Goal: Submit feedback/report problem

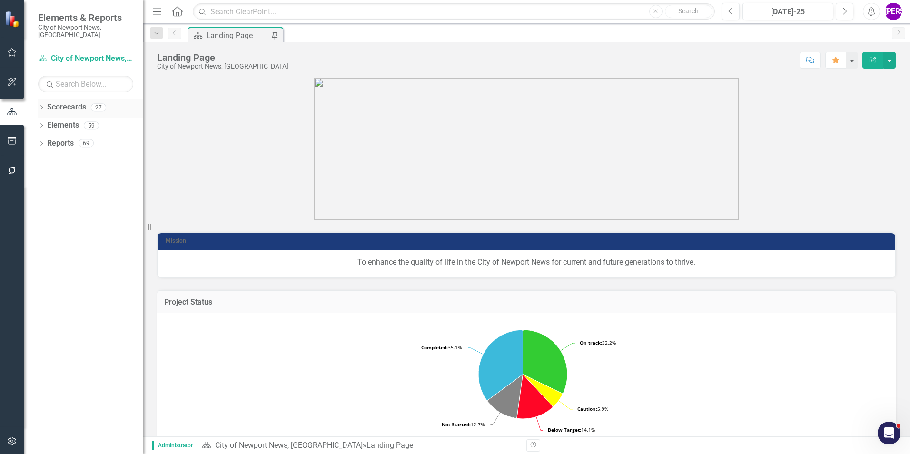
click at [42, 105] on icon at bounding box center [41, 107] width 2 height 4
click at [48, 122] on icon "Dropdown" at bounding box center [46, 125] width 7 height 6
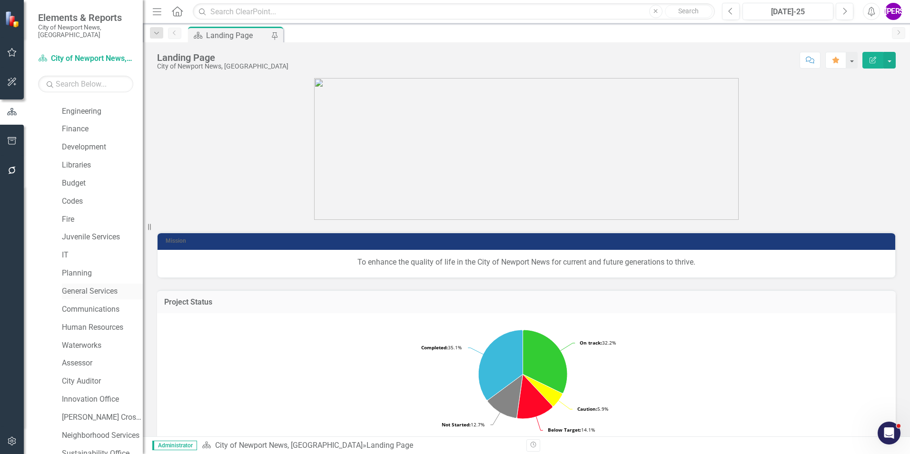
scroll to position [95, 0]
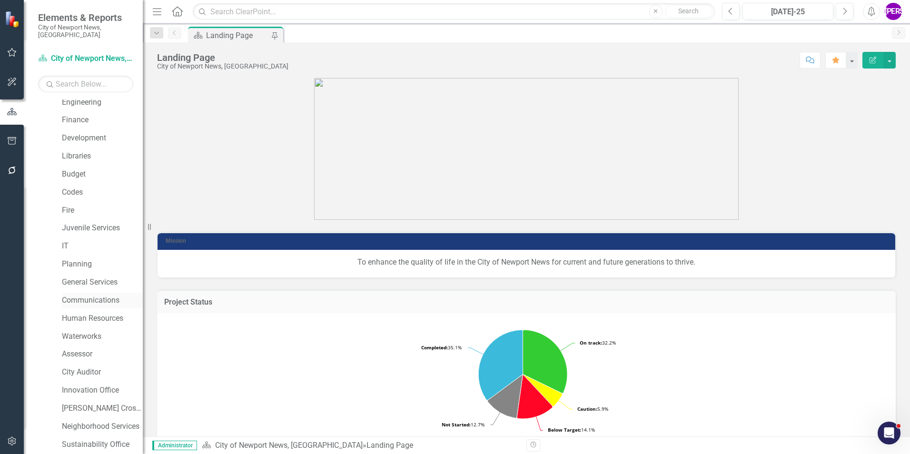
click at [92, 297] on link "Communications" at bounding box center [102, 300] width 81 height 11
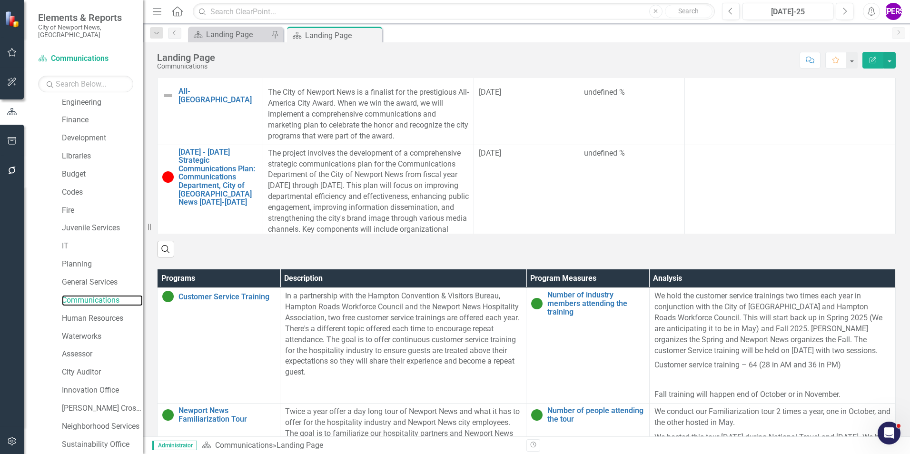
scroll to position [333, 0]
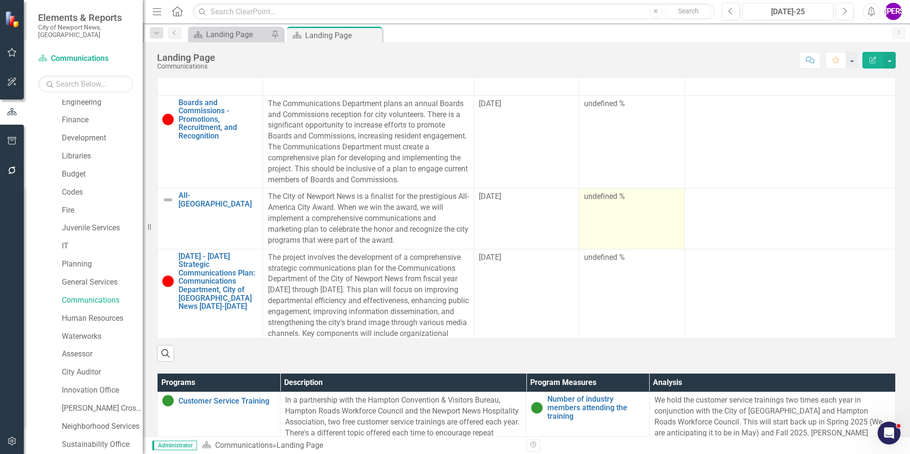
click at [605, 235] on td "undefined %" at bounding box center [632, 218] width 106 height 60
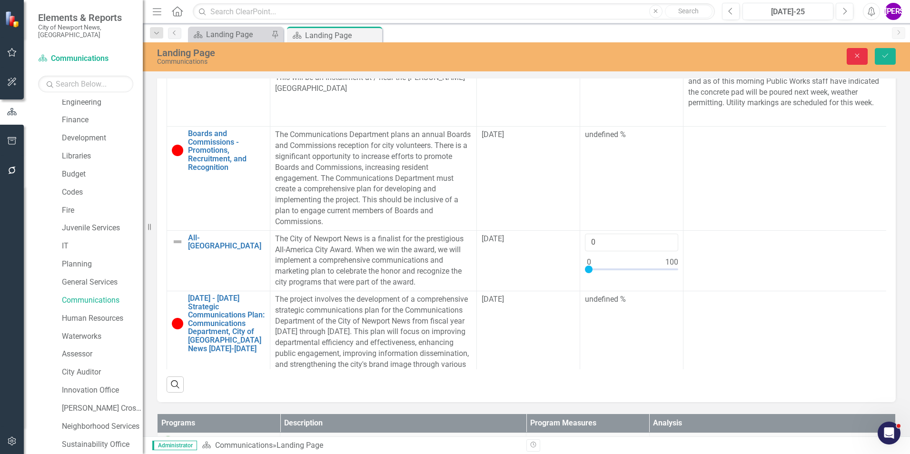
click at [863, 63] on button "Close" at bounding box center [857, 56] width 21 height 17
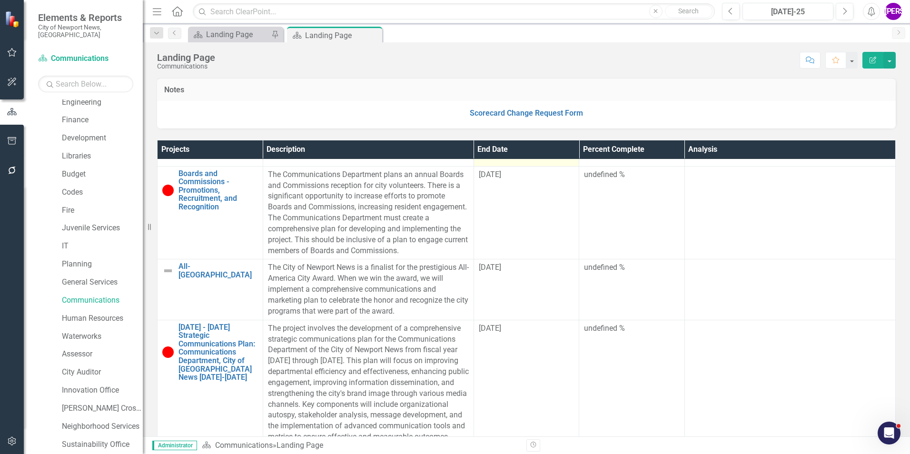
scroll to position [95, 0]
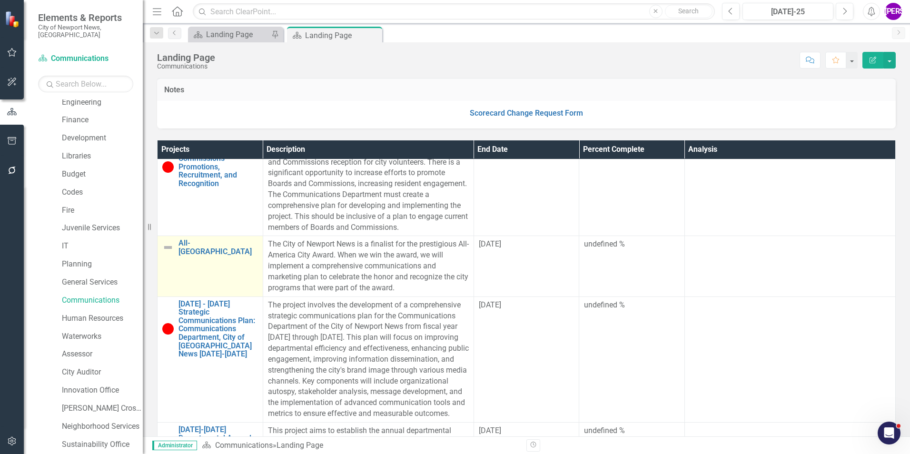
click at [195, 285] on td "All-America City Link Map View Link Map Edit Edit Project Link Open Element" at bounding box center [211, 266] width 106 height 60
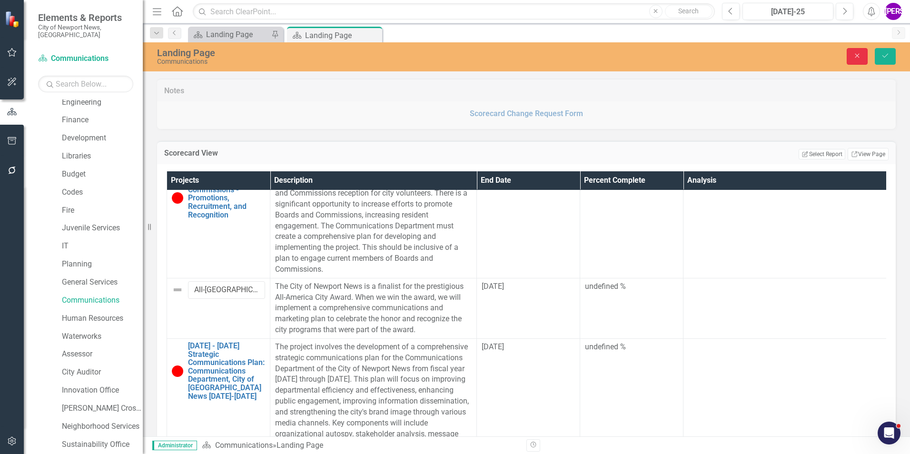
click at [852, 64] on button "Close" at bounding box center [857, 56] width 21 height 17
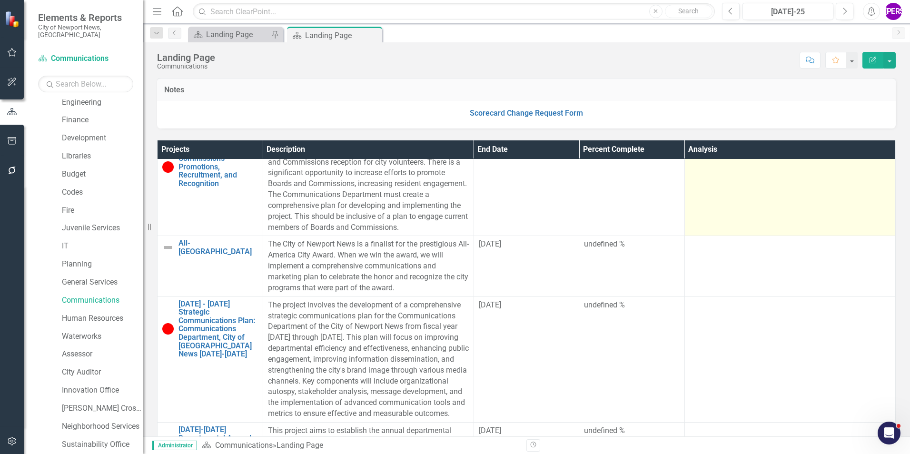
click at [721, 162] on td at bounding box center [789, 189] width 211 height 93
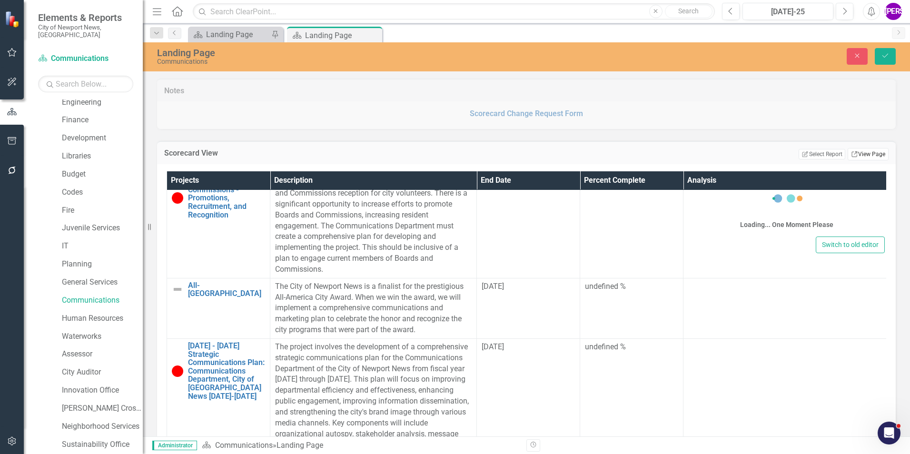
click at [873, 151] on link "Link View Page" at bounding box center [868, 154] width 41 height 12
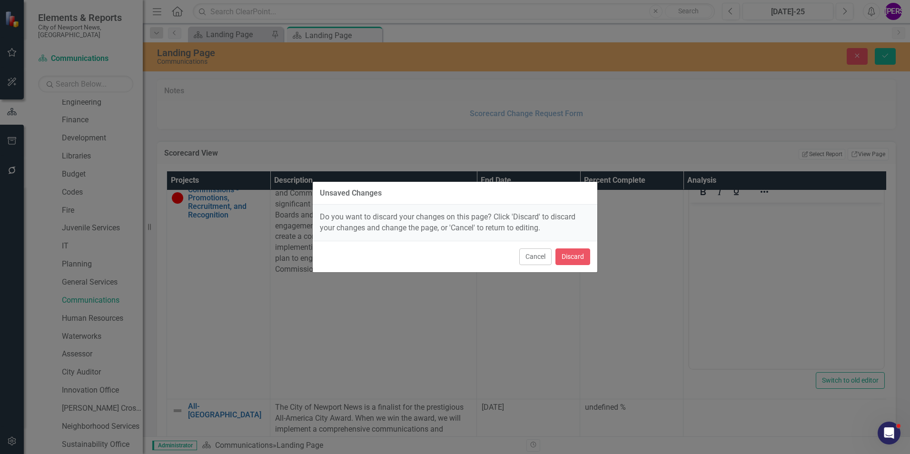
scroll to position [0, 0]
click at [569, 260] on button "Discard" at bounding box center [572, 256] width 35 height 17
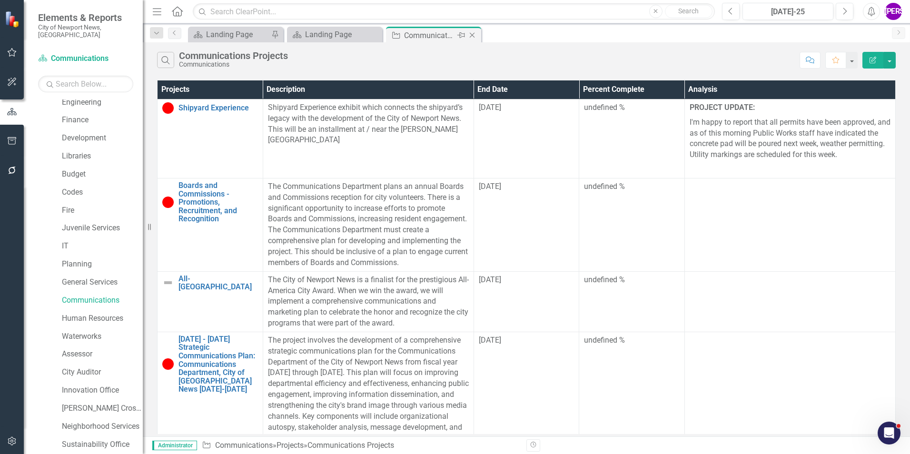
click at [474, 35] on icon "Close" at bounding box center [472, 35] width 10 height 8
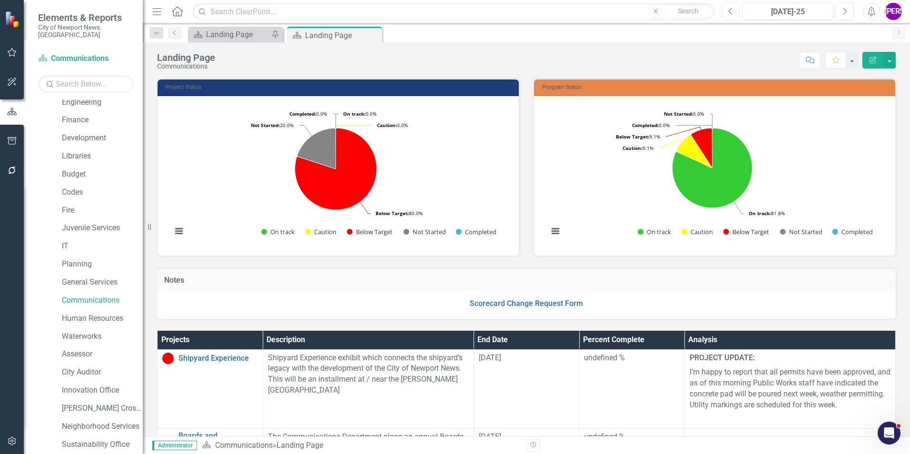
click at [731, 12] on icon "Previous" at bounding box center [730, 11] width 5 height 9
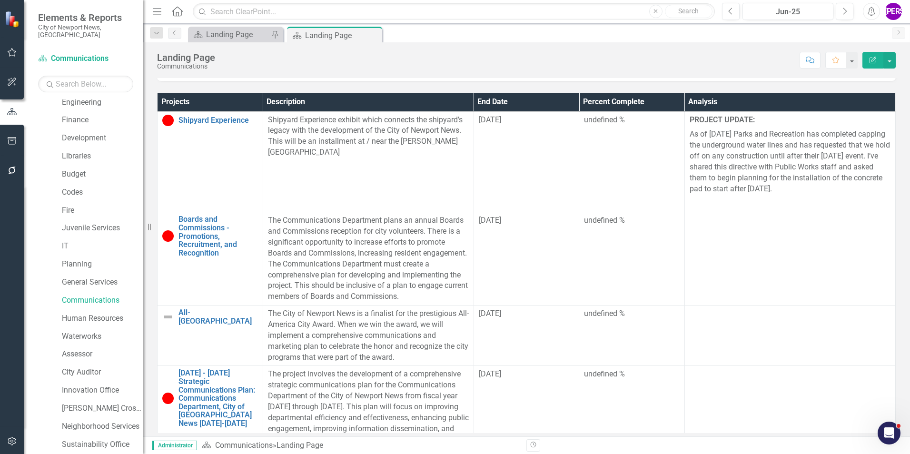
click at [730, 1] on div "Menu Home Search Close Search Previous Jun-25 Next Alerts JA User Edit Profile …" at bounding box center [526, 11] width 767 height 23
click at [730, 7] on icon "Previous" at bounding box center [730, 11] width 5 height 9
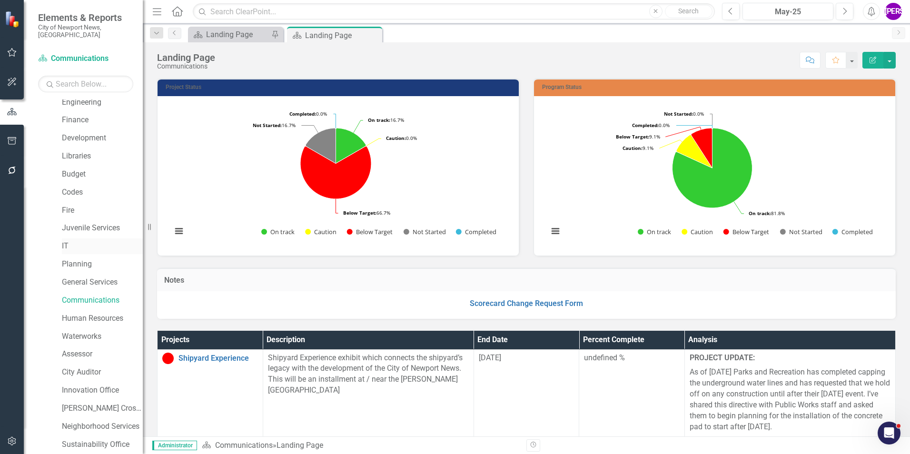
click at [70, 241] on link "IT" at bounding box center [102, 246] width 81 height 11
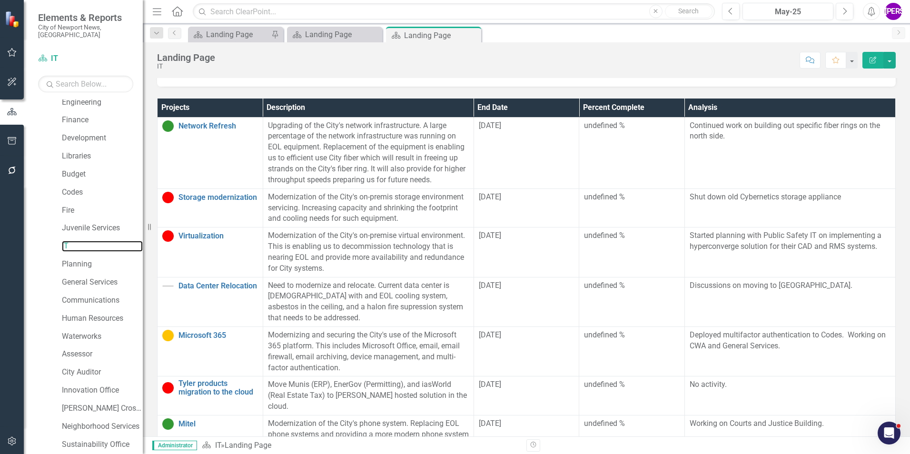
scroll to position [238, 0]
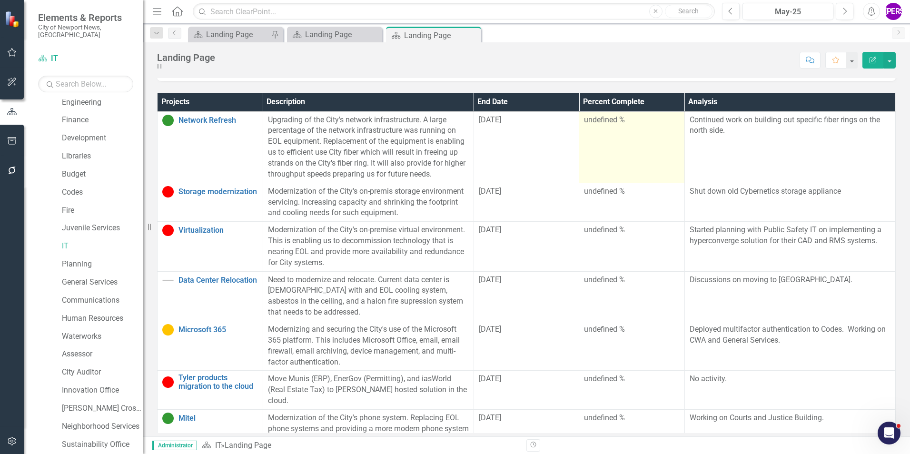
click at [646, 152] on td "undefined %" at bounding box center [632, 146] width 106 height 71
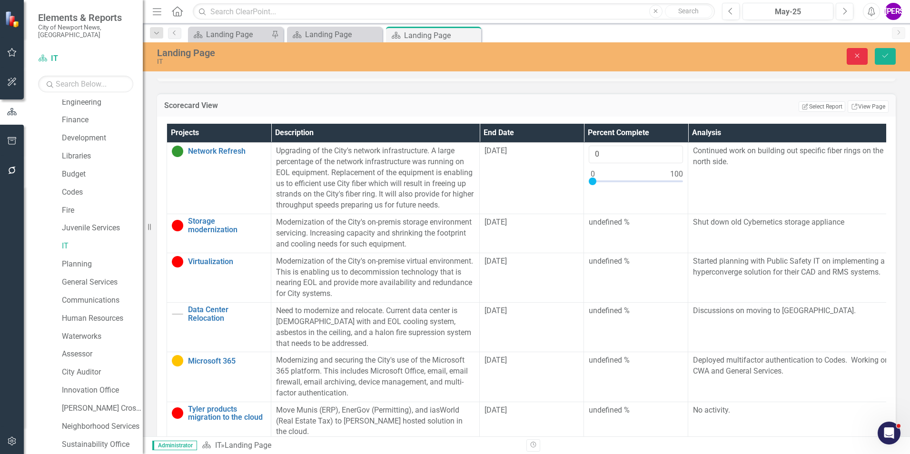
click at [862, 55] on icon "Close" at bounding box center [857, 55] width 9 height 7
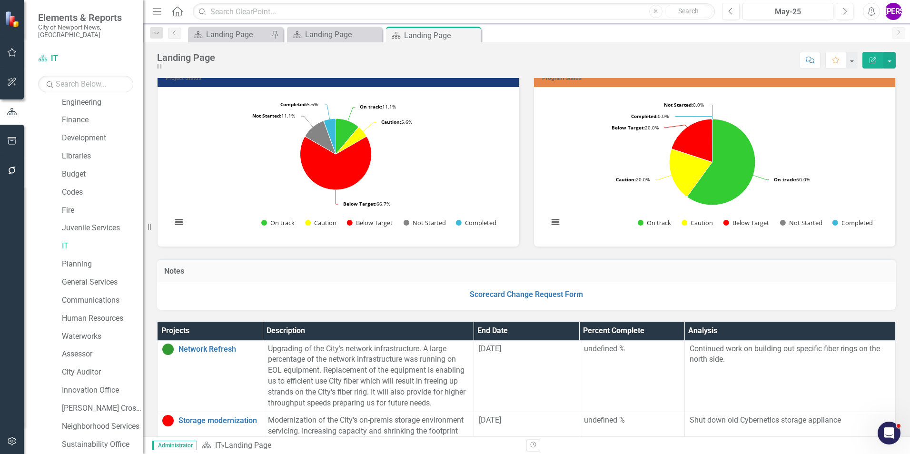
scroll to position [0, 0]
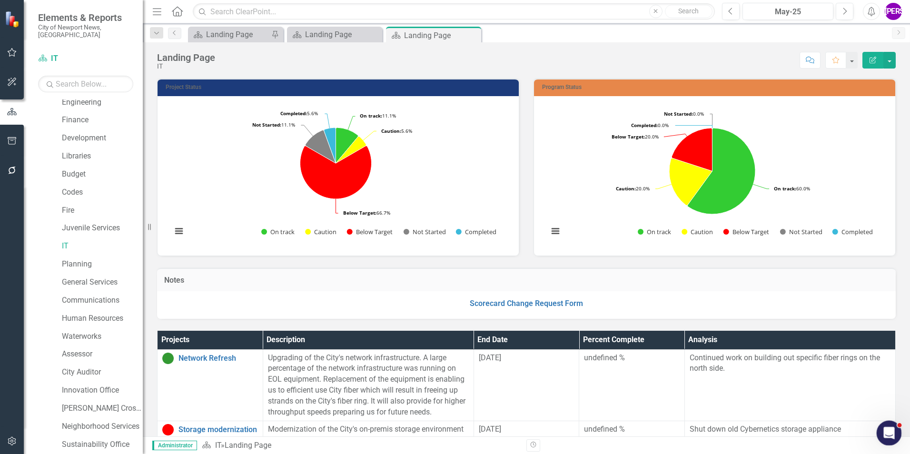
click at [889, 427] on icon "Open Intercom Messenger" at bounding box center [888, 432] width 16 height 16
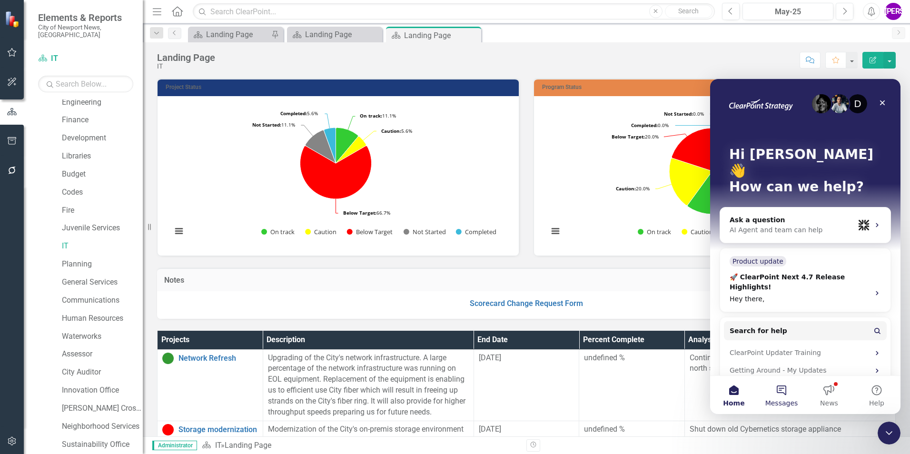
click at [787, 385] on button "Messages" at bounding box center [782, 395] width 48 height 38
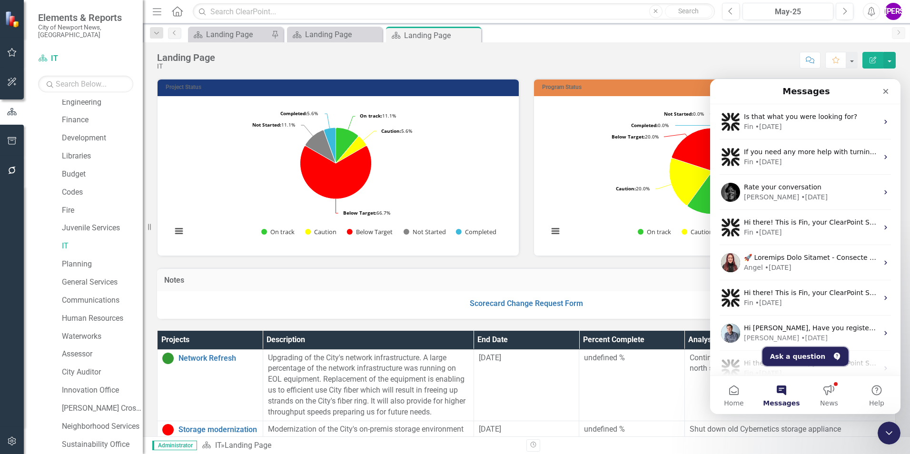
click at [785, 354] on button "Ask a question" at bounding box center [806, 356] width 86 height 19
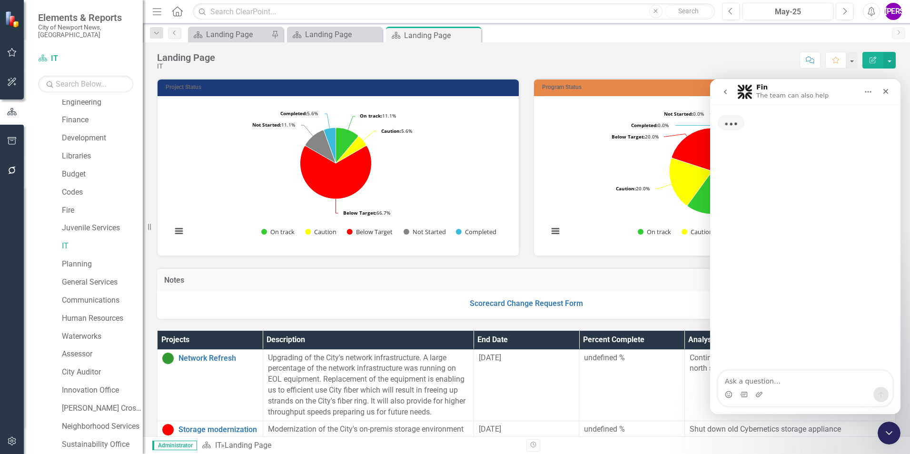
click at [755, 370] on div "Typing" at bounding box center [805, 238] width 190 height 267
click at [753, 376] on textarea "Ask a question…" at bounding box center [805, 379] width 174 height 16
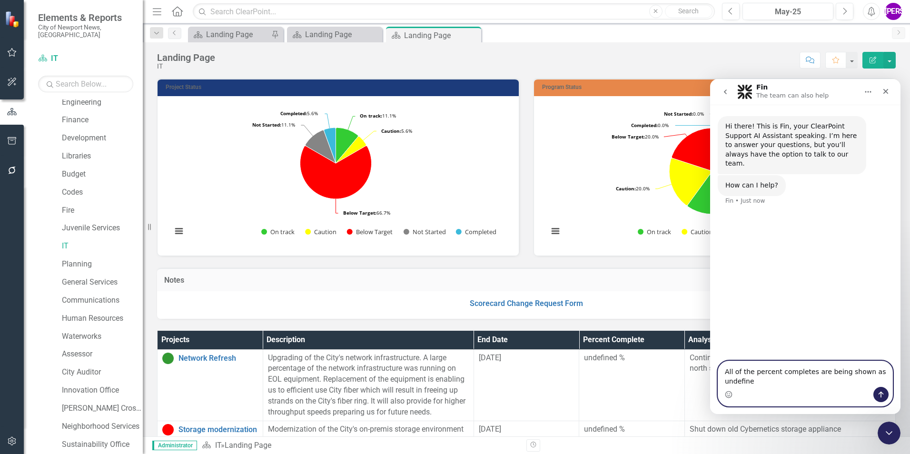
type textarea "All of the percent completes are being shown as undefined"
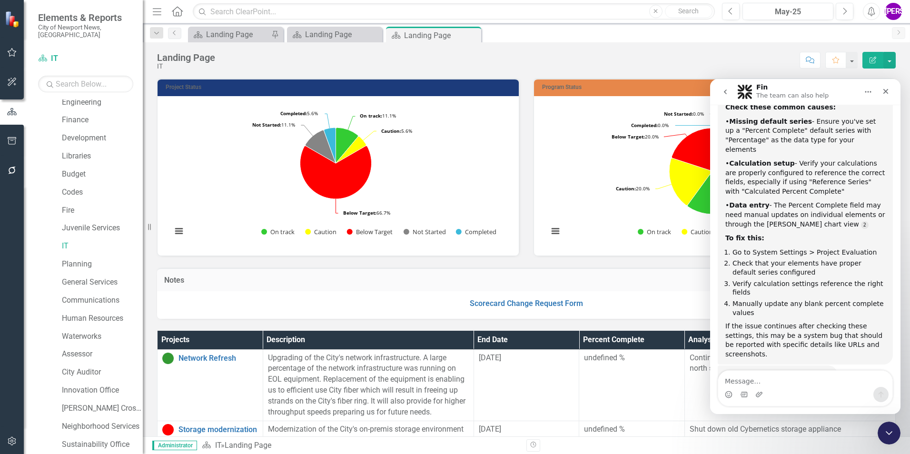
scroll to position [137, 0]
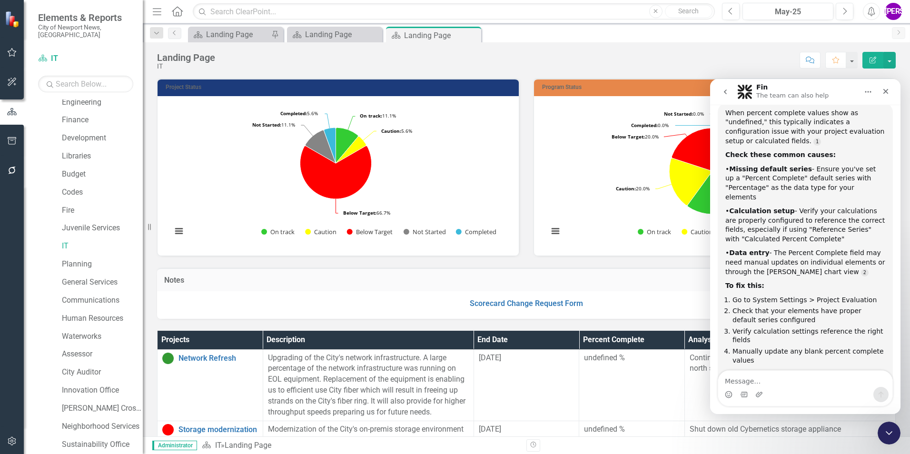
click at [747, 381] on textarea "Message…" at bounding box center [805, 379] width 174 height 16
type textarea "its just a sliding bar"
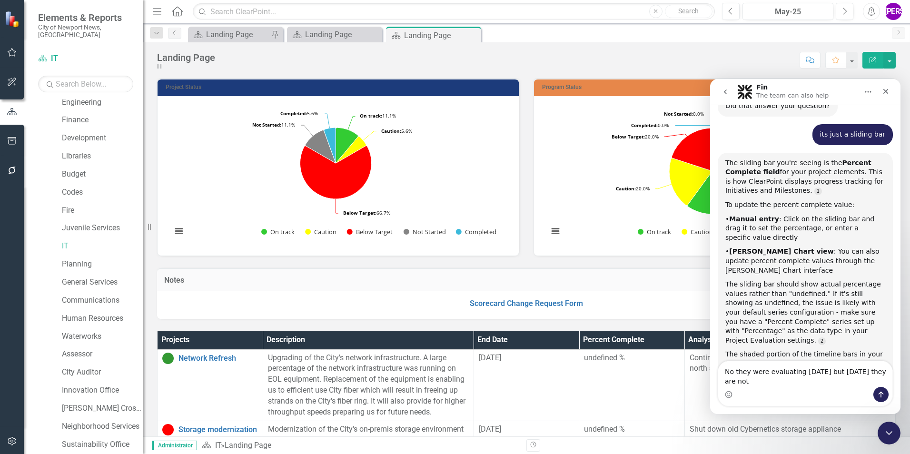
scroll to position [460, 0]
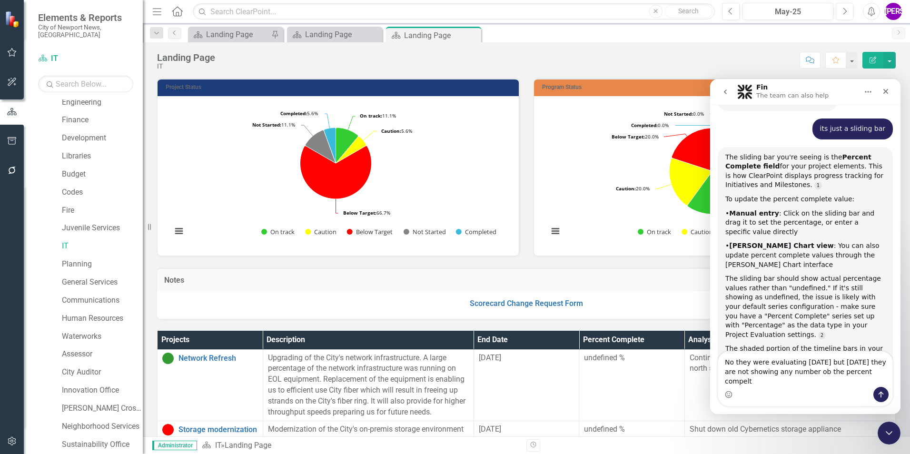
type textarea "No they were evaluating [DATE] but [DATE] they are not showing any number ob th…"
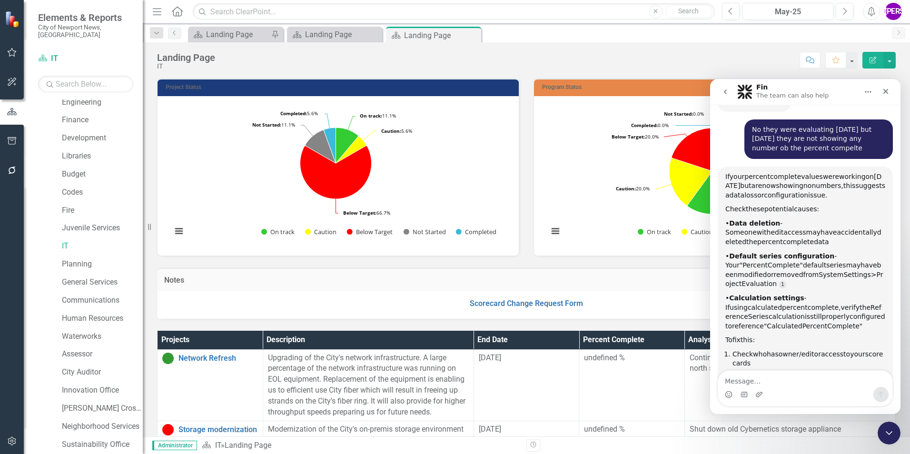
scroll to position [749, 0]
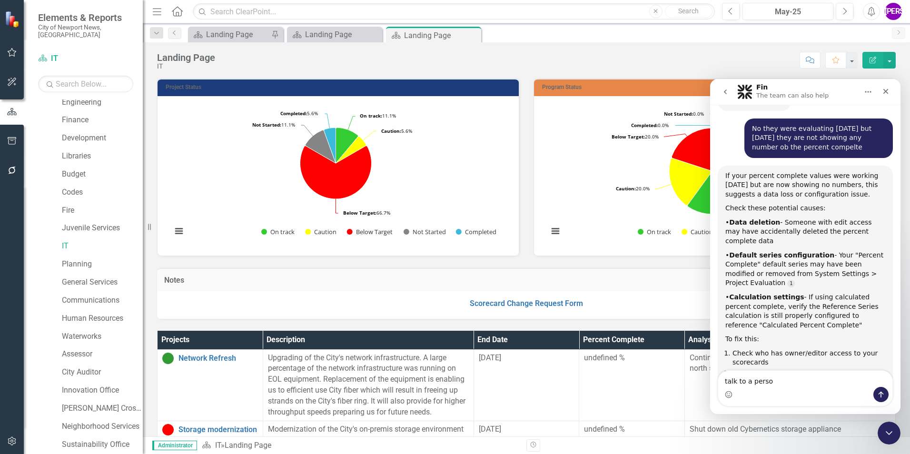
type textarea "talk to a person"
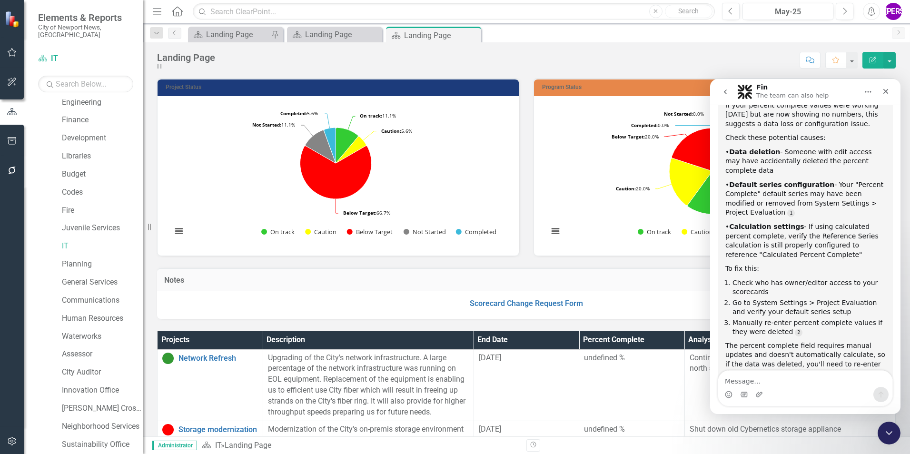
scroll to position [857, 0]
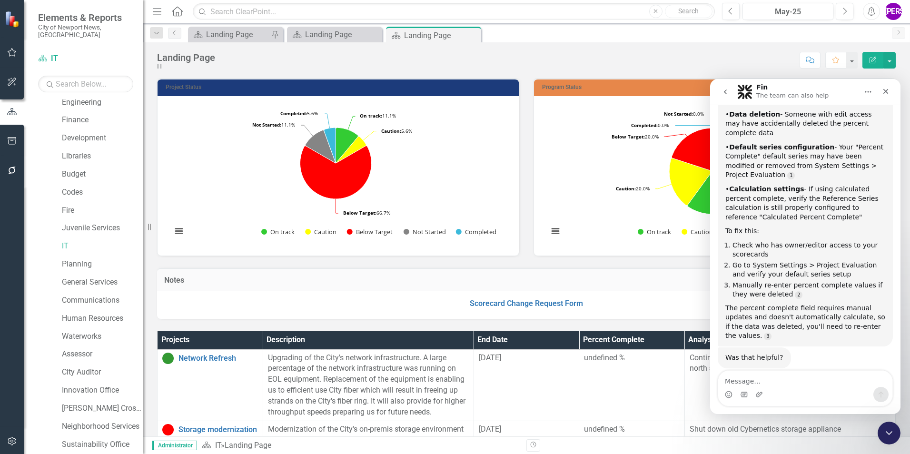
click at [653, 317] on div "Scorecard Change Request Form" at bounding box center [526, 305] width 739 height 28
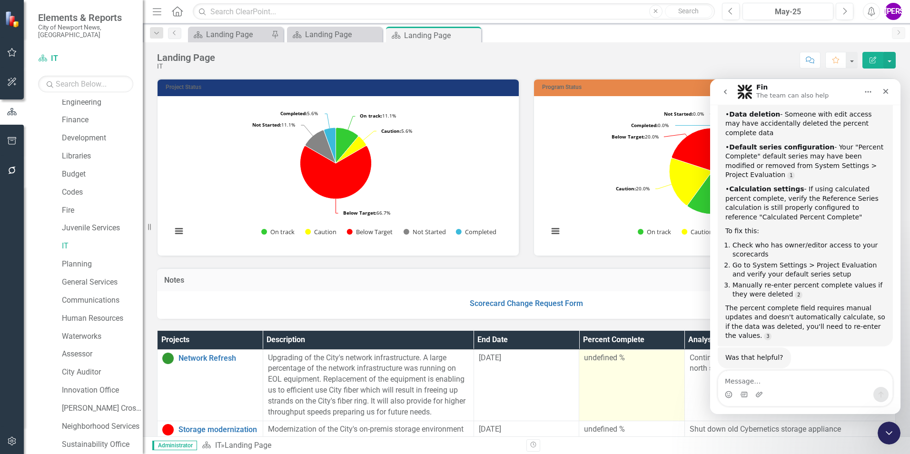
click at [628, 384] on td "undefined %" at bounding box center [632, 384] width 106 height 71
click at [628, 385] on td "undefined %" at bounding box center [632, 384] width 106 height 71
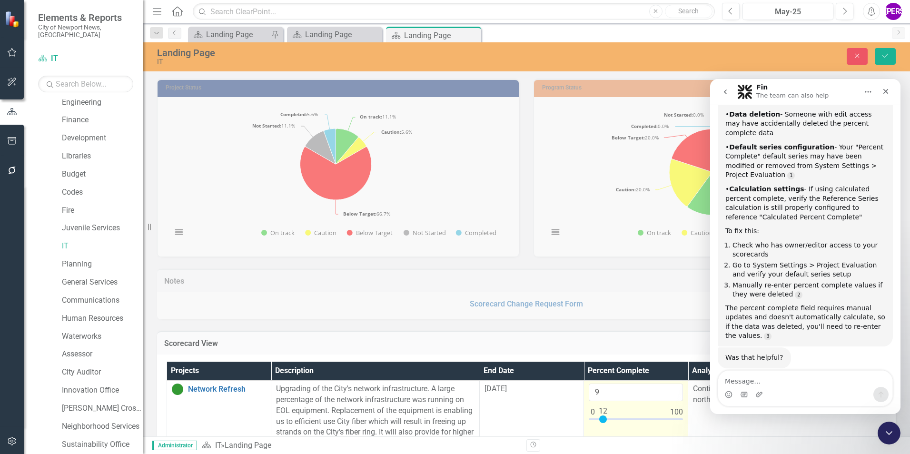
drag, startPoint x: 593, startPoint y: 419, endPoint x: 603, endPoint y: 420, distance: 10.0
click at [603, 420] on div at bounding box center [603, 420] width 8 height 8
type input "12"
click at [633, 333] on div "Scorecard View Edit Report Select Report Link View Page" at bounding box center [526, 342] width 739 height 23
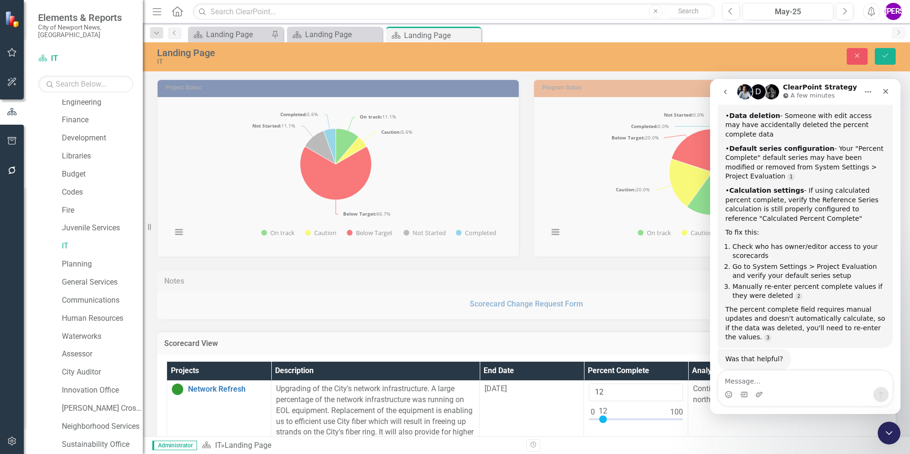
scroll to position [891, 0]
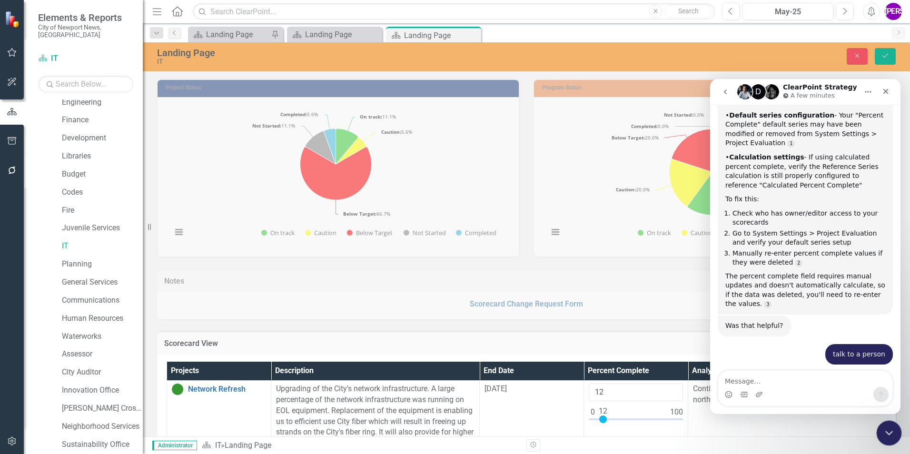
click at [889, 434] on icon "Close Intercom Messenger" at bounding box center [887, 431] width 11 height 11
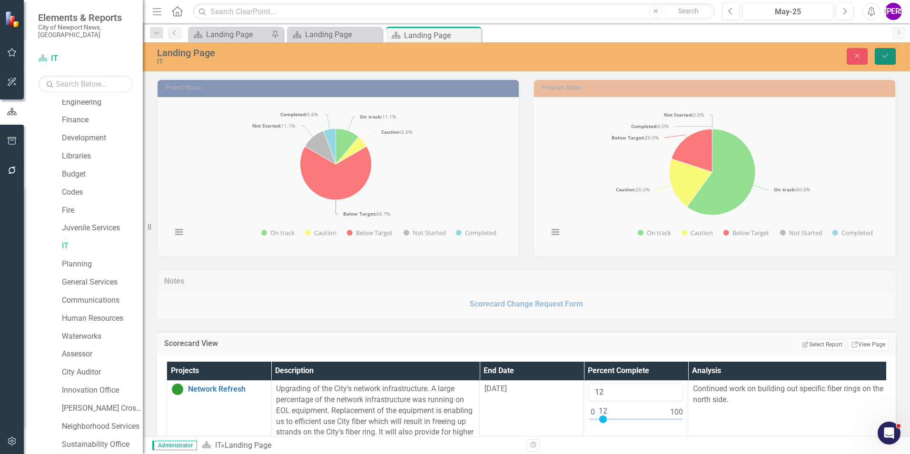
click at [881, 55] on icon "Save" at bounding box center [885, 55] width 9 height 7
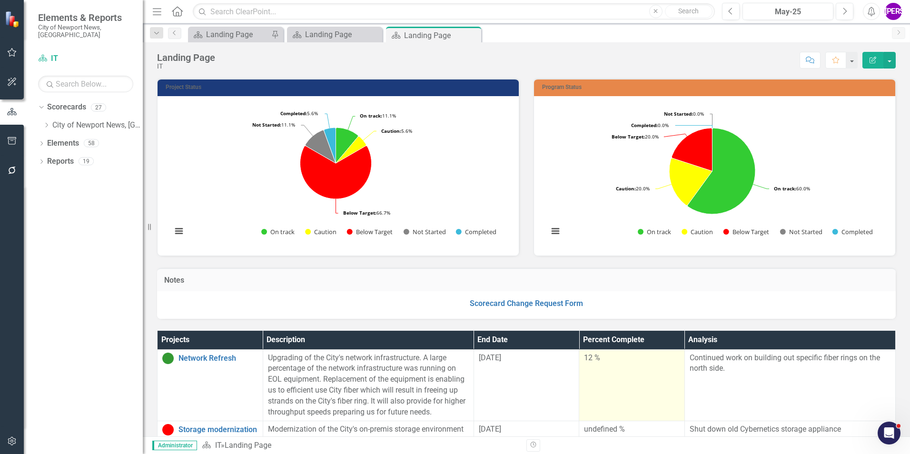
scroll to position [143, 0]
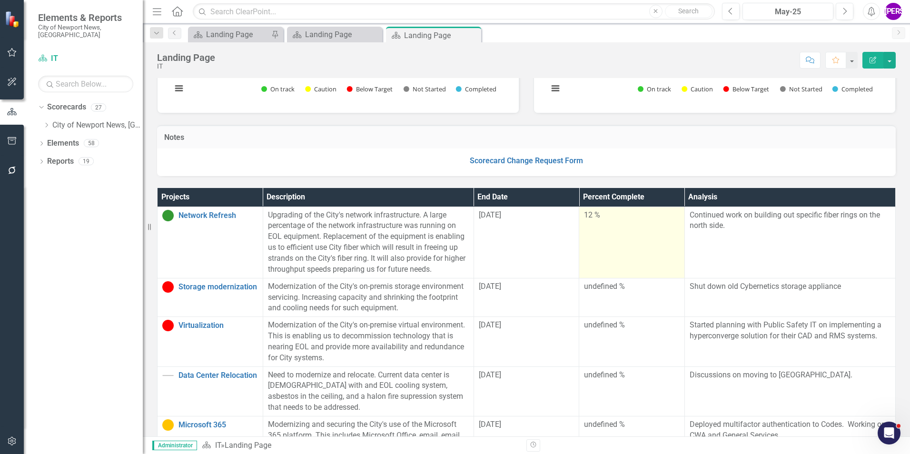
click at [634, 256] on td "12 %" at bounding box center [632, 242] width 106 height 71
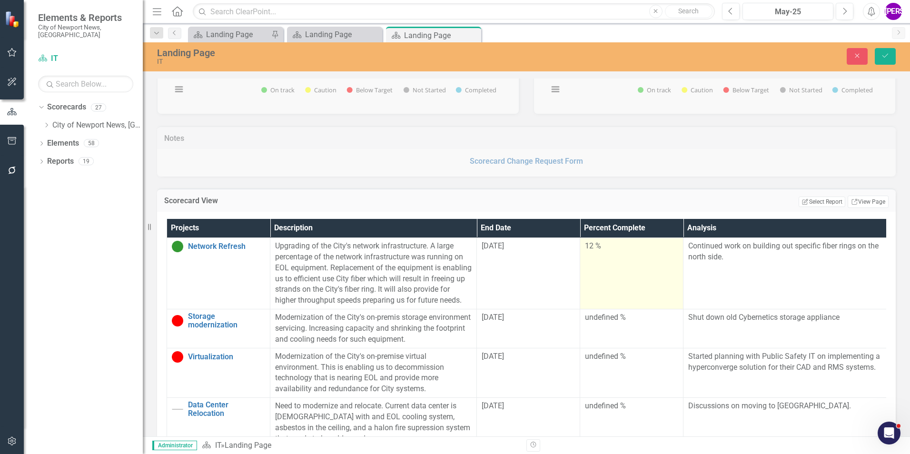
click at [608, 277] on td "12 %" at bounding box center [631, 273] width 103 height 71
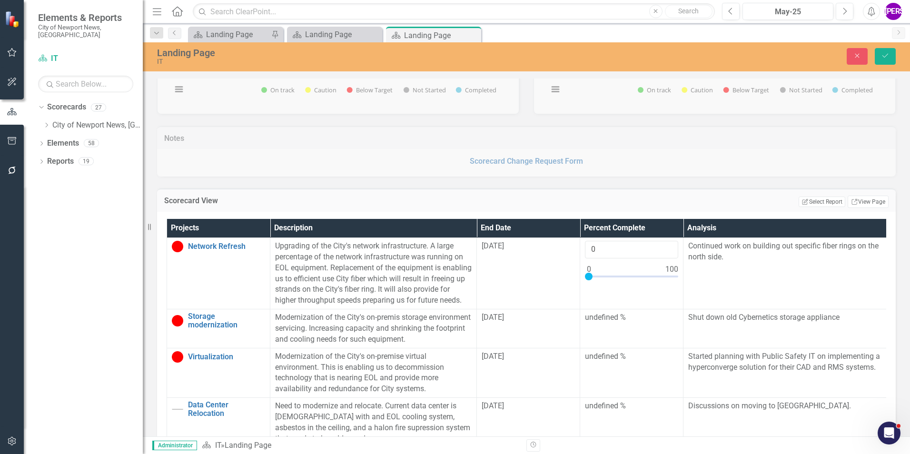
click at [598, 176] on div "Notes Scorecard Change Request Form" at bounding box center [526, 145] width 753 height 63
click at [880, 58] on button "Save" at bounding box center [885, 56] width 21 height 17
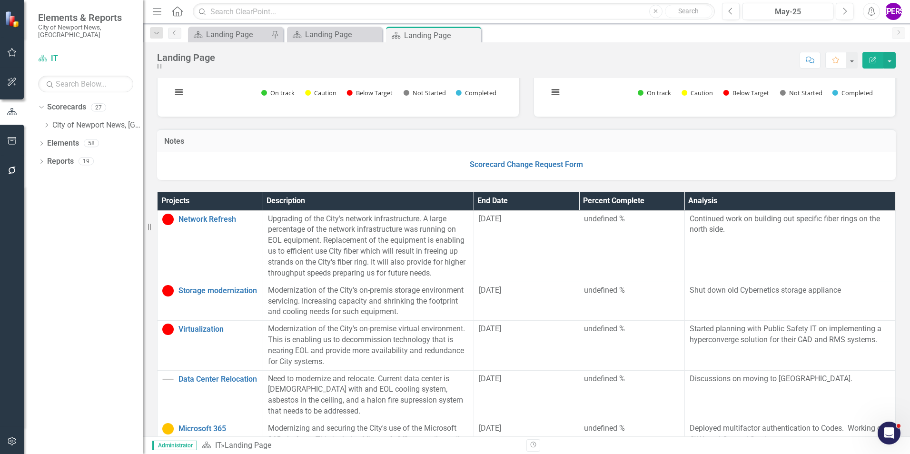
scroll to position [143, 0]
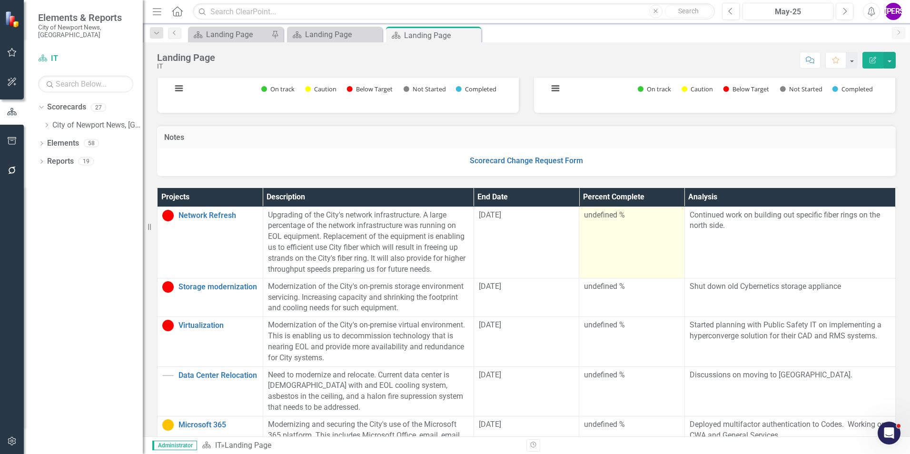
click at [637, 267] on td "undefined %" at bounding box center [632, 242] width 106 height 71
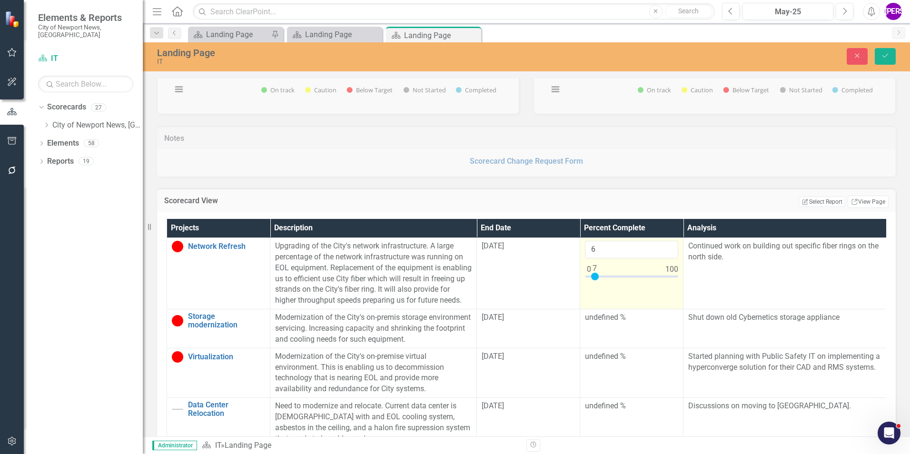
type input "7"
drag, startPoint x: 591, startPoint y: 277, endPoint x: 599, endPoint y: 275, distance: 8.8
click at [596, 278] on div at bounding box center [595, 277] width 8 height 8
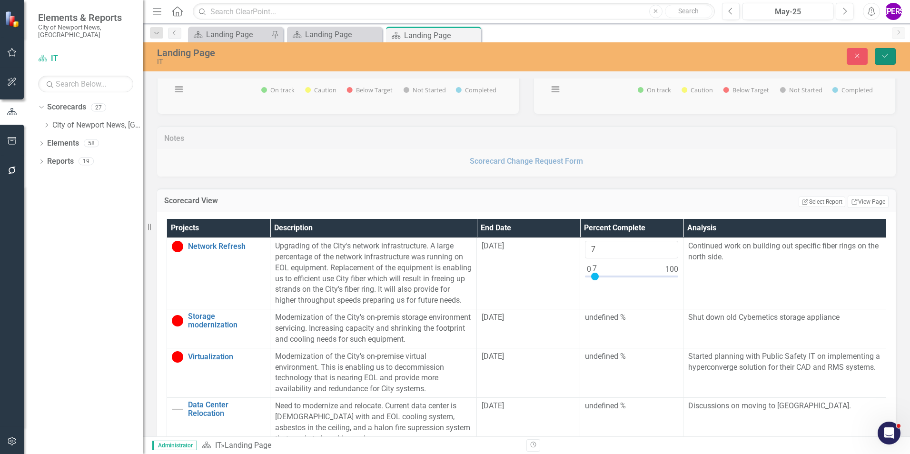
click at [886, 60] on button "Save" at bounding box center [885, 56] width 21 height 17
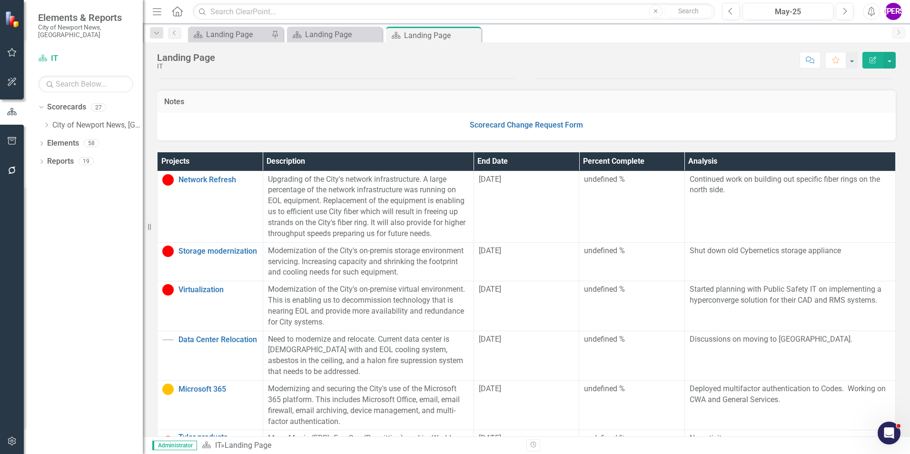
scroll to position [190, 0]
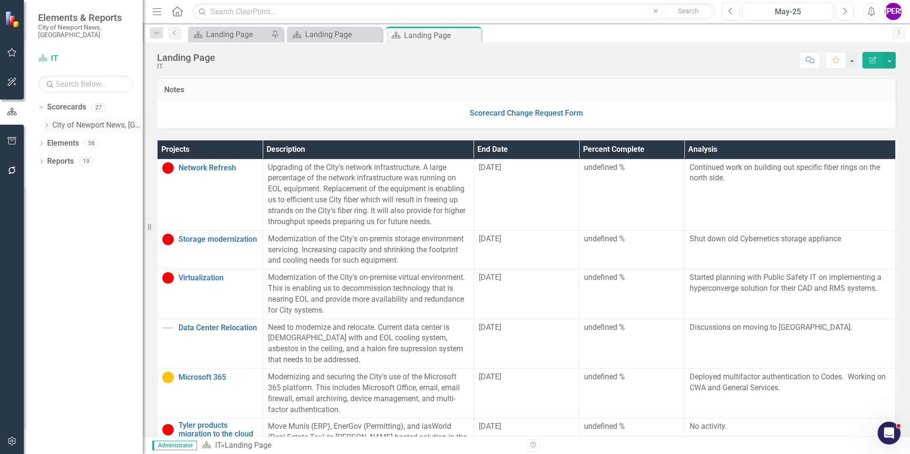
click at [50, 122] on icon "Dropdown" at bounding box center [46, 125] width 7 height 6
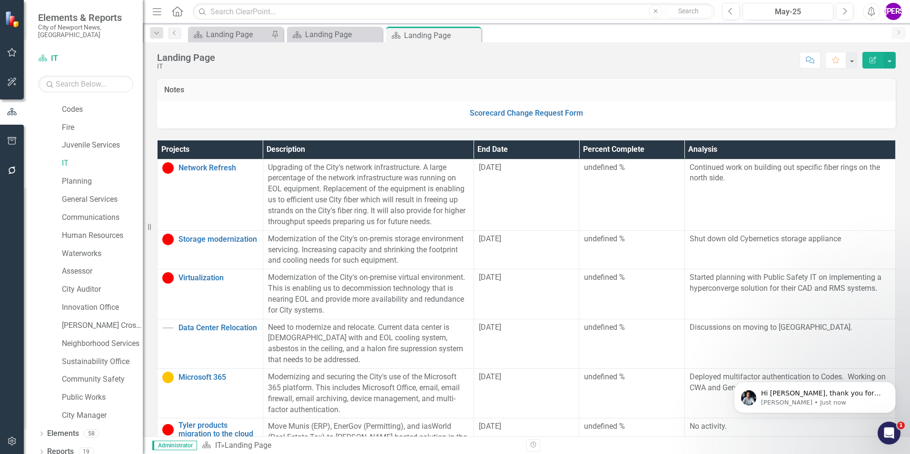
scroll to position [951, 0]
click at [790, 392] on p "Hi Jeffery, thank you for reaching out!" at bounding box center [822, 394] width 123 height 10
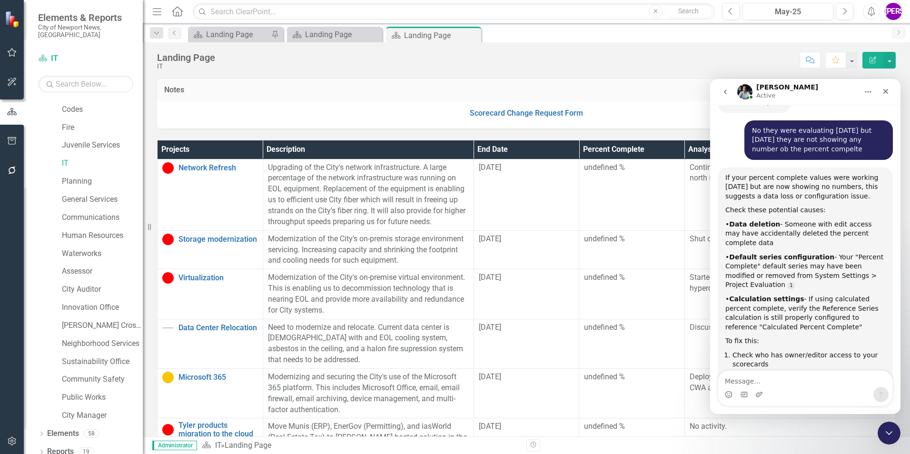
scroll to position [967, 0]
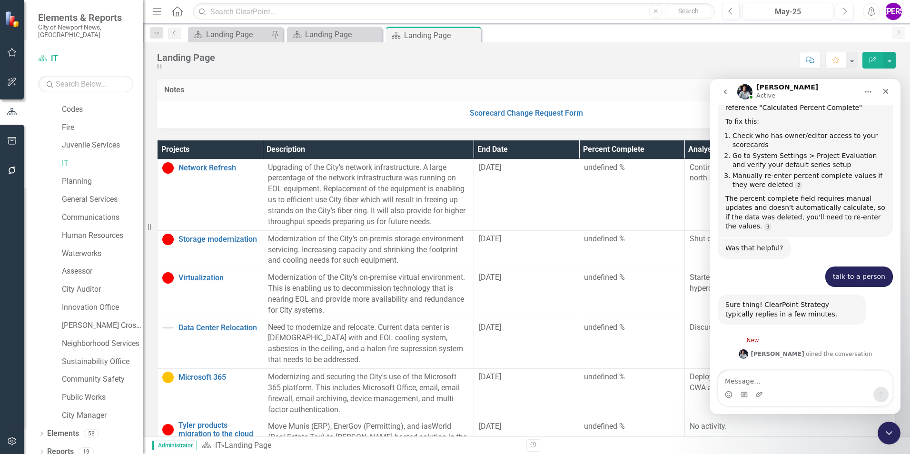
click at [775, 386] on textarea "Message…" at bounding box center [805, 379] width 174 height 16
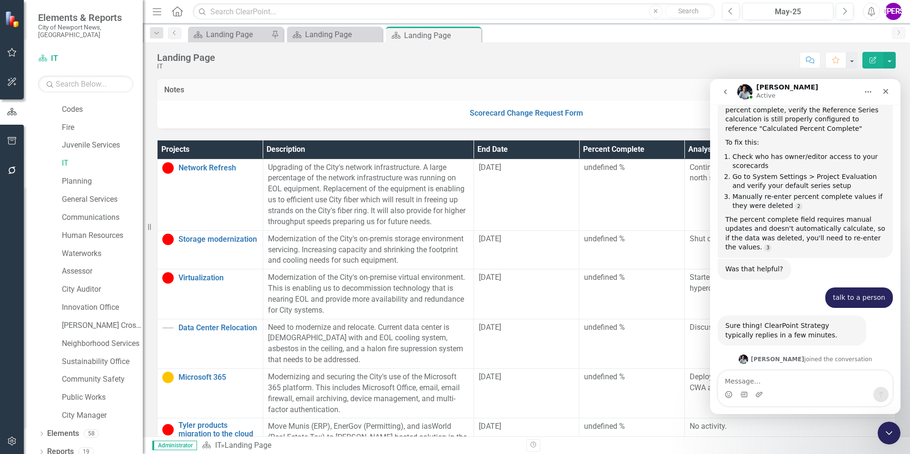
scroll to position [945, 0]
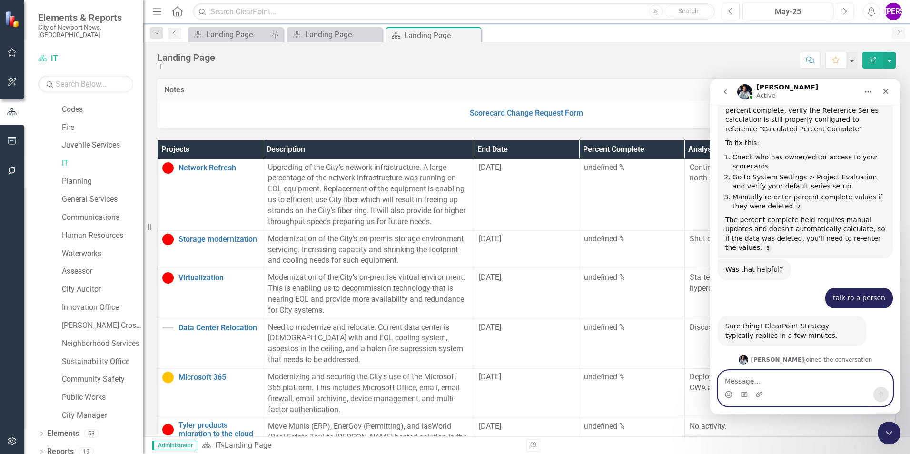
click at [774, 377] on textarea "Message…" at bounding box center [805, 379] width 174 height 16
paste textarea "[URL][DOMAIN_NAME]"
type textarea "[URL][DOMAIN_NAME]"
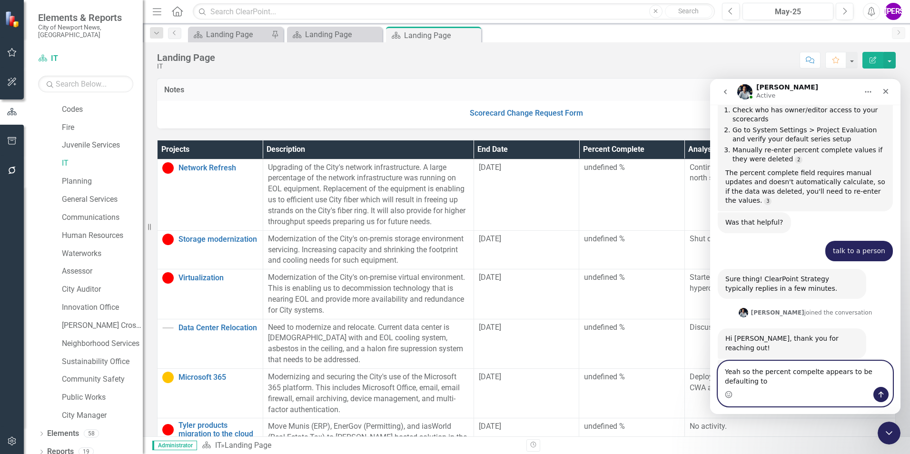
scroll to position [1002, 0]
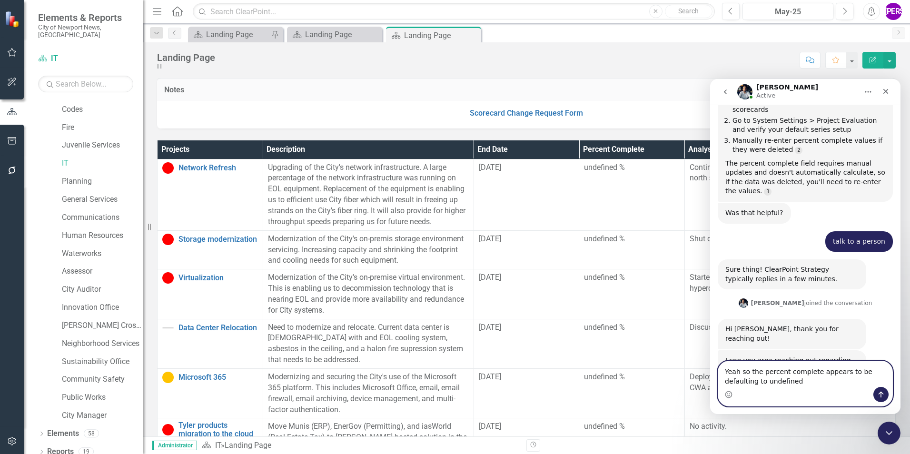
click at [773, 381] on textarea "Yeah so the percent complete appears to be defaulting to undefined" at bounding box center [805, 374] width 174 height 26
type textarea "Yeah so the percent complete appears to be defaulting to undefined"
click at [878, 395] on icon "Send a message…" at bounding box center [881, 395] width 8 height 8
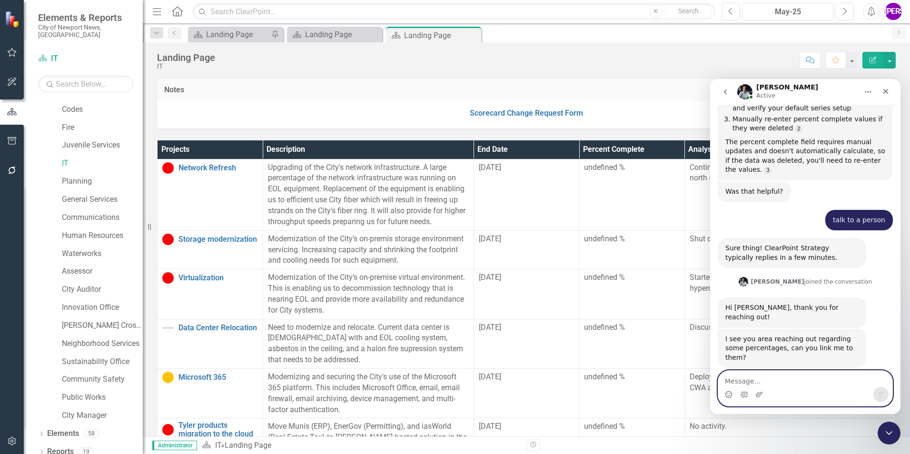
click at [809, 383] on textarea "Message…" at bounding box center [805, 379] width 174 height 16
type textarea "its for all of the projects not just this departmetns"
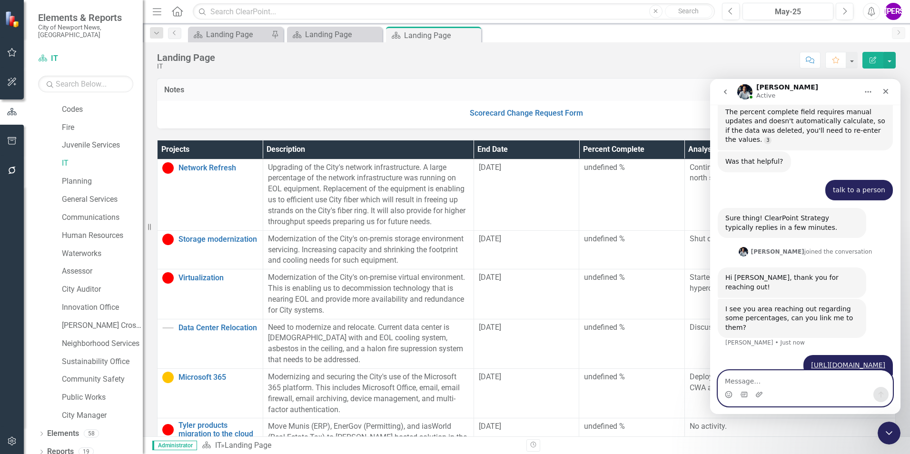
scroll to position [1054, 0]
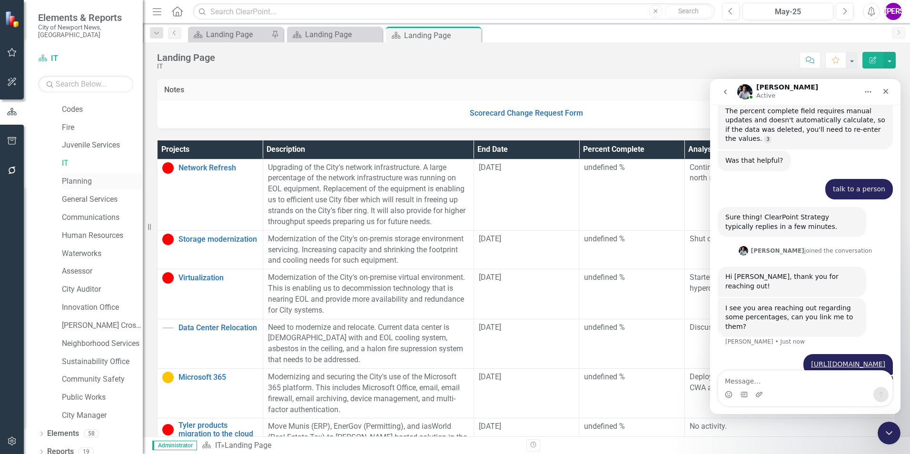
click at [102, 176] on link "Planning" at bounding box center [102, 181] width 81 height 11
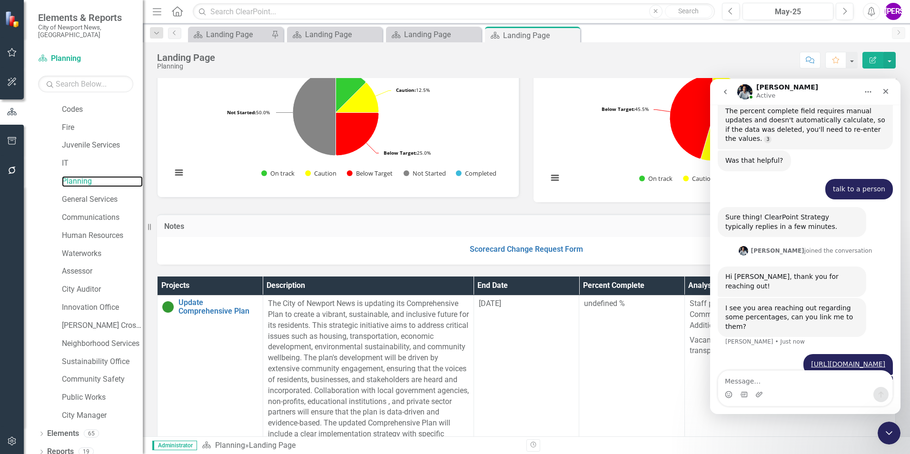
scroll to position [48, 0]
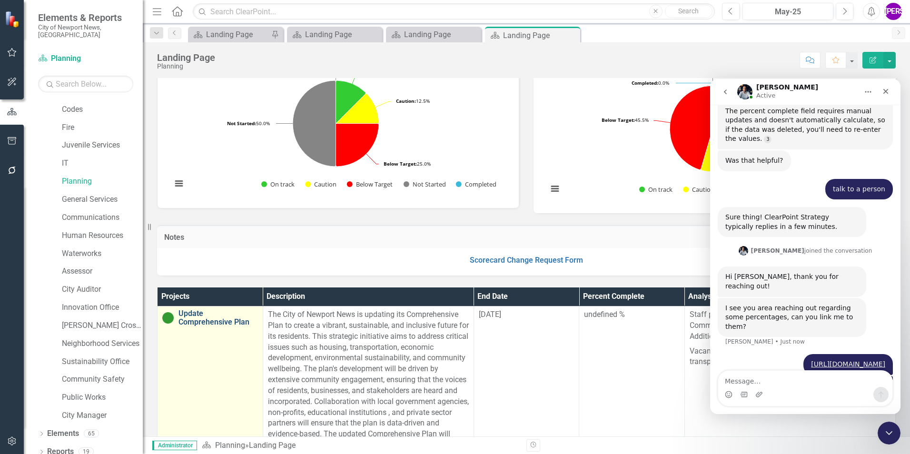
click at [213, 322] on link "Update Comprehensive Plan" at bounding box center [218, 317] width 79 height 17
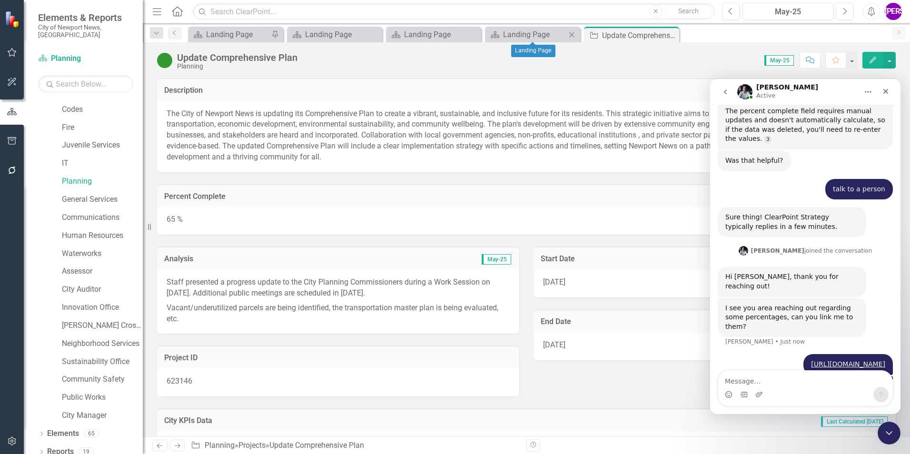
click at [537, 41] on div "Scorecard Landing Page Close" at bounding box center [532, 35] width 95 height 16
click at [535, 38] on div "Landing Page" at bounding box center [534, 35] width 63 height 12
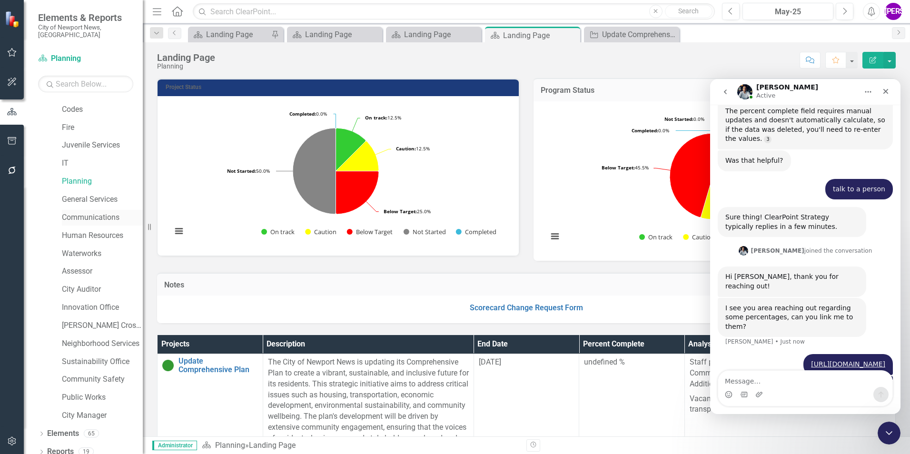
click at [84, 212] on link "Communications" at bounding box center [102, 217] width 81 height 11
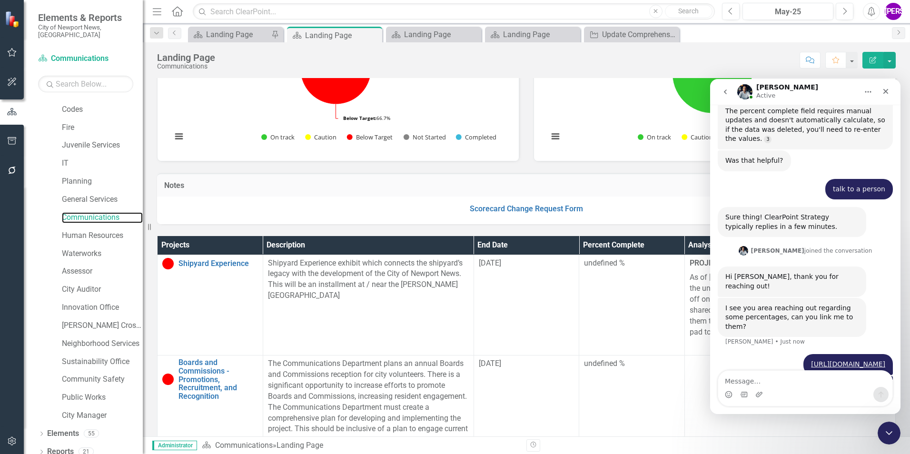
scroll to position [95, 0]
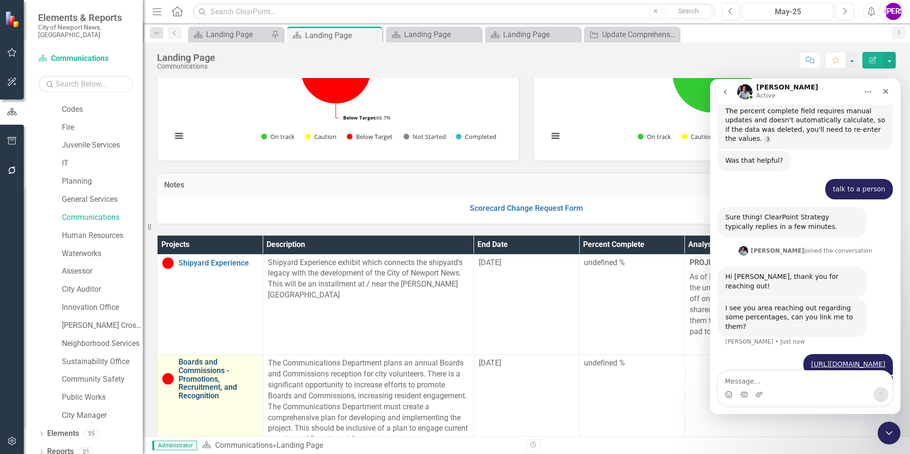
click at [195, 374] on link "Boards and Commissions - Promotions, Recruitment, and Recognition" at bounding box center [218, 379] width 79 height 42
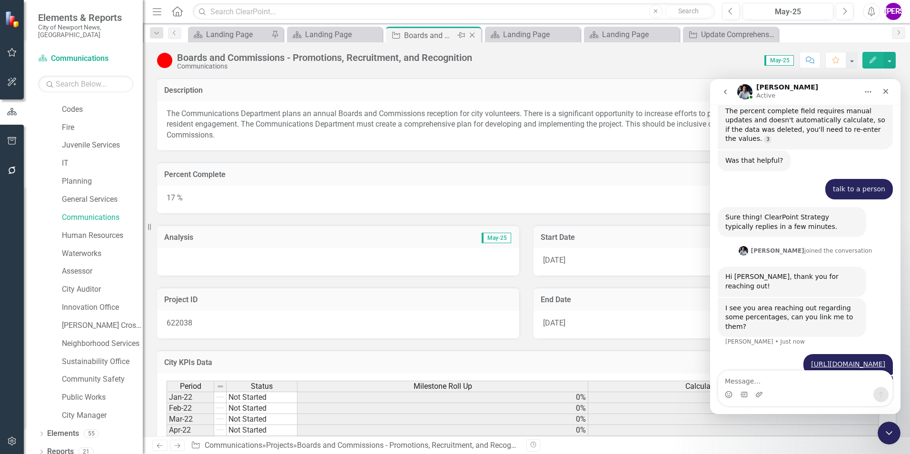
click at [471, 35] on icon "Close" at bounding box center [472, 35] width 10 height 8
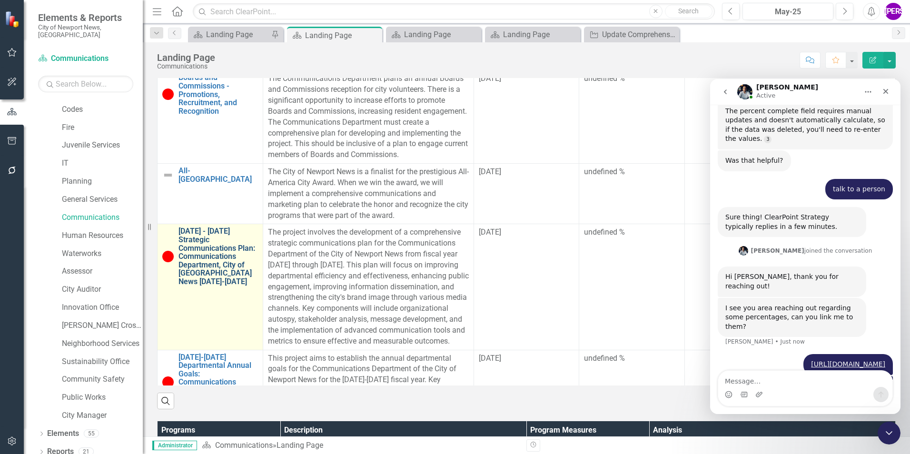
scroll to position [95, 0]
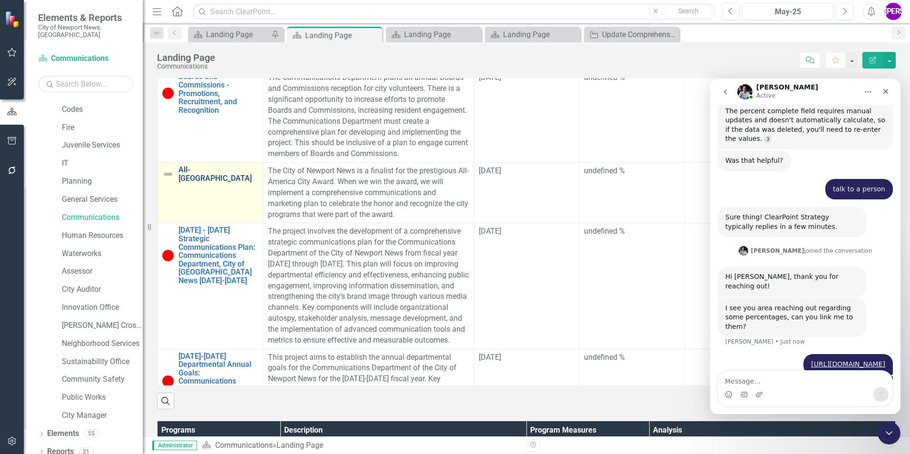
click at [214, 182] on link "All-America City" at bounding box center [218, 174] width 79 height 17
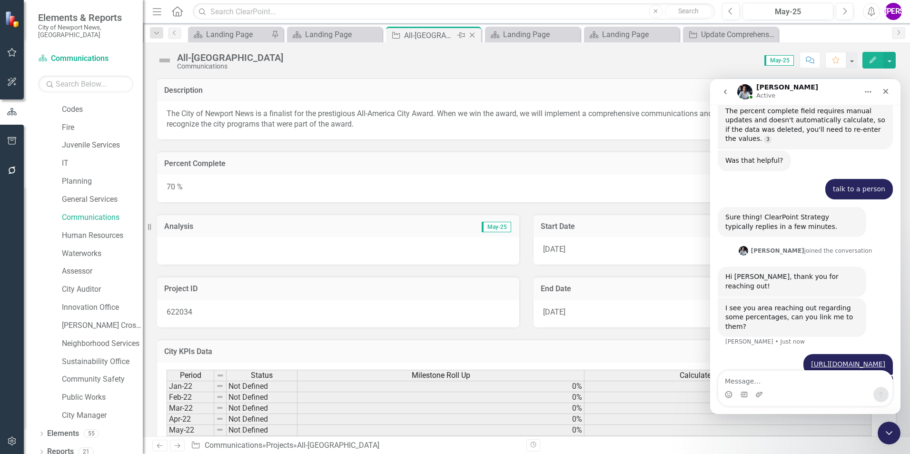
click at [472, 34] on icon "Close" at bounding box center [472, 35] width 10 height 8
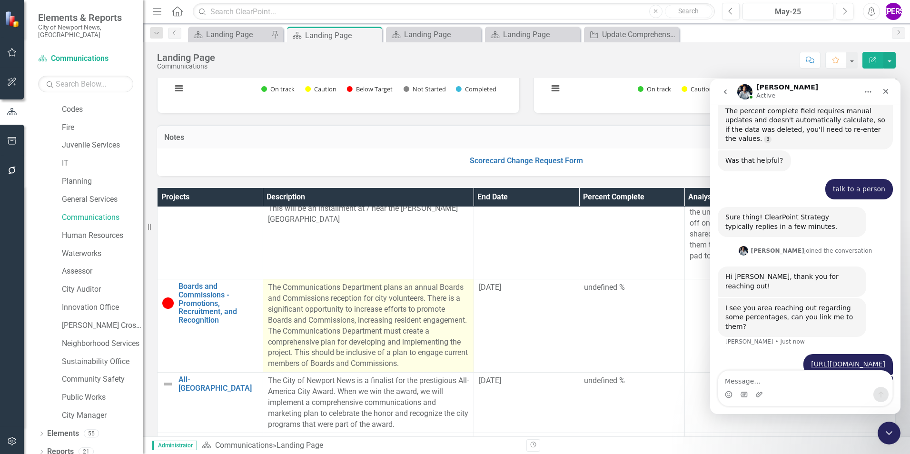
scroll to position [143, 0]
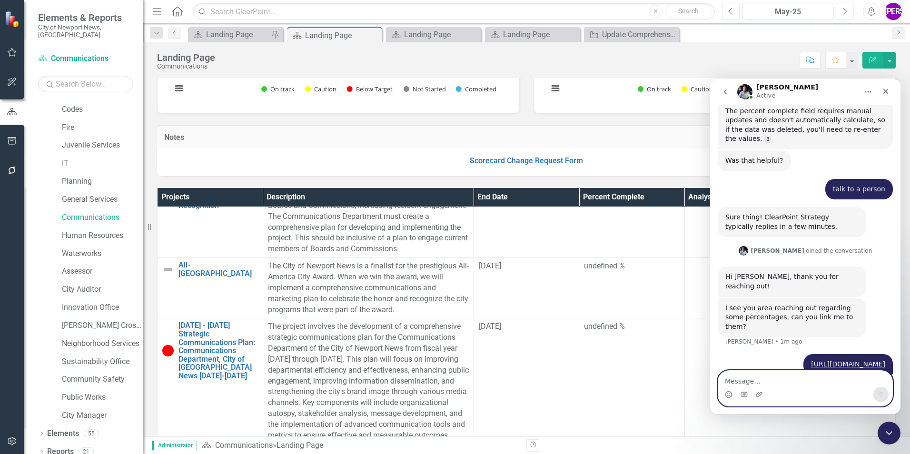
click at [774, 376] on textarea "Message…" at bounding box center [805, 379] width 174 height 16
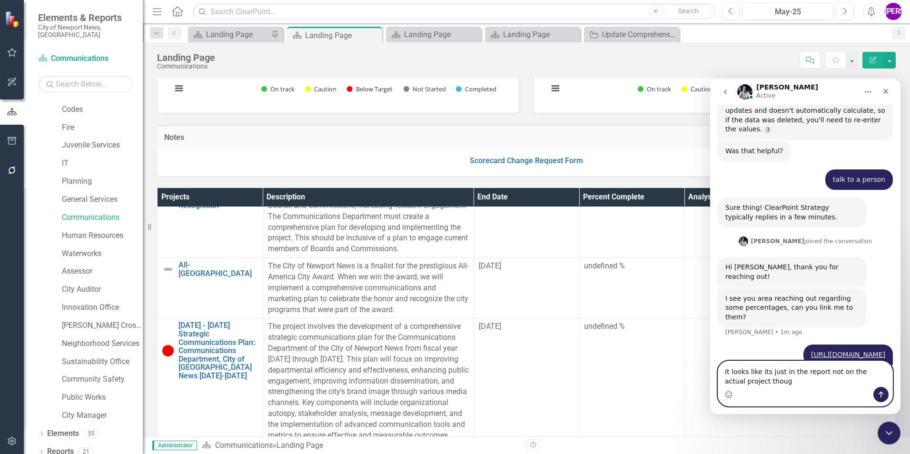
type textarea "It looks like its just in the report not on the actual project though"
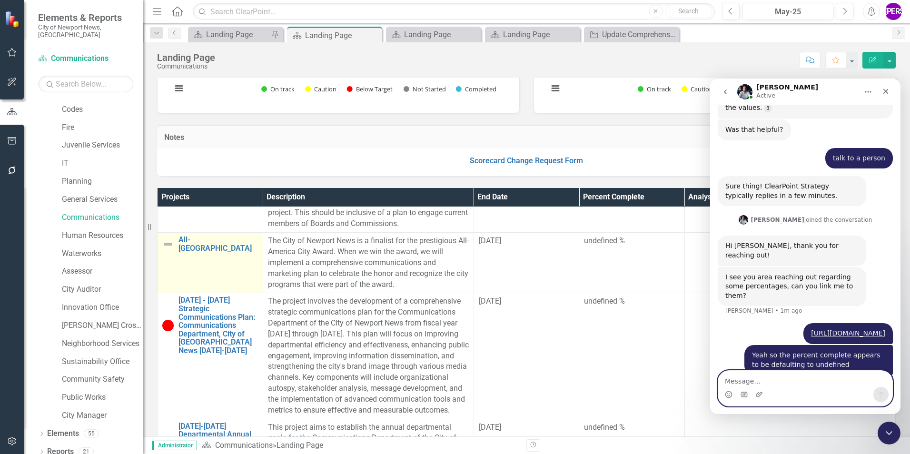
scroll to position [190, 0]
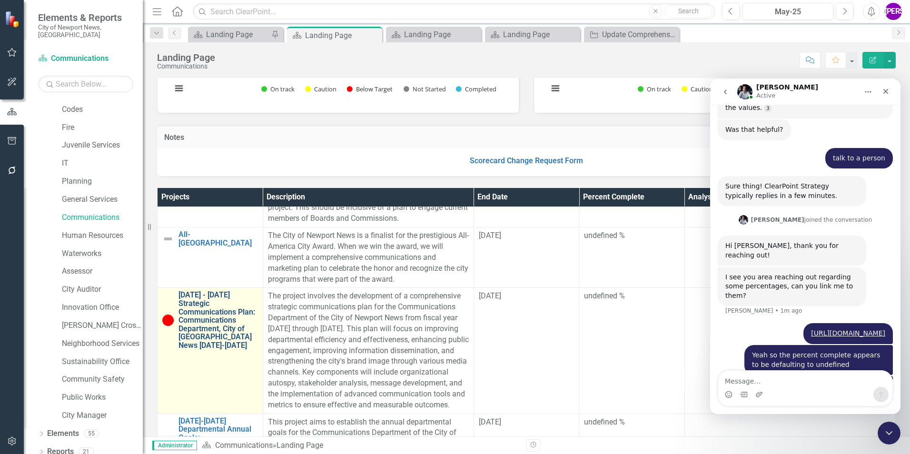
click at [210, 299] on link "2025 - 2030 Strategic Communications Plan: Communications Department, City of N…" at bounding box center [218, 320] width 79 height 59
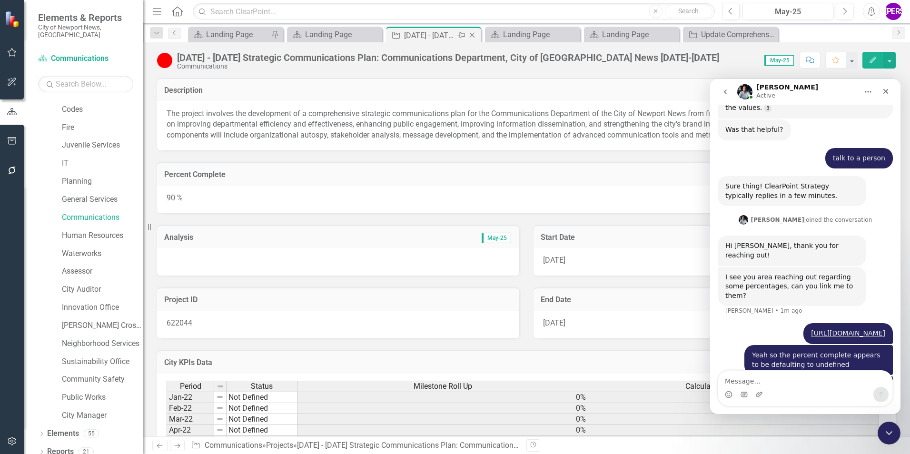
click at [470, 34] on icon "Close" at bounding box center [472, 35] width 10 height 8
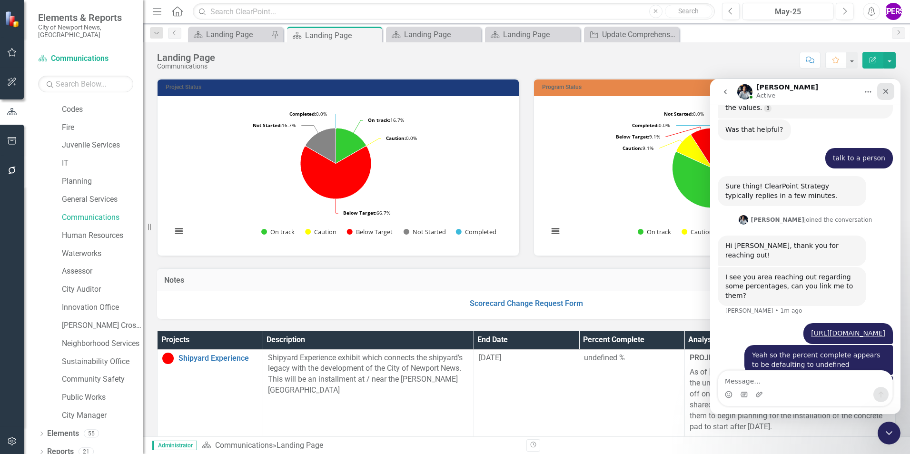
click at [894, 91] on div "Close" at bounding box center [885, 91] width 17 height 17
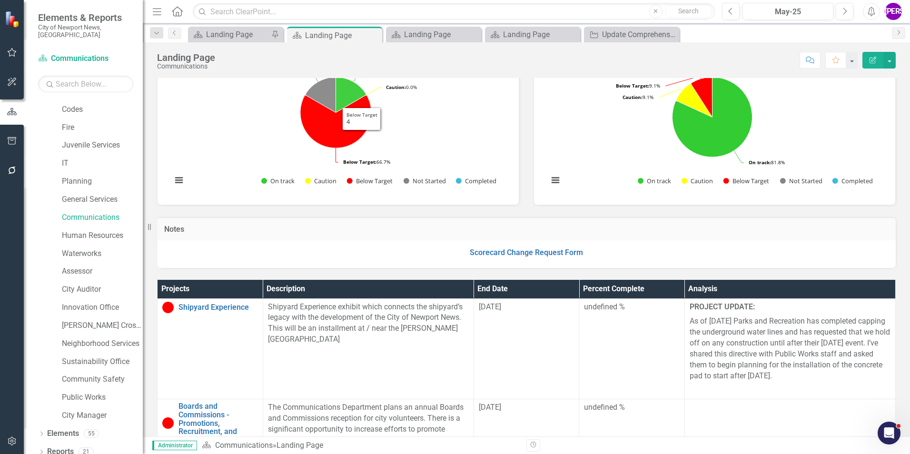
scroll to position [95, 0]
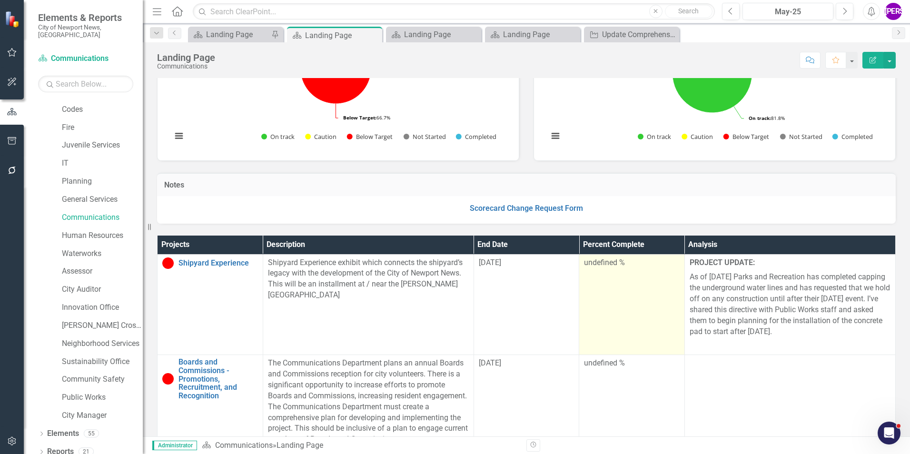
click at [672, 263] on div "undefined %" at bounding box center [632, 263] width 96 height 11
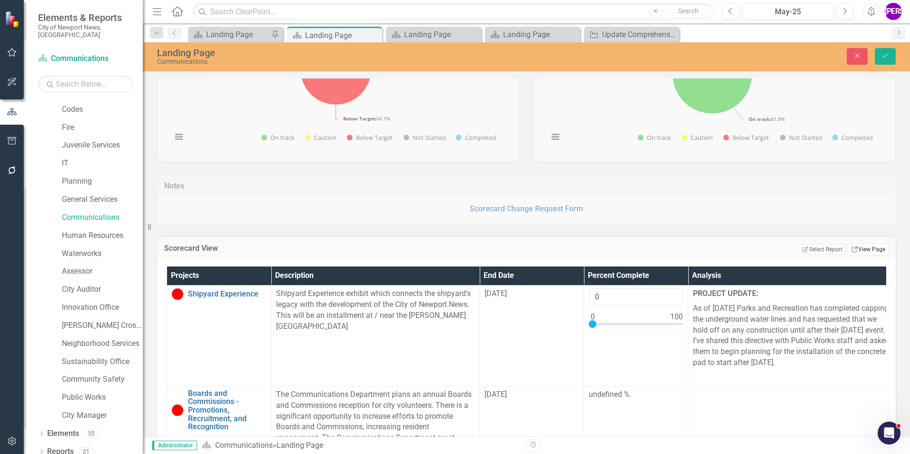
click at [871, 248] on link "Link View Page" at bounding box center [868, 249] width 41 height 12
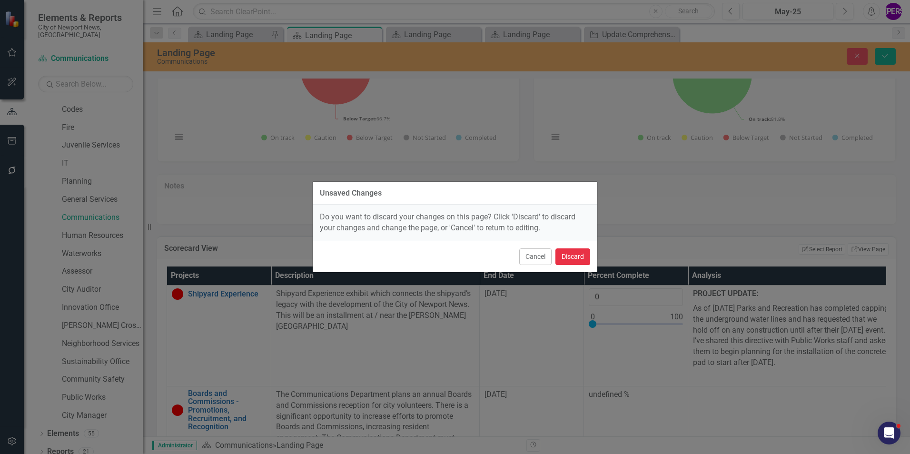
click at [574, 255] on button "Discard" at bounding box center [572, 256] width 35 height 17
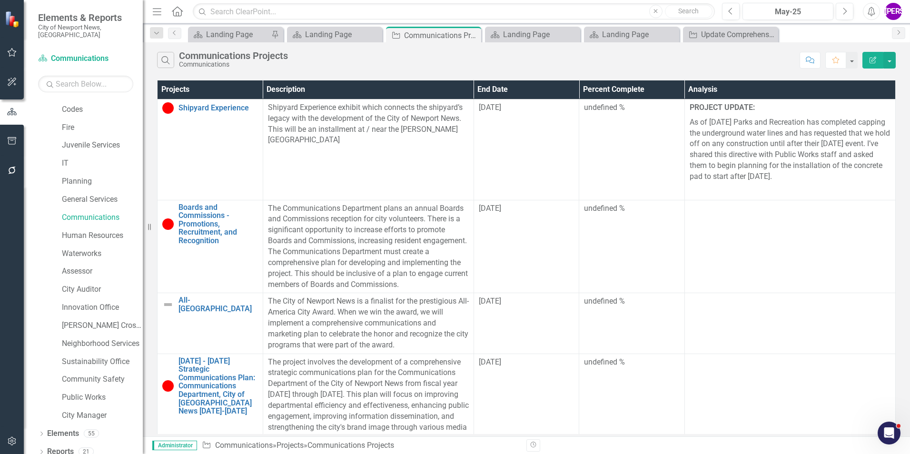
click at [868, 67] on button "Edit Report" at bounding box center [873, 60] width 21 height 17
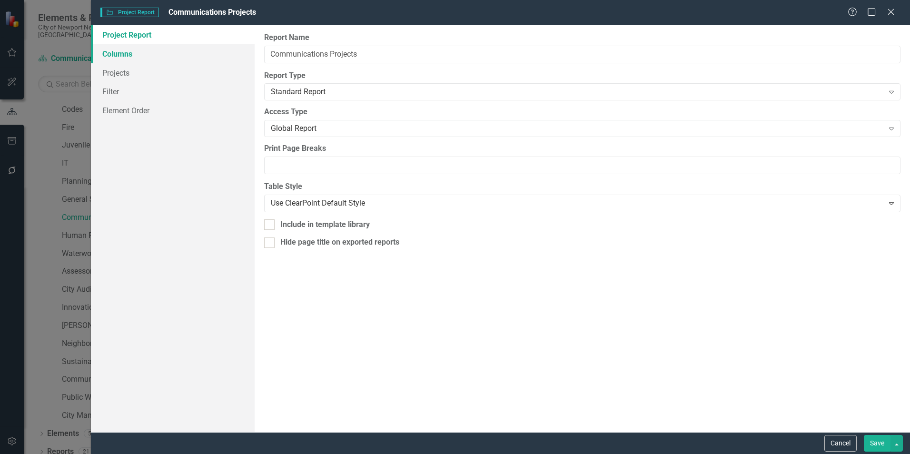
click at [133, 55] on link "Columns" at bounding box center [173, 53] width 164 height 19
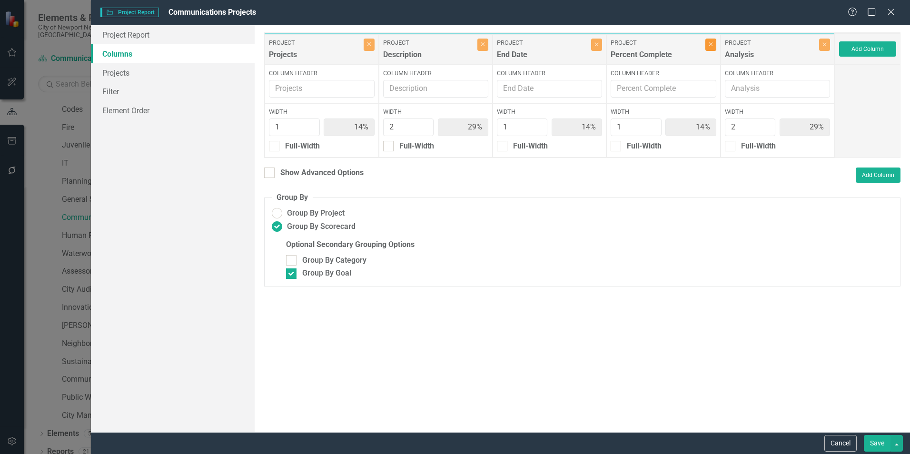
click at [711, 45] on icon "Close" at bounding box center [711, 44] width 4 height 6
type input "17%"
type input "33%"
type input "17%"
type input "33%"
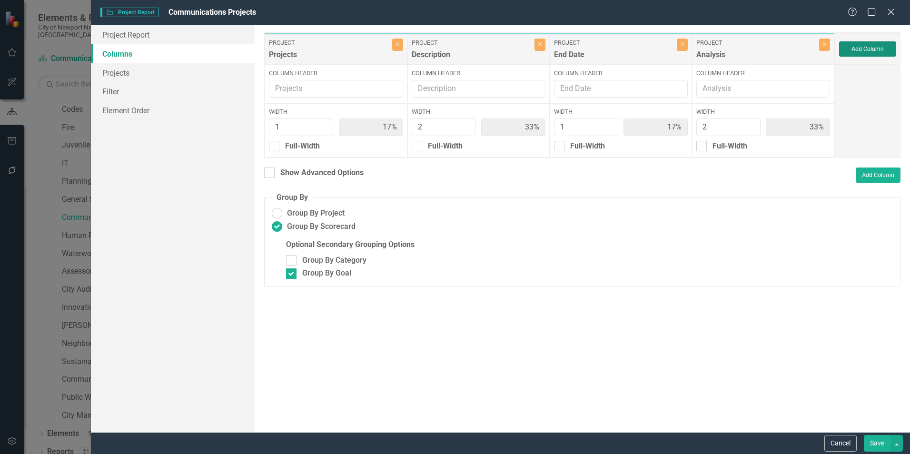
click at [851, 50] on button "Add Column" at bounding box center [867, 48] width 57 height 15
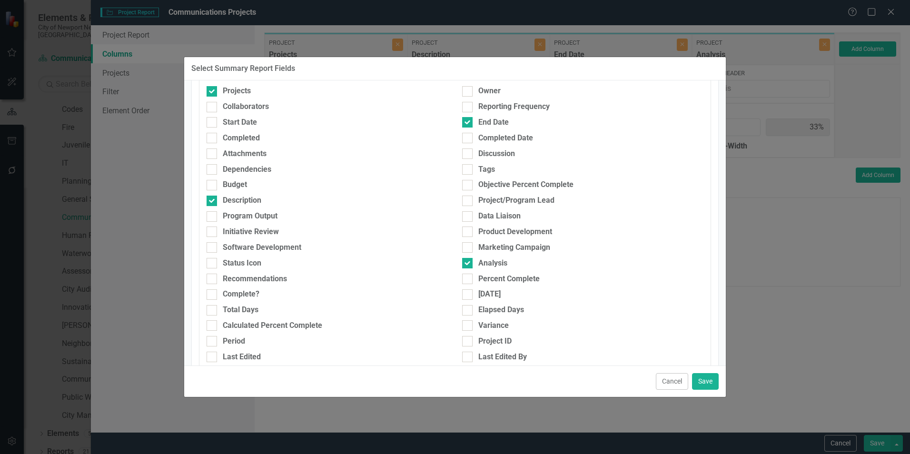
scroll to position [95, 0]
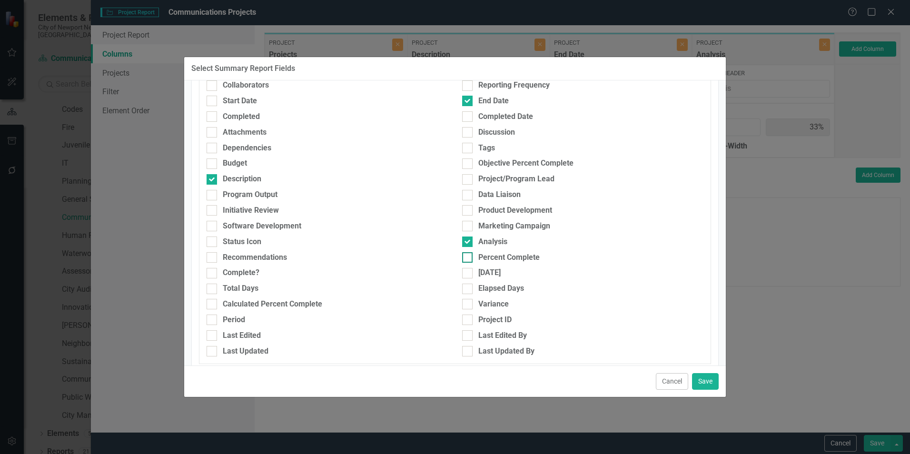
click at [465, 258] on input "Percent Complete" at bounding box center [465, 255] width 6 height 6
checkbox input "true"
click at [706, 379] on button "Save" at bounding box center [705, 381] width 27 height 17
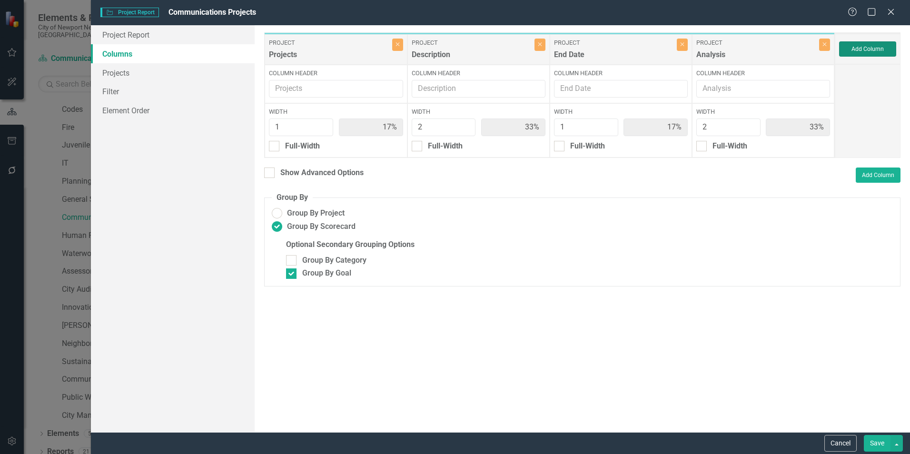
type input "14%"
type input "29%"
type input "14%"
type input "29%"
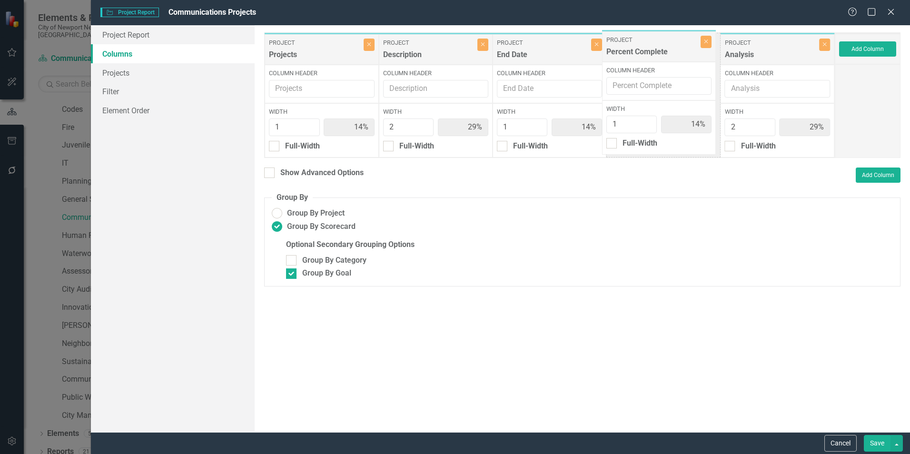
drag, startPoint x: 763, startPoint y: 57, endPoint x: 644, endPoint y: 54, distance: 118.6
click at [644, 54] on div "Project Projects Close Column Header Width 1 14% Full-Width Project Description…" at bounding box center [549, 95] width 571 height 126
click at [869, 440] on button "Save" at bounding box center [877, 443] width 27 height 17
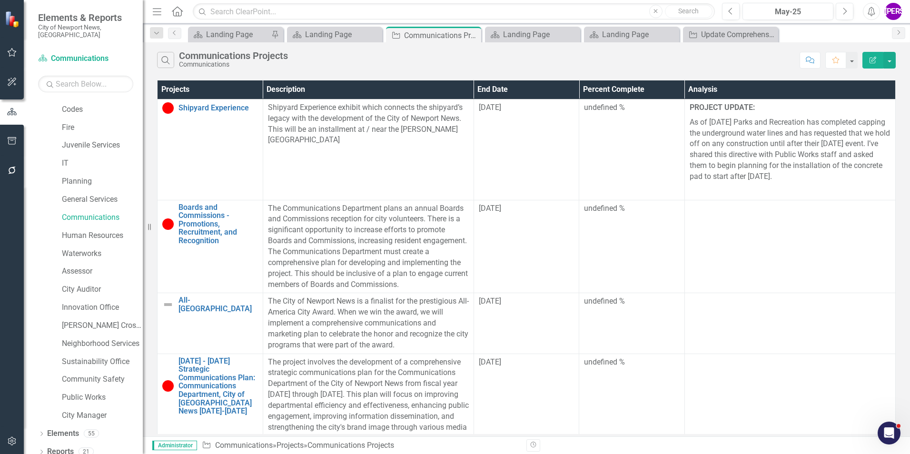
click at [872, 58] on icon "Edit Report" at bounding box center [873, 60] width 9 height 7
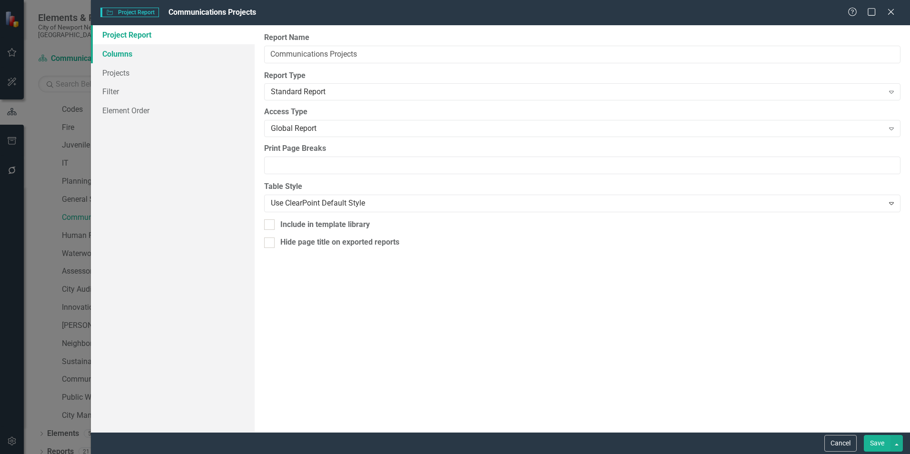
click at [129, 60] on link "Columns" at bounding box center [173, 53] width 164 height 19
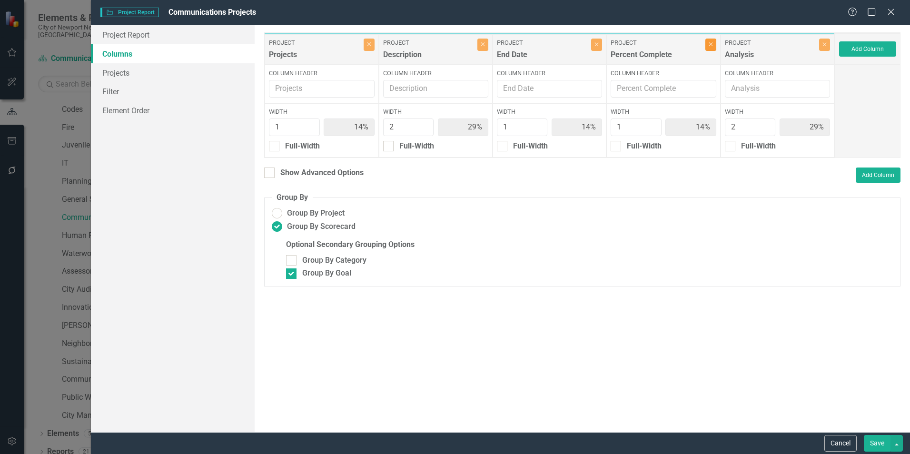
click at [710, 44] on icon "Close" at bounding box center [711, 44] width 4 height 6
type input "17%"
type input "33%"
type input "17%"
type input "33%"
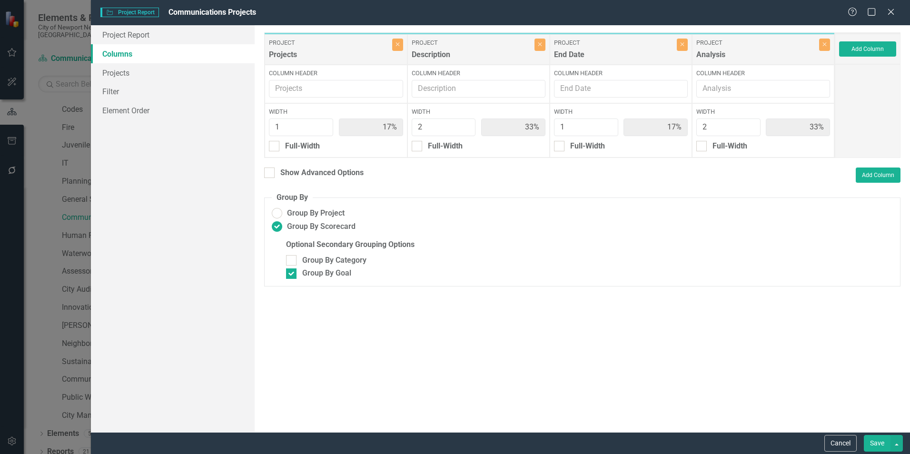
click at [878, 445] on button "Save" at bounding box center [877, 443] width 27 height 17
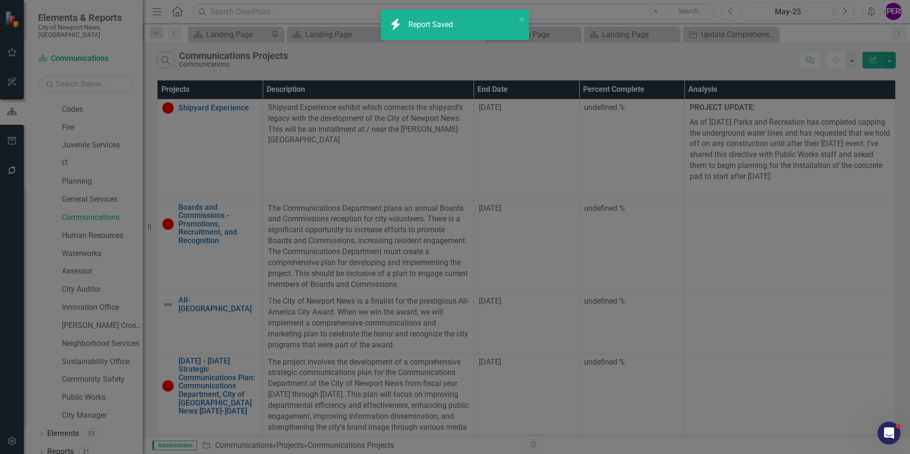
radio input "false"
checkbox input "false"
radio input "true"
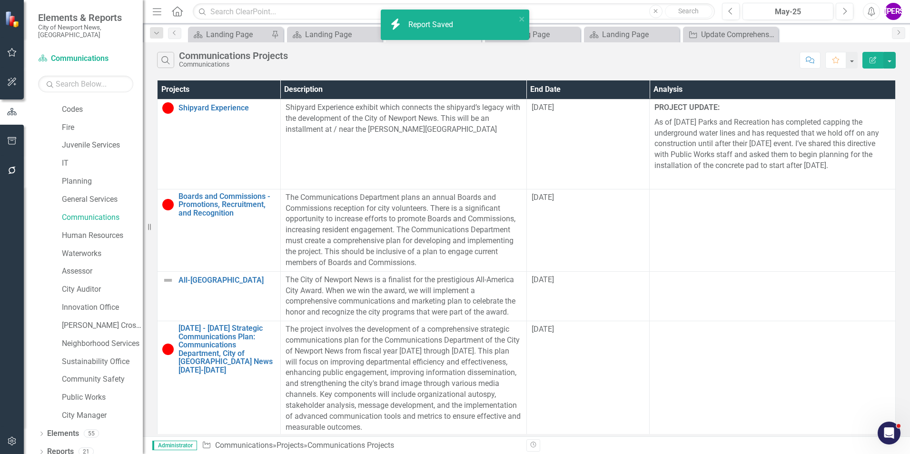
click at [876, 62] on icon "Edit Report" at bounding box center [873, 60] width 9 height 7
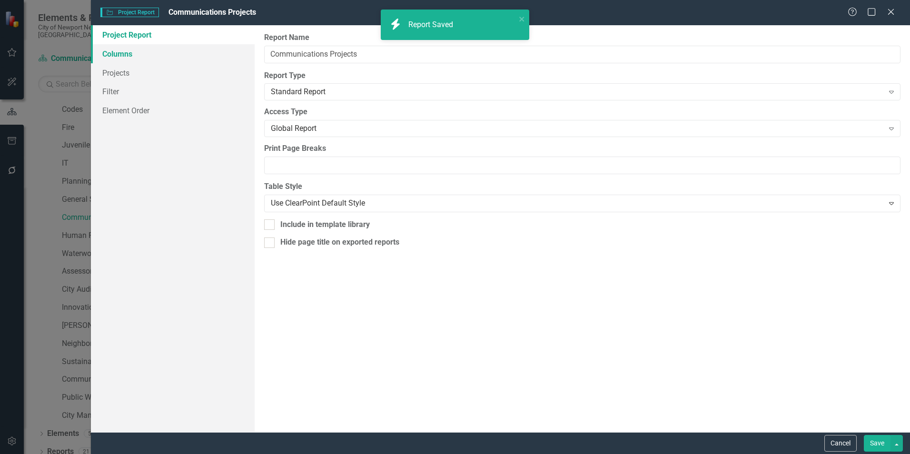
click at [116, 57] on link "Columns" at bounding box center [173, 53] width 164 height 19
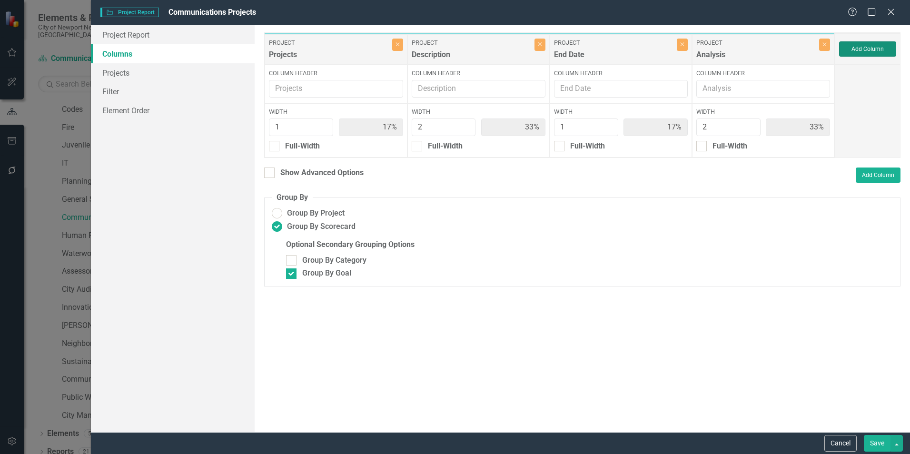
click at [860, 49] on button "Add Column" at bounding box center [867, 48] width 57 height 15
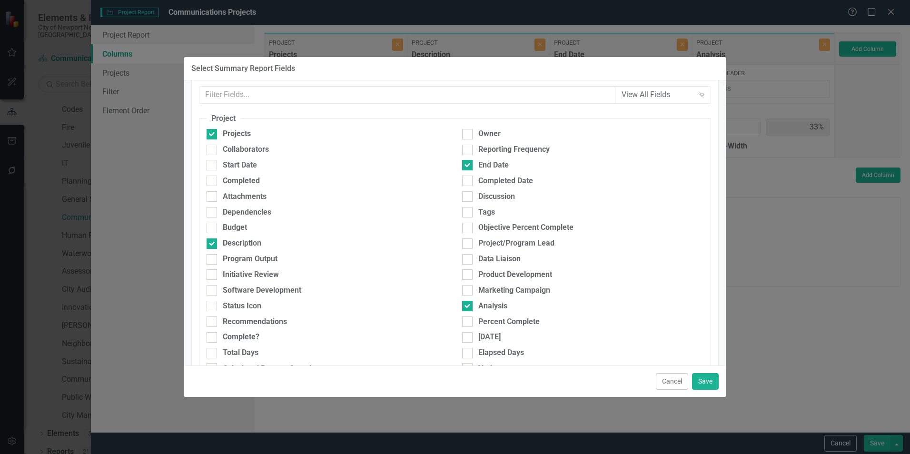
scroll to position [48, 0]
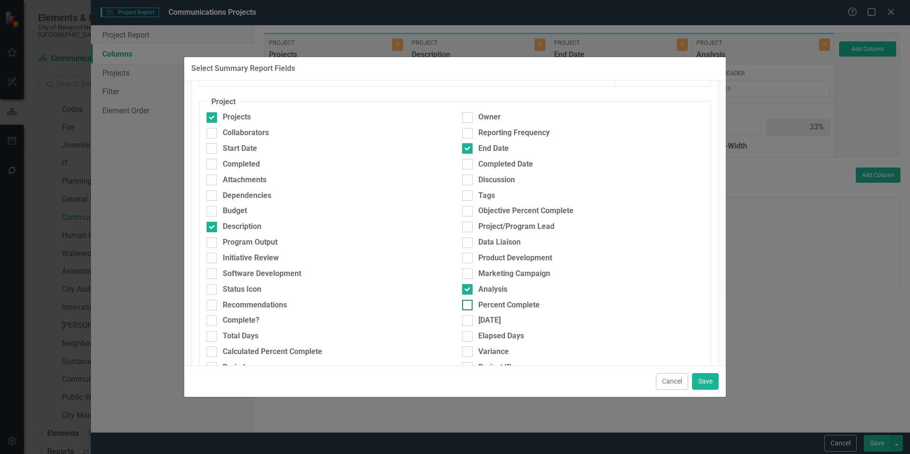
click at [466, 303] on div at bounding box center [467, 305] width 10 height 10
click at [466, 303] on input "Percent Complete" at bounding box center [465, 303] width 6 height 6
checkbox input "true"
click at [713, 386] on button "Save" at bounding box center [705, 381] width 27 height 17
type input "14%"
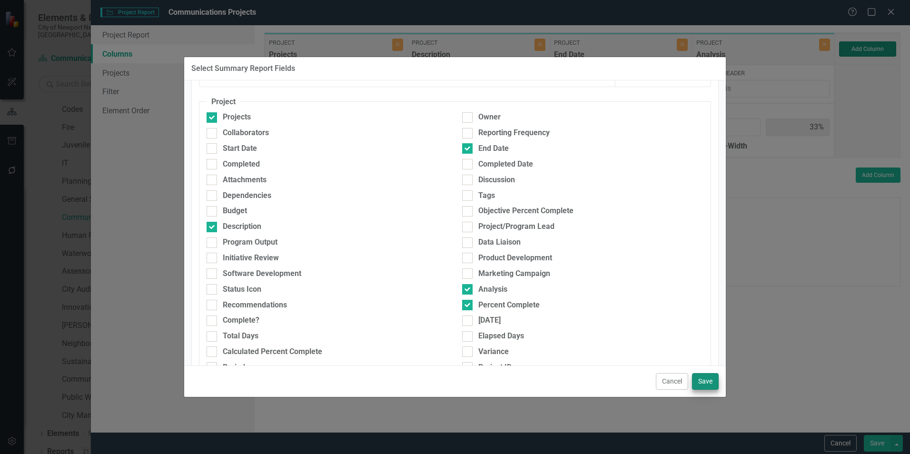
type input "29%"
type input "14%"
type input "29%"
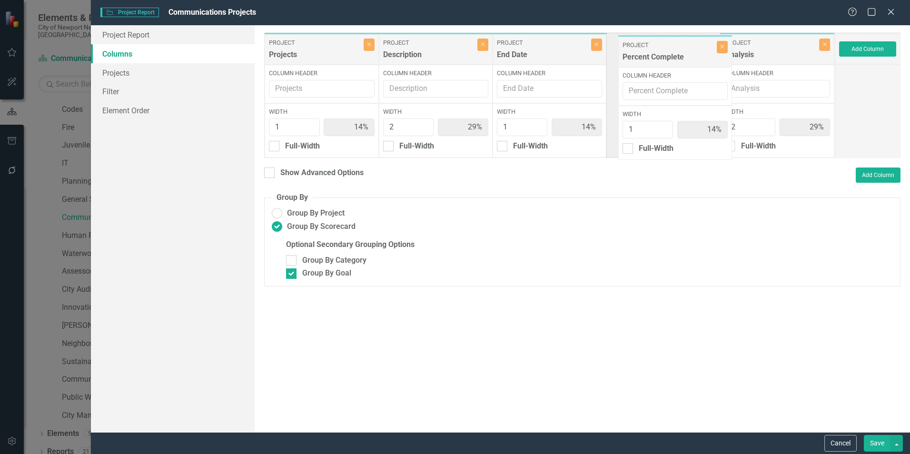
drag, startPoint x: 769, startPoint y: 51, endPoint x: 645, endPoint y: 53, distance: 123.3
click at [645, 53] on div "Project Projects Close Column Header Width 1 14% Full-Width Project Description…" at bounding box center [549, 95] width 571 height 126
click at [874, 445] on button "Save" at bounding box center [877, 443] width 27 height 17
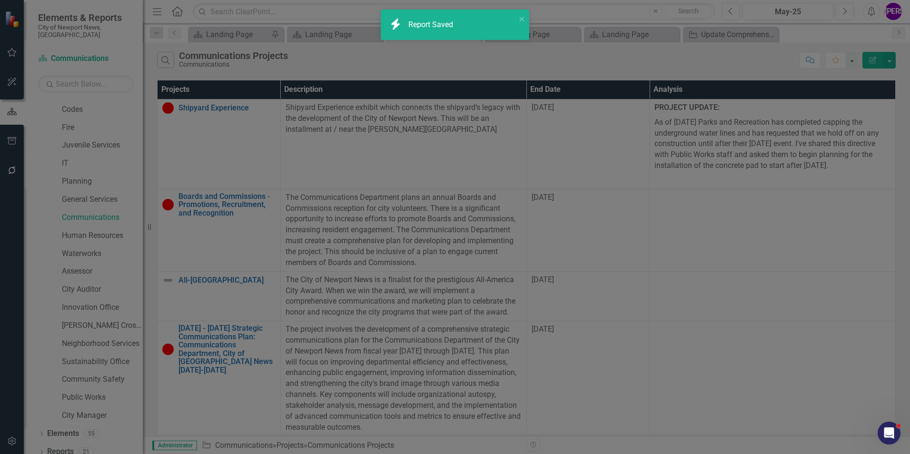
radio input "false"
checkbox input "false"
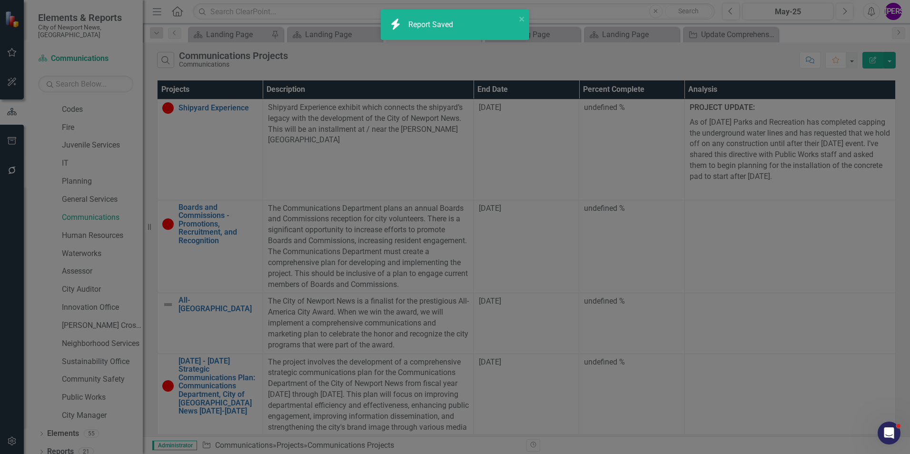
radio input "true"
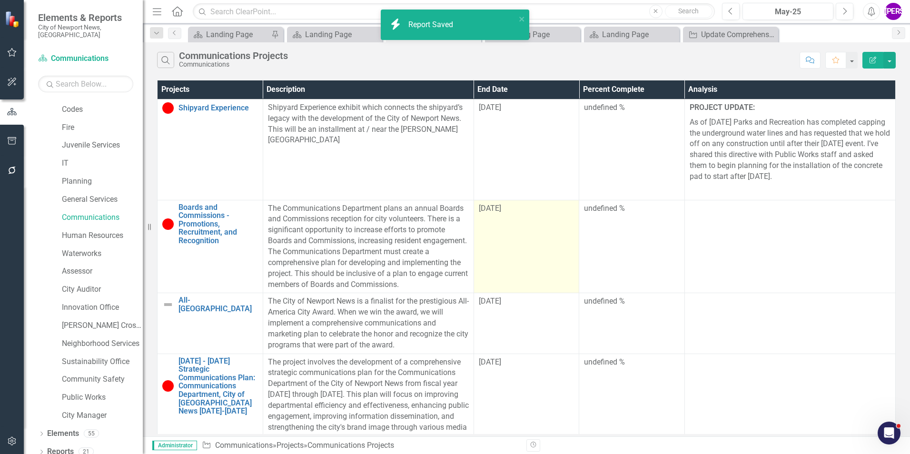
scroll to position [1122, 0]
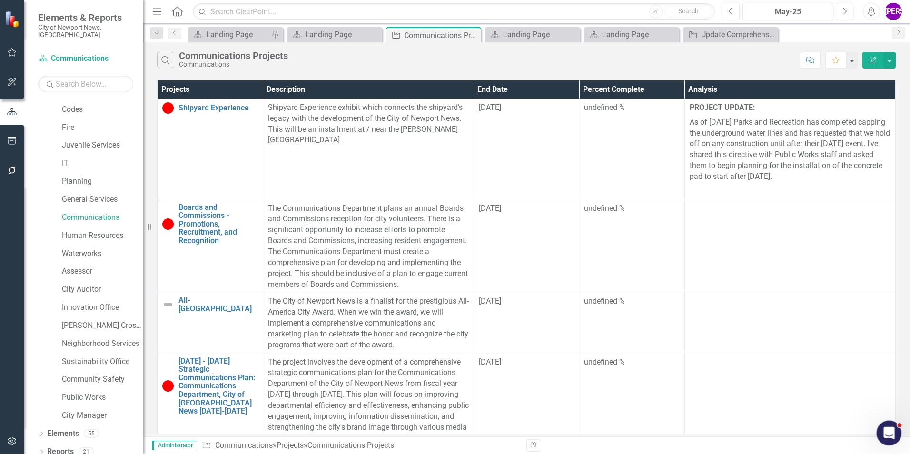
click at [896, 435] on div "Open Intercom Messenger" at bounding box center [887, 431] width 31 height 31
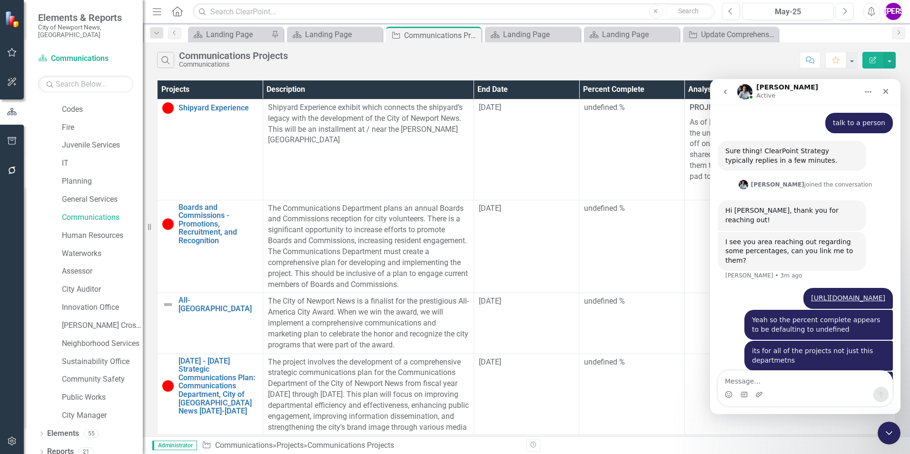
click at [652, 70] on div "Search Communications Projects Communications Comment Favorite Edit Report" at bounding box center [526, 57] width 767 height 31
click at [885, 88] on icon "Close" at bounding box center [886, 92] width 8 height 8
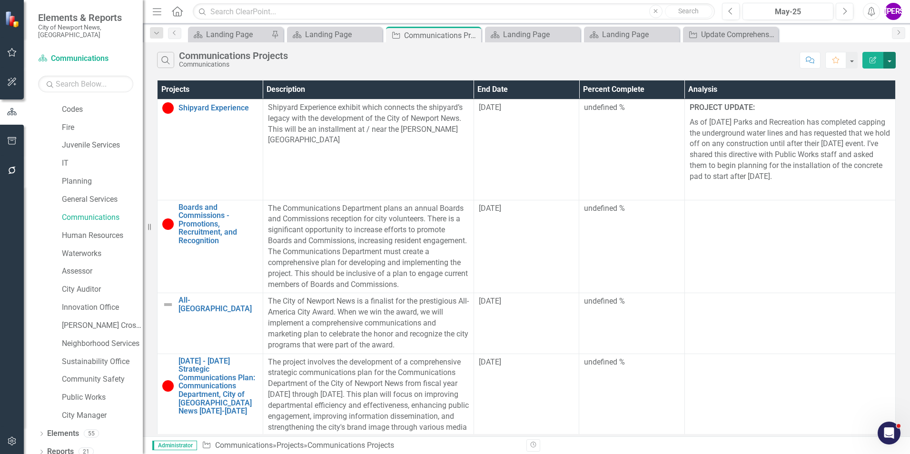
click at [891, 65] on button "button" at bounding box center [889, 60] width 12 height 17
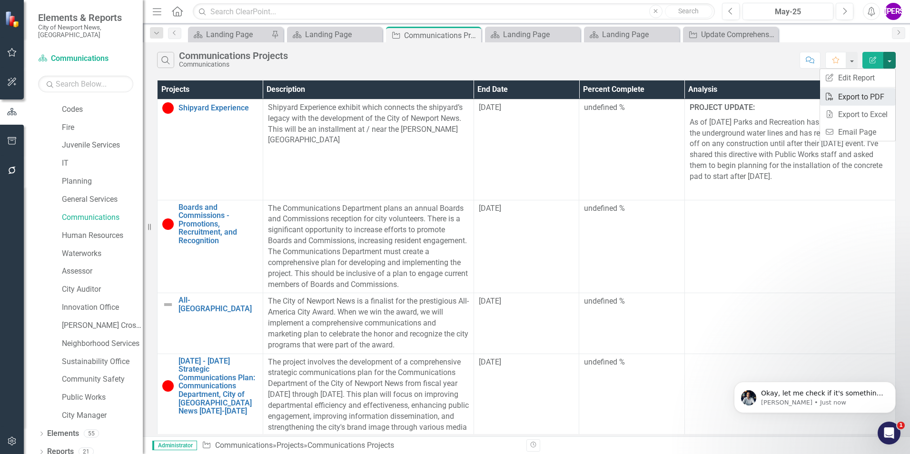
scroll to position [1123, 0]
click at [871, 96] on link "PDF Export to PDF" at bounding box center [857, 97] width 75 height 18
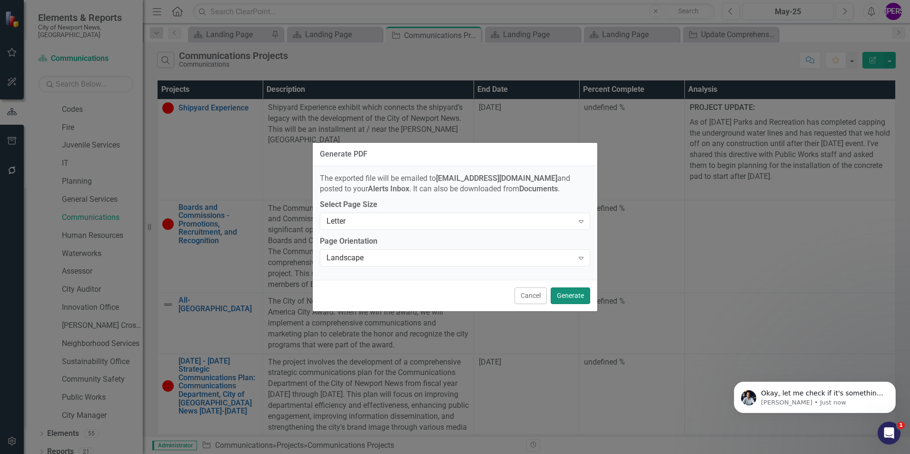
click at [568, 293] on button "Generate" at bounding box center [571, 296] width 40 height 17
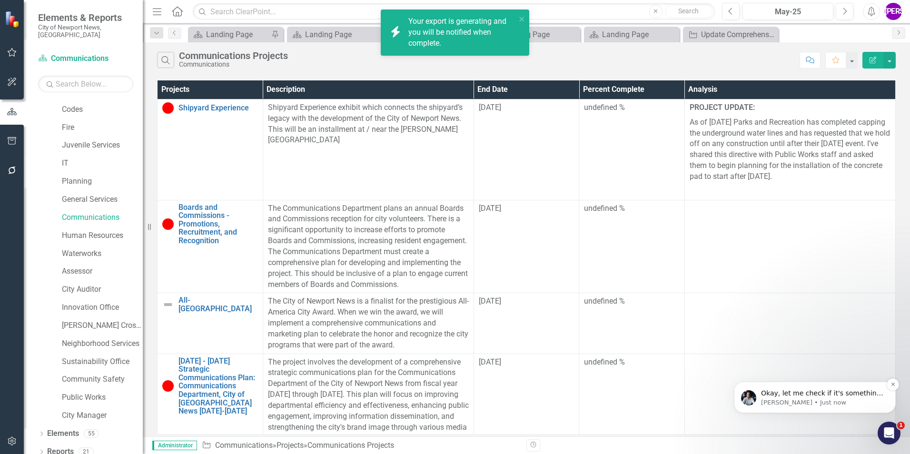
click at [835, 405] on p "[PERSON_NAME] • Just now" at bounding box center [822, 402] width 123 height 9
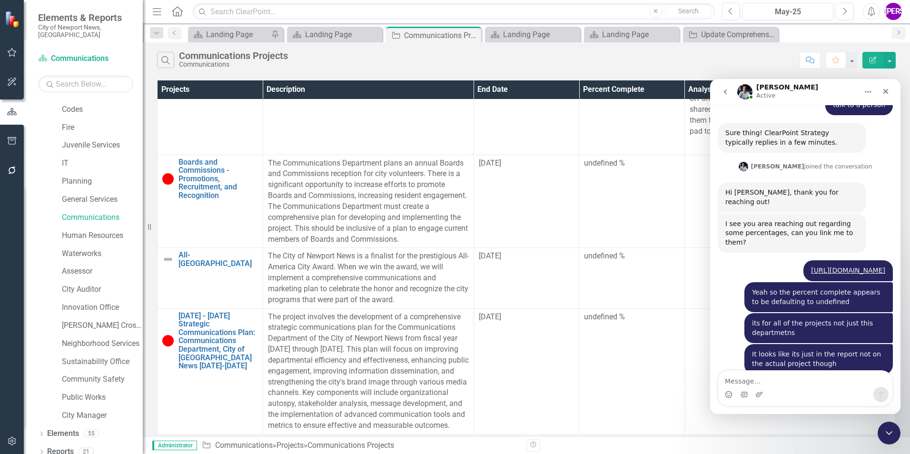
scroll to position [0, 0]
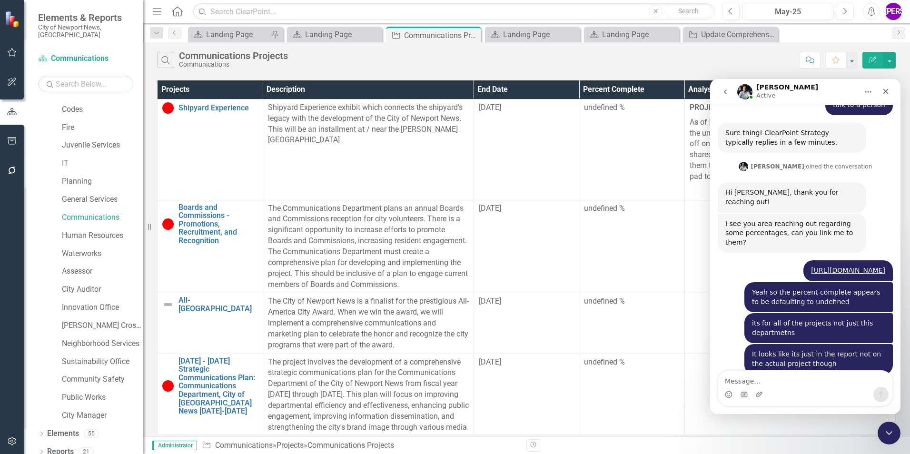
click at [783, 384] on textarea "Message…" at bounding box center [805, 379] width 174 height 16
type textarea "ok"
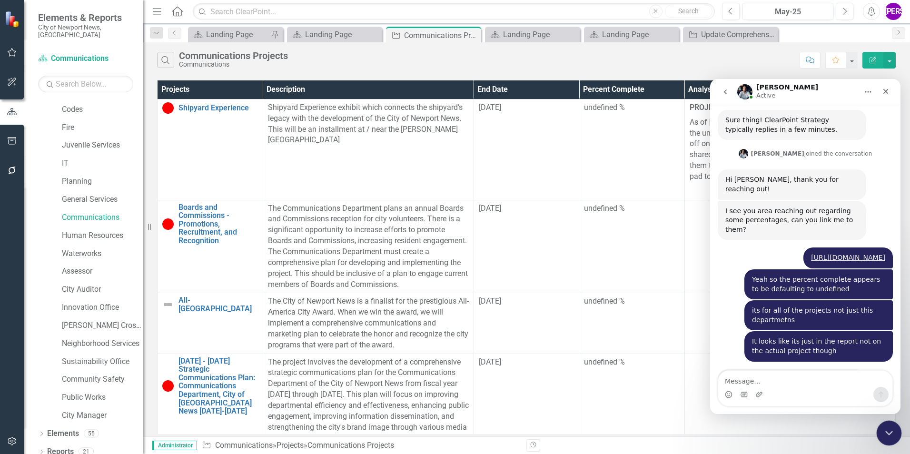
click at [891, 436] on icon "Close Intercom Messenger" at bounding box center [887, 431] width 11 height 11
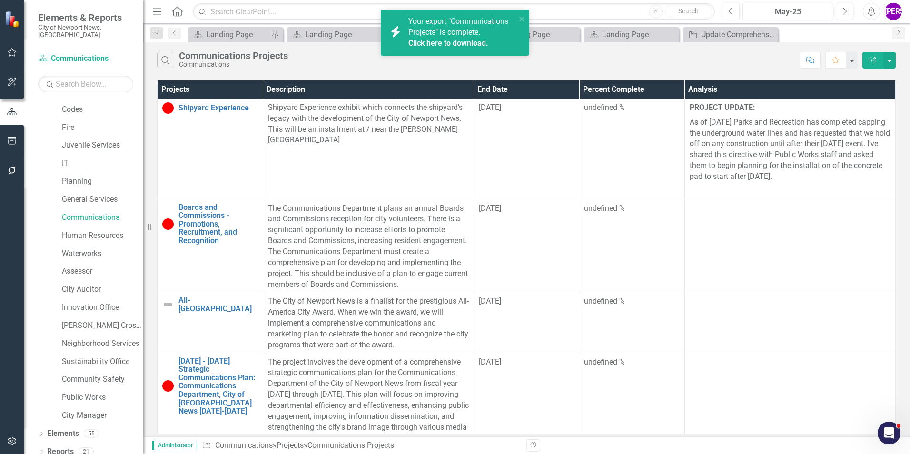
click at [463, 49] on div "icon.bolt Your export "Communications Projects" is complete. Click here to down…" at bounding box center [452, 32] width 134 height 39
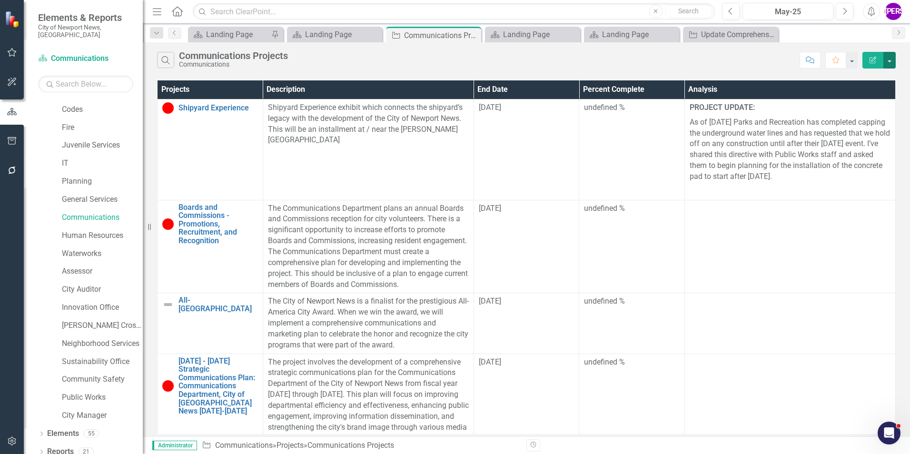
click at [889, 61] on button "button" at bounding box center [889, 60] width 12 height 17
click at [868, 93] on link "PDF Export to PDF" at bounding box center [857, 97] width 75 height 18
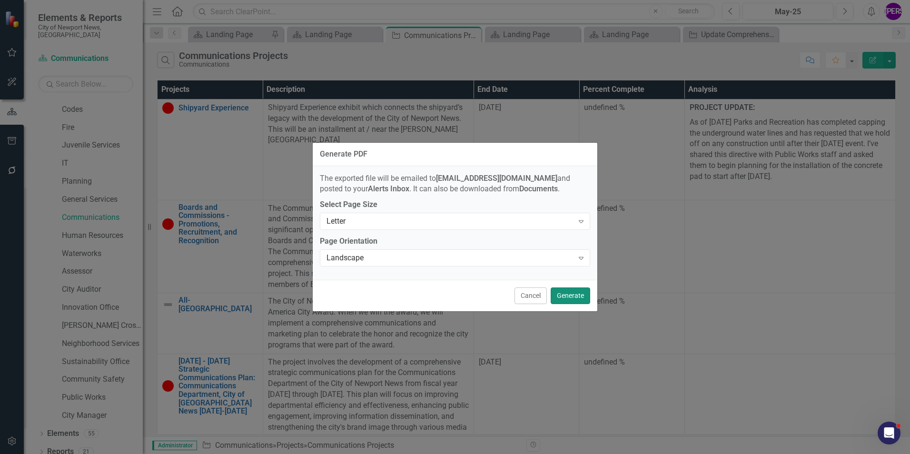
click at [571, 293] on button "Generate" at bounding box center [571, 296] width 40 height 17
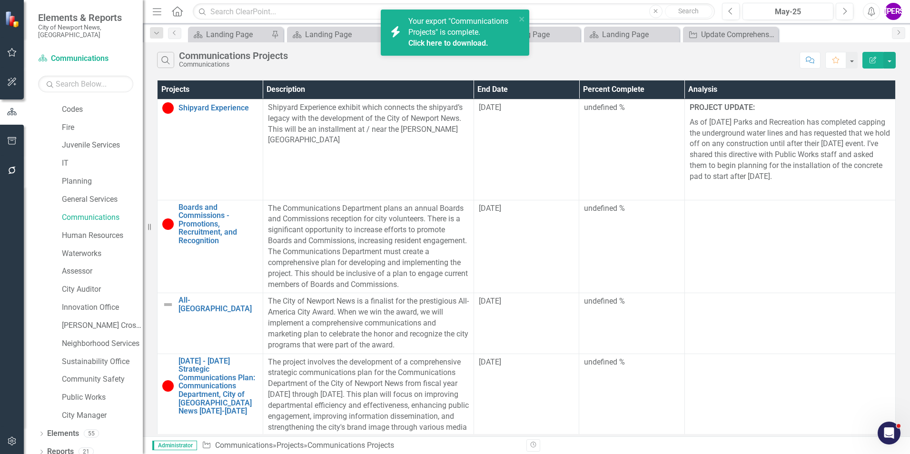
click at [469, 44] on link "Click here to download." at bounding box center [448, 43] width 80 height 9
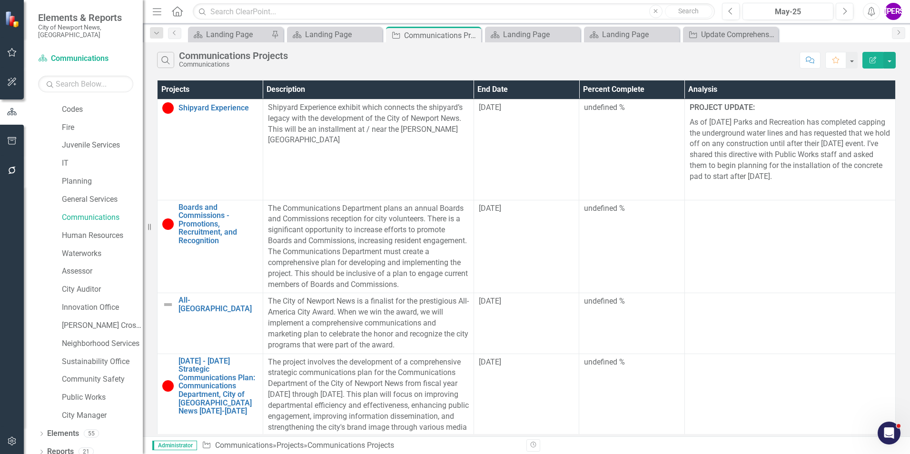
click at [422, 60] on div "Search Communications Projects Communications" at bounding box center [476, 60] width 638 height 16
click at [879, 435] on div "Open Intercom Messenger" at bounding box center [887, 431] width 31 height 31
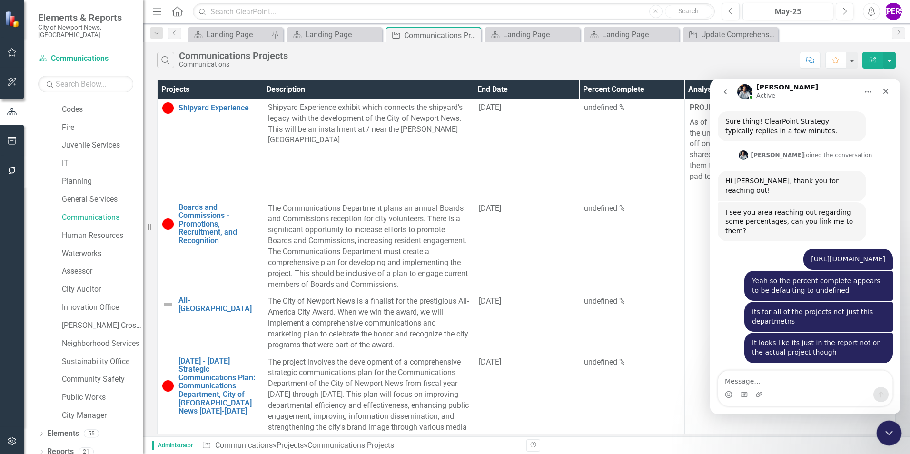
click at [887, 428] on icon "Close Intercom Messenger" at bounding box center [887, 431] width 11 height 11
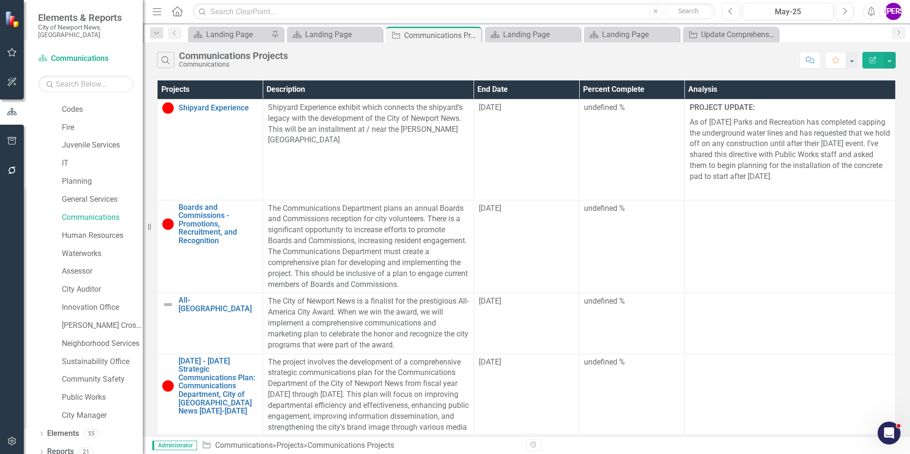
click at [659, 61] on div "Search Communications Projects Communications" at bounding box center [476, 60] width 638 height 16
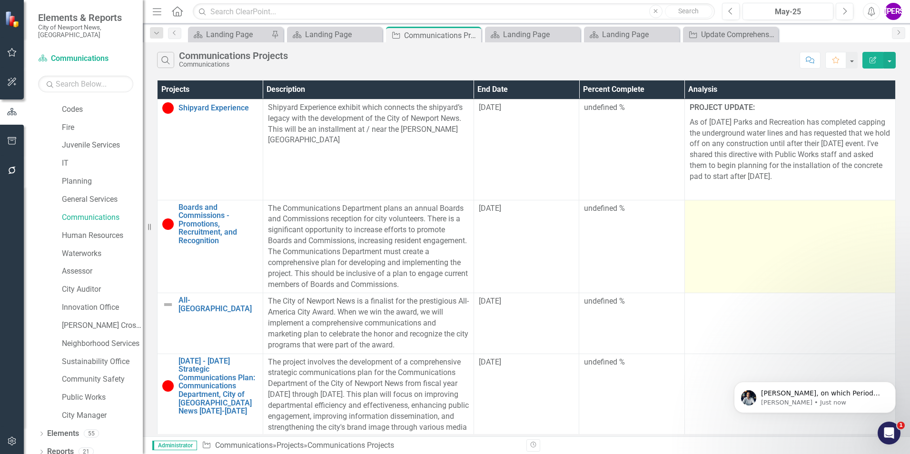
scroll to position [1226, 0]
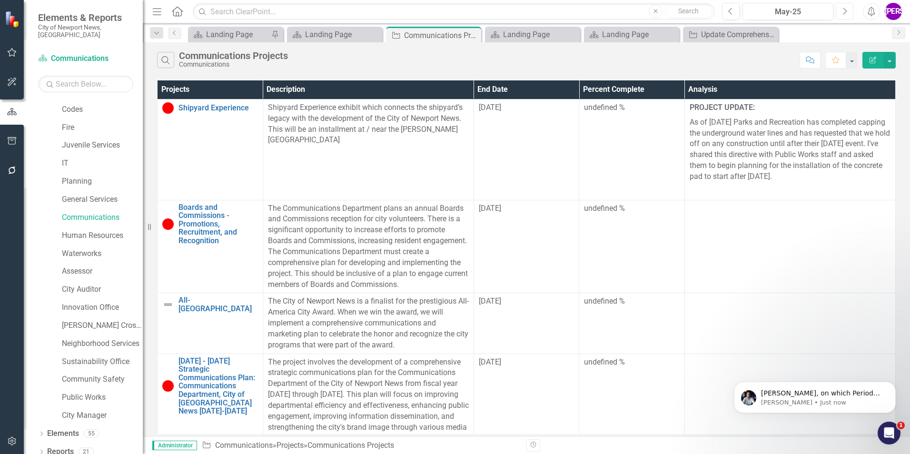
click at [850, 16] on button "Next" at bounding box center [845, 11] width 18 height 17
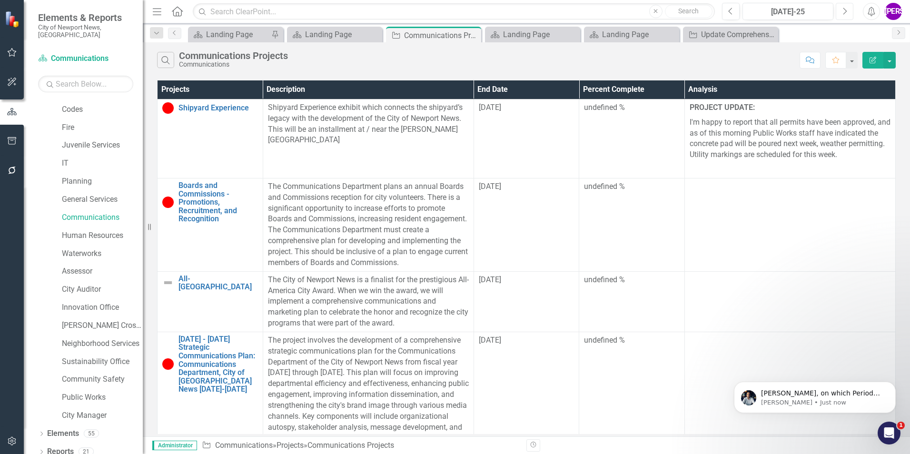
scroll to position [1226, 0]
click at [726, 10] on button "Previous" at bounding box center [731, 11] width 18 height 17
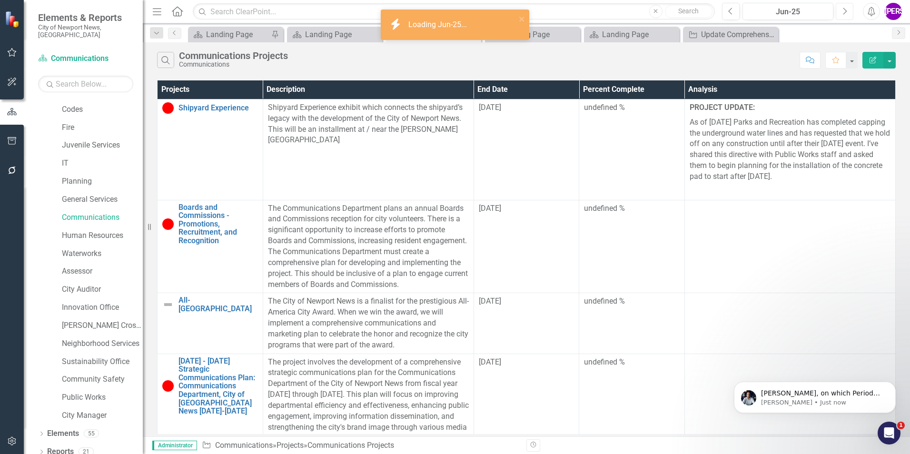
click at [852, 14] on button "Next" at bounding box center [845, 11] width 18 height 17
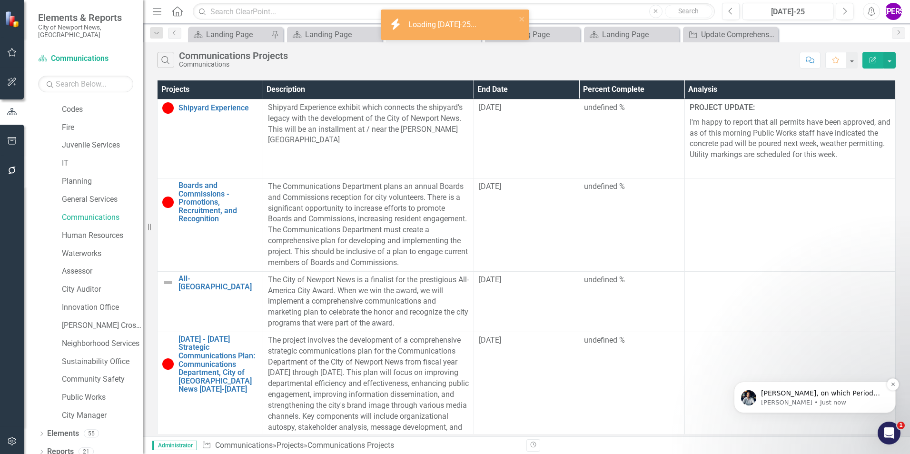
click at [831, 391] on p "[PERSON_NAME], on which Period are you seeing the Report? The URL you sent me w…" at bounding box center [822, 394] width 123 height 10
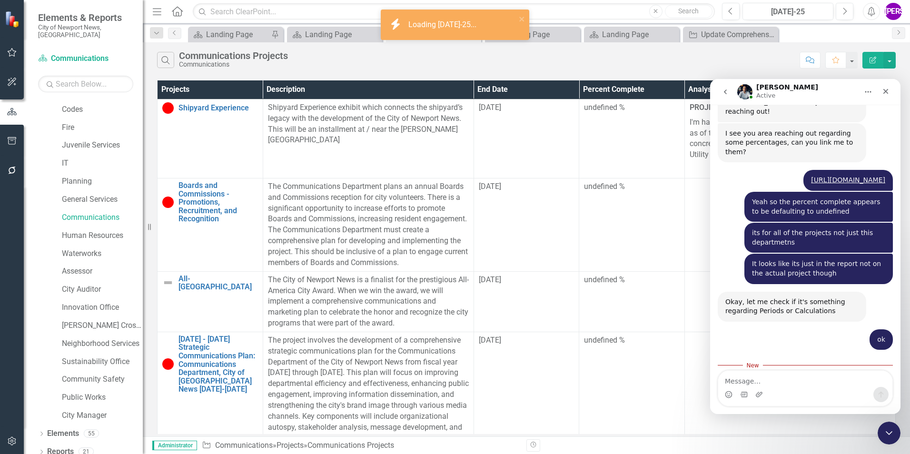
scroll to position [1241, 0]
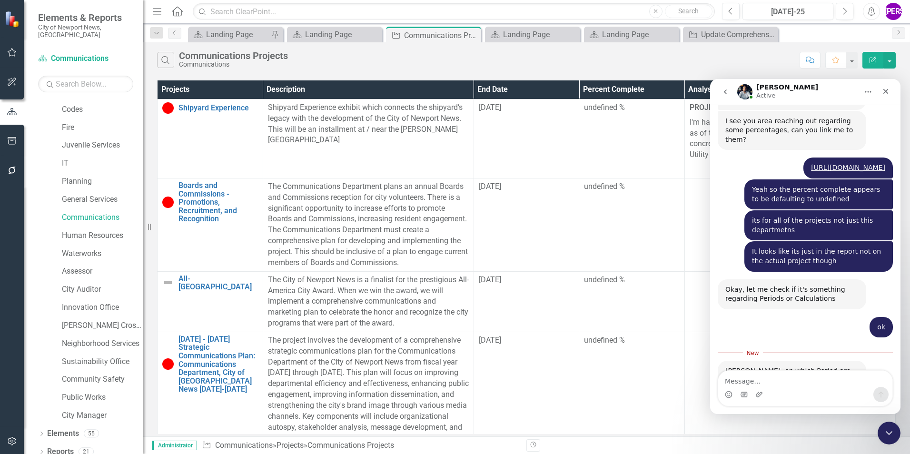
click at [798, 384] on textarea "Message…" at bounding box center [805, 379] width 174 height 16
click at [534, 54] on div "Search Communications Projects Communications" at bounding box center [476, 60] width 638 height 16
click at [84, 194] on link "General Services" at bounding box center [102, 199] width 81 height 11
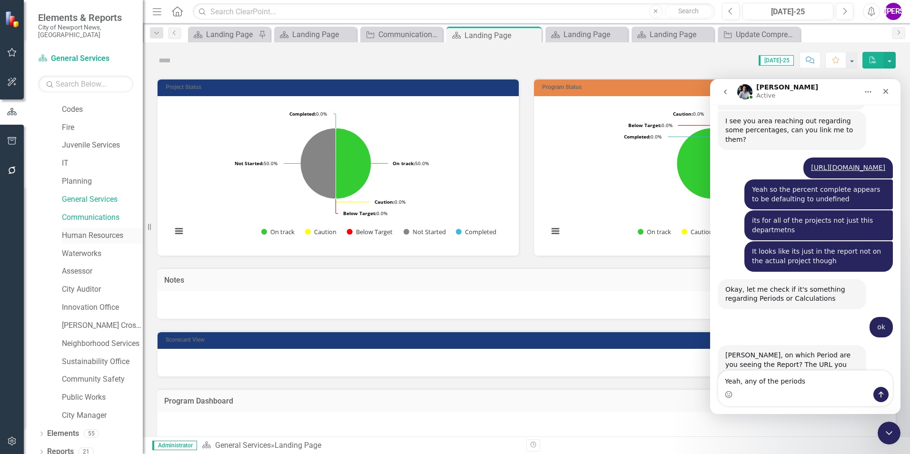
click at [87, 230] on link "Human Resources" at bounding box center [102, 235] width 81 height 11
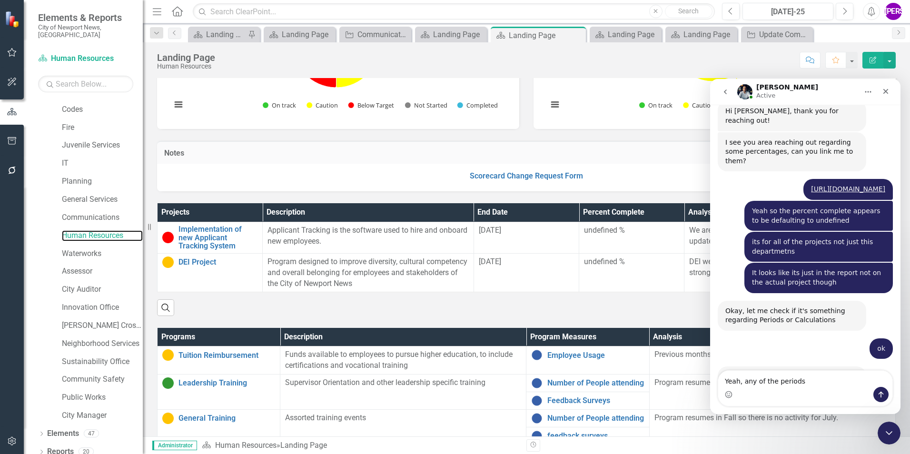
scroll to position [143, 0]
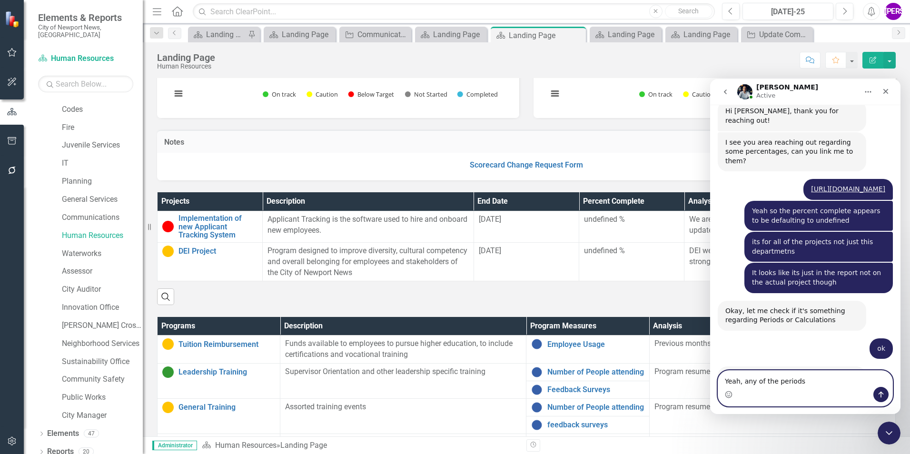
click at [803, 384] on textarea "Yeah, any of the periods" at bounding box center [805, 379] width 174 height 16
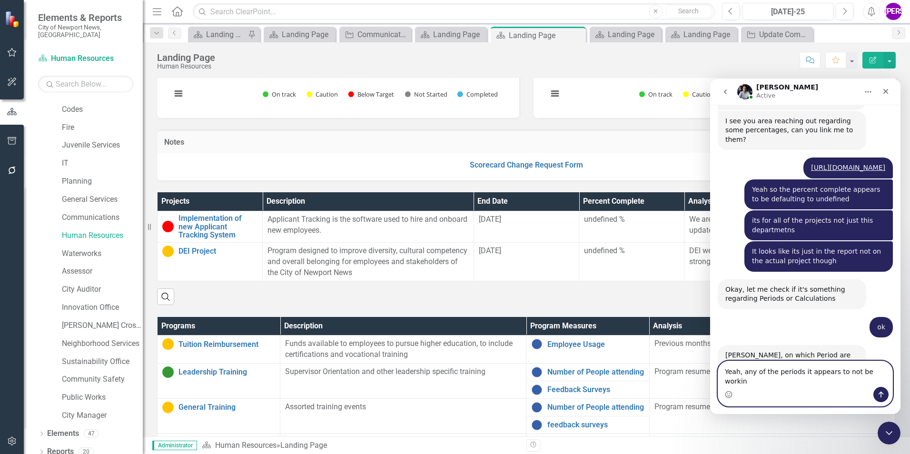
type textarea "Yeah, any of the periods it appears to not be working"
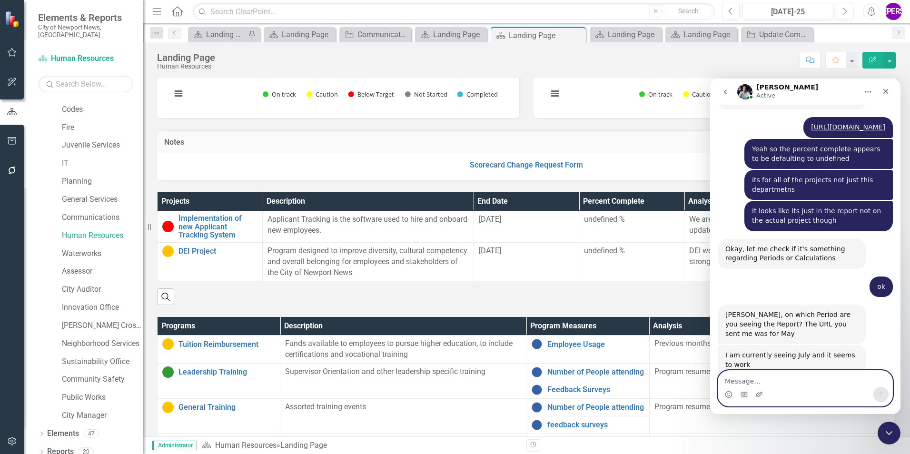
scroll to position [1295, 0]
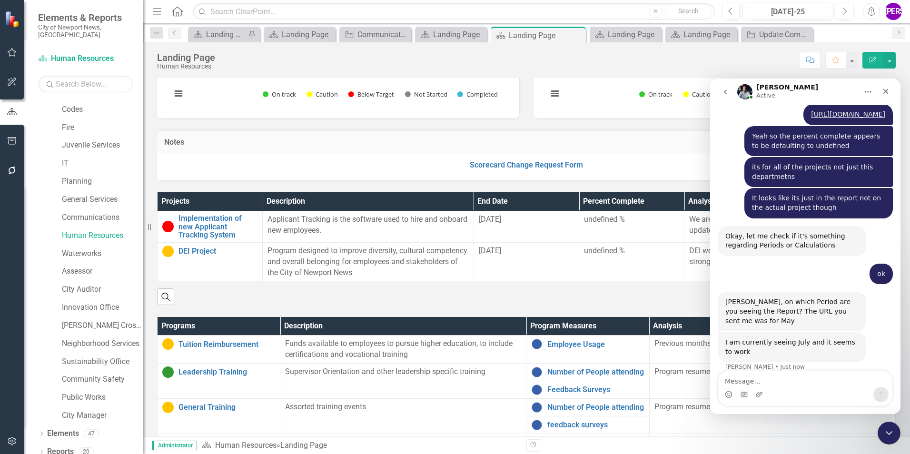
click at [524, 118] on div "Notes Scorecard Change Request Form" at bounding box center [526, 149] width 753 height 63
click at [888, 424] on div "Close Intercom Messenger" at bounding box center [887, 431] width 23 height 23
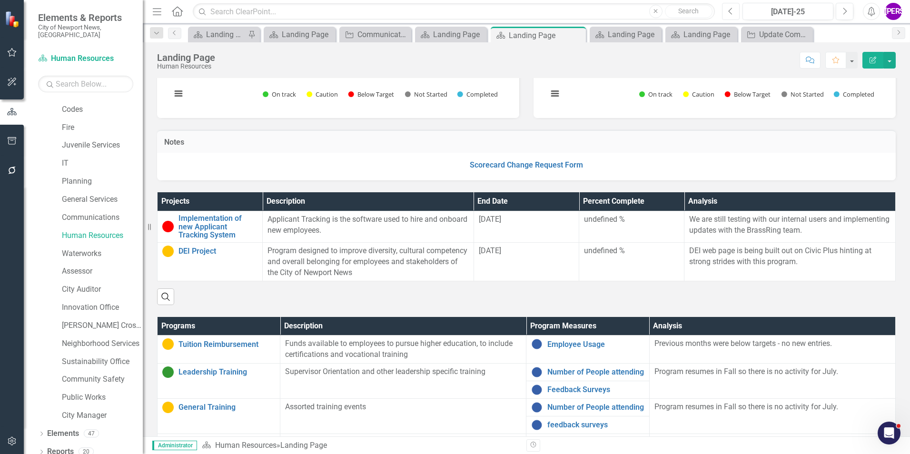
click at [733, 10] on icon "Previous" at bounding box center [730, 11] width 5 height 9
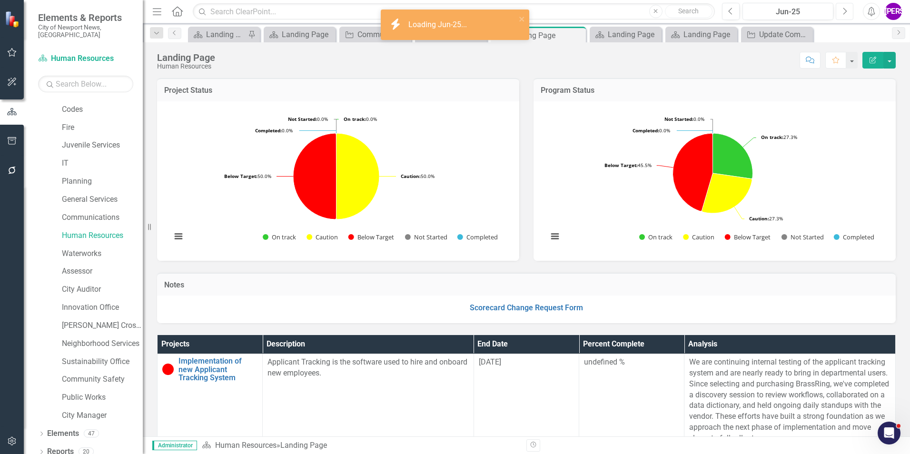
click at [842, 16] on button "Next" at bounding box center [845, 11] width 18 height 17
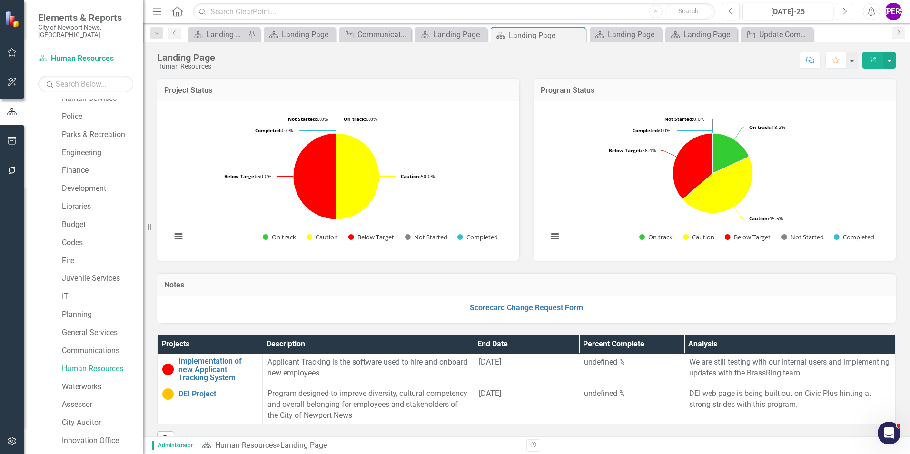
scroll to position [35, 0]
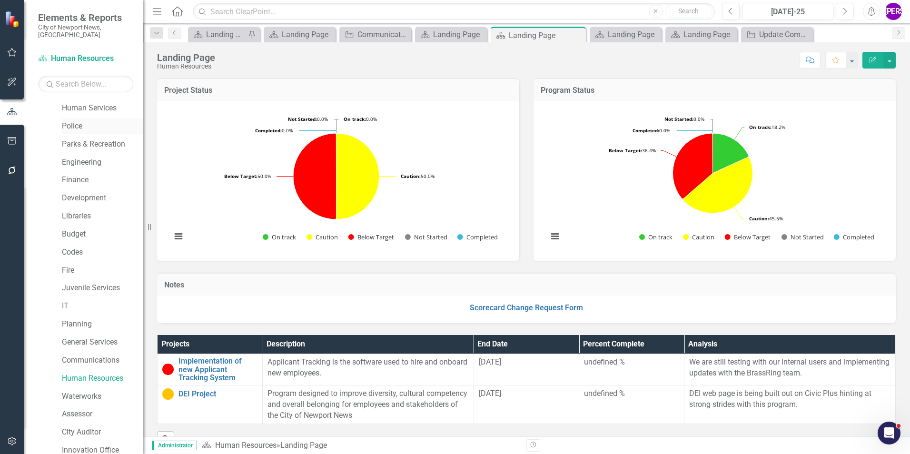
click at [80, 121] on link "Police" at bounding box center [102, 126] width 81 height 11
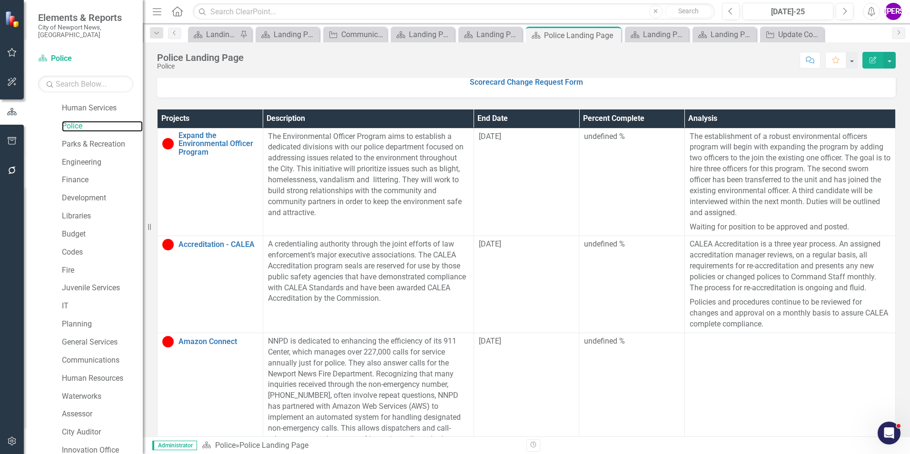
scroll to position [238, 0]
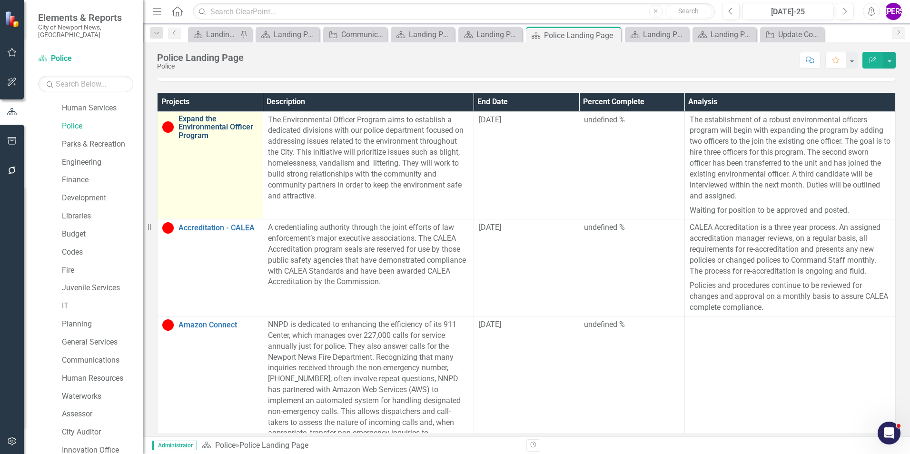
click at [201, 134] on link "Expand the Environmental Officer Program" at bounding box center [218, 127] width 79 height 25
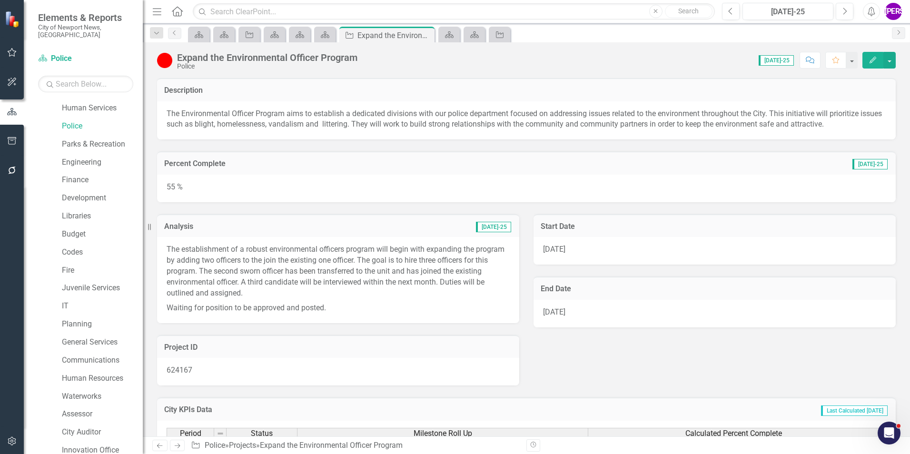
scroll to position [1258, 0]
click at [425, 35] on icon "Close" at bounding box center [426, 35] width 10 height 8
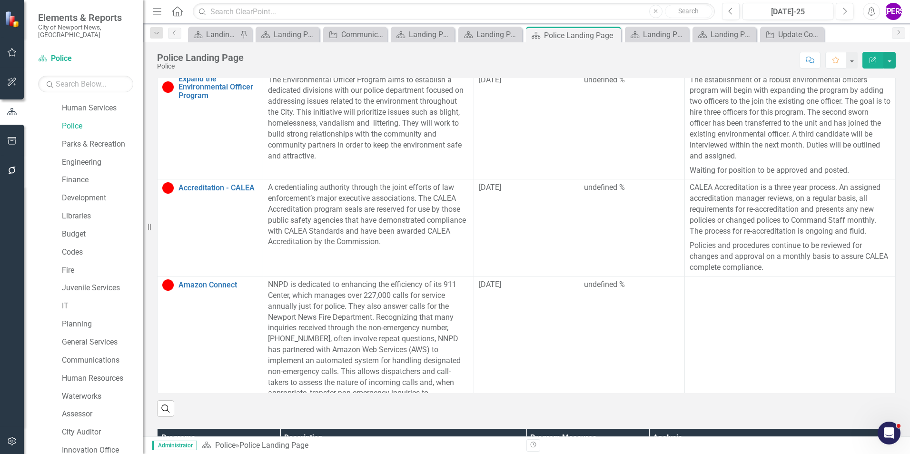
scroll to position [238, 0]
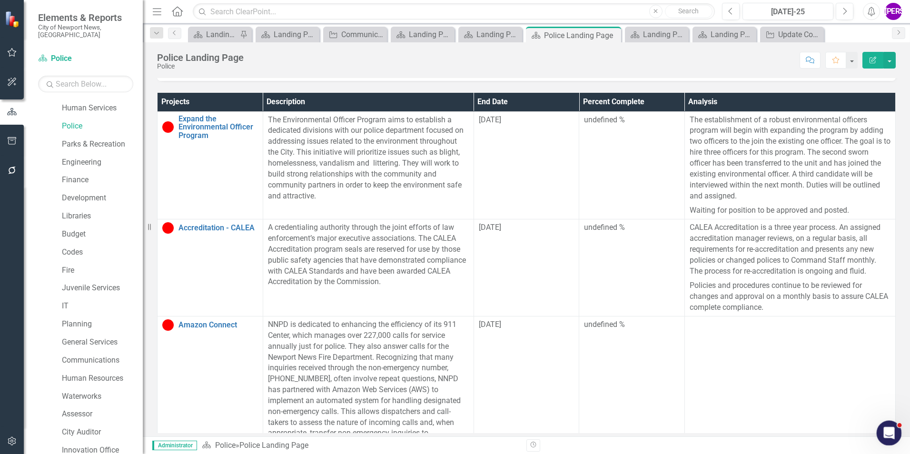
click at [887, 422] on div "Open Intercom Messenger" at bounding box center [887, 431] width 31 height 31
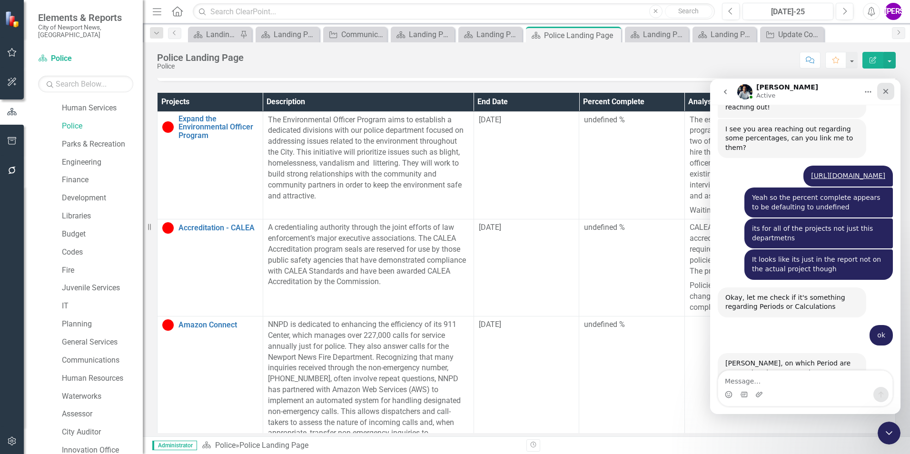
scroll to position [1258, 0]
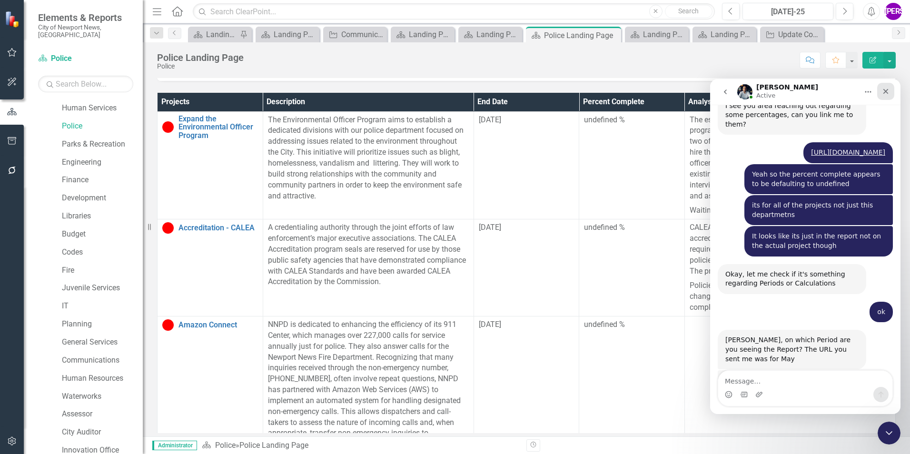
click at [889, 87] on div "Close" at bounding box center [885, 91] width 17 height 17
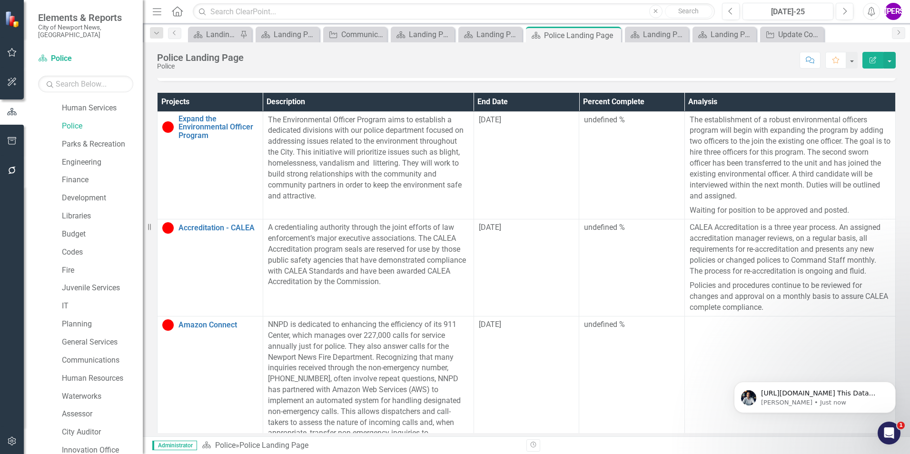
scroll to position [1333, 0]
click at [778, 395] on p "https://app.clearpointstrategy.com/#/index/?layoutId=1698426&amp;object=initiat…" at bounding box center [822, 394] width 123 height 10
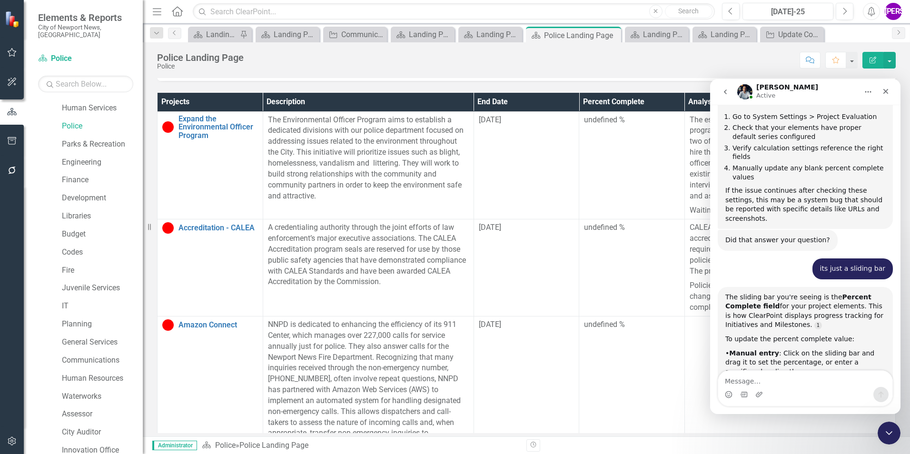
scroll to position [679, 0]
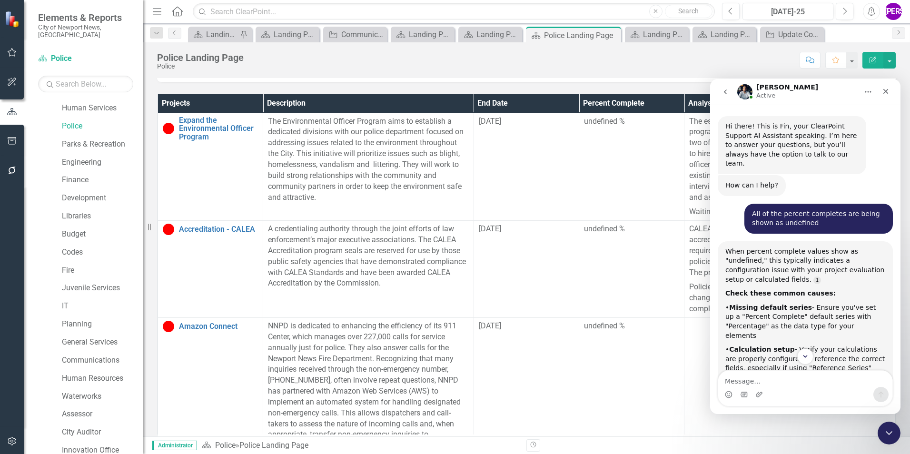
scroll to position [1, 0]
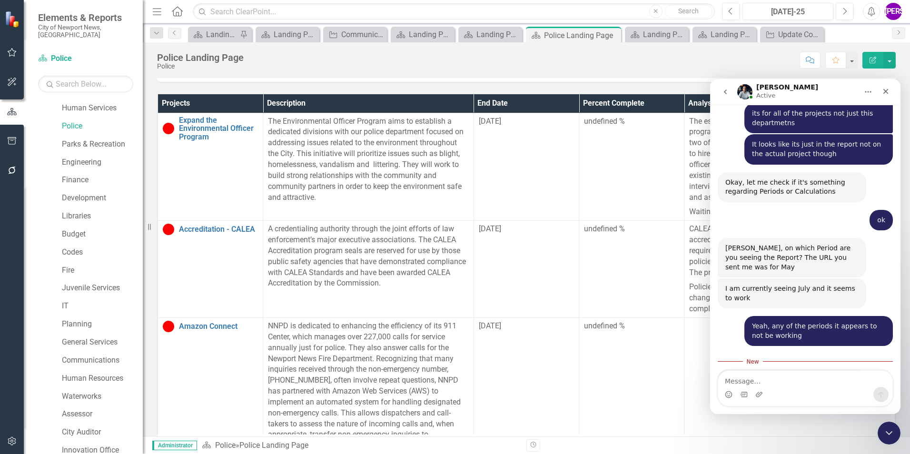
click at [785, 376] on link "[URL][DOMAIN_NAME]" at bounding box center [762, 380] width 74 height 8
click at [759, 376] on textarea "Message…" at bounding box center [805, 379] width 174 height 16
type textarea "Yes"
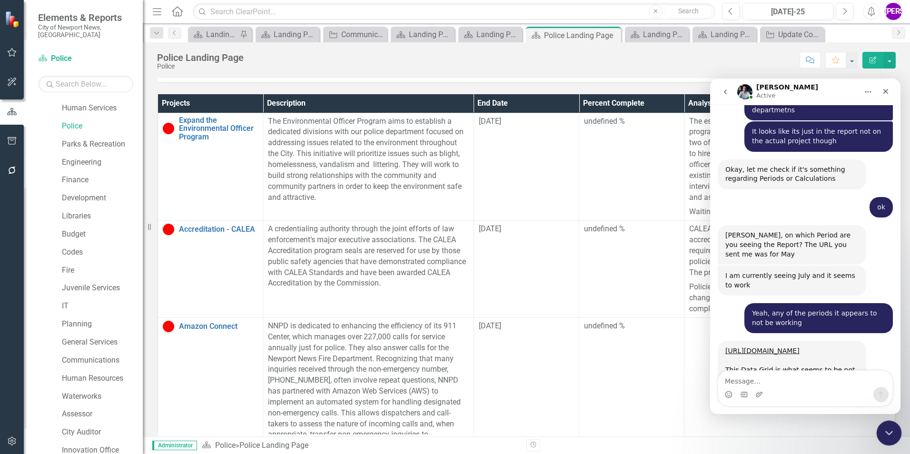
click at [890, 429] on icon "Close Intercom Messenger" at bounding box center [887, 431] width 11 height 11
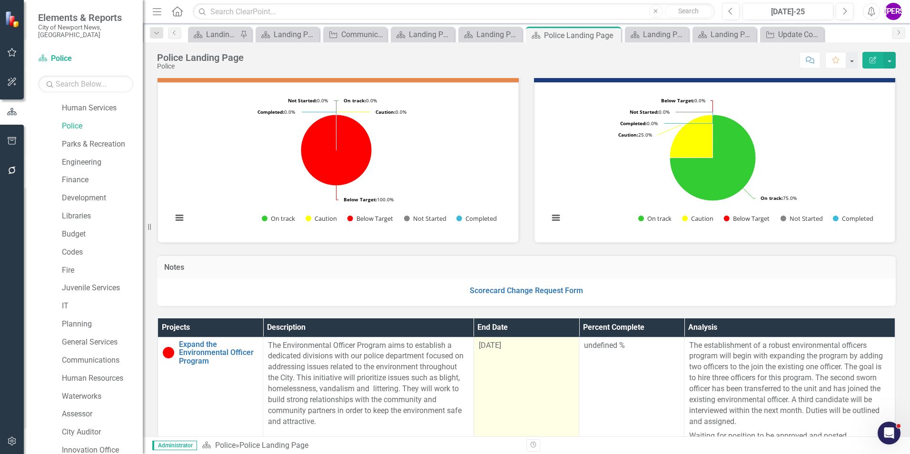
scroll to position [0, 0]
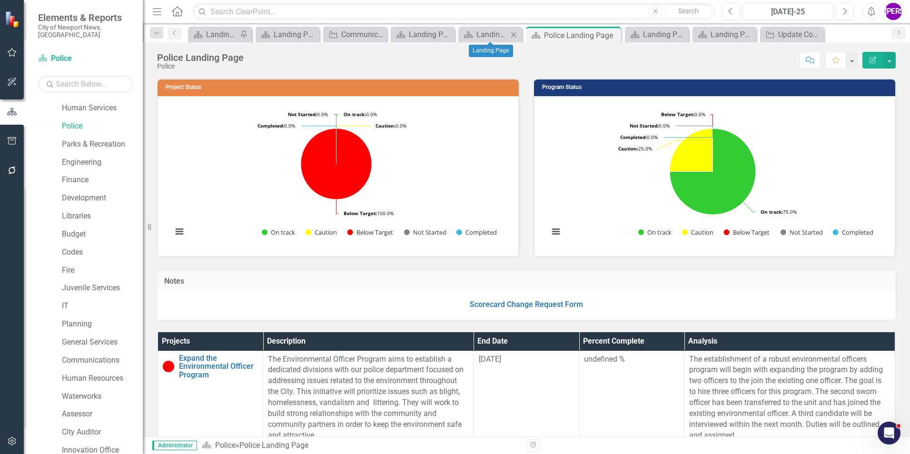
click at [513, 37] on icon "Close" at bounding box center [514, 35] width 10 height 8
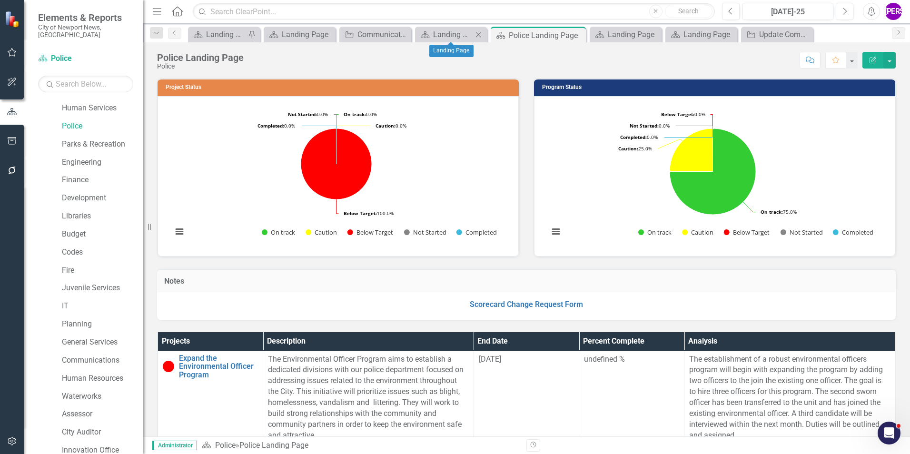
click at [480, 35] on icon "Close" at bounding box center [479, 35] width 10 height 8
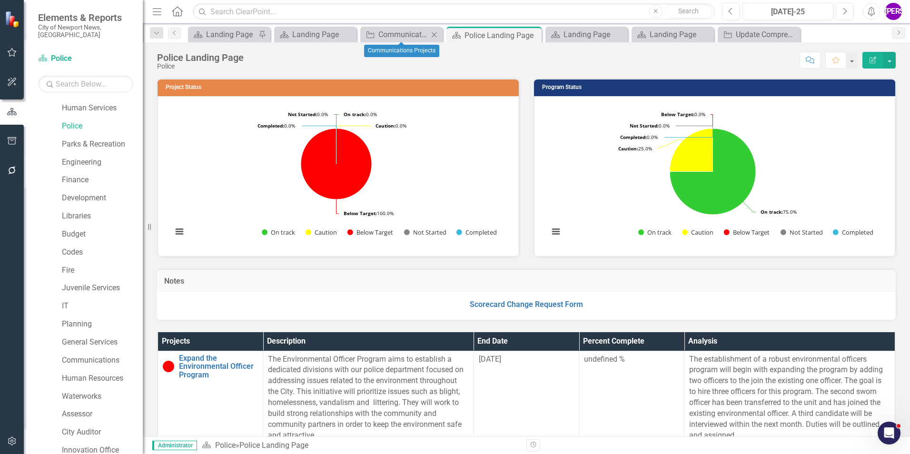
click at [432, 33] on icon "Close" at bounding box center [434, 35] width 10 height 8
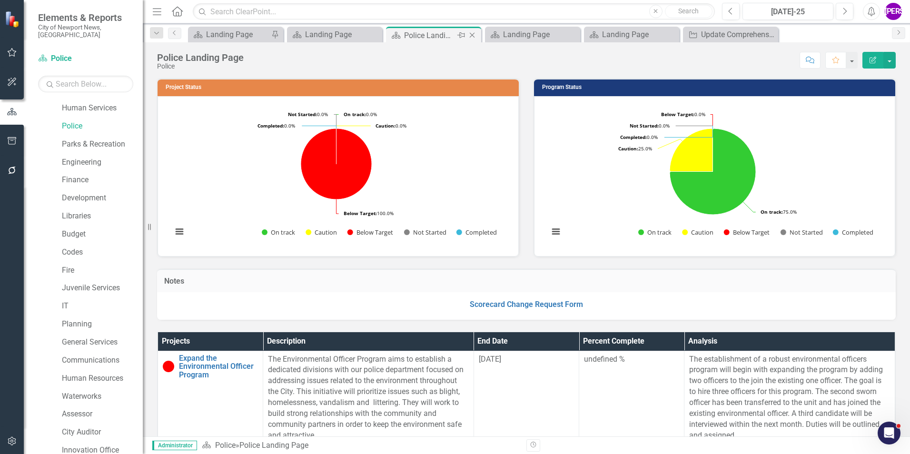
click at [471, 36] on icon "Close" at bounding box center [472, 35] width 10 height 8
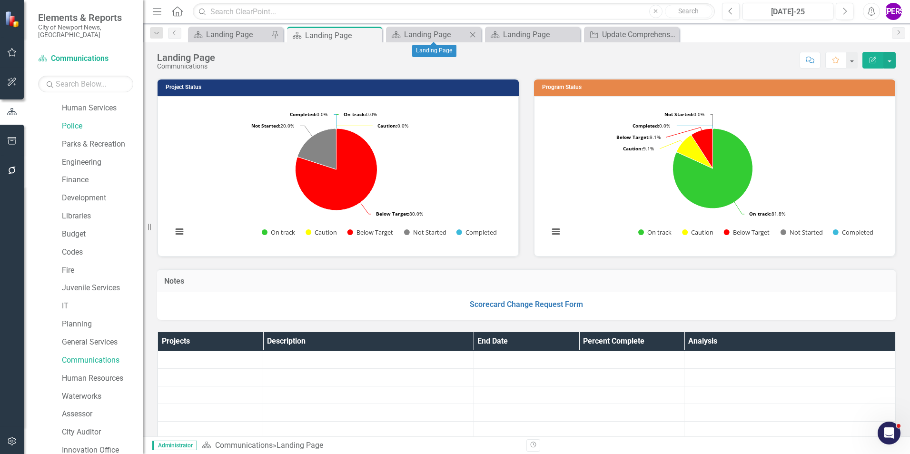
click at [474, 34] on icon "Close" at bounding box center [473, 35] width 10 height 8
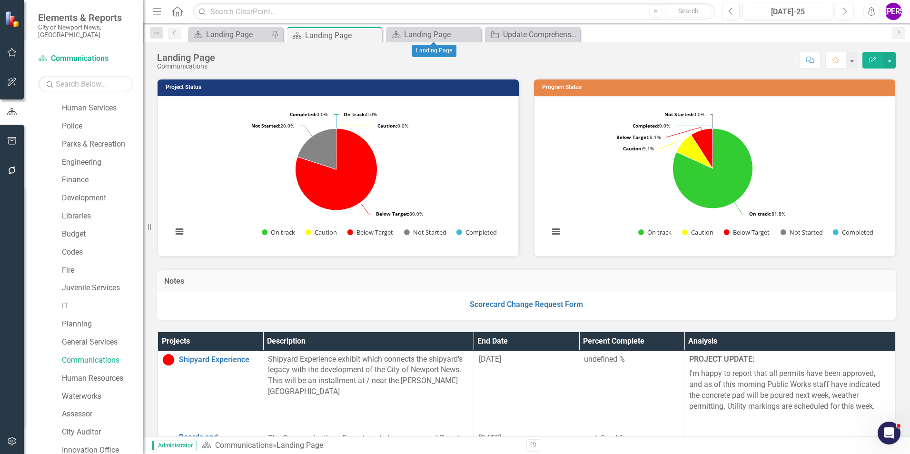
click at [0, 0] on icon "Close" at bounding box center [0, 0] width 0 height 0
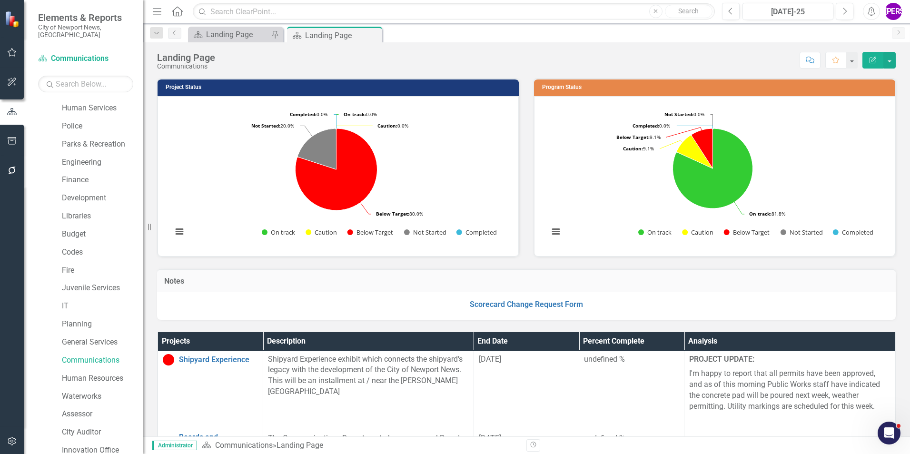
click at [373, 61] on div "Score: N/A Jul-25 Completed Comment Favorite Edit Report" at bounding box center [558, 60] width 676 height 16
drag, startPoint x: 372, startPoint y: 35, endPoint x: 377, endPoint y: 31, distance: 6.8
click at [0, 0] on icon "Close" at bounding box center [0, 0] width 0 height 0
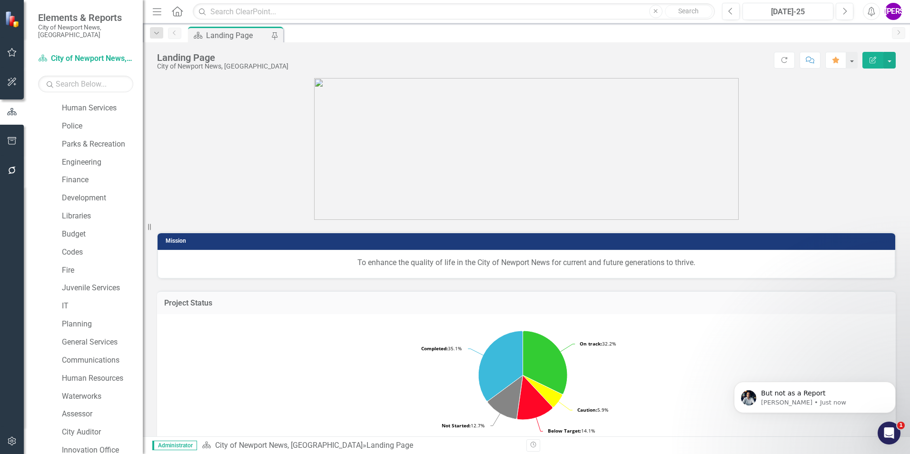
scroll to position [1470, 0]
click at [885, 421] on div "Open Intercom Messenger" at bounding box center [887, 431] width 31 height 31
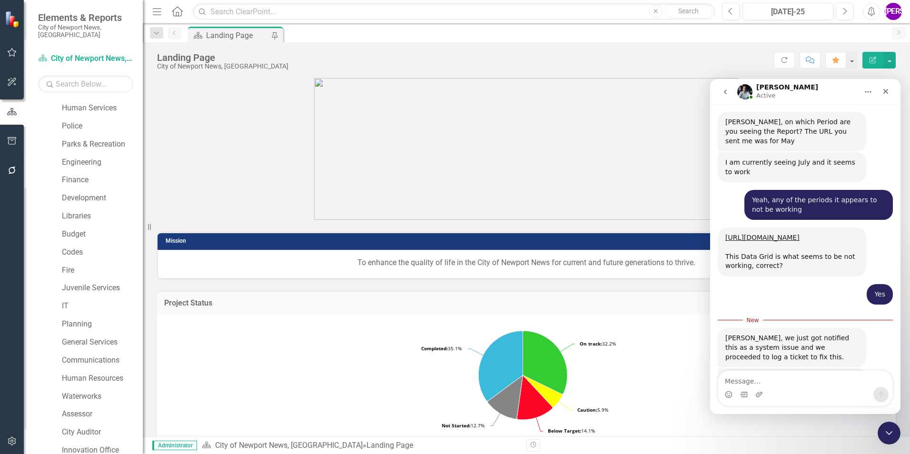
scroll to position [1477, 0]
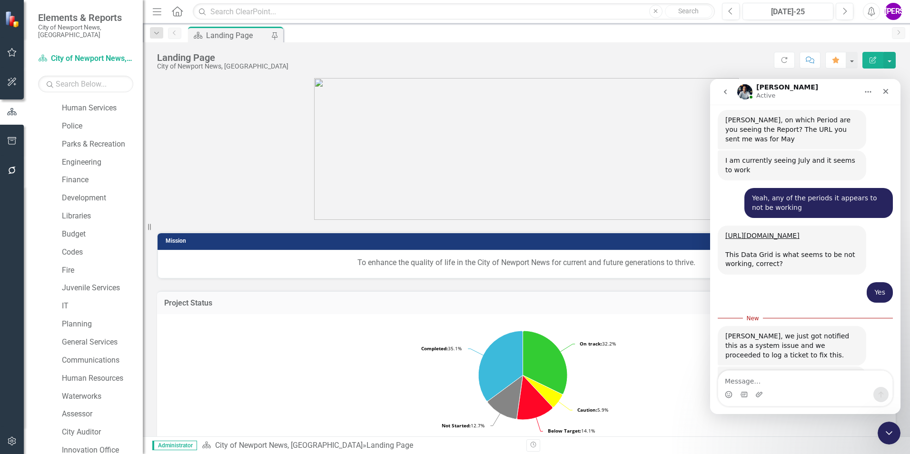
click at [804, 387] on textarea "Message…" at bounding box center [805, 379] width 174 height 16
click at [748, 387] on div "Intercom messenger" at bounding box center [805, 394] width 174 height 15
click at [748, 386] on textarea "Message…" at bounding box center [805, 379] width 174 height 16
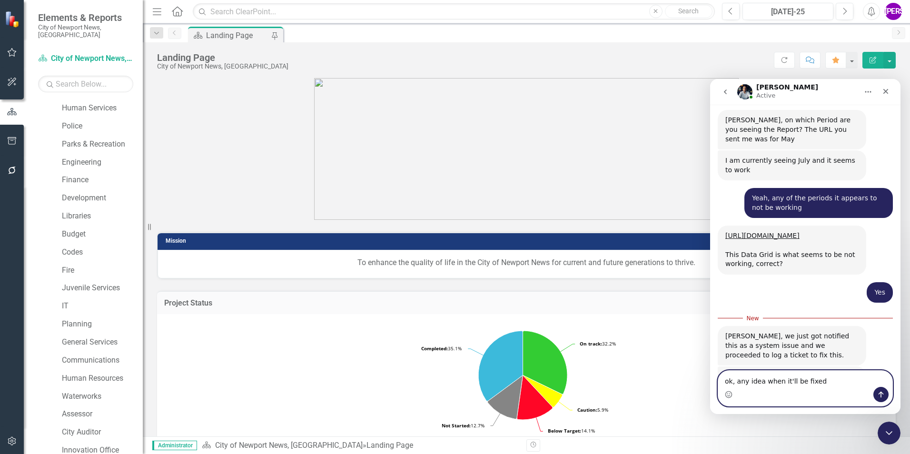
type textarea "ok, any idea when it'll be fixed?"
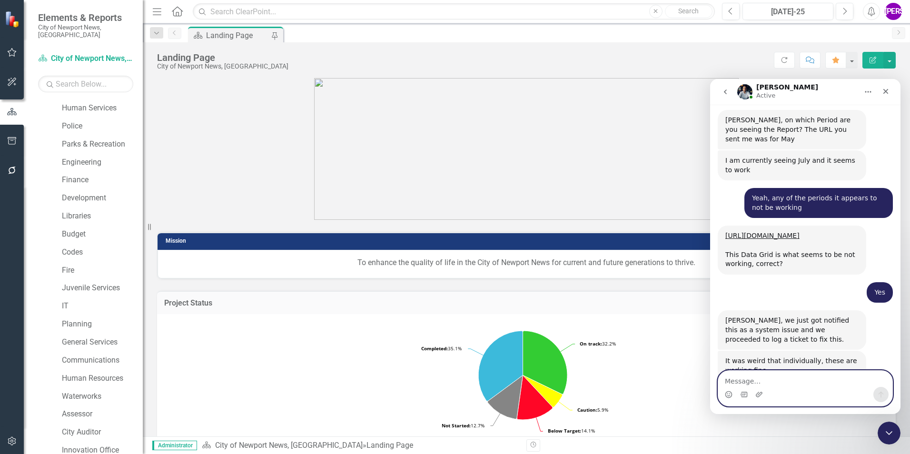
scroll to position [1489, 0]
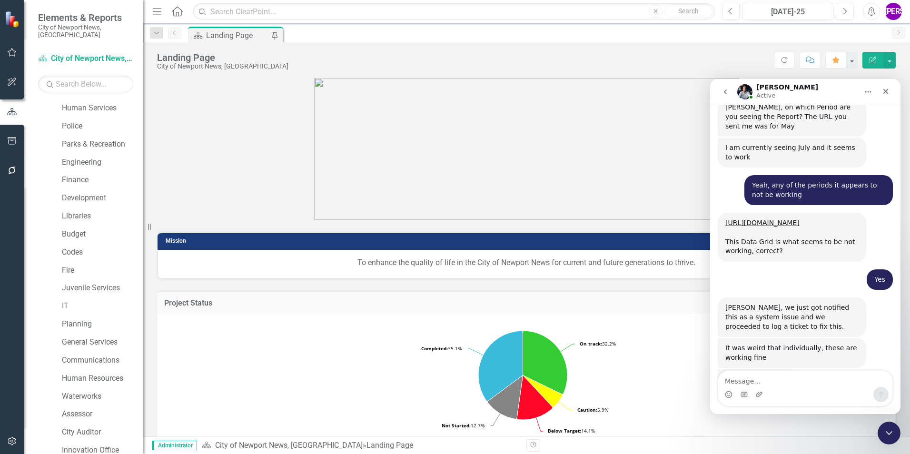
click at [499, 38] on div "Scorecard Landing Page Pin" at bounding box center [536, 34] width 701 height 15
drag, startPoint x: 887, startPoint y: 91, endPoint x: 1593, endPoint y: 169, distance: 710.2
click at [887, 91] on icon "Close" at bounding box center [885, 91] width 5 height 5
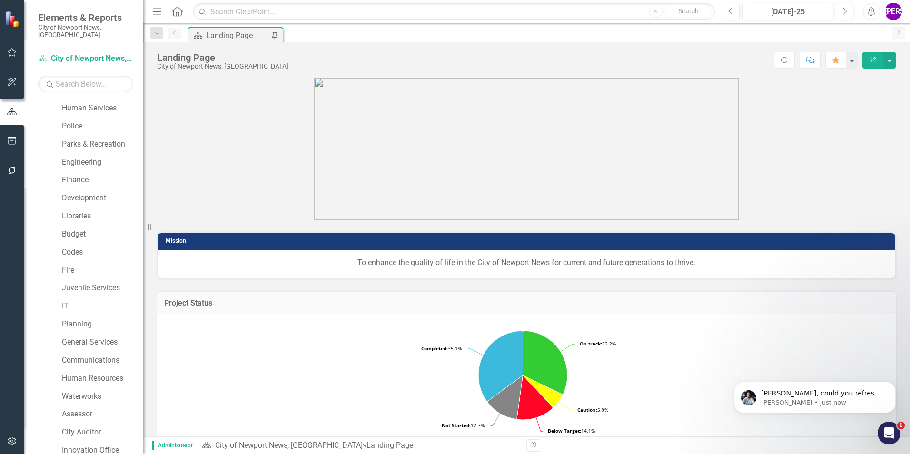
scroll to position [1527, 0]
click at [842, 399] on p "Walter • Just now" at bounding box center [822, 402] width 123 height 9
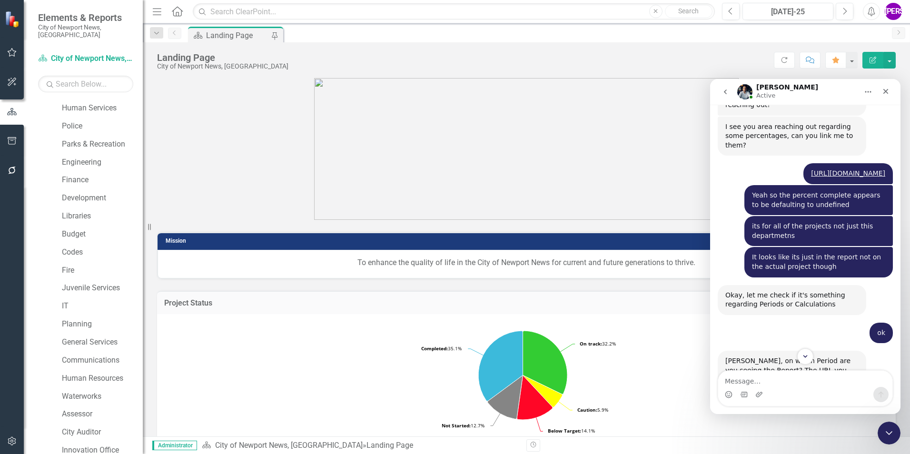
scroll to position [1543, 0]
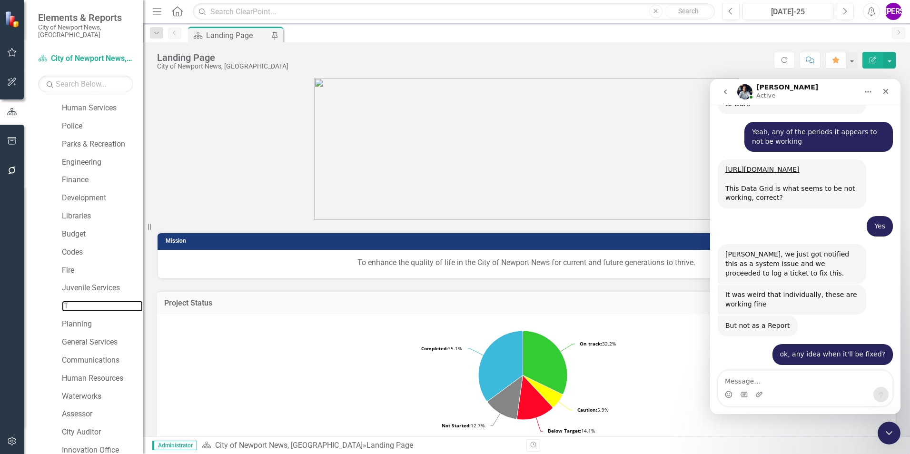
drag, startPoint x: 78, startPoint y: 294, endPoint x: 373, endPoint y: 36, distance: 391.9
click at [78, 301] on link "IT" at bounding box center [102, 306] width 81 height 11
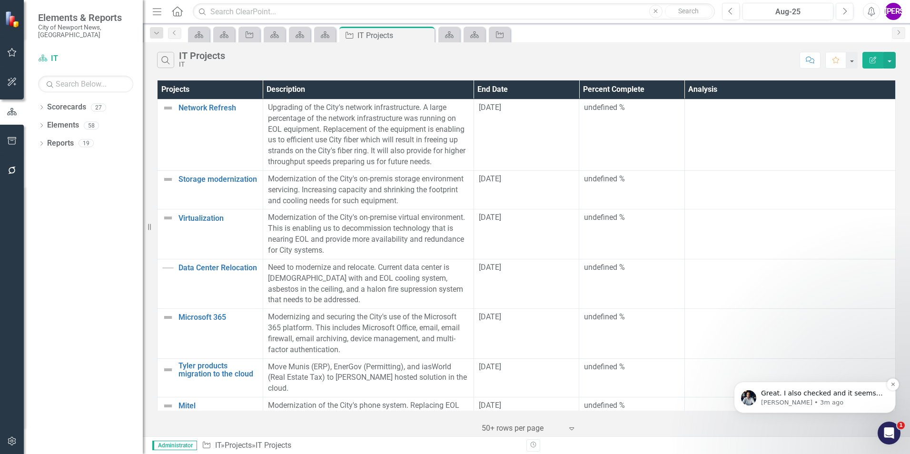
click at [800, 395] on p "Great. I also checked and it seems to be working now. Was it your only question?" at bounding box center [822, 394] width 123 height 10
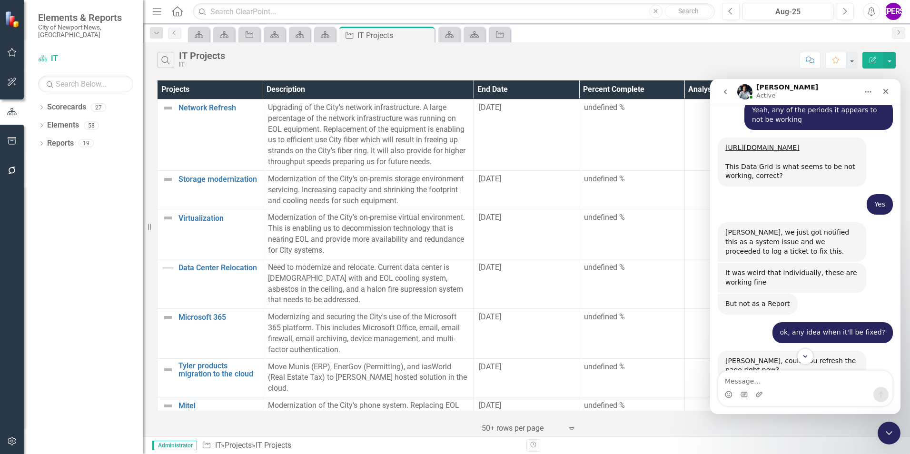
scroll to position [1609, 0]
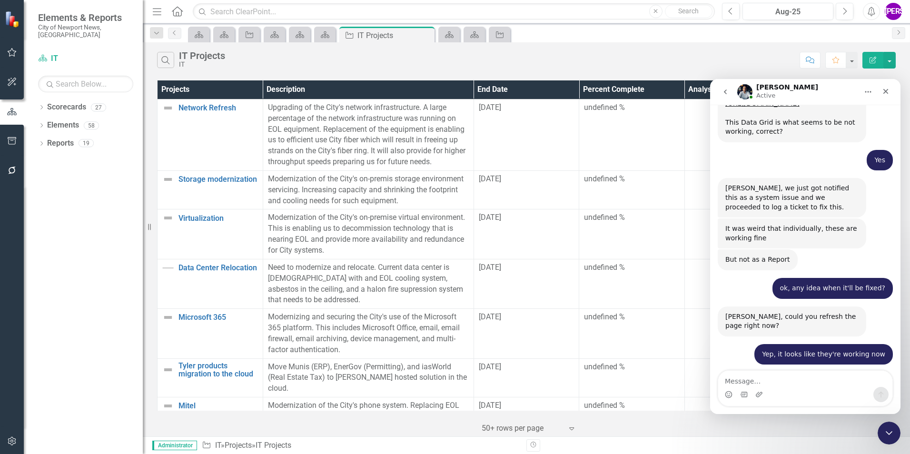
click at [798, 386] on textarea "Message…" at bounding box center [805, 379] width 174 height 16
type textarea "yep that was it. Thank you for your help"
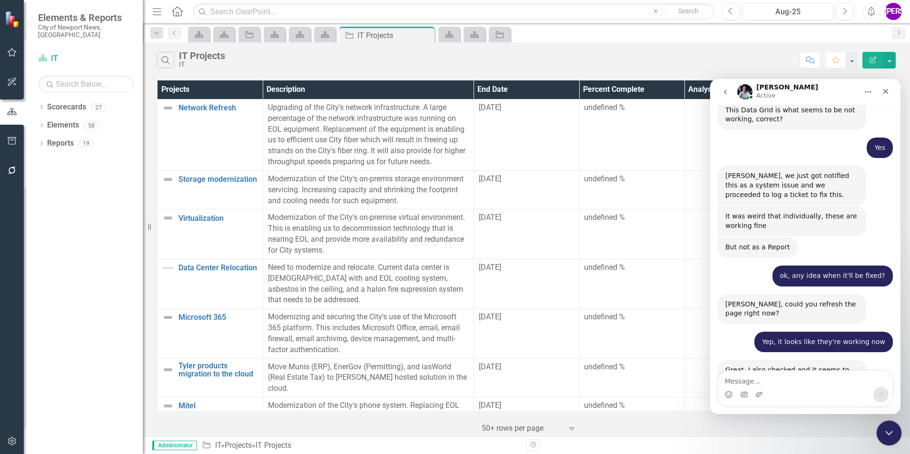
click at [893, 429] on icon "Close Intercom Messenger" at bounding box center [887, 431] width 11 height 11
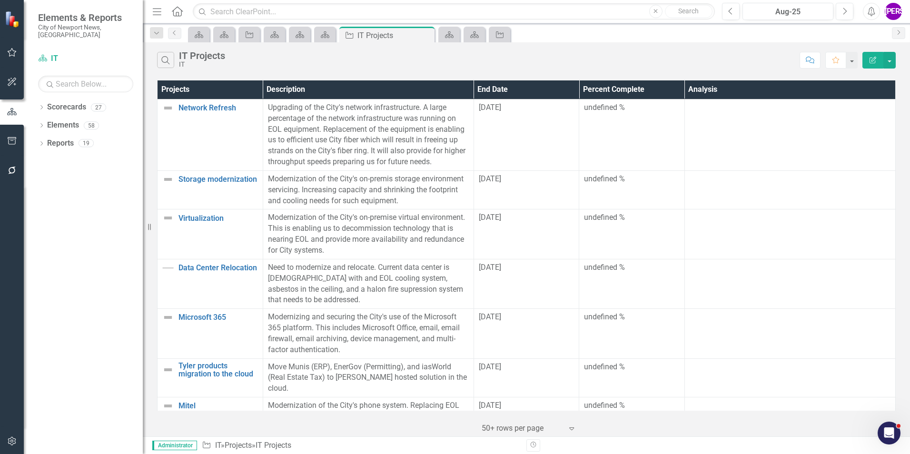
click at [582, 47] on div "Search IT Projects IT Comment Favorite Edit Report" at bounding box center [526, 57] width 767 height 31
click at [426, 35] on icon "Close" at bounding box center [426, 35] width 10 height 8
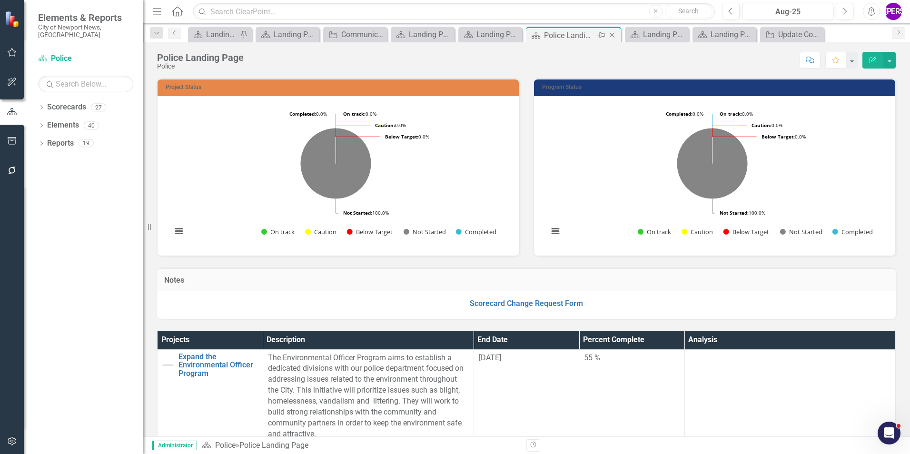
click at [613, 36] on icon "Close" at bounding box center [612, 35] width 10 height 8
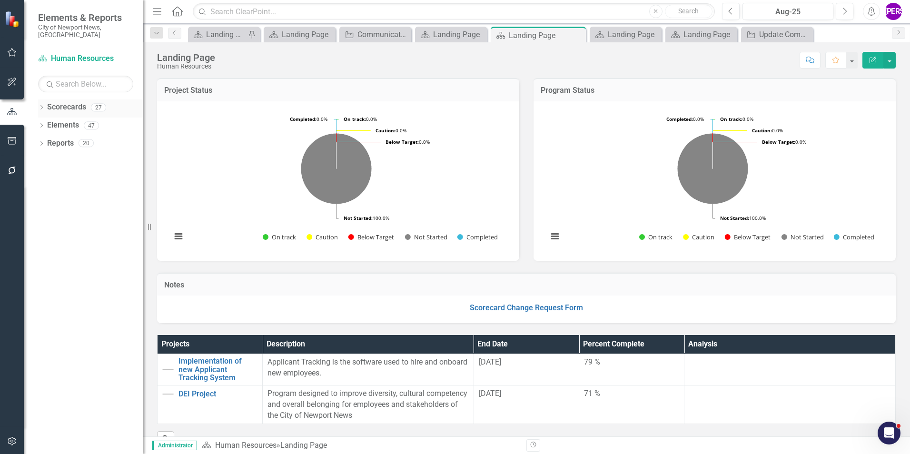
click at [41, 106] on icon "Dropdown" at bounding box center [41, 108] width 7 height 5
click at [43, 122] on icon "Dropdown" at bounding box center [46, 125] width 7 height 6
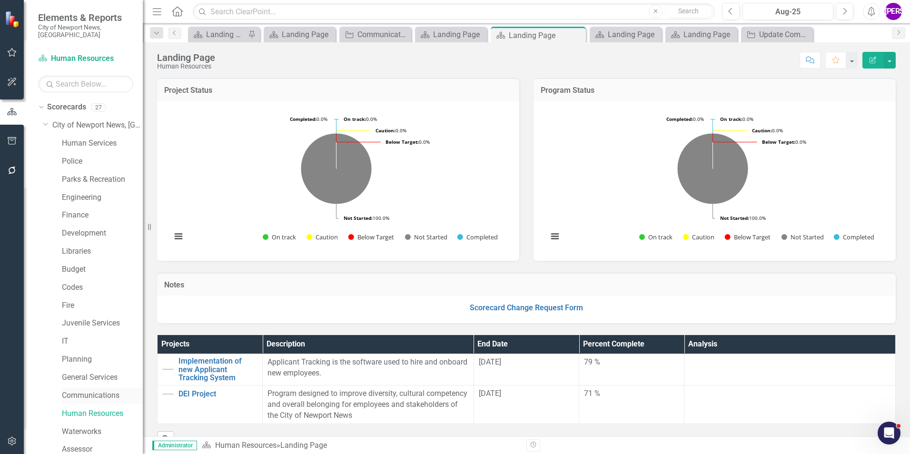
click at [89, 390] on link "Communications" at bounding box center [102, 395] width 81 height 11
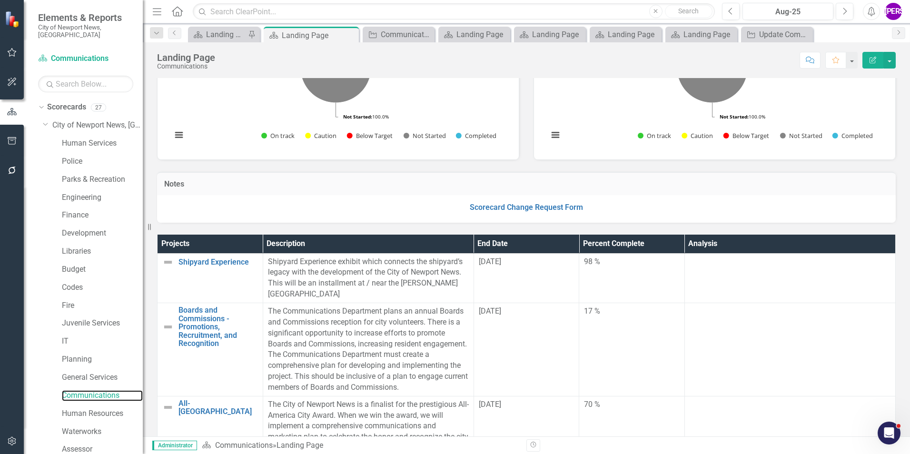
scroll to position [95, 0]
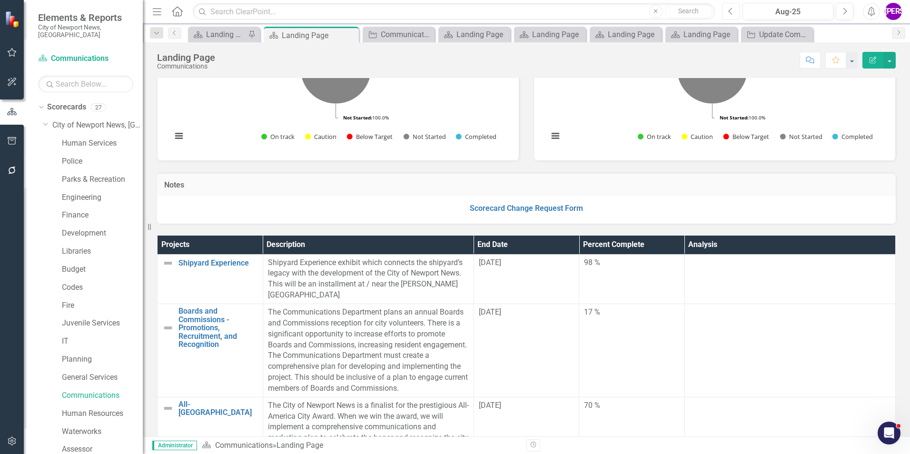
click at [736, 12] on button "Previous" at bounding box center [731, 11] width 18 height 17
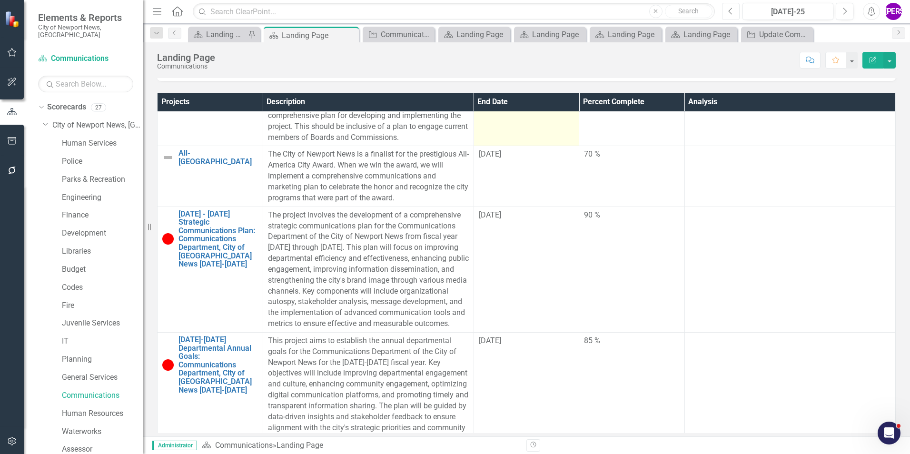
scroll to position [143, 0]
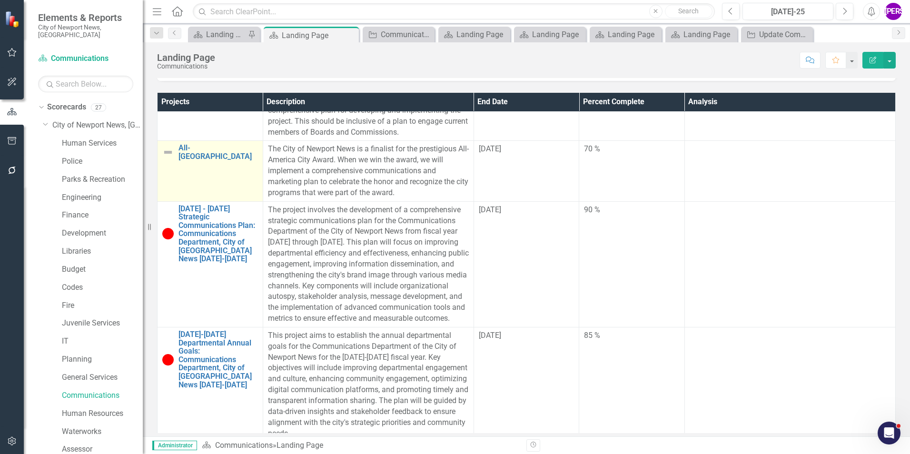
click at [205, 196] on td "All-America City Link Map View Link Map Edit Edit Project Link Open Element" at bounding box center [211, 171] width 106 height 60
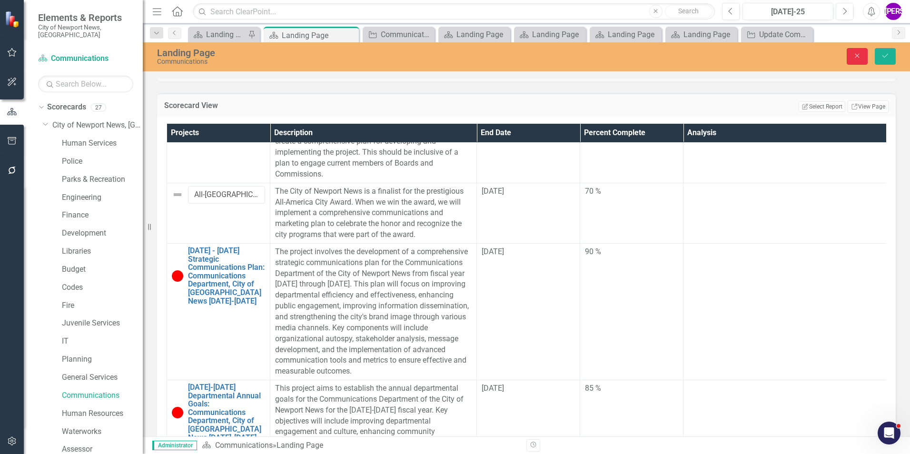
click at [861, 58] on icon "Close" at bounding box center [857, 55] width 9 height 7
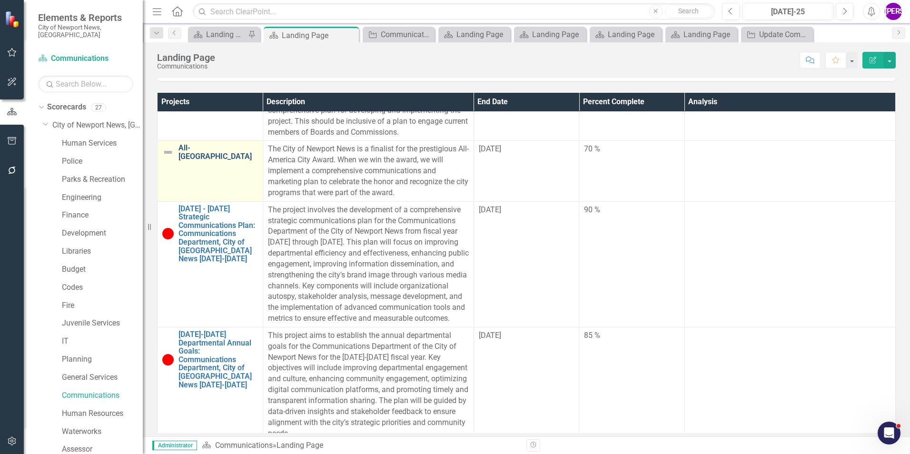
click at [211, 160] on link "All-[GEOGRAPHIC_DATA]" at bounding box center [218, 152] width 79 height 17
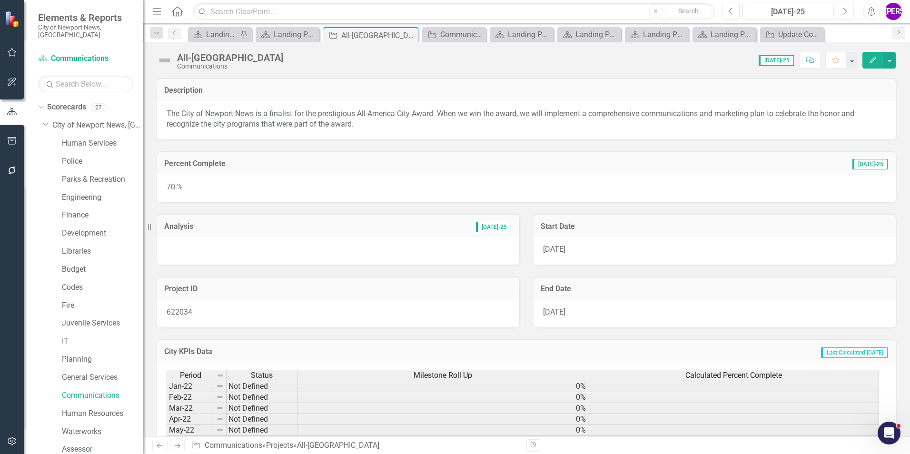
click at [869, 55] on button "Edit" at bounding box center [873, 60] width 21 height 17
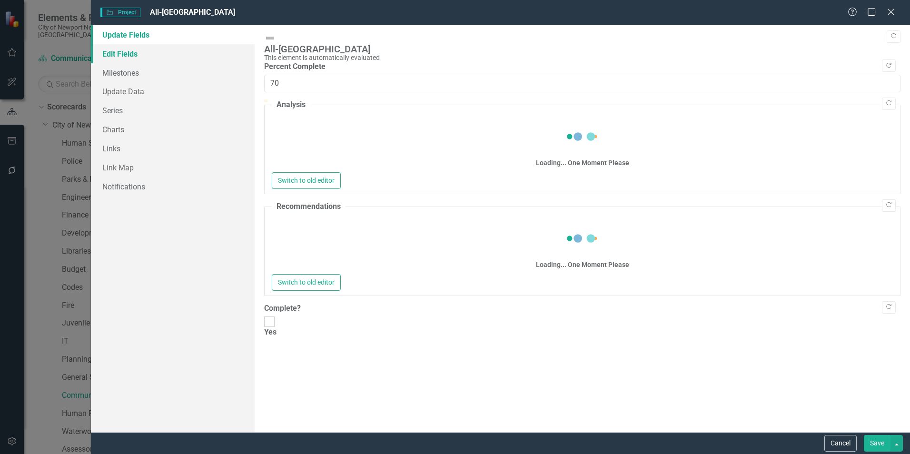
click at [113, 60] on link "Edit Fields" at bounding box center [173, 53] width 164 height 19
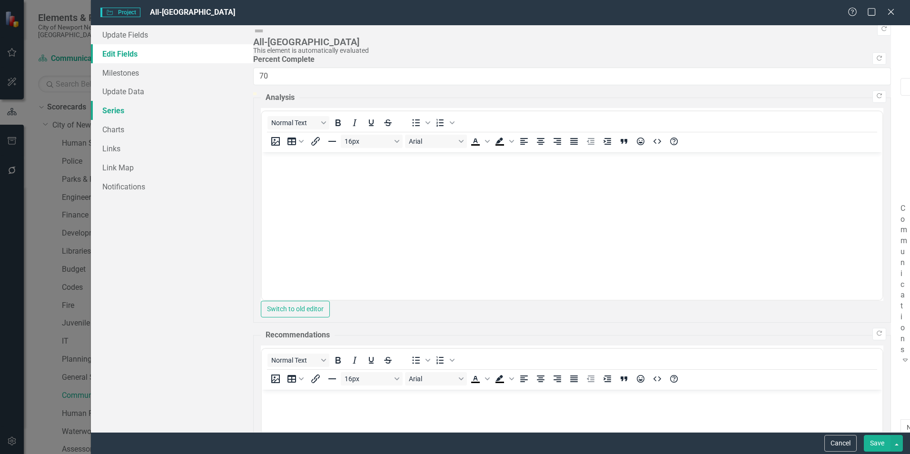
click at [121, 109] on link "Series" at bounding box center [172, 110] width 162 height 19
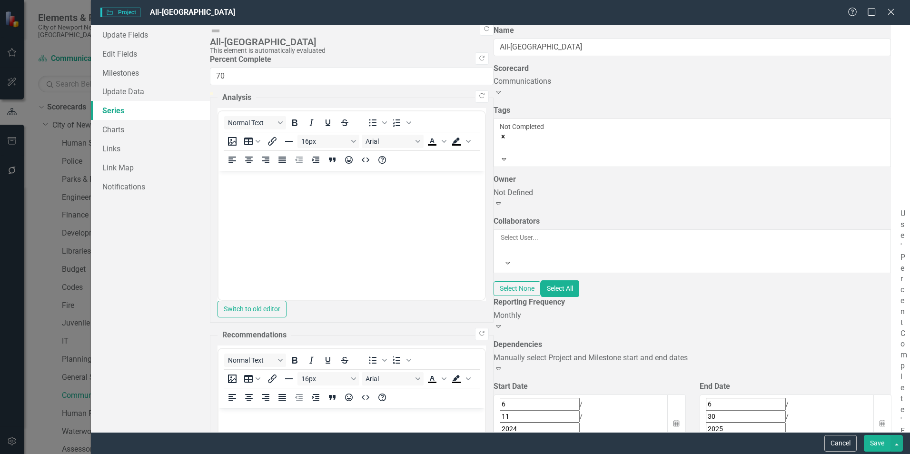
click at [901, 208] on div "Use 'Percent Complete' Evaluation" at bounding box center [901, 371] width 0 height 326
click at [874, 441] on button "Save" at bounding box center [877, 443] width 27 height 17
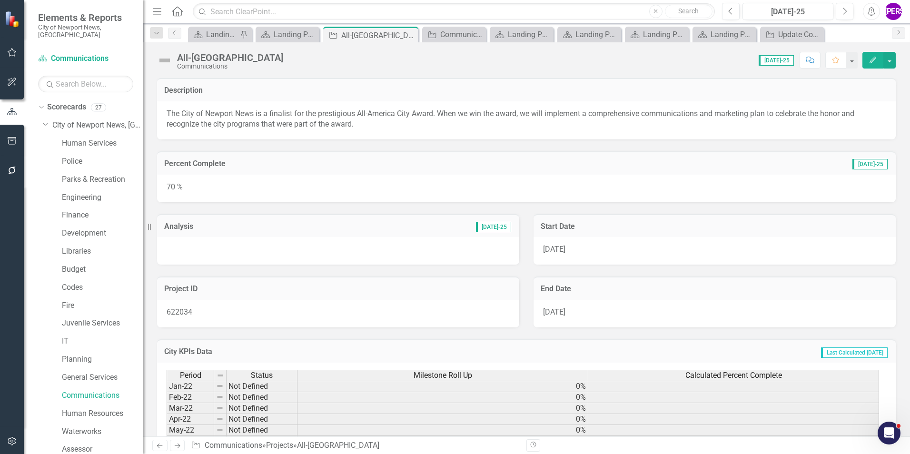
click at [883, 62] on button "Edit" at bounding box center [873, 60] width 21 height 17
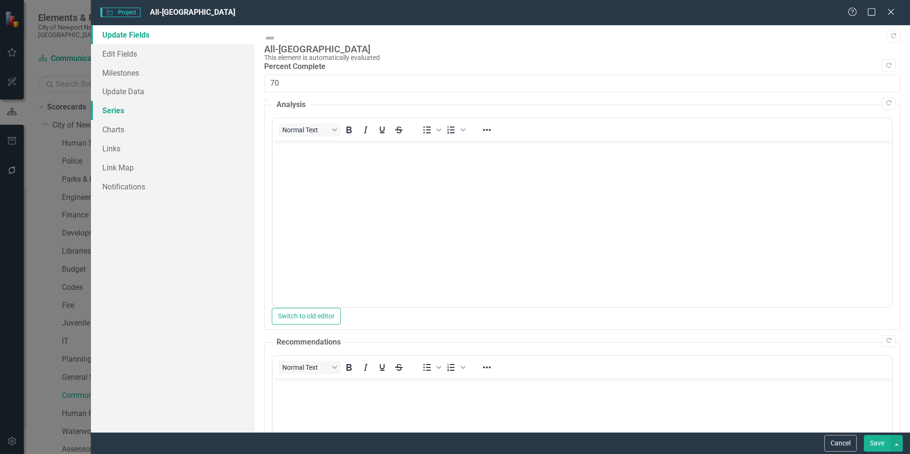
click at [133, 109] on link "Series" at bounding box center [173, 110] width 164 height 19
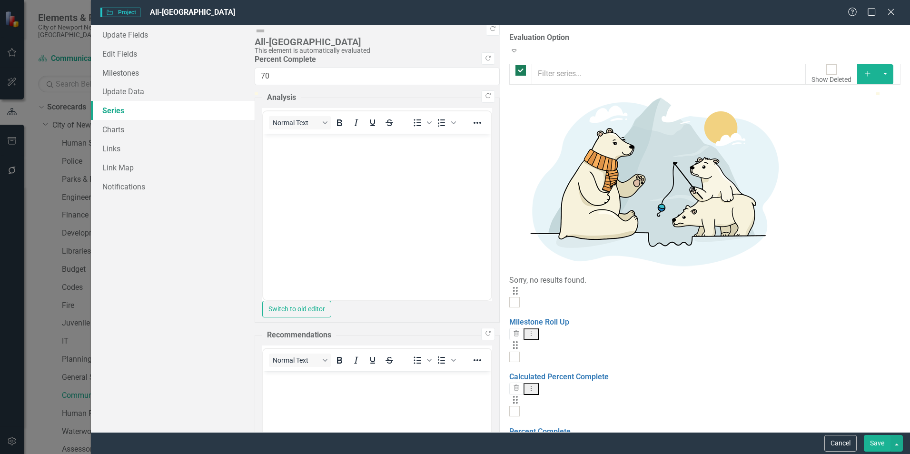
checkbox input "false"
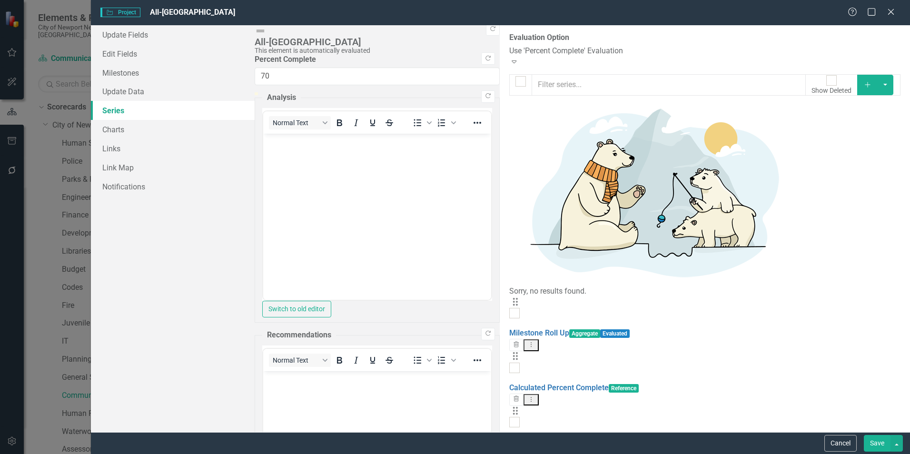
click at [509, 437] on link "Percent Complete" at bounding box center [539, 441] width 61 height 9
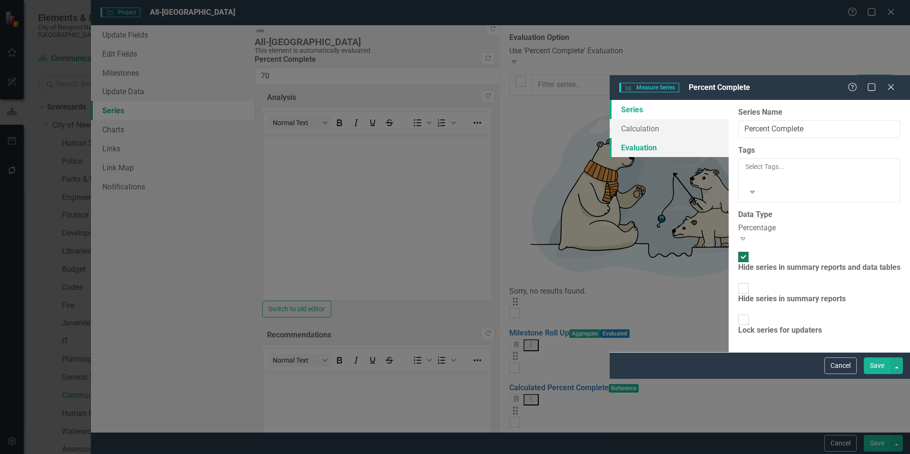
click at [610, 138] on link "Evaluation" at bounding box center [669, 147] width 119 height 19
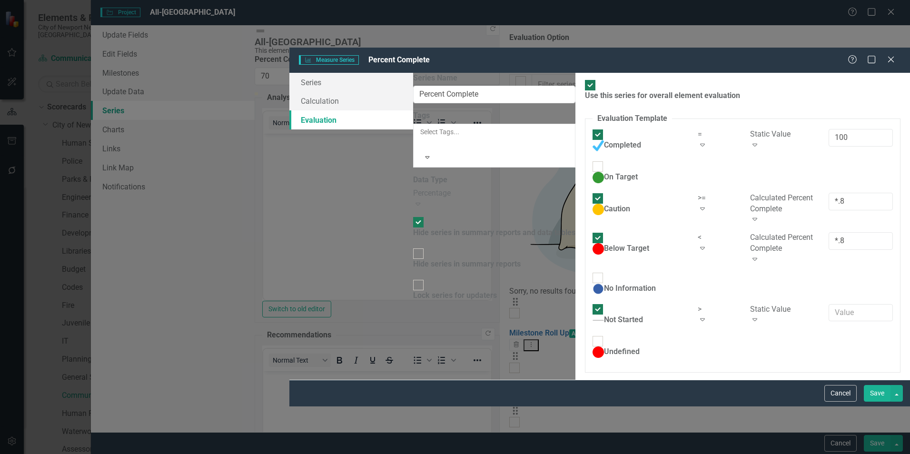
click at [593, 161] on div at bounding box center [598, 166] width 10 height 10
click at [591, 159] on input "On Target" at bounding box center [598, 166] width 15 height 15
checkbox input "true"
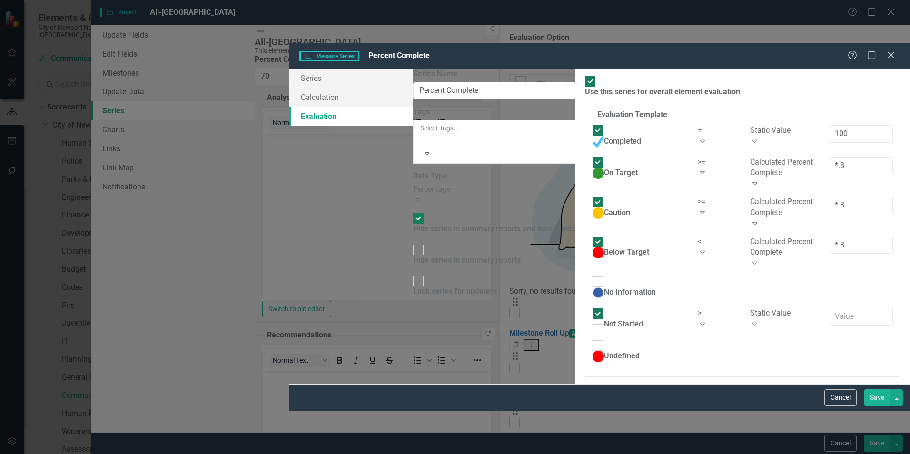
click at [750, 157] on div "Calculated Percent Complete" at bounding box center [782, 168] width 64 height 22
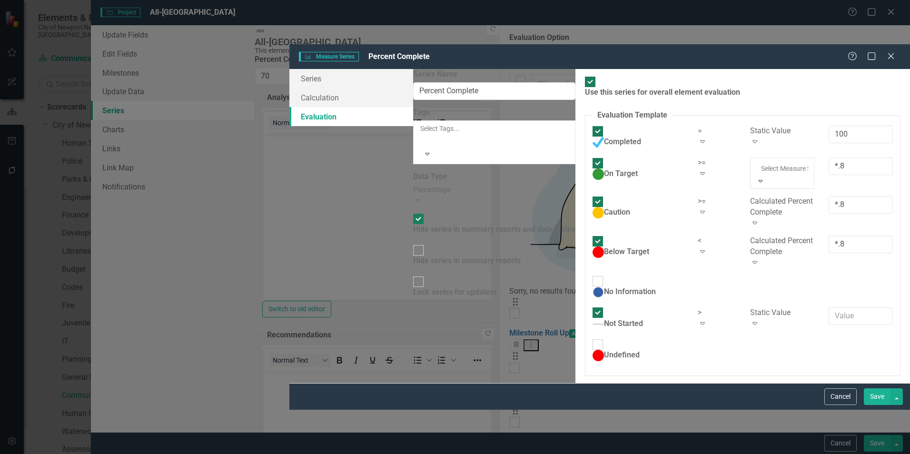
click at [762, 341] on div "Use this series for overall element evaluation Evaluation Template You can defi…" at bounding box center [742, 226] width 335 height 314
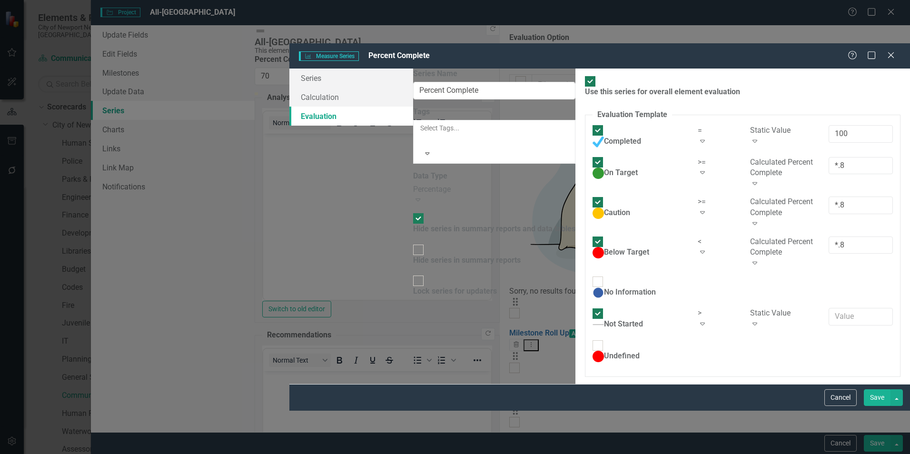
click at [877, 406] on button "Save" at bounding box center [877, 397] width 27 height 17
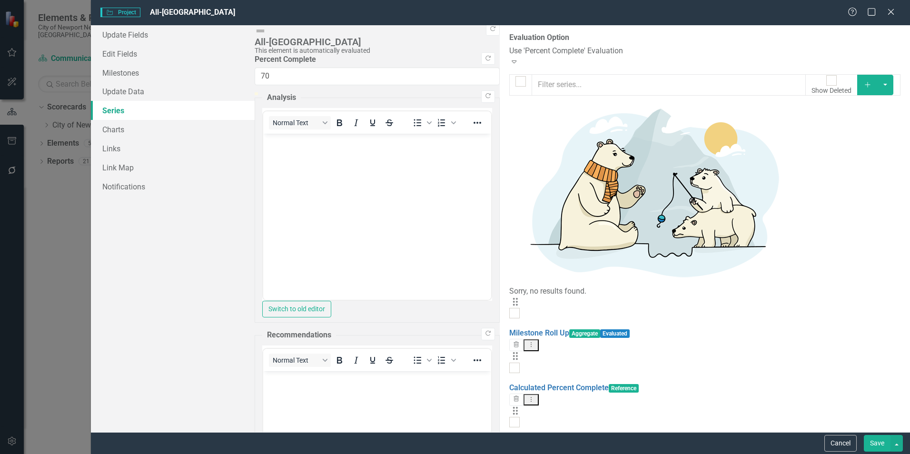
click at [598, 261] on div "From this page, you can add, edit, delete, or duplicate the measure series for …" at bounding box center [705, 228] width 410 height 407
click at [870, 444] on button "Save" at bounding box center [877, 443] width 27 height 17
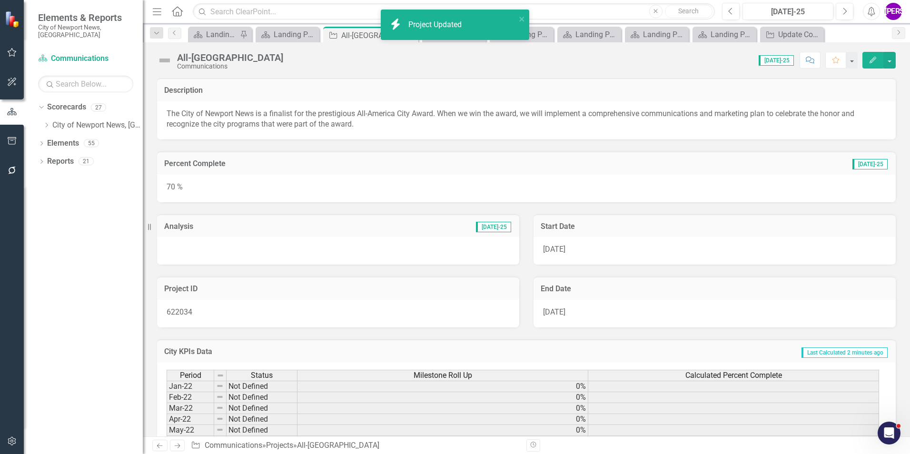
click at [370, 173] on div "Percent Complete Jul-25" at bounding box center [526, 162] width 739 height 23
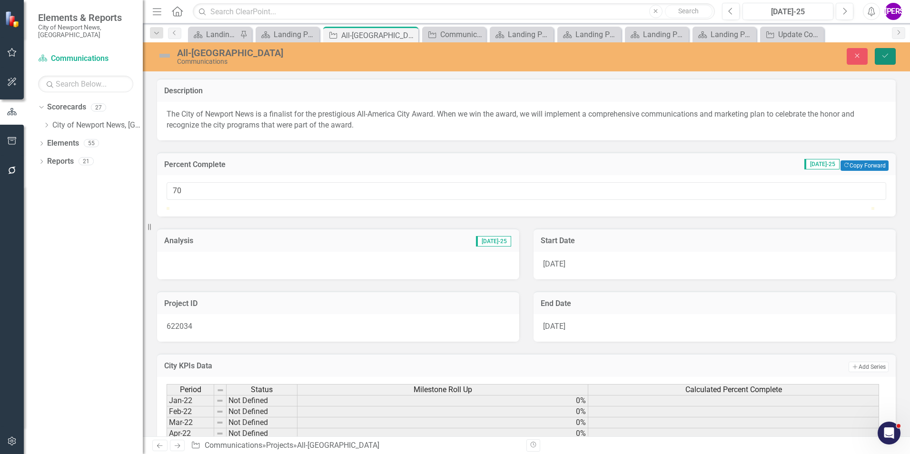
click at [885, 49] on button "Save" at bounding box center [885, 56] width 21 height 17
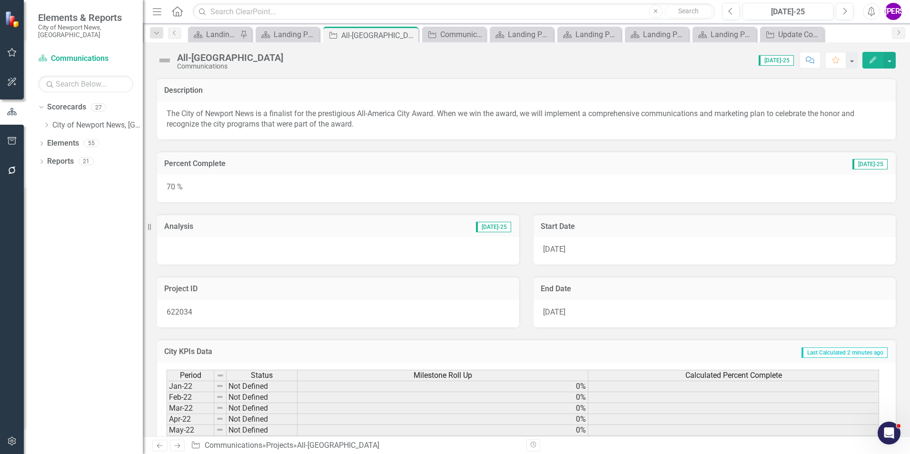
click at [872, 61] on icon "Edit" at bounding box center [873, 60] width 9 height 7
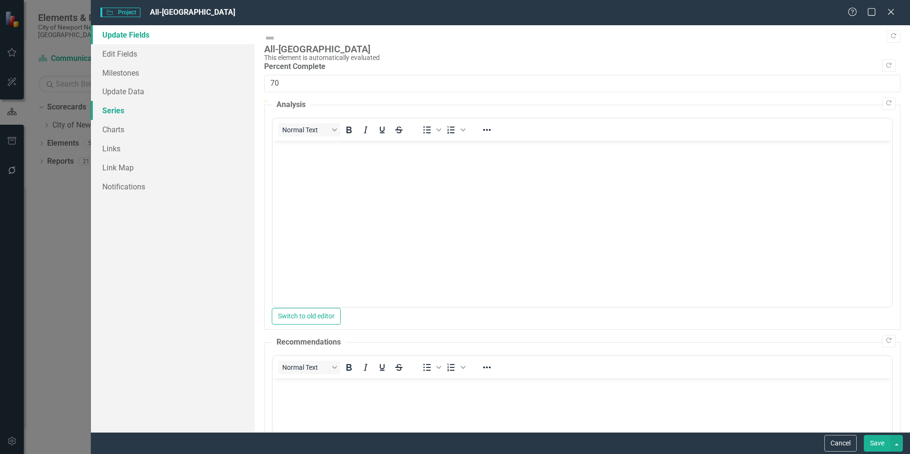
click at [108, 117] on link "Series" at bounding box center [173, 110] width 164 height 19
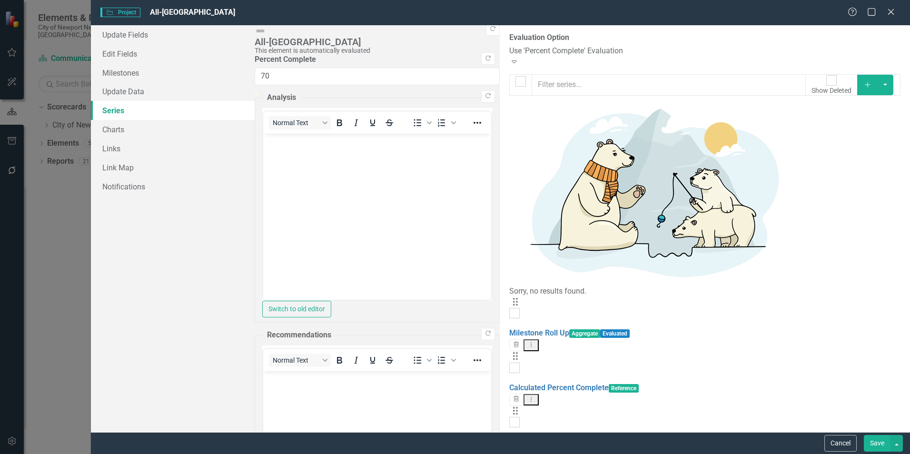
click at [509, 51] on div "Use 'Percent Complete' Evaluation" at bounding box center [704, 51] width 391 height 11
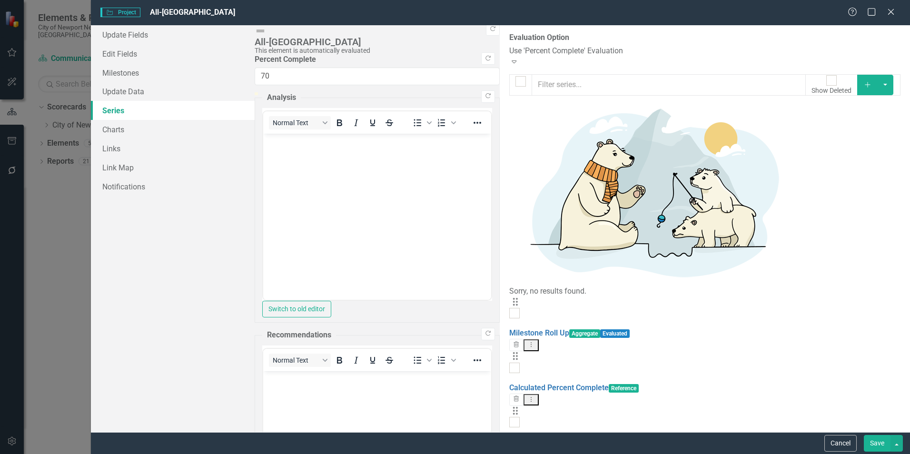
click at [509, 437] on link "Percent Complete" at bounding box center [539, 441] width 61 height 9
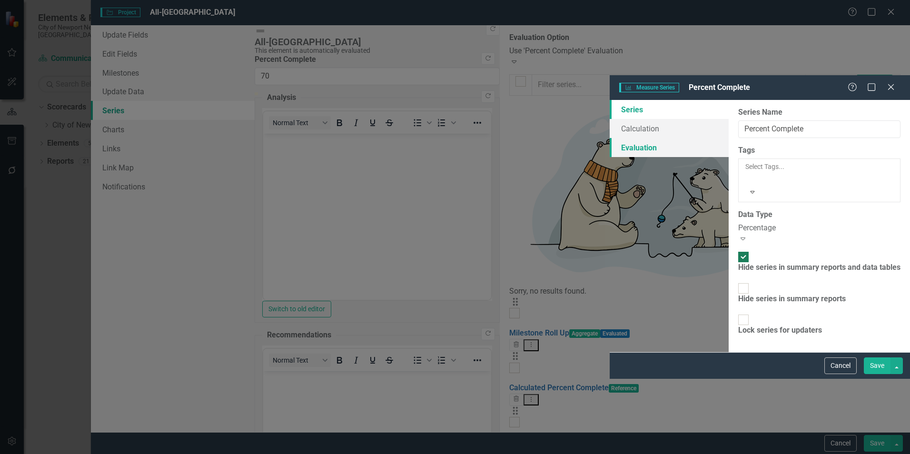
click at [610, 138] on link "Evaluation" at bounding box center [669, 147] width 119 height 19
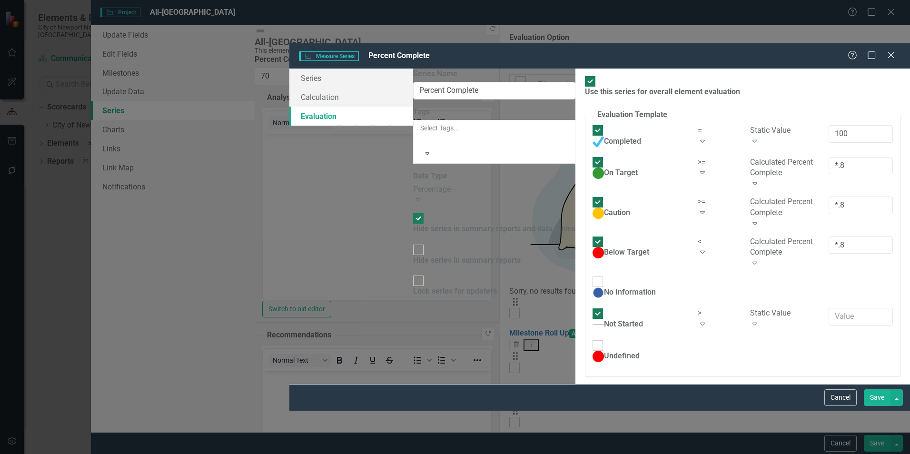
click at [585, 76] on div at bounding box center [590, 81] width 10 height 10
click at [583, 74] on input "Use this series for overall element evaluation" at bounding box center [590, 81] width 15 height 15
click at [585, 76] on div at bounding box center [590, 81] width 10 height 10
click at [583, 74] on input "Use this series for overall element evaluation" at bounding box center [590, 81] width 15 height 15
checkbox input "true"
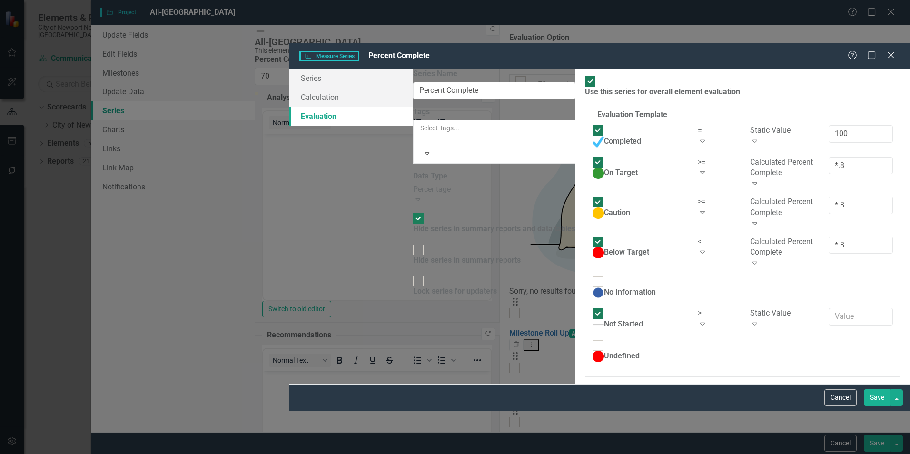
click at [698, 157] on div ">=" at bounding box center [717, 162] width 38 height 11
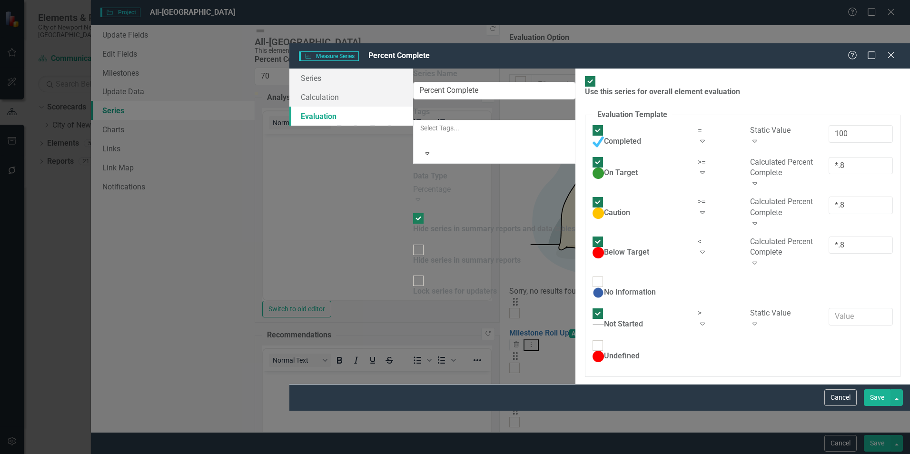
click at [698, 197] on div ">=" at bounding box center [717, 202] width 38 height 11
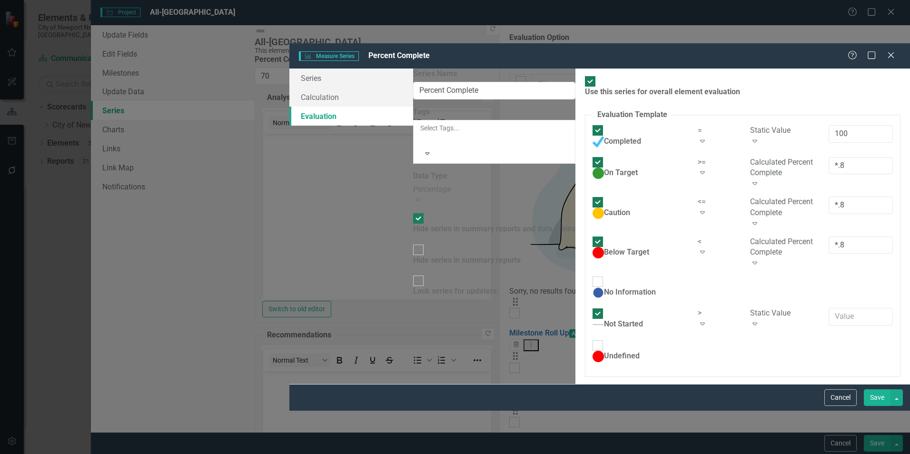
click at [698, 197] on div "<=" at bounding box center [717, 202] width 38 height 11
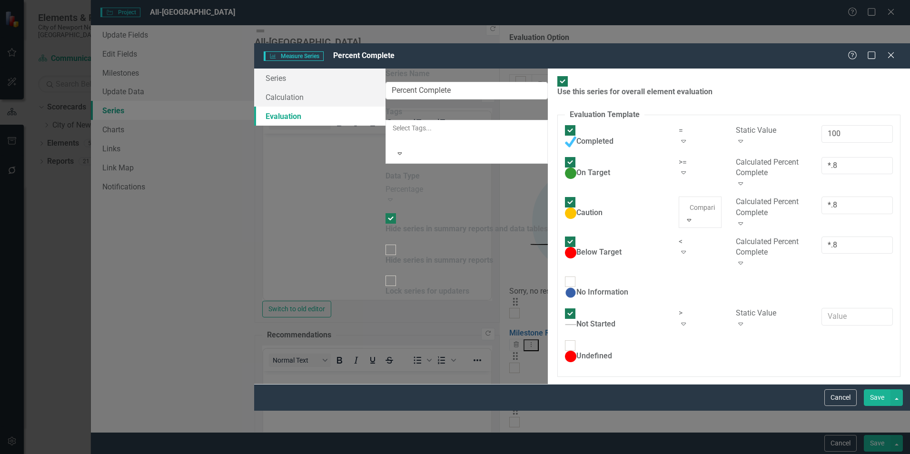
click at [569, 454] on div ">" at bounding box center [455, 459] width 910 height 11
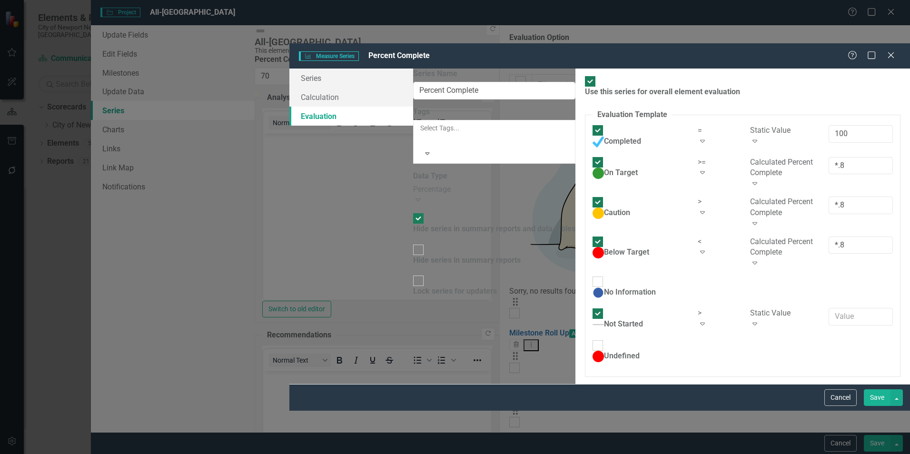
click at [698, 197] on div ">" at bounding box center [717, 202] width 38 height 11
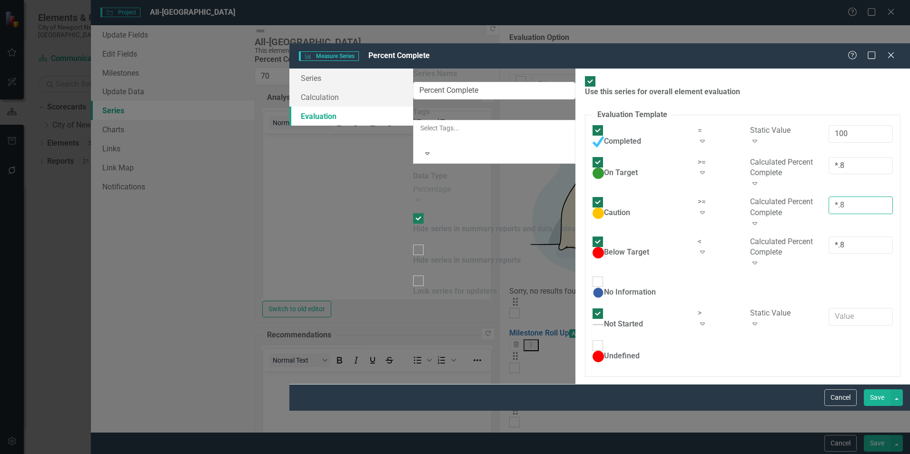
click at [829, 197] on input "*.8" at bounding box center [861, 206] width 64 height 18
type input "*.6"
click at [618, 308] on div "Use this series for overall element evaluation Evaluation Template You can defi…" at bounding box center [742, 227] width 335 height 316
click at [829, 237] on input "*.8" at bounding box center [861, 246] width 64 height 18
type input "*.6"
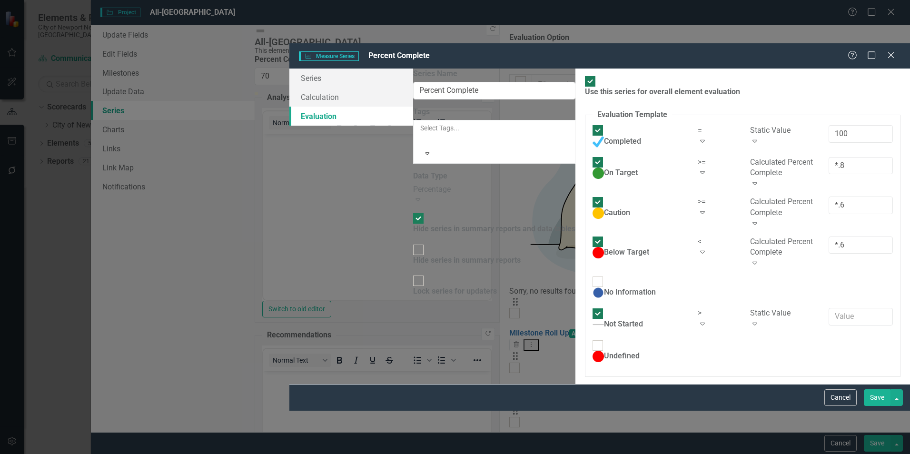
click at [815, 284] on div "Use this series for overall element evaluation Evaluation Template You can defi…" at bounding box center [742, 227] width 335 height 316
click at [750, 308] on div "Static Value" at bounding box center [782, 313] width 64 height 11
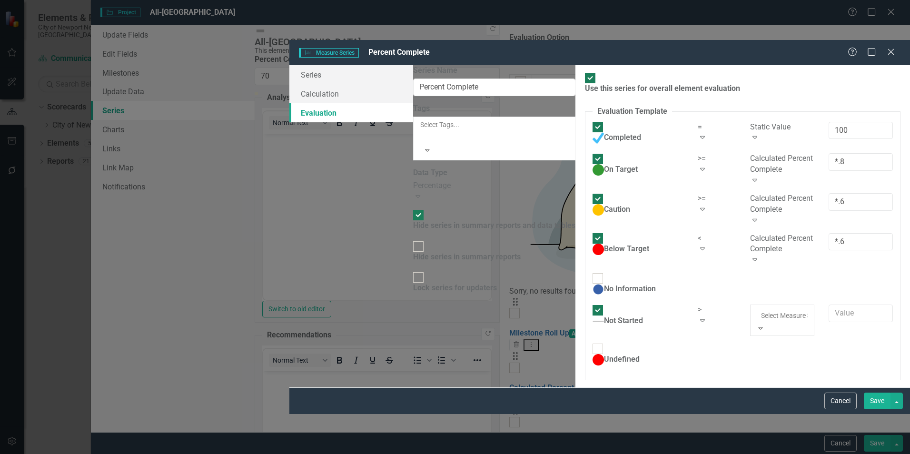
click at [582, 329] on div "Use this series for overall element evaluation Evaluation Template You can defi…" at bounding box center [742, 226] width 335 height 322
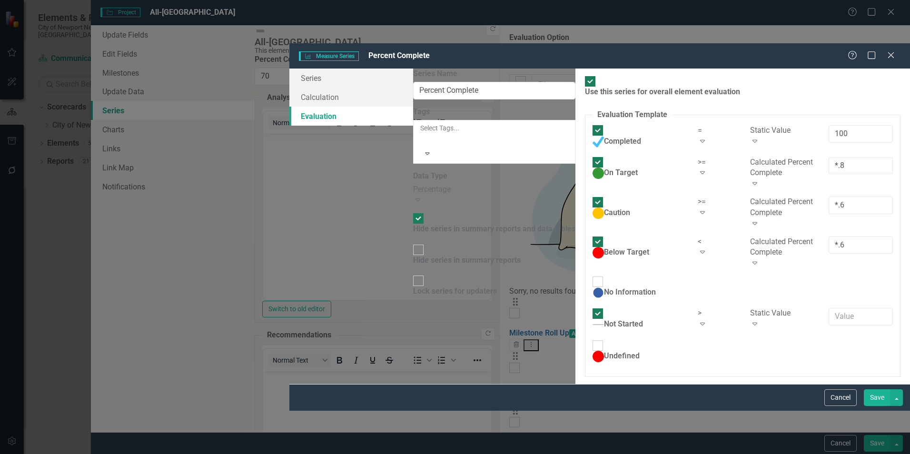
click at [698, 319] on div "Expand" at bounding box center [717, 324] width 38 height 11
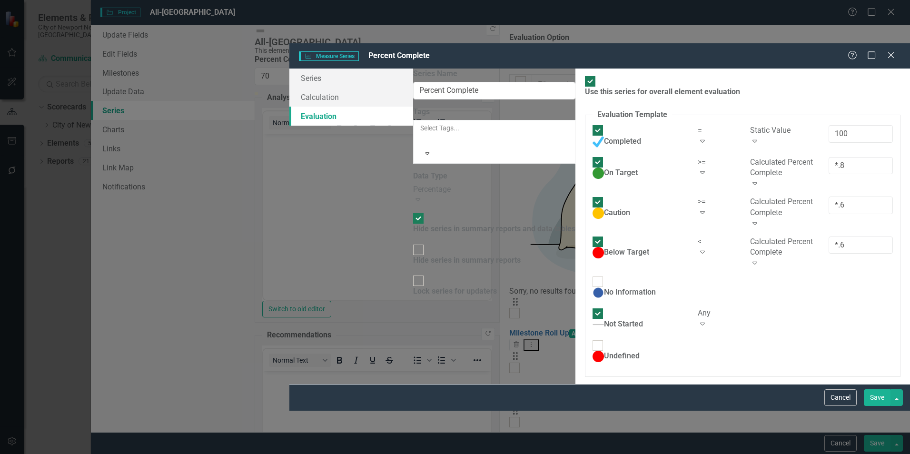
click at [752, 319] on div "Use this series for overall element evaluation Evaluation Template You can defi…" at bounding box center [742, 227] width 335 height 316
click at [870, 406] on button "Save" at bounding box center [877, 397] width 27 height 17
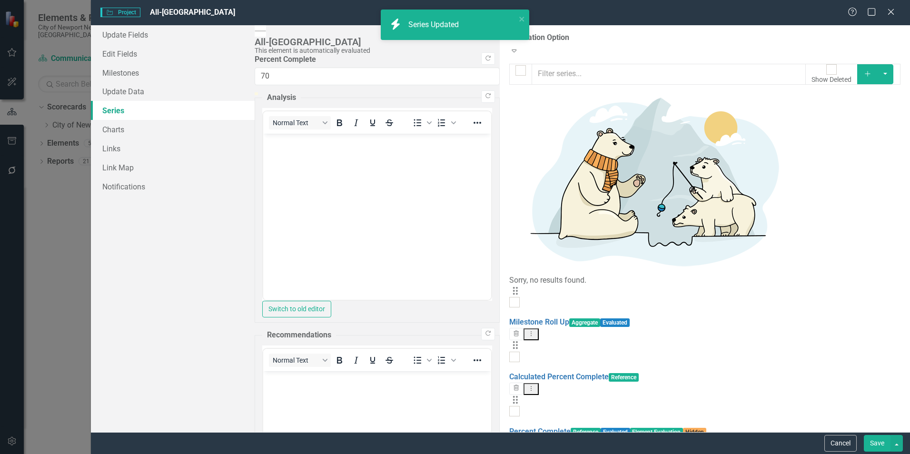
click at [875, 442] on button "Save" at bounding box center [877, 443] width 27 height 17
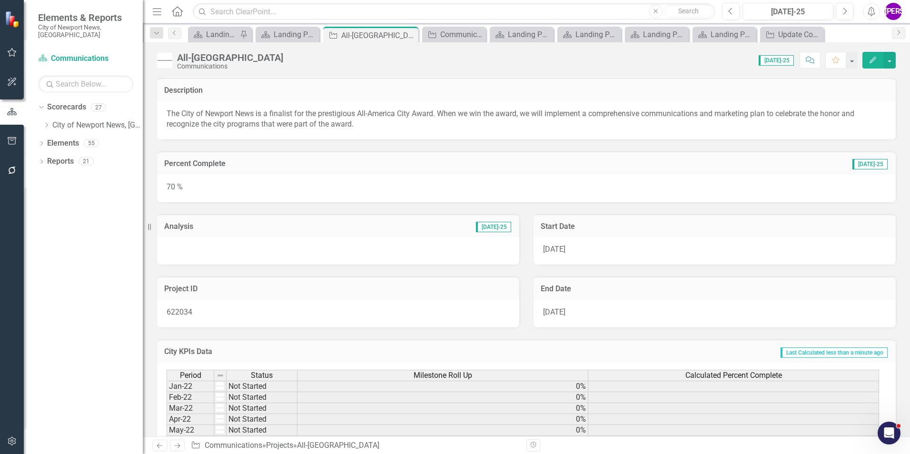
click at [874, 63] on button "Edit" at bounding box center [873, 60] width 21 height 17
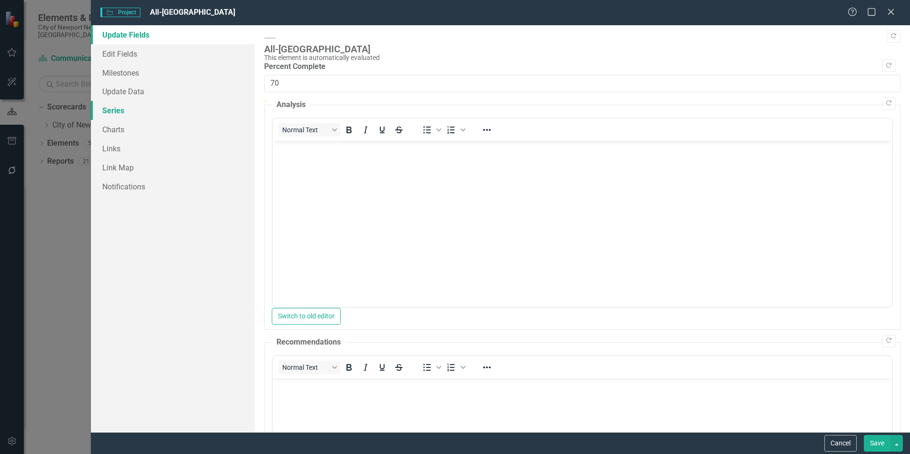
click at [141, 114] on link "Series" at bounding box center [173, 110] width 164 height 19
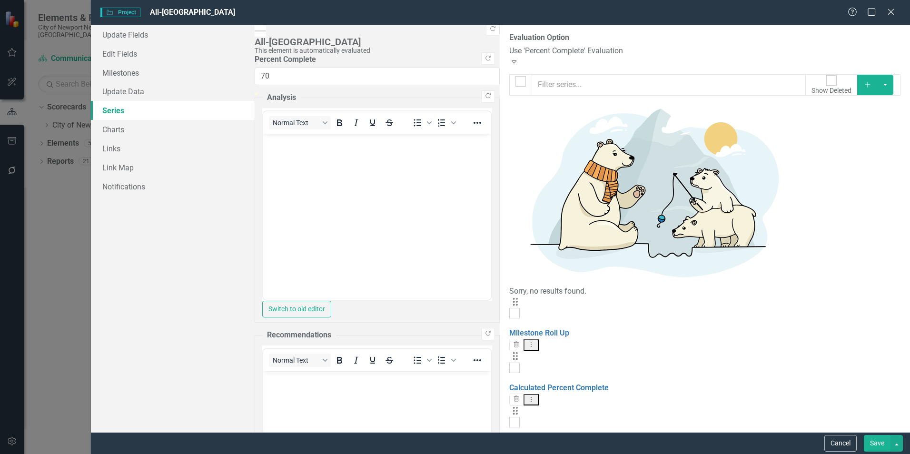
click at [509, 54] on div "Use 'Percent Complete' Evaluation" at bounding box center [704, 51] width 391 height 11
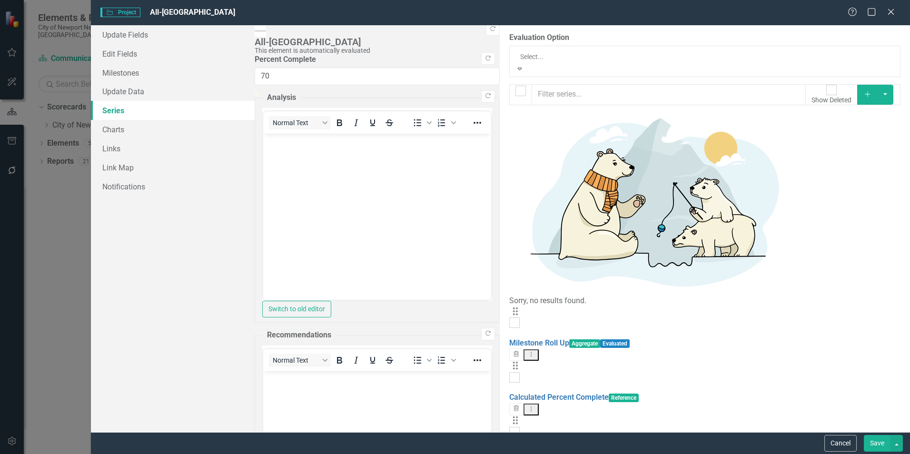
click at [330, 454] on div "Manual Evaluation" at bounding box center [455, 459] width 910 height 11
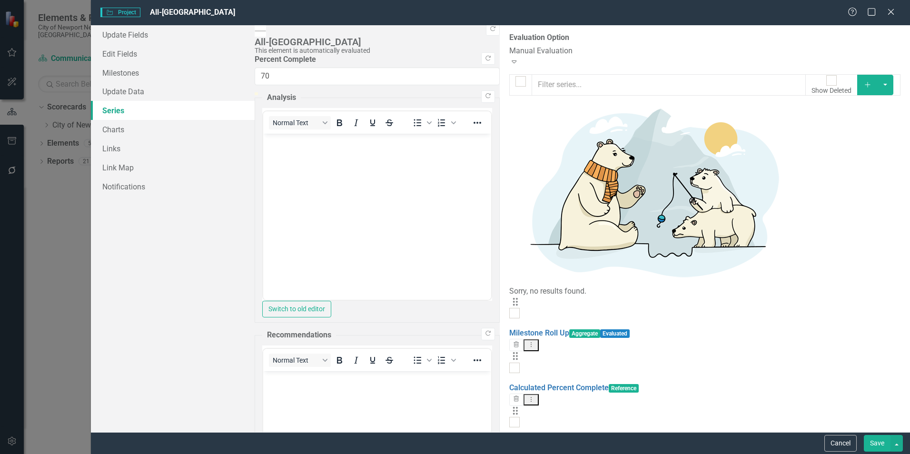
click at [866, 442] on button "Save" at bounding box center [877, 443] width 27 height 17
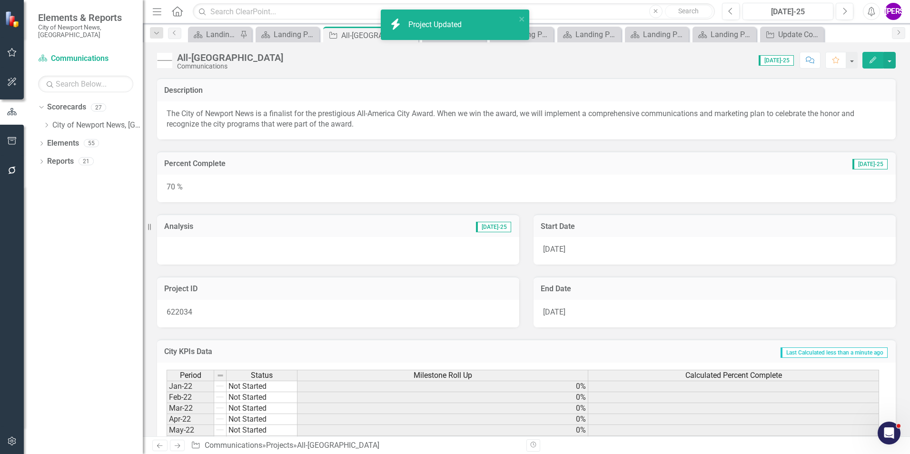
click at [174, 61] on div "All-America City Communications" at bounding box center [222, 61] width 131 height 18
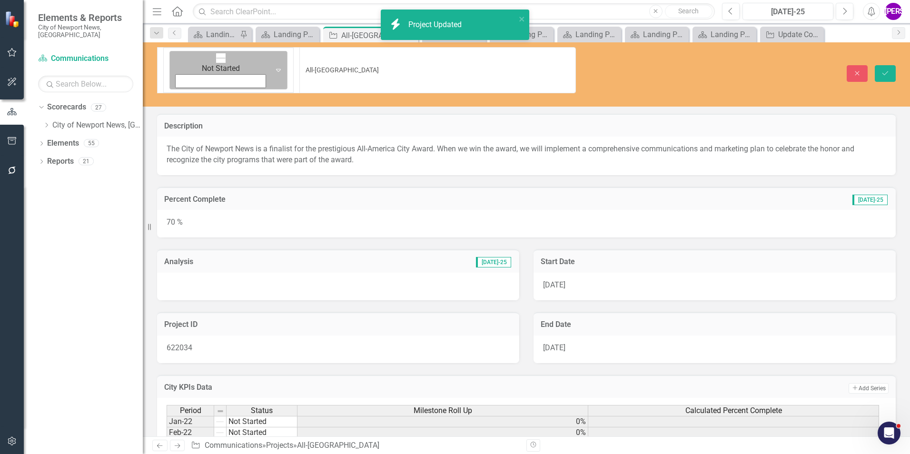
click at [274, 66] on icon "Expand" at bounding box center [279, 70] width 10 height 8
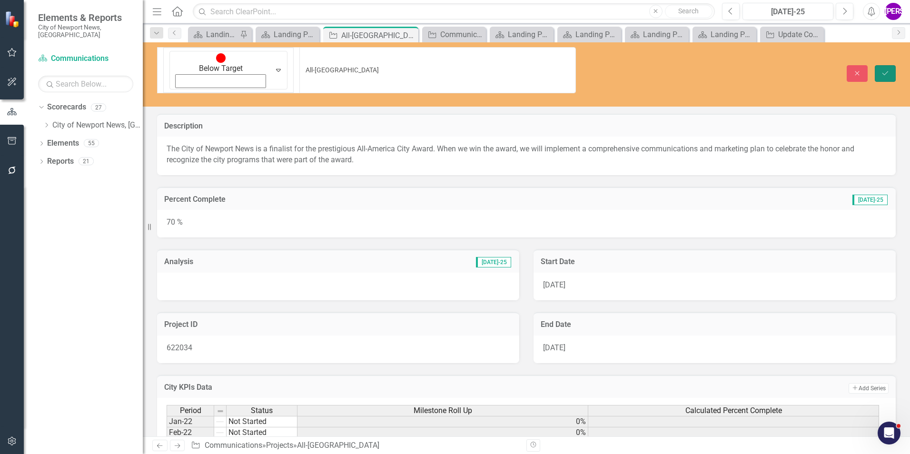
click at [878, 65] on button "Save" at bounding box center [885, 73] width 21 height 17
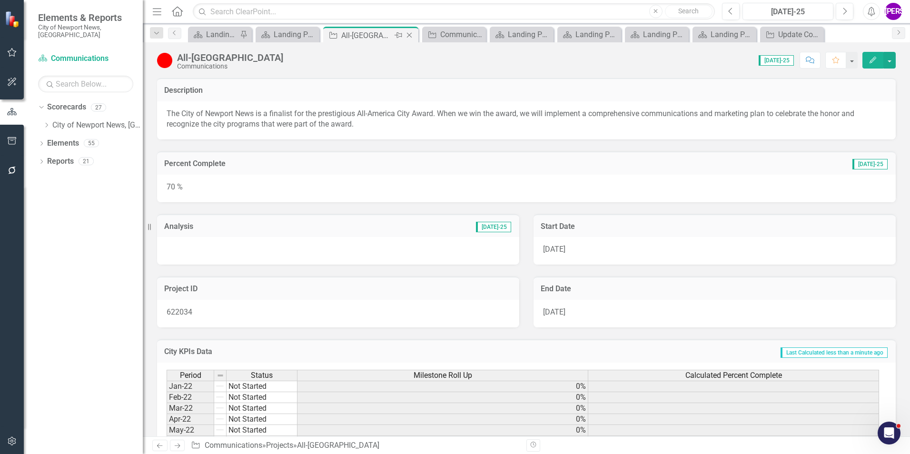
click at [409, 33] on icon "Close" at bounding box center [410, 35] width 10 height 8
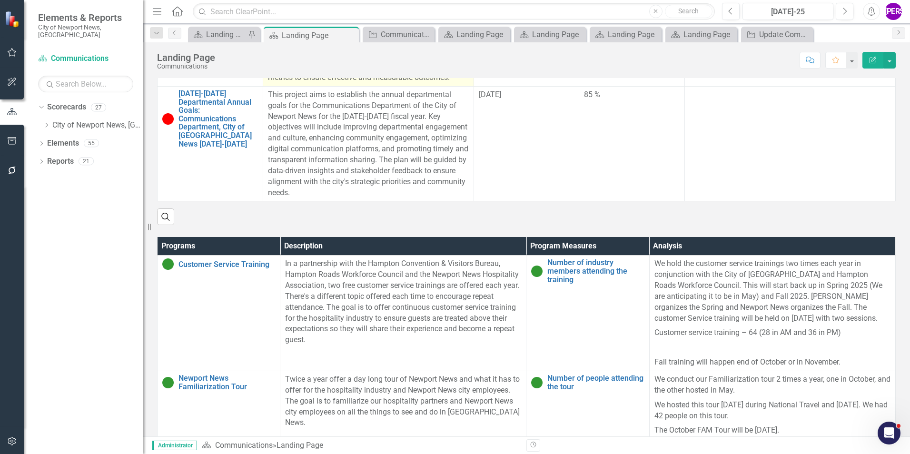
scroll to position [312, 0]
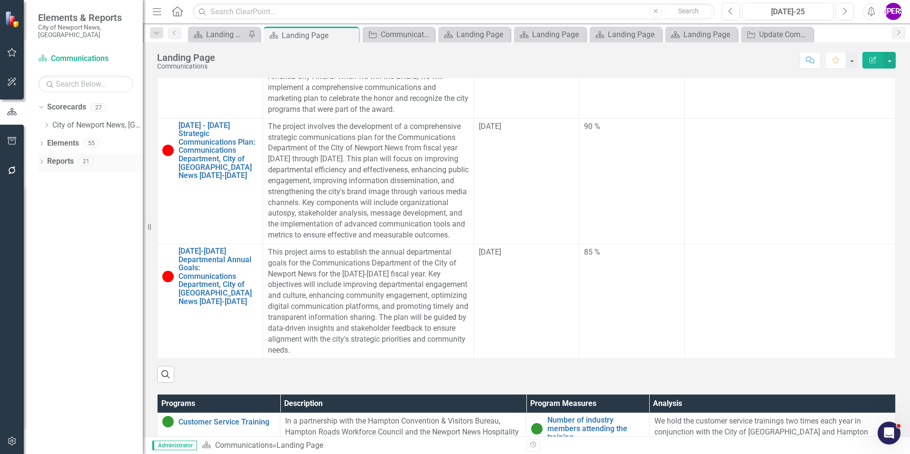
click at [45, 154] on div "Dropdown Reports 21" at bounding box center [90, 163] width 105 height 18
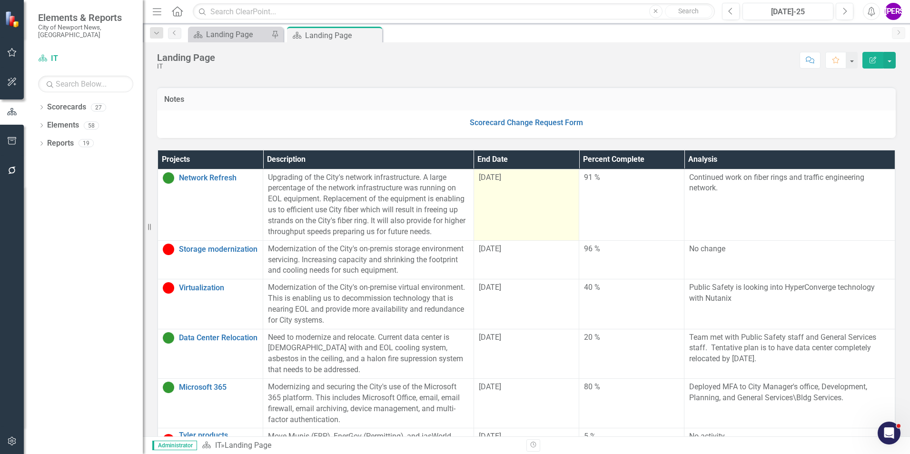
scroll to position [190, 0]
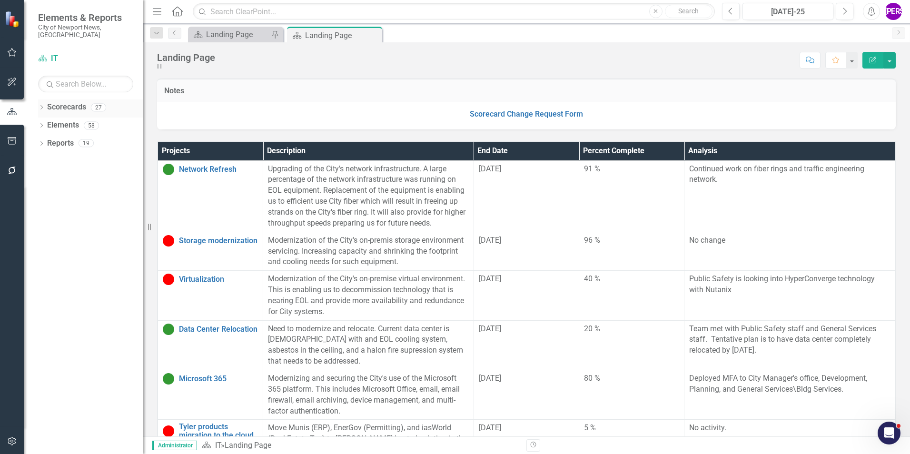
click at [40, 106] on icon "Dropdown" at bounding box center [41, 108] width 7 height 5
click at [44, 122] on icon "Dropdown" at bounding box center [46, 125] width 7 height 6
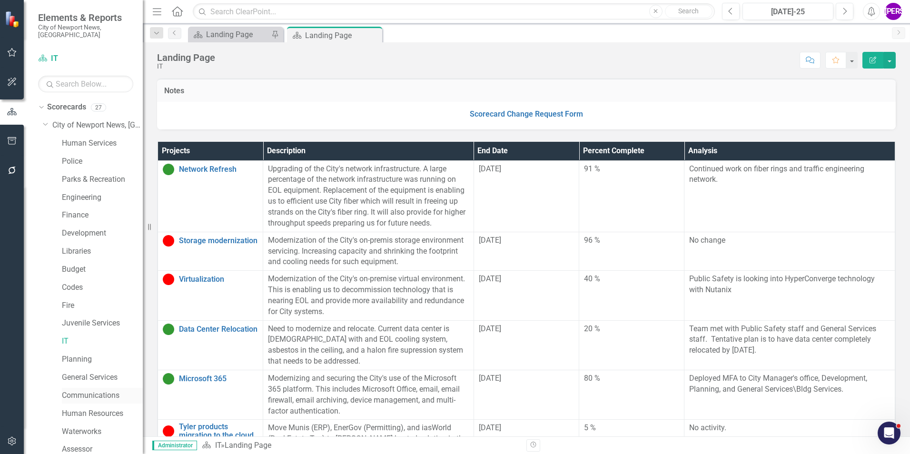
click at [89, 390] on link "Communications" at bounding box center [102, 395] width 81 height 11
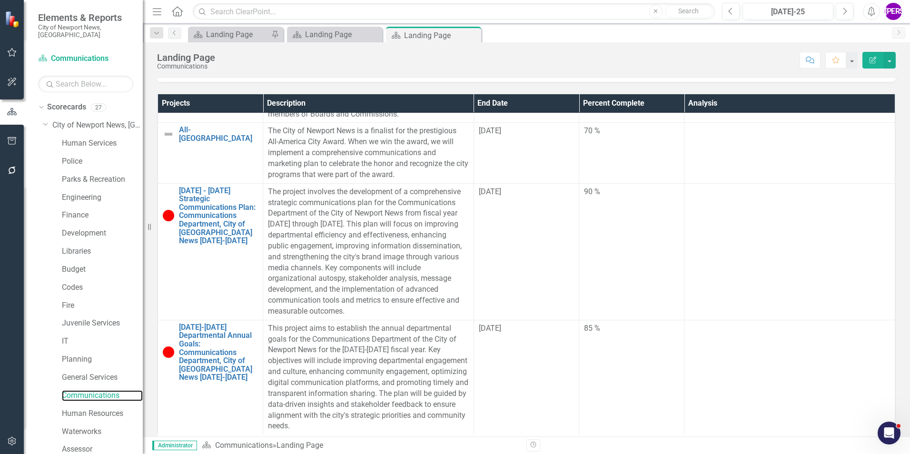
scroll to position [173, 0]
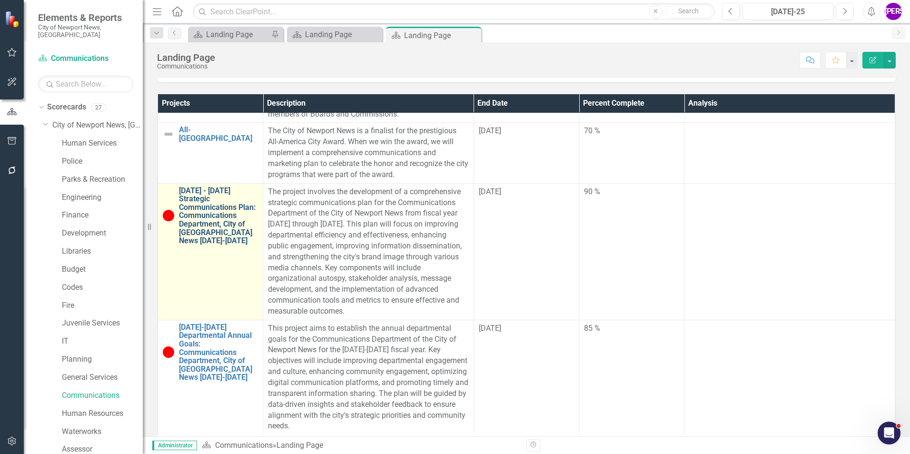
click at [202, 216] on link "[DATE] - [DATE] Strategic Communications Plan: Communications Department, City …" at bounding box center [218, 216] width 79 height 59
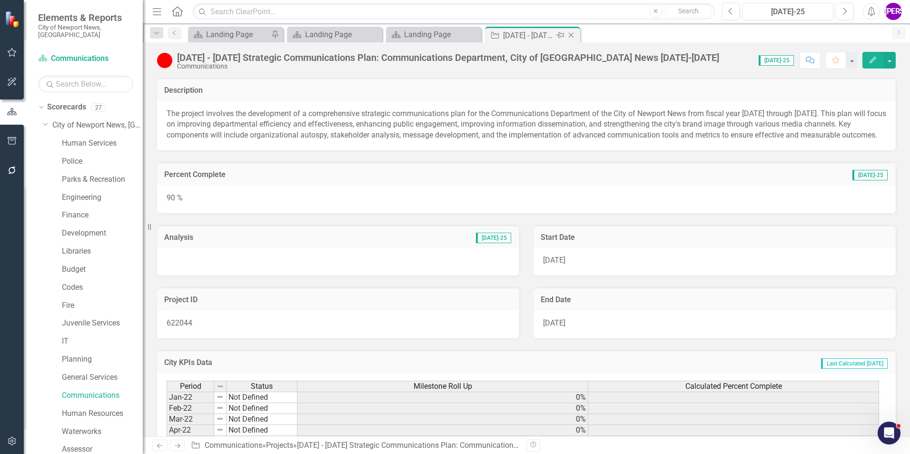
click at [571, 33] on icon "Close" at bounding box center [571, 35] width 10 height 8
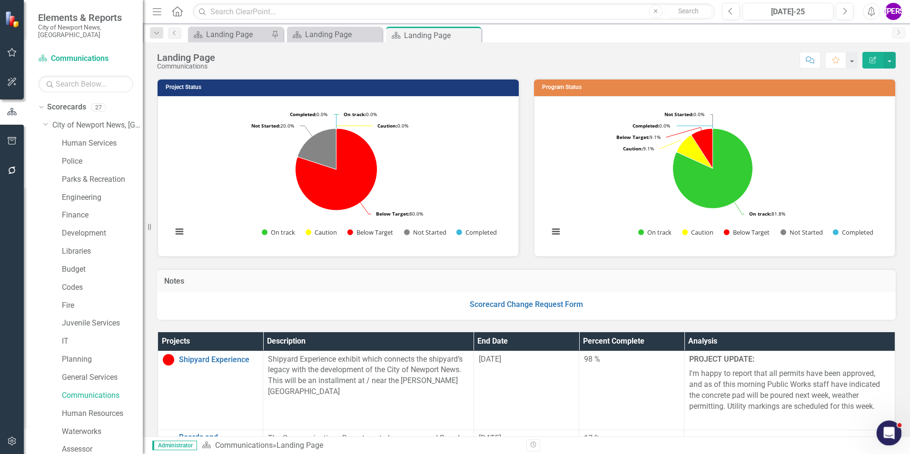
click at [892, 435] on icon "Open Intercom Messenger" at bounding box center [888, 432] width 16 height 16
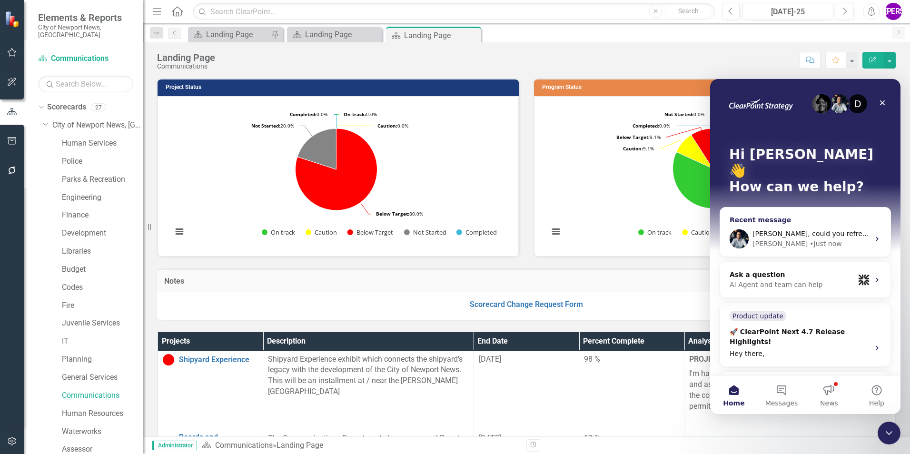
click at [784, 230] on span "[PERSON_NAME], could you refresh the page right now?" at bounding box center [846, 234] width 187 height 8
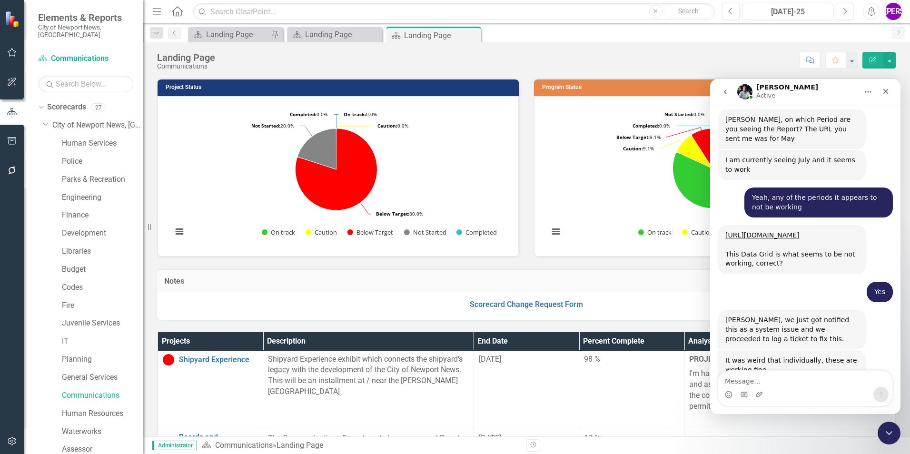
scroll to position [1527, 0]
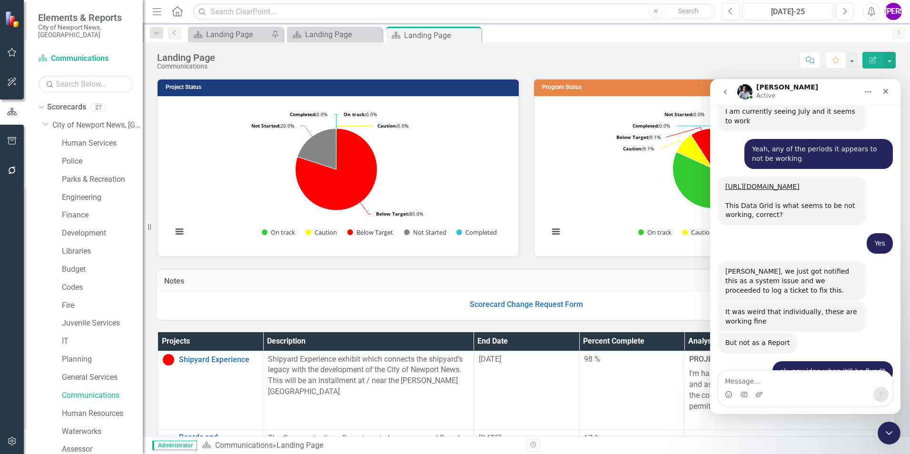
click at [773, 381] on textarea "Message…" at bounding box center [805, 379] width 174 height 16
type textarea "Yep, it looks like they're working now"
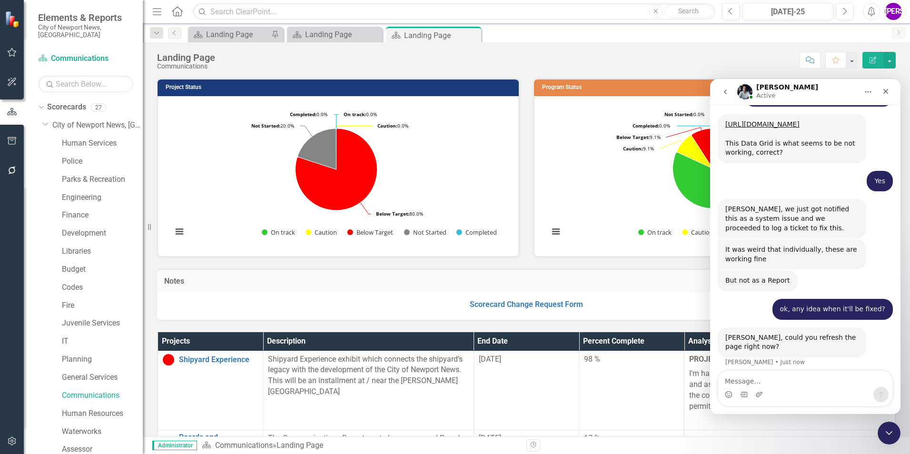
scroll to position [1592, 0]
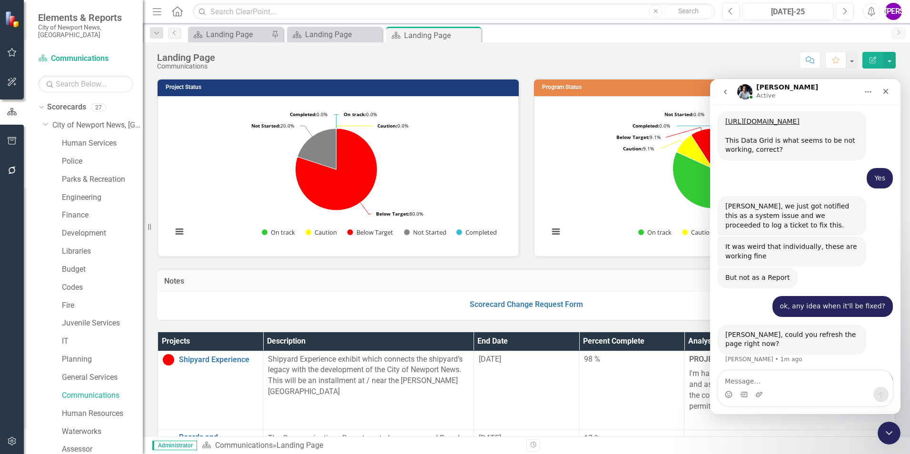
click at [519, 149] on div "Project Status Loading... Chart Pie chart with 5 slices. Project Status Snapsho…" at bounding box center [338, 161] width 377 height 191
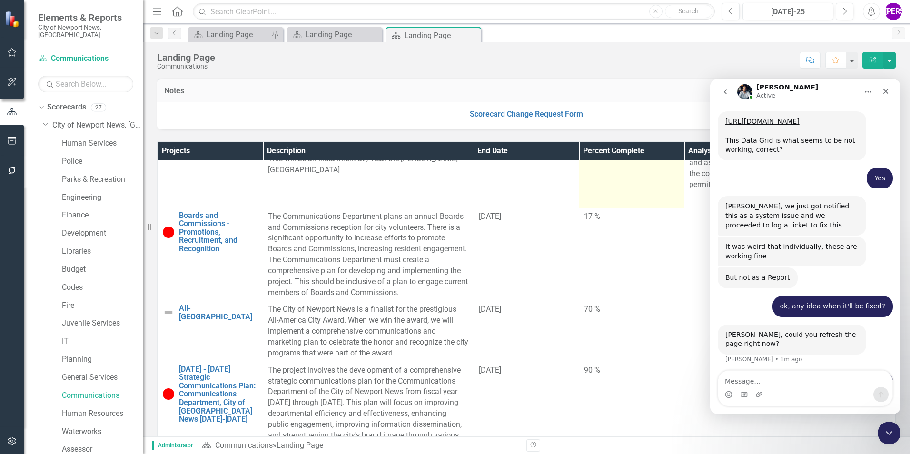
scroll to position [48, 0]
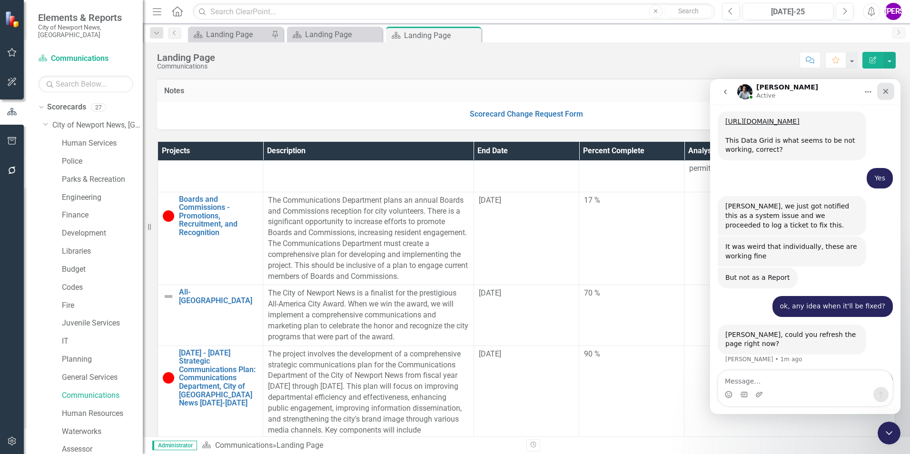
click at [883, 94] on icon "Close" at bounding box center [886, 92] width 8 height 8
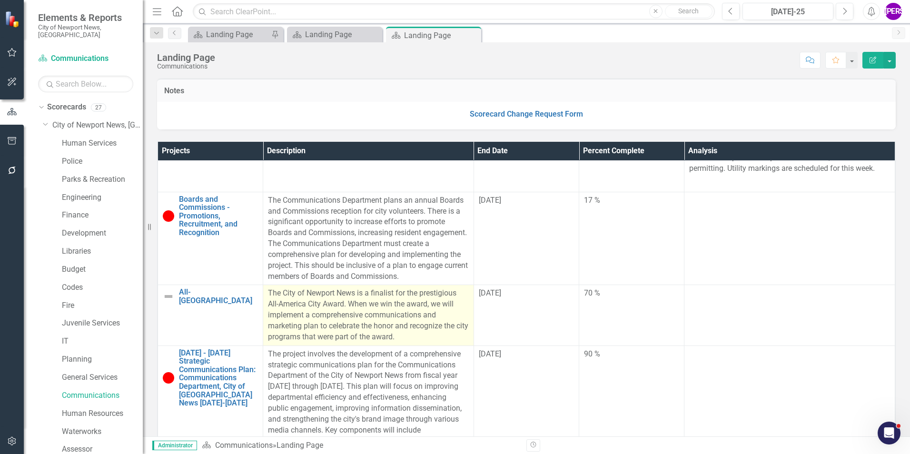
scroll to position [1592, 0]
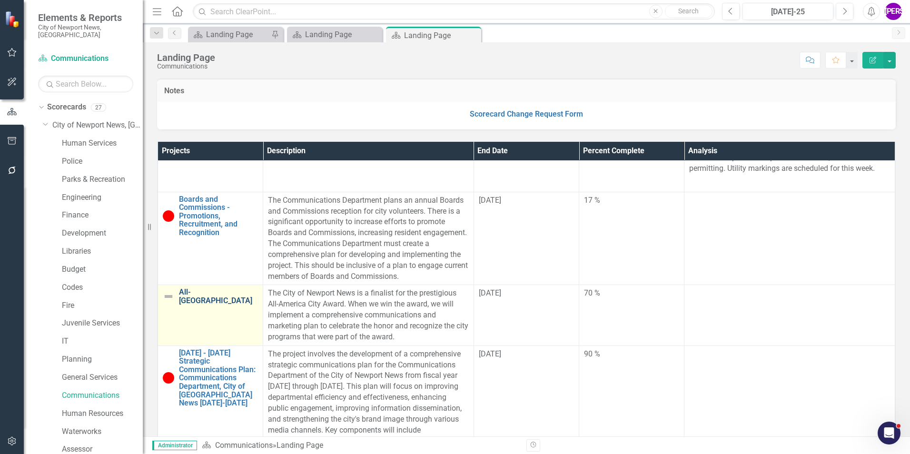
click at [220, 302] on link "All-[GEOGRAPHIC_DATA]" at bounding box center [218, 296] width 79 height 17
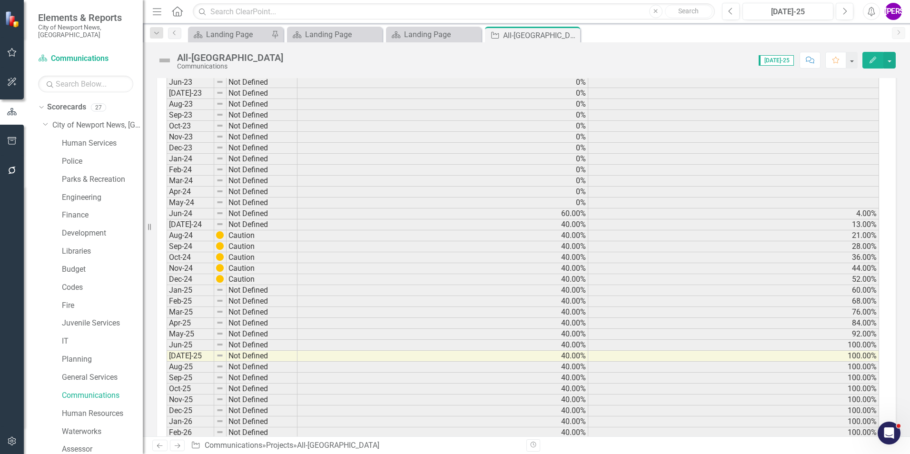
scroll to position [389, 0]
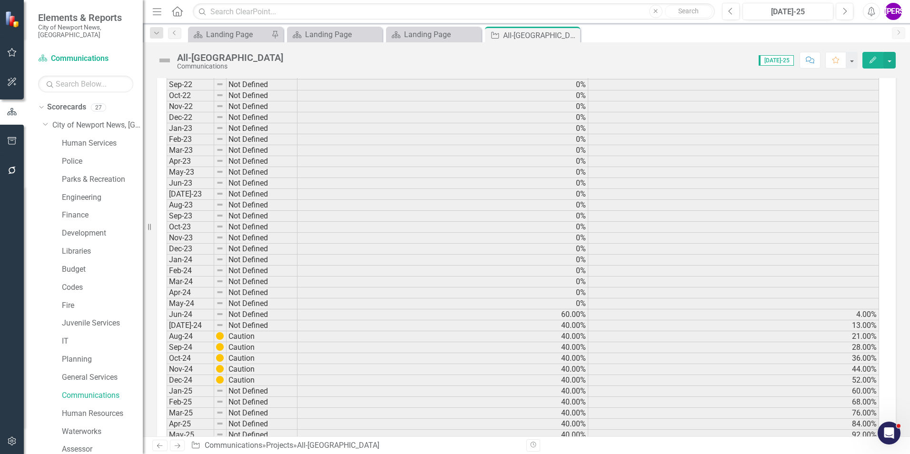
click at [873, 64] on button "Edit" at bounding box center [873, 60] width 21 height 17
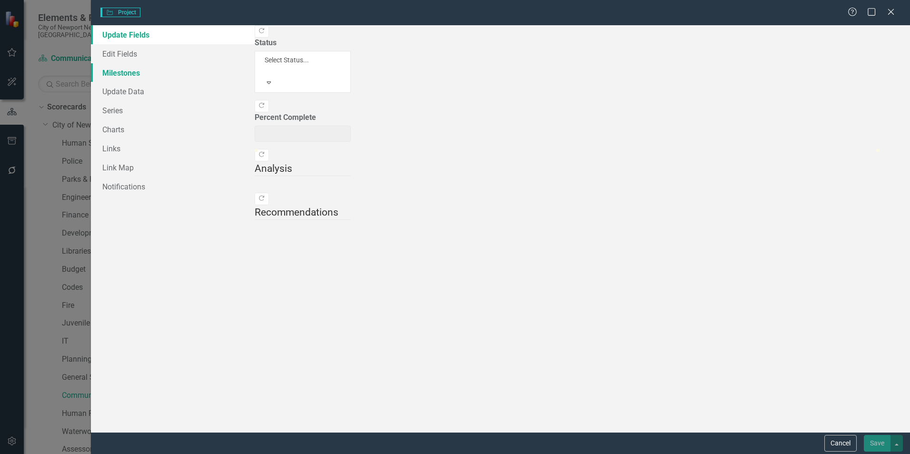
type input "70"
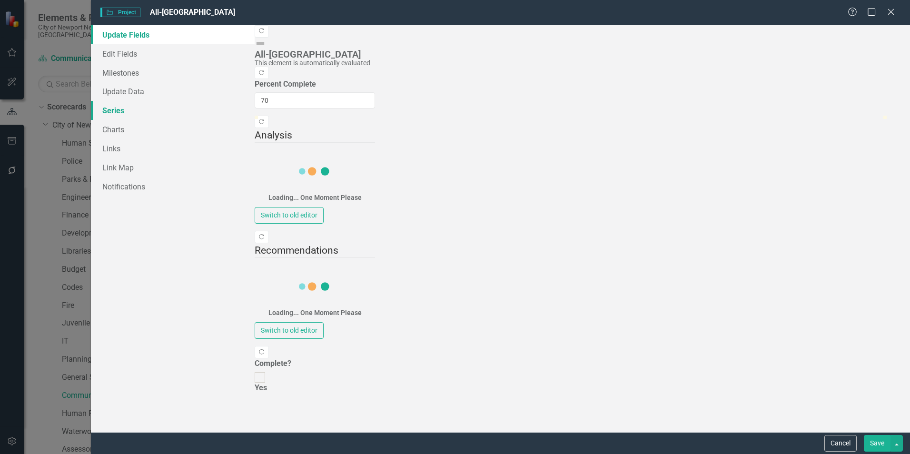
click at [119, 110] on link "Series" at bounding box center [173, 110] width 164 height 19
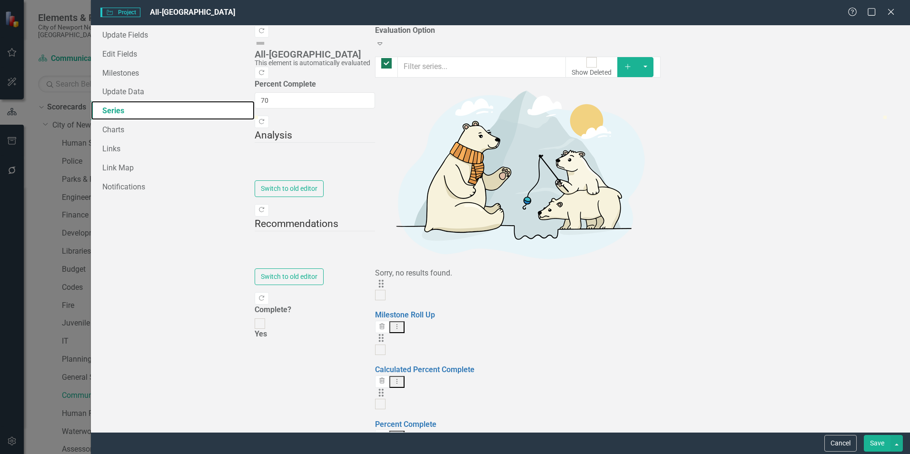
checkbox input "false"
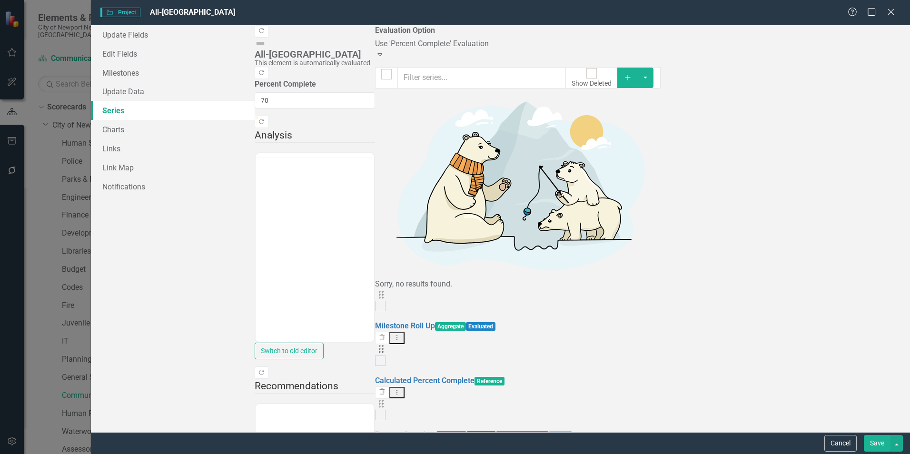
click at [375, 60] on div "Use 'Percent Complete' Evaluation Expand" at bounding box center [518, 50] width 286 height 22
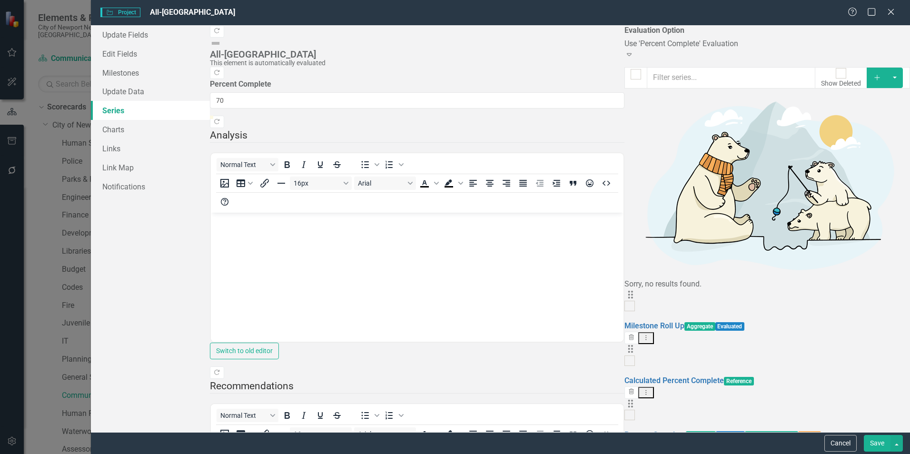
click at [877, 441] on button "Save" at bounding box center [877, 443] width 27 height 17
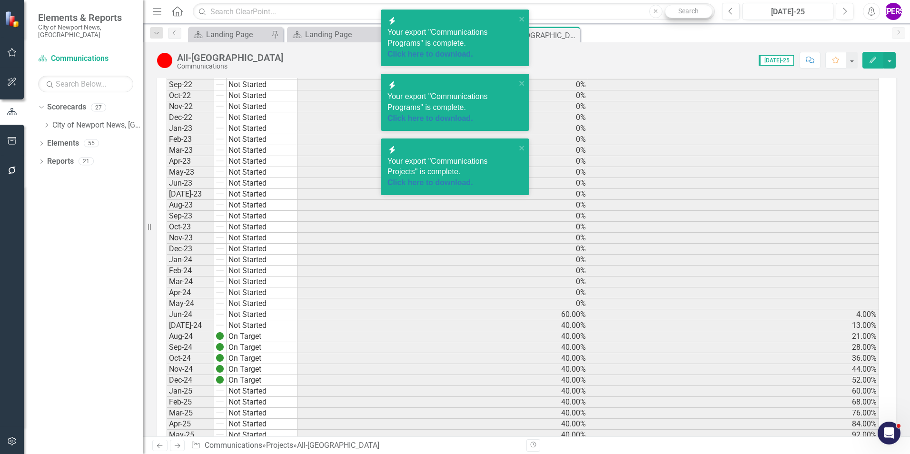
scroll to position [1621, 0]
click at [646, 36] on div "Scorecard Landing Page Pin Scorecard Landing Page Close Scorecard Landing Page …" at bounding box center [536, 34] width 701 height 15
click at [521, 20] on icon "close" at bounding box center [522, 19] width 7 height 8
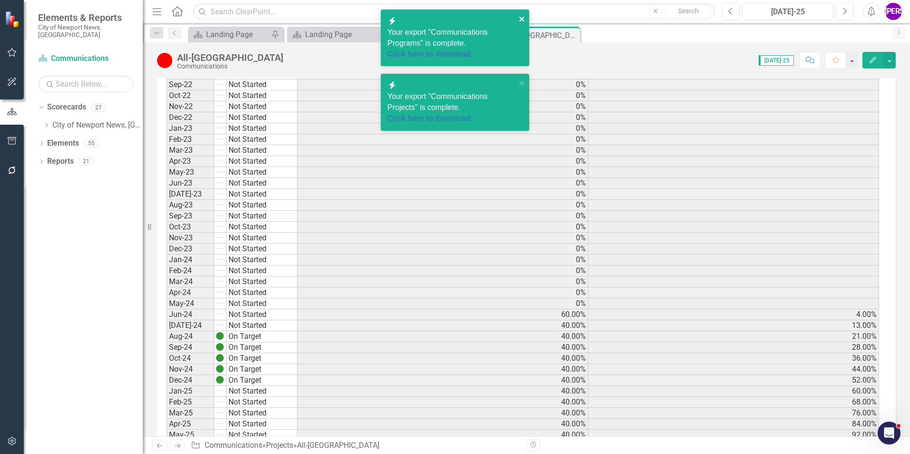
click at [524, 16] on icon "close" at bounding box center [522, 19] width 7 height 8
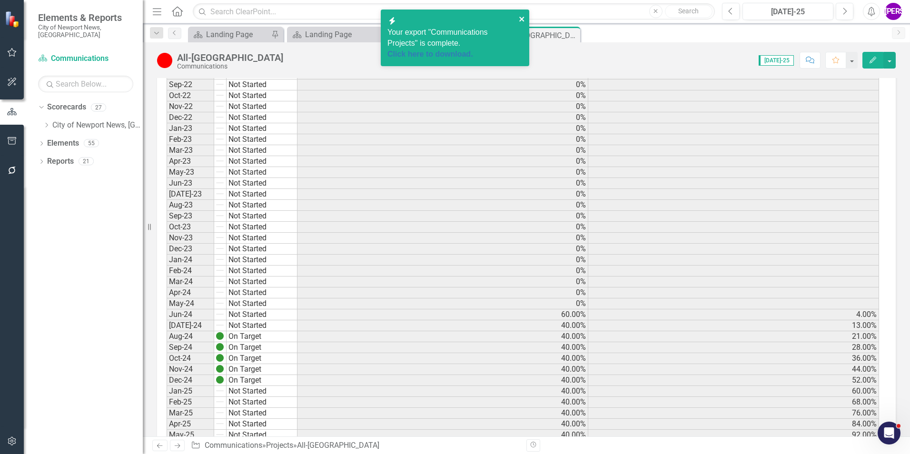
click at [525, 19] on icon "close" at bounding box center [522, 19] width 7 height 8
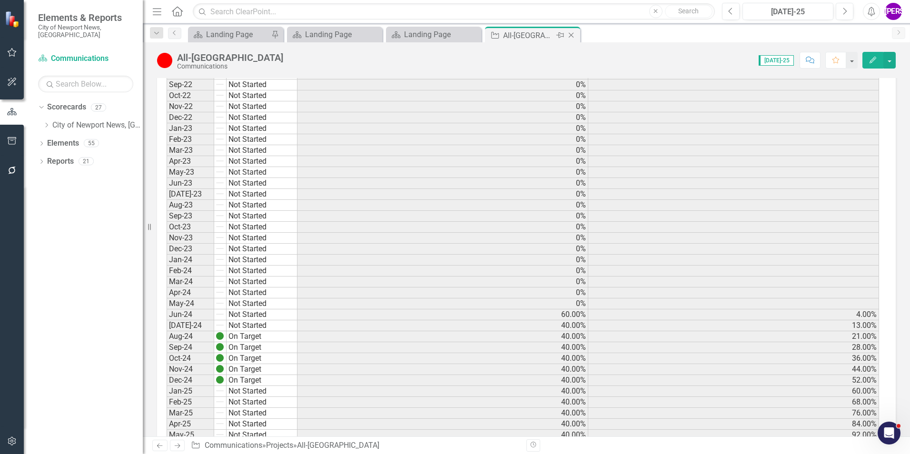
click at [569, 35] on icon "Close" at bounding box center [571, 35] width 10 height 8
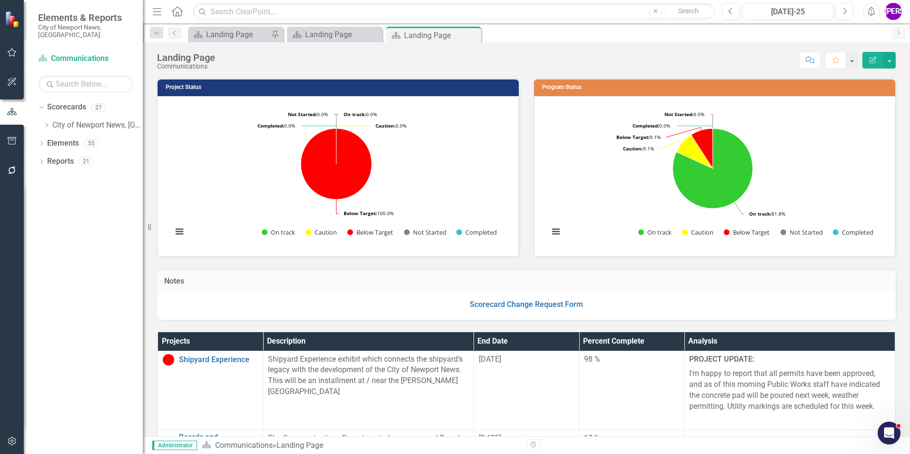
drag, startPoint x: 475, startPoint y: 38, endPoint x: 433, endPoint y: 37, distance: 41.9
click at [0, 0] on icon "Close" at bounding box center [0, 0] width 0 height 0
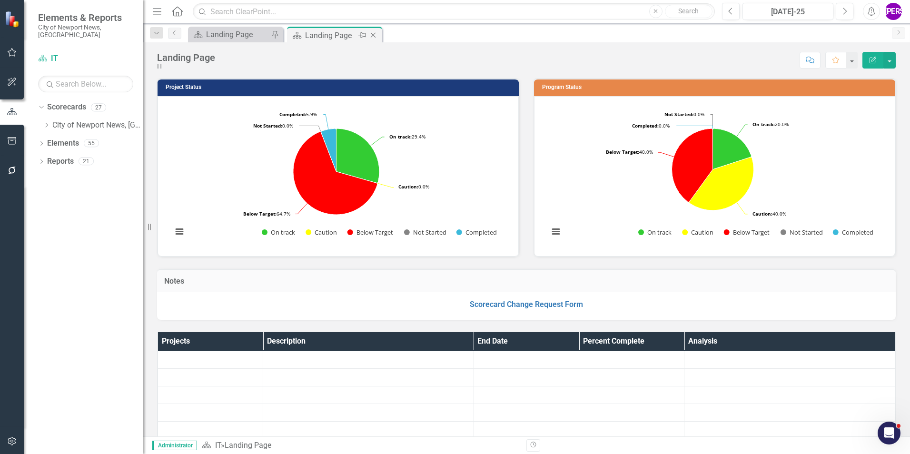
click at [374, 36] on icon "Close" at bounding box center [373, 35] width 10 height 8
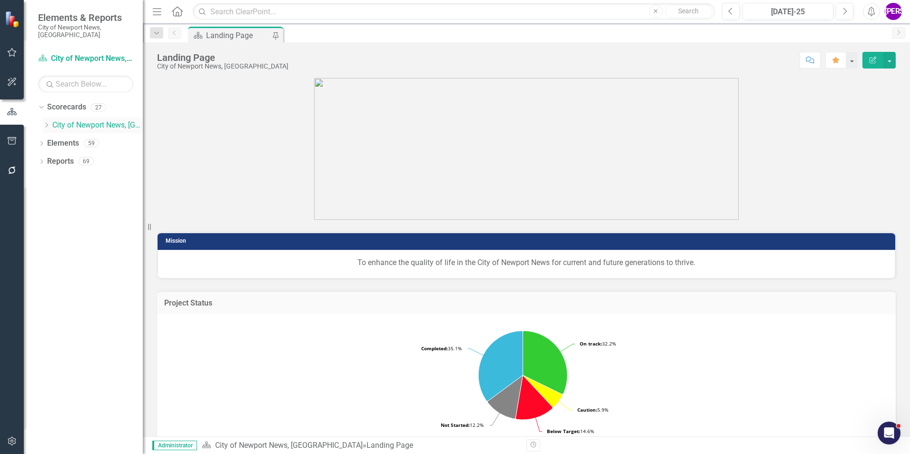
click at [45, 122] on icon "Dropdown" at bounding box center [46, 125] width 7 height 6
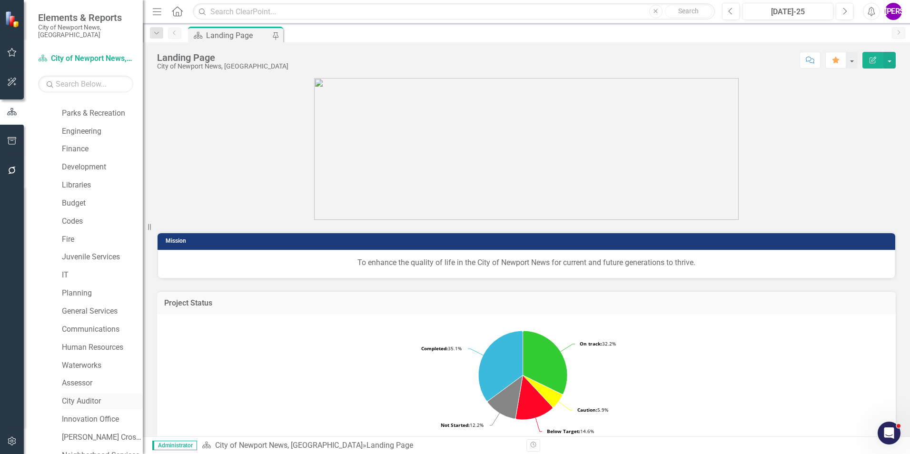
scroll to position [143, 0]
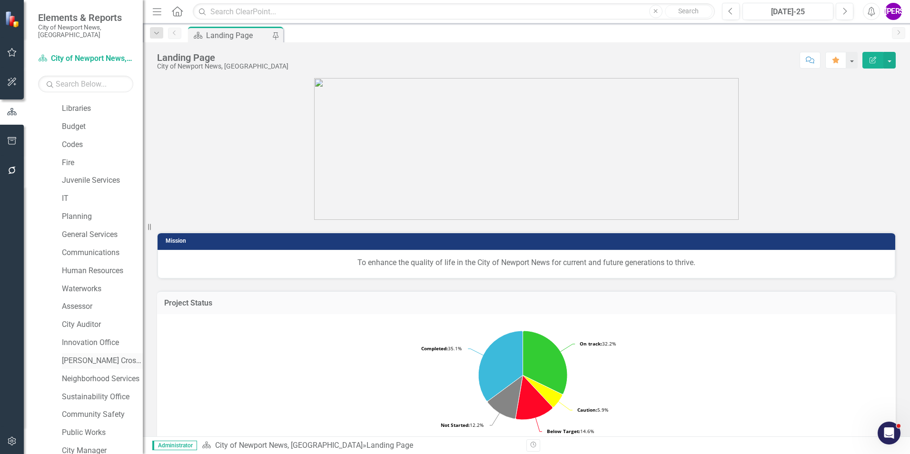
click at [89, 356] on link "[PERSON_NAME] Crossing" at bounding box center [102, 361] width 81 height 11
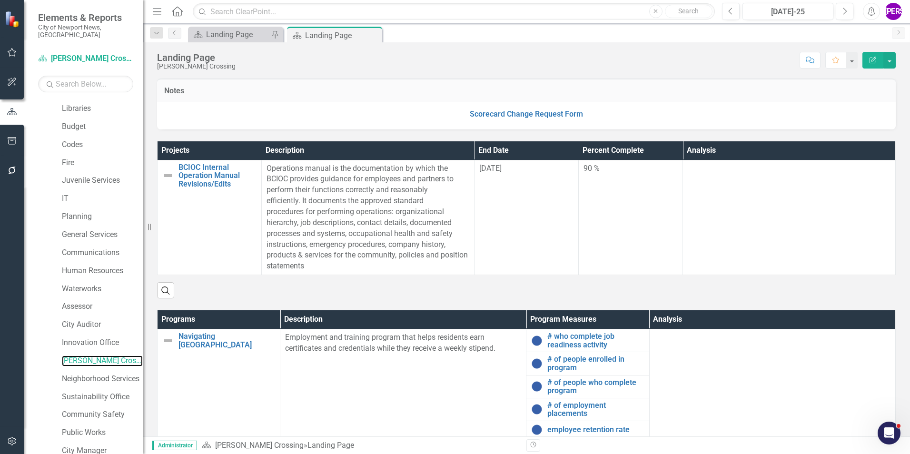
scroll to position [207, 0]
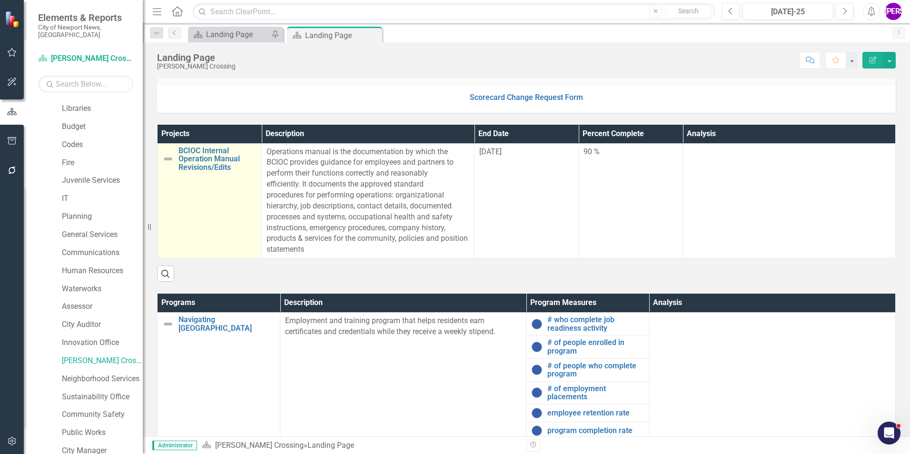
click at [231, 193] on td "BCIOC Internal Operation Manual Revisions/Edits Link Map View Link Map Edit Edi…" at bounding box center [210, 200] width 104 height 115
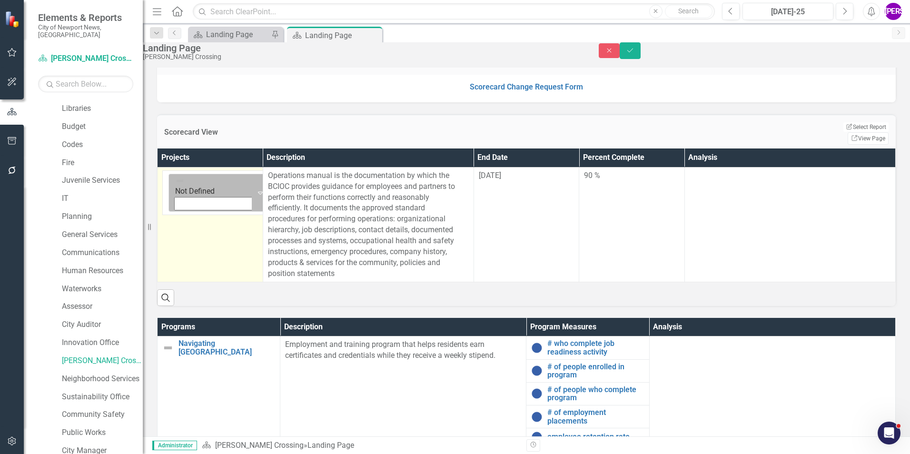
click at [256, 189] on icon "Expand" at bounding box center [261, 193] width 10 height 8
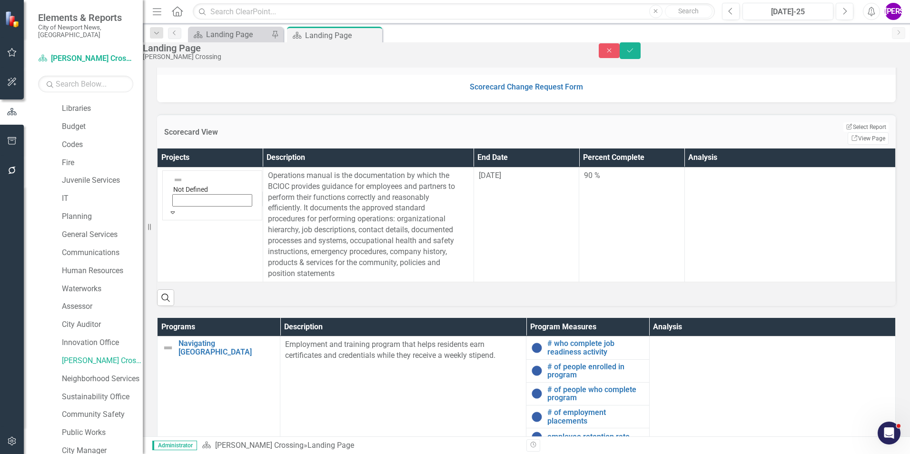
click at [641, 59] on button "Save" at bounding box center [630, 50] width 21 height 17
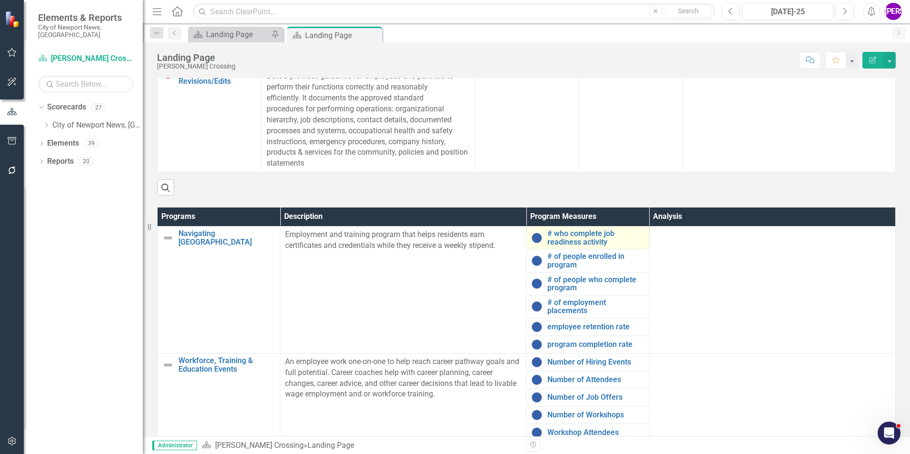
scroll to position [333, 0]
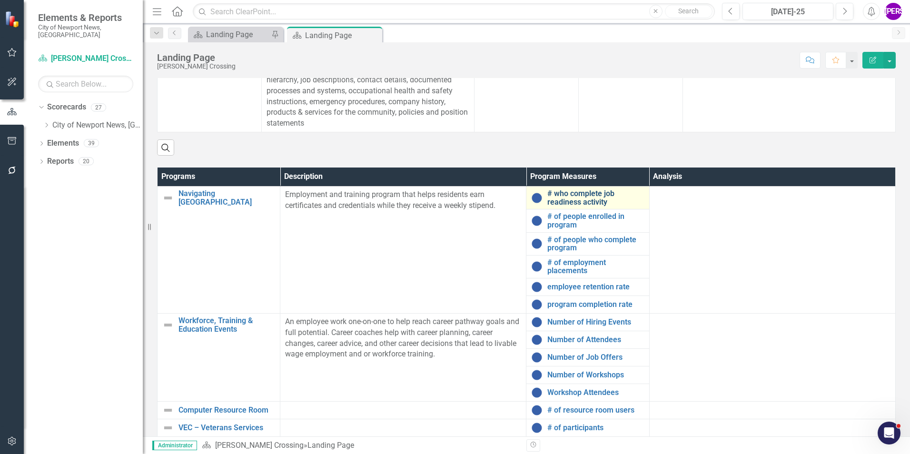
click at [548, 197] on link "# who complete job readiness activity" at bounding box center [595, 197] width 97 height 17
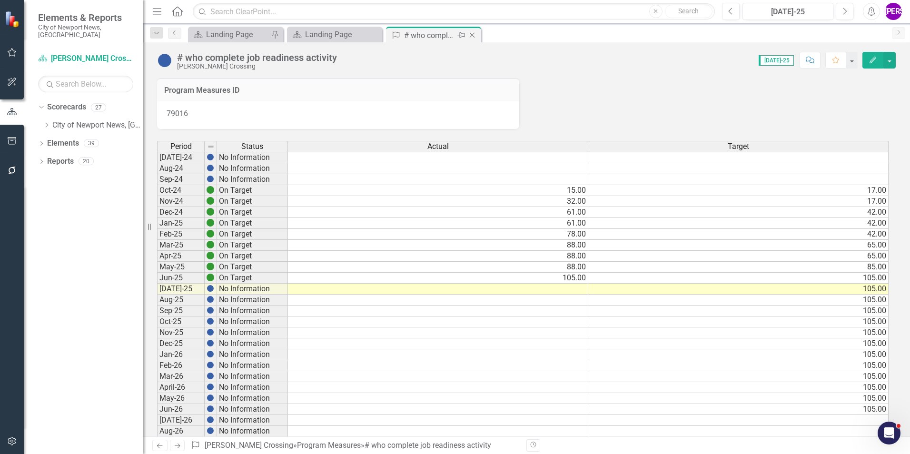
click at [474, 37] on icon at bounding box center [472, 35] width 5 height 5
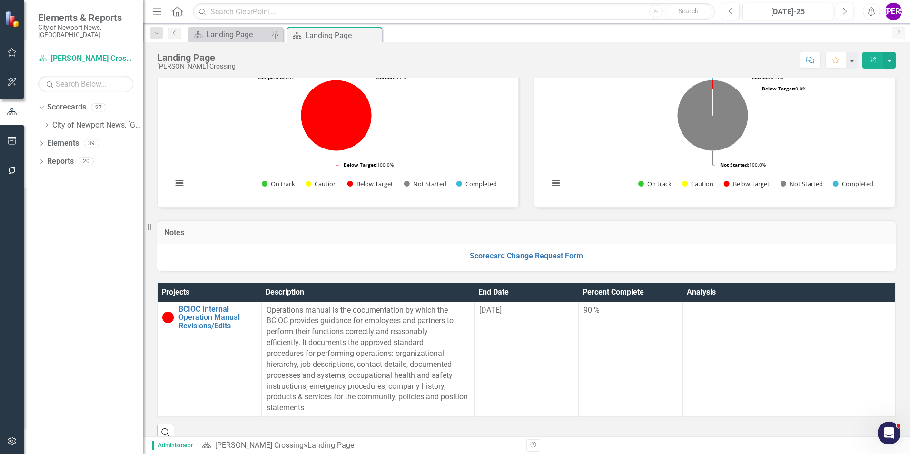
scroll to position [143, 0]
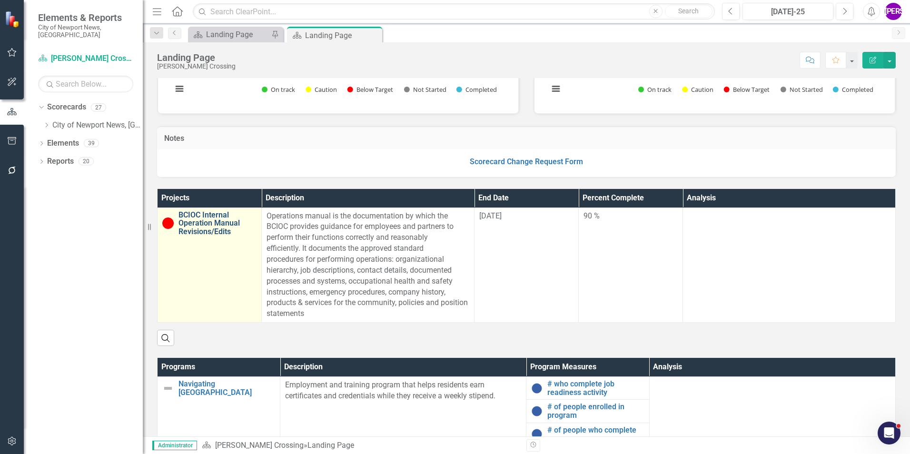
click at [212, 236] on link "BCIOC Internal Operation Manual Revisions/Edits" at bounding box center [218, 223] width 78 height 25
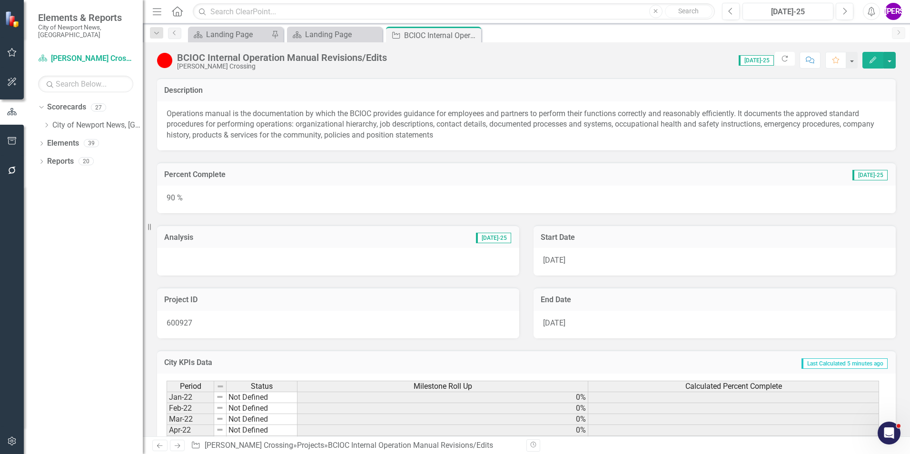
click at [208, 67] on div "[PERSON_NAME] Crossing" at bounding box center [282, 66] width 210 height 7
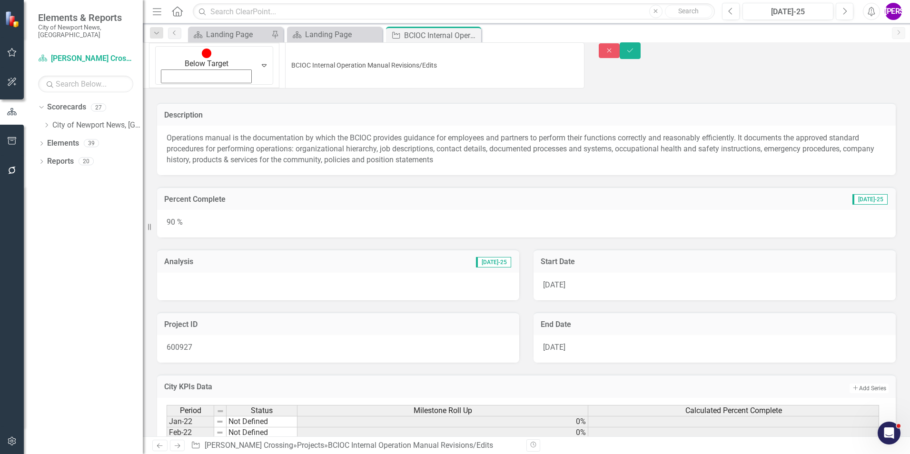
click at [853, 65] on div "Below Target Expand BCIOC Internal Operation Manual Revisions/Edits Close Save" at bounding box center [526, 68] width 767 height 53
click at [614, 54] on icon "Close" at bounding box center [609, 50] width 9 height 7
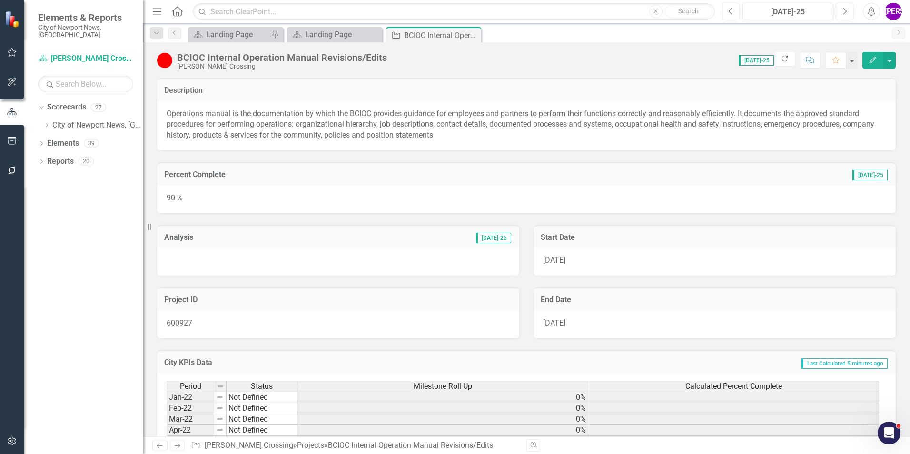
click at [868, 56] on button "Edit" at bounding box center [873, 60] width 21 height 17
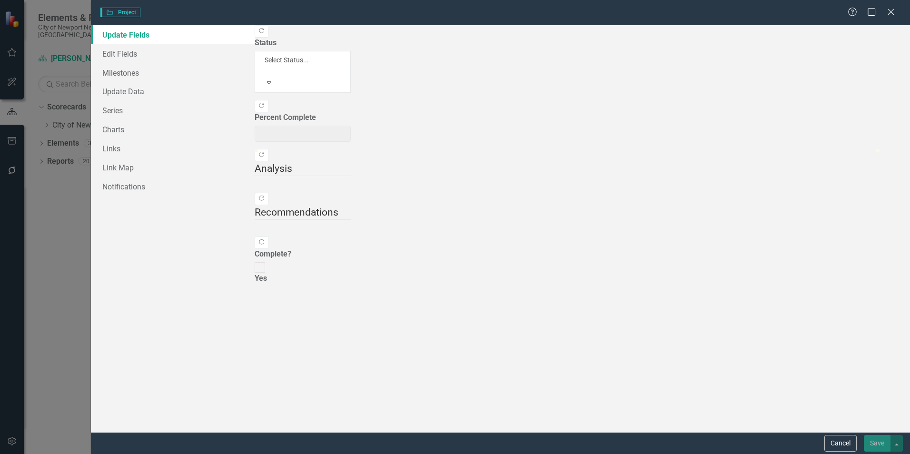
type input "90"
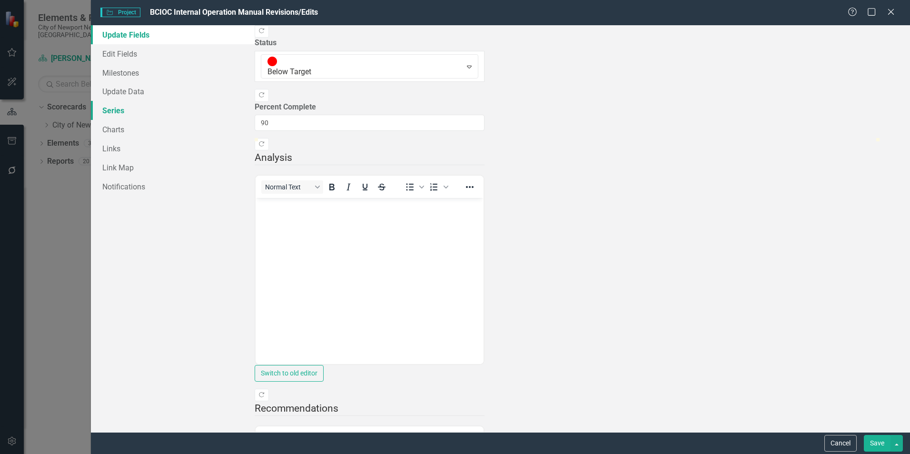
click at [118, 114] on link "Series" at bounding box center [173, 110] width 164 height 19
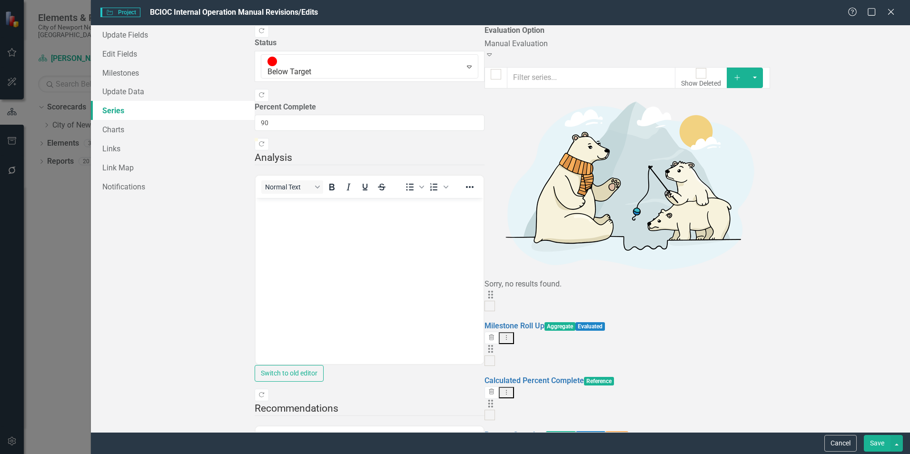
click at [485, 60] on div "Manual Evaluation Expand" at bounding box center [628, 50] width 286 height 22
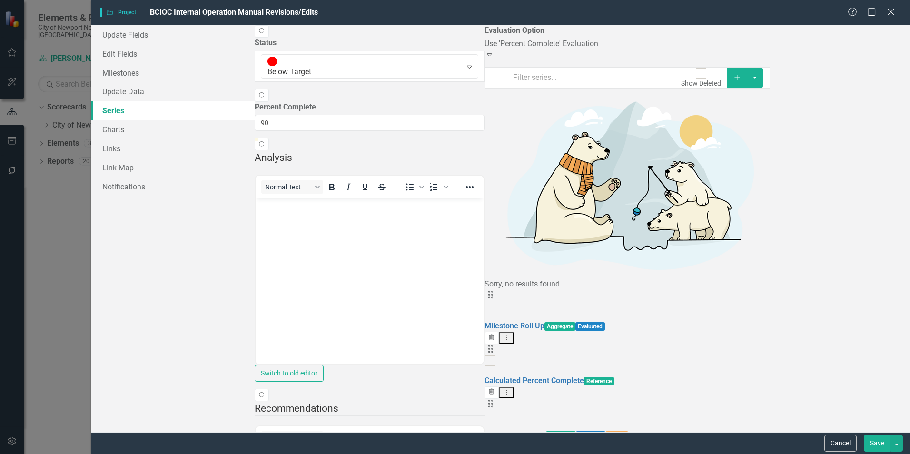
click at [485, 289] on div "From this page, you can add, edit, delete, or duplicate the measure series for …" at bounding box center [628, 228] width 286 height 407
click at [872, 446] on button "Save" at bounding box center [877, 443] width 27 height 17
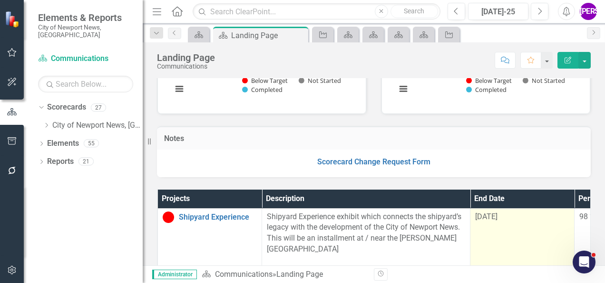
scroll to position [93, 0]
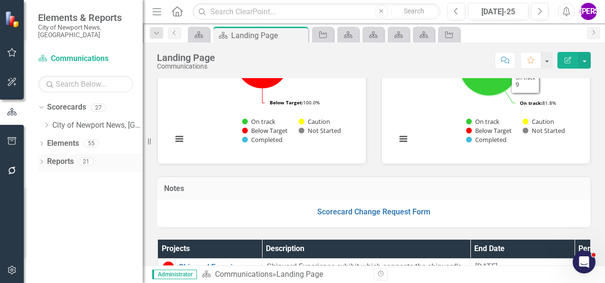
click at [72, 156] on link "Reports" at bounding box center [60, 161] width 27 height 11
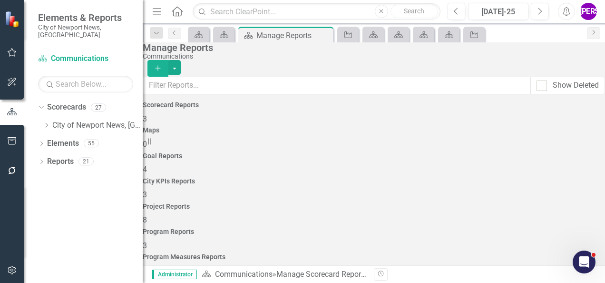
click at [403, 144] on div "Scorecard Reports 3 Maps 0 Goal Reports 4 City KPIs Reports 3 Project Reports 8…" at bounding box center [374, 188] width 463 height 175
click at [461, 142] on div "Scorecard Reports 3 Maps 0 Goal Reports 4 City KPIs Reports 3 Project Reports 8…" at bounding box center [374, 188] width 463 height 175
click at [444, 203] on div "Project Reports 8" at bounding box center [374, 214] width 463 height 23
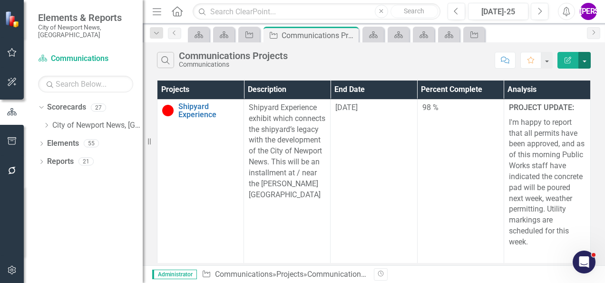
click at [585, 57] on button "button" at bounding box center [585, 60] width 12 height 17
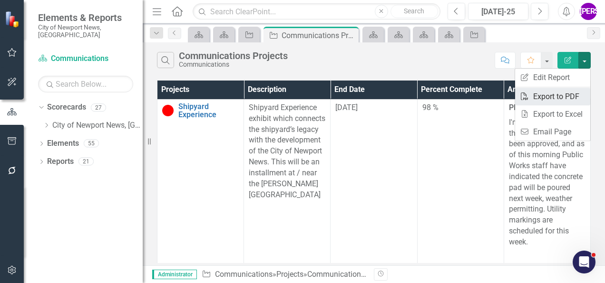
click at [558, 94] on link "PDF Export to PDF" at bounding box center [553, 97] width 75 height 18
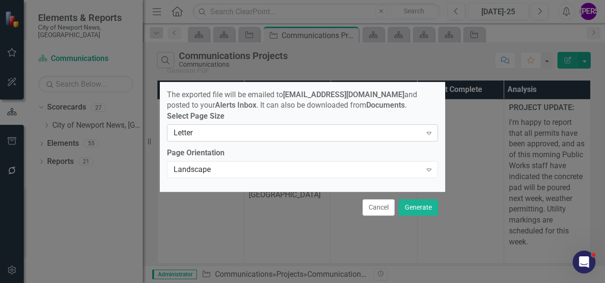
click at [375, 131] on div "Letter" at bounding box center [298, 133] width 248 height 11
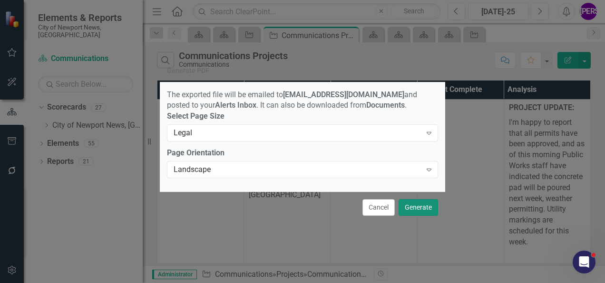
click at [417, 212] on button "Generate" at bounding box center [419, 207] width 40 height 17
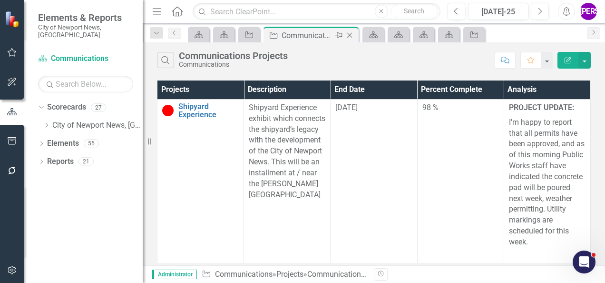
click at [350, 35] on icon at bounding box center [349, 35] width 5 height 5
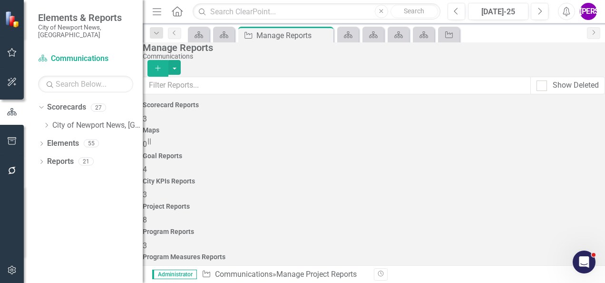
click at [490, 228] on div "Program Reports 3" at bounding box center [374, 239] width 463 height 23
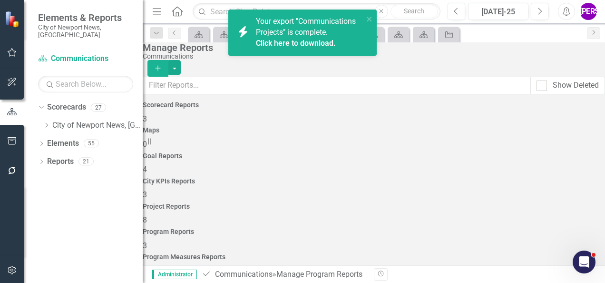
click at [306, 42] on link "Click here to download." at bounding box center [296, 43] width 80 height 9
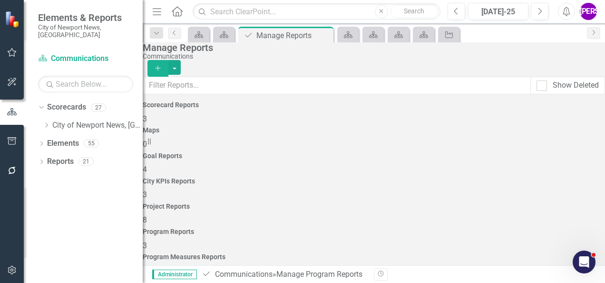
click at [286, 53] on div "Manage Reports" at bounding box center [372, 47] width 458 height 10
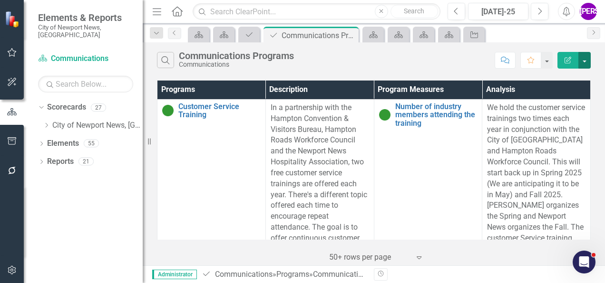
click at [588, 62] on button "button" at bounding box center [585, 60] width 12 height 17
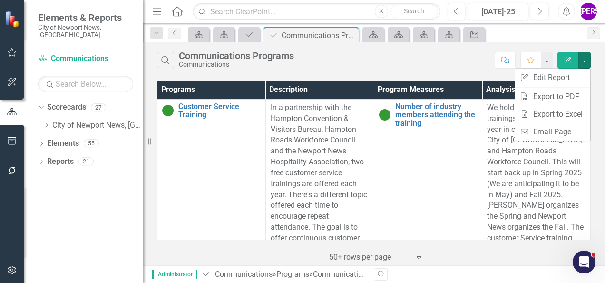
click at [462, 57] on div "Search Communications Programs Communications" at bounding box center [323, 60] width 333 height 16
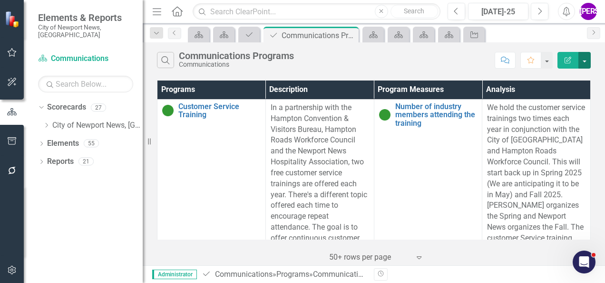
click at [590, 66] on button "button" at bounding box center [585, 60] width 12 height 17
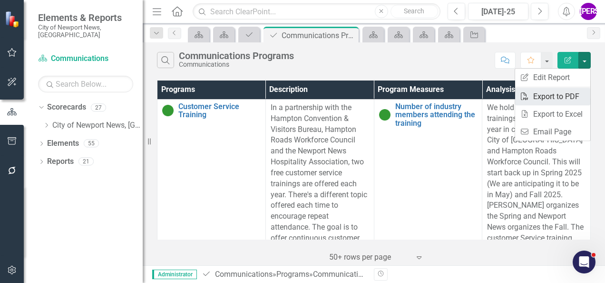
click at [559, 91] on link "PDF Export to PDF" at bounding box center [553, 97] width 75 height 18
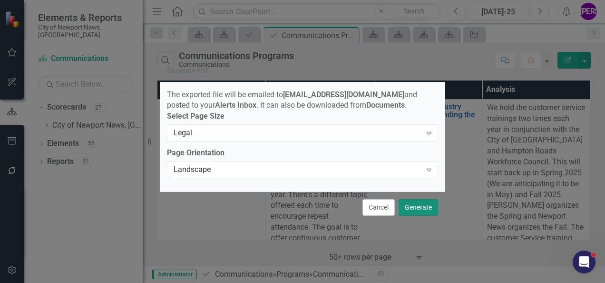
click at [421, 210] on button "Generate" at bounding box center [419, 207] width 40 height 17
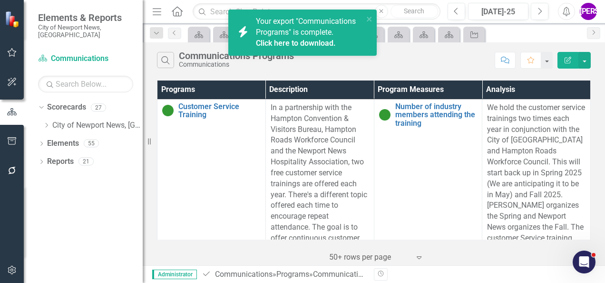
click at [298, 38] on div "Click here to download." at bounding box center [308, 43] width 105 height 11
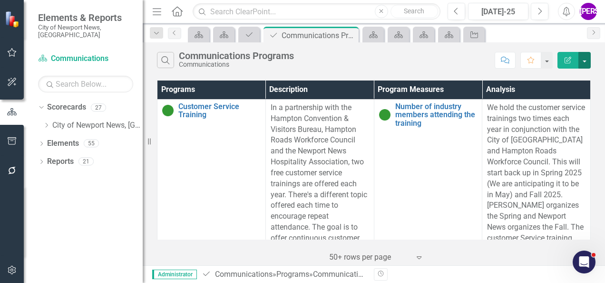
click at [588, 62] on button "button" at bounding box center [585, 60] width 12 height 17
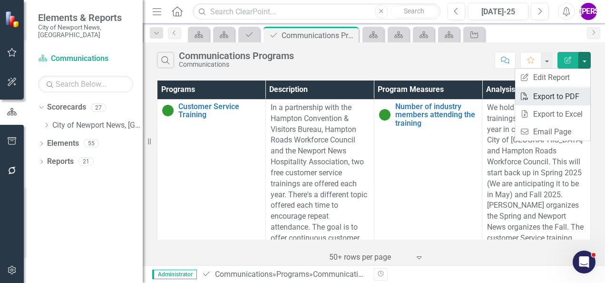
click at [561, 92] on link "PDF Export to PDF" at bounding box center [553, 97] width 75 height 18
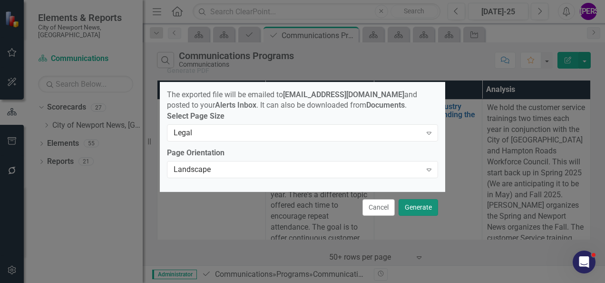
click at [429, 208] on button "Generate" at bounding box center [419, 207] width 40 height 17
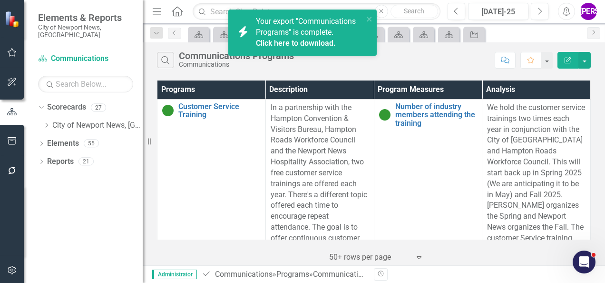
click at [305, 45] on link "Click here to download." at bounding box center [296, 43] width 80 height 9
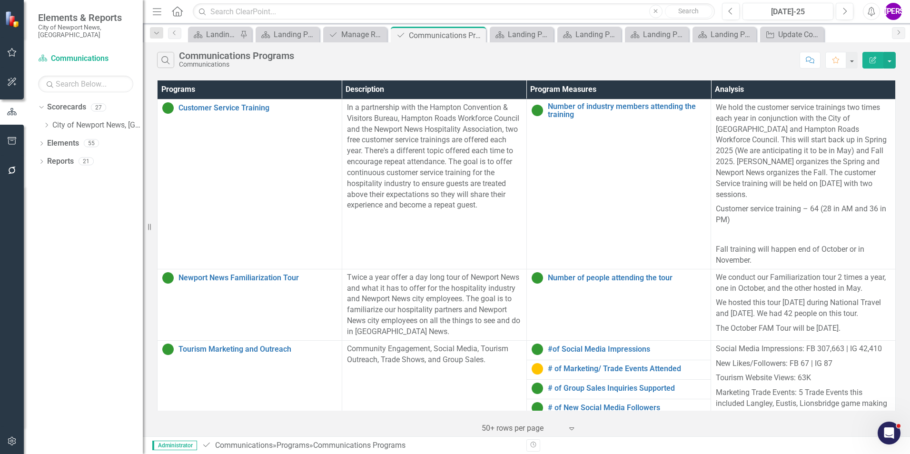
scroll to position [1621, 0]
click at [519, 61] on div "Search Communications Programs Communications" at bounding box center [476, 60] width 638 height 16
click at [477, 35] on icon "Close" at bounding box center [477, 35] width 10 height 8
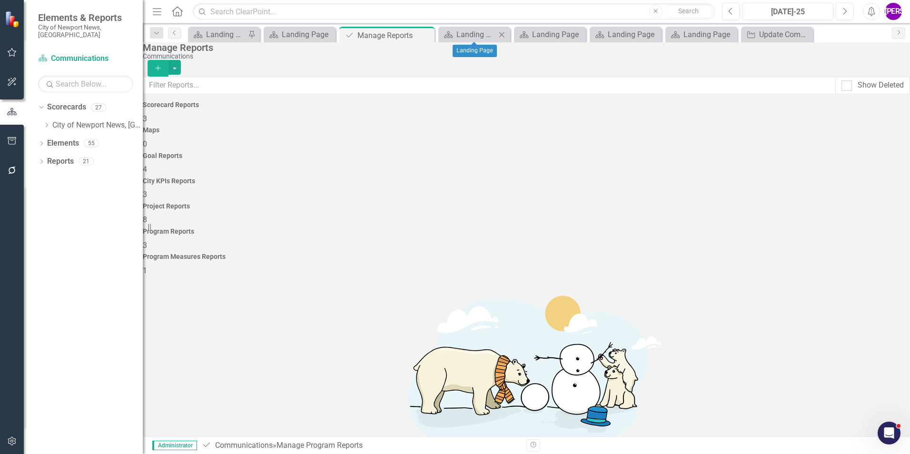
click at [502, 36] on icon "Close" at bounding box center [502, 35] width 10 height 8
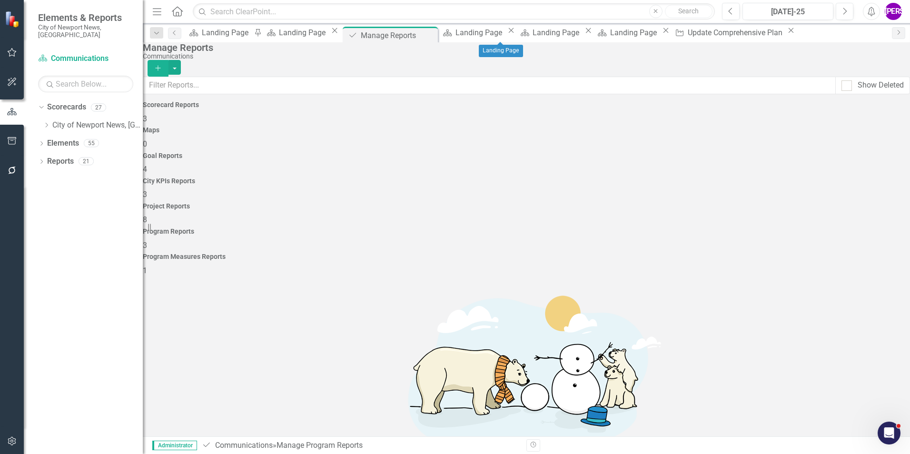
click at [516, 34] on icon "Close" at bounding box center [511, 31] width 10 height 8
click at [564, 34] on icon "Close" at bounding box center [560, 31] width 10 height 8
drag, startPoint x: 572, startPoint y: 35, endPoint x: 495, endPoint y: 55, distance: 79.5
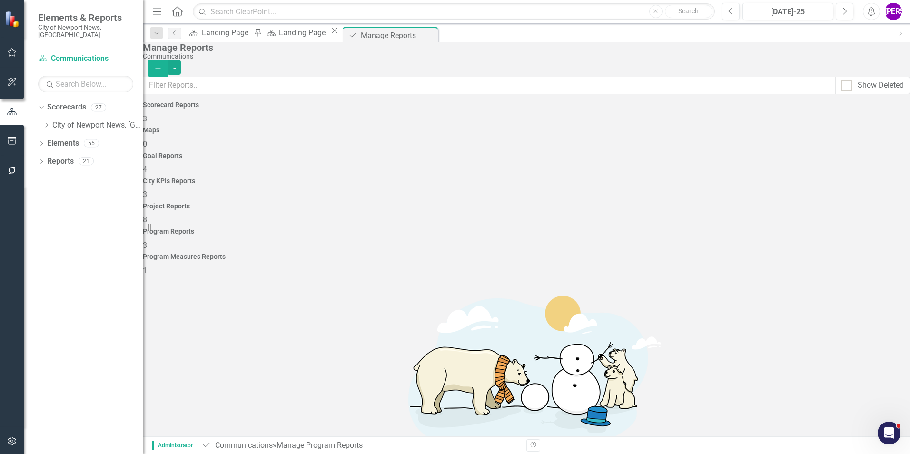
click at [495, 53] on div "Manage Reports" at bounding box center [524, 47] width 763 height 10
click at [434, 36] on icon "Close" at bounding box center [429, 35] width 10 height 8
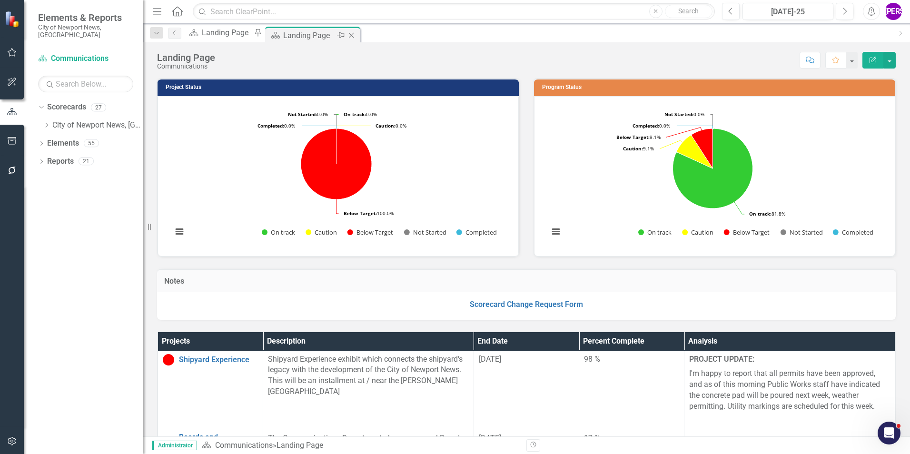
click at [356, 36] on icon "Close" at bounding box center [352, 35] width 10 height 8
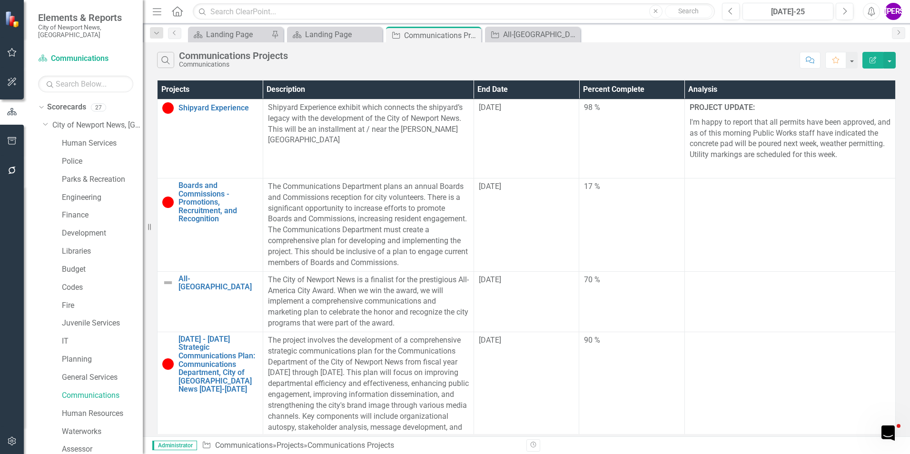
scroll to position [178, 0]
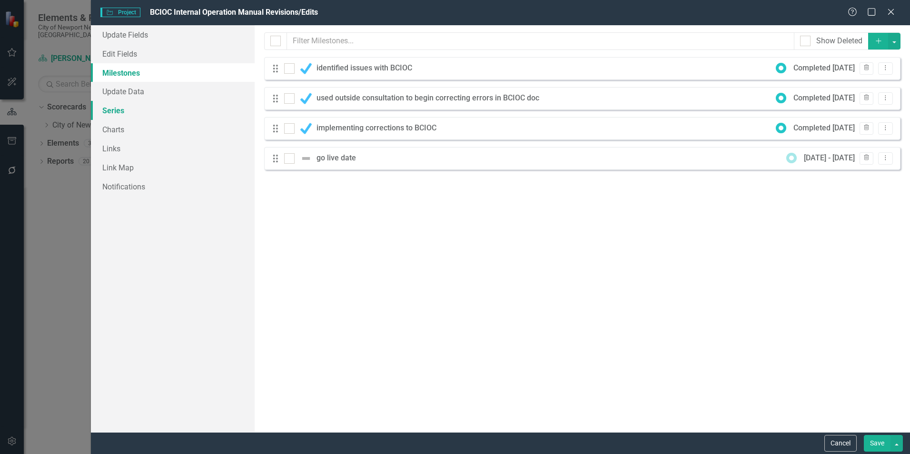
click at [141, 109] on link "Series" at bounding box center [173, 110] width 164 height 19
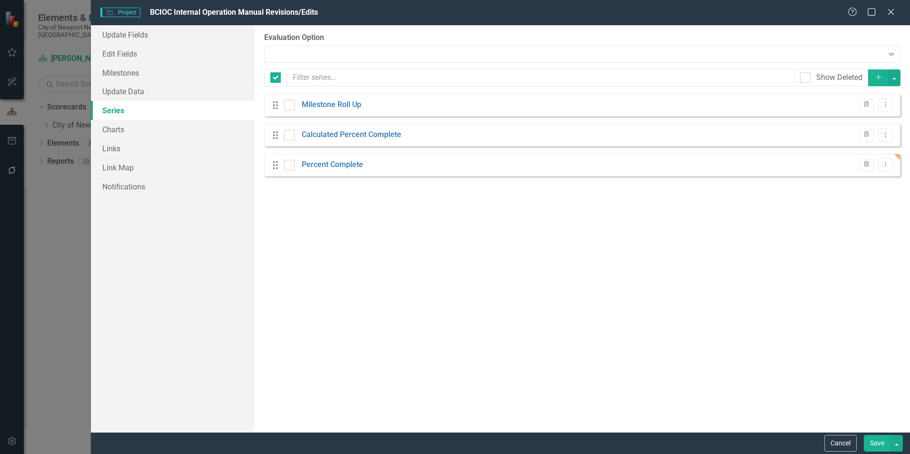
checkbox input "false"
click at [383, 55] on div "Use 'Percent Complete' Evaluation" at bounding box center [577, 54] width 613 height 11
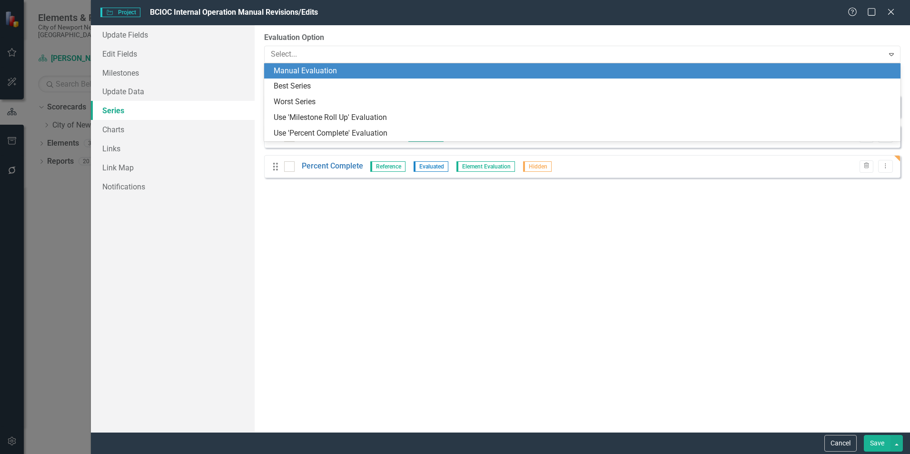
click at [362, 72] on div "Manual Evaluation" at bounding box center [584, 71] width 621 height 11
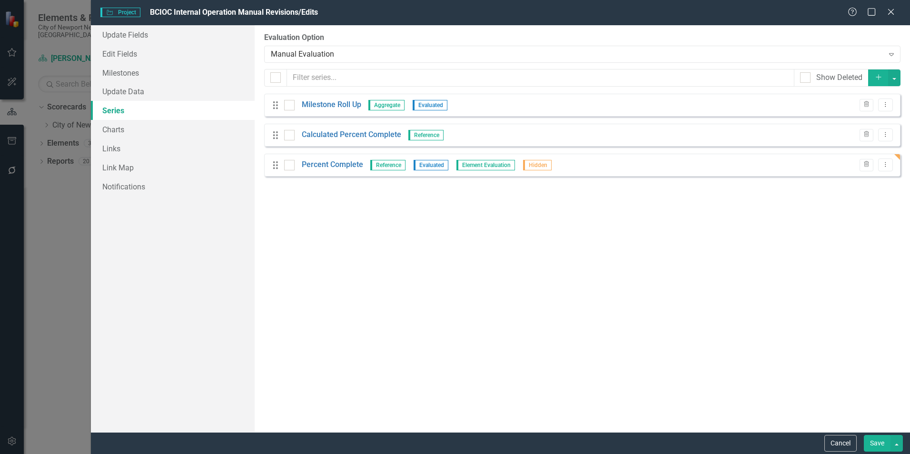
click at [871, 443] on button "Save" at bounding box center [877, 443] width 27 height 17
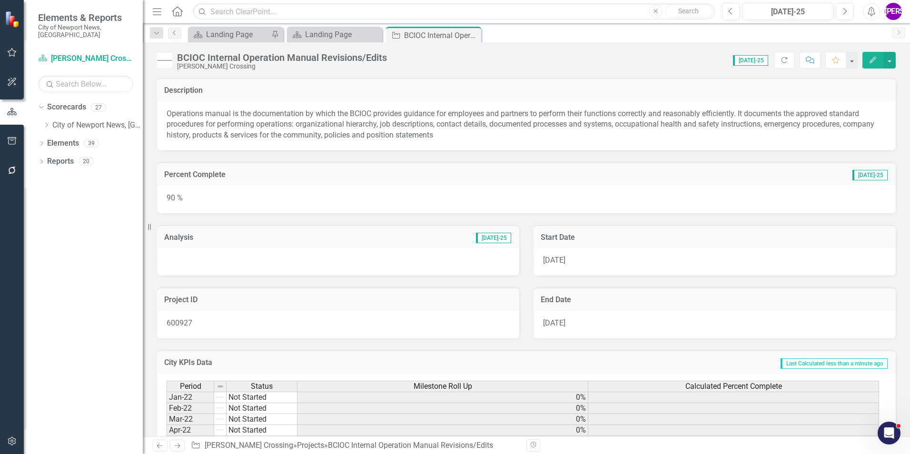
click at [167, 61] on img at bounding box center [164, 60] width 15 height 15
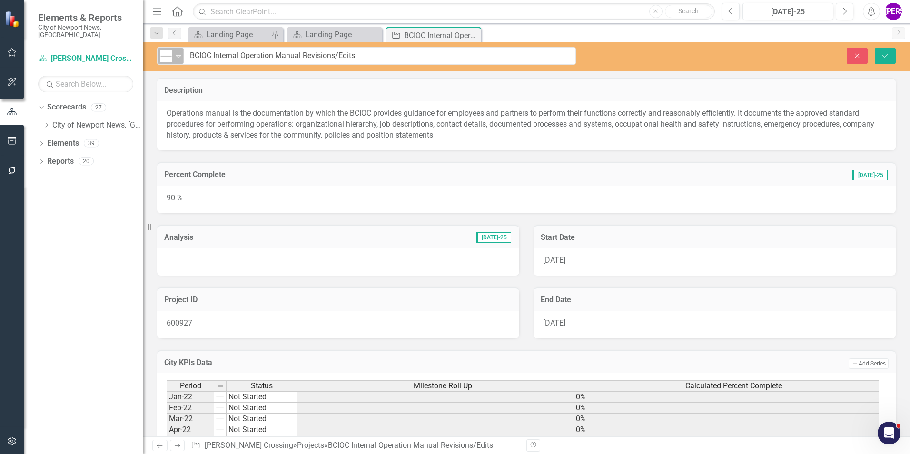
click at [173, 50] on div "Not Started" at bounding box center [166, 56] width 14 height 13
click at [887, 53] on icon "Save" at bounding box center [885, 55] width 9 height 7
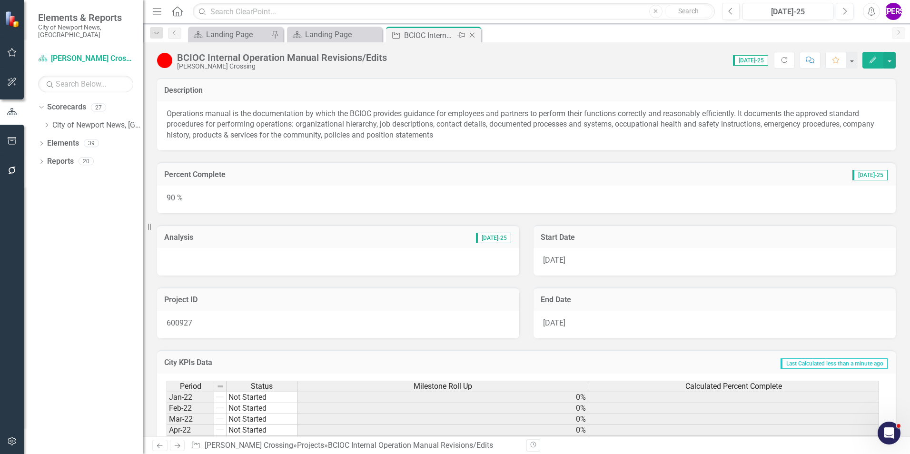
click at [474, 34] on icon "Close" at bounding box center [472, 35] width 10 height 8
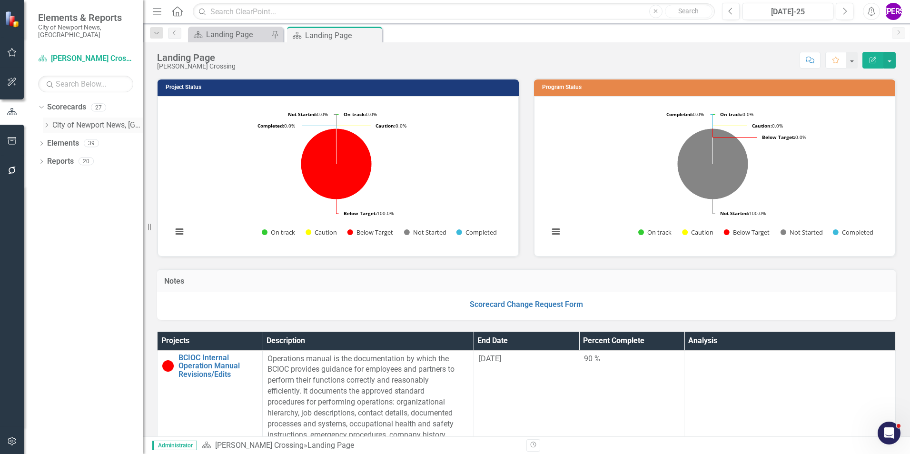
click at [43, 122] on icon "Dropdown" at bounding box center [46, 125] width 7 height 6
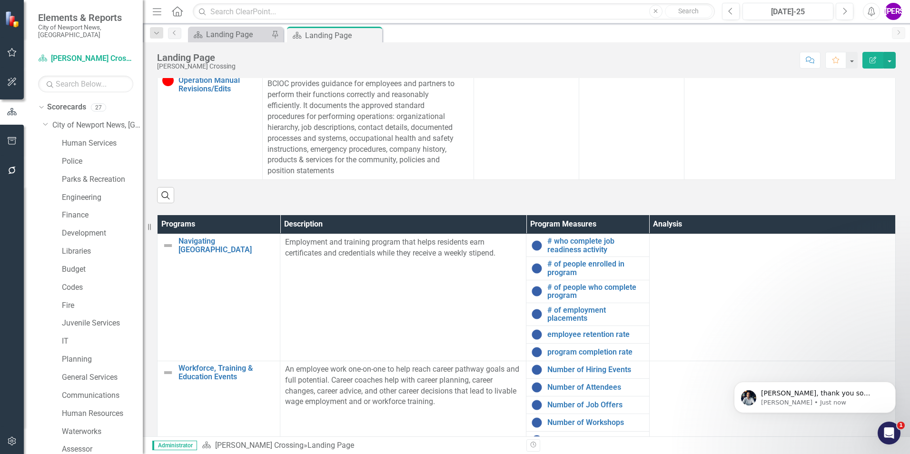
scroll to position [1745, 0]
click at [815, 403] on p "[PERSON_NAME] • Just now" at bounding box center [822, 402] width 123 height 9
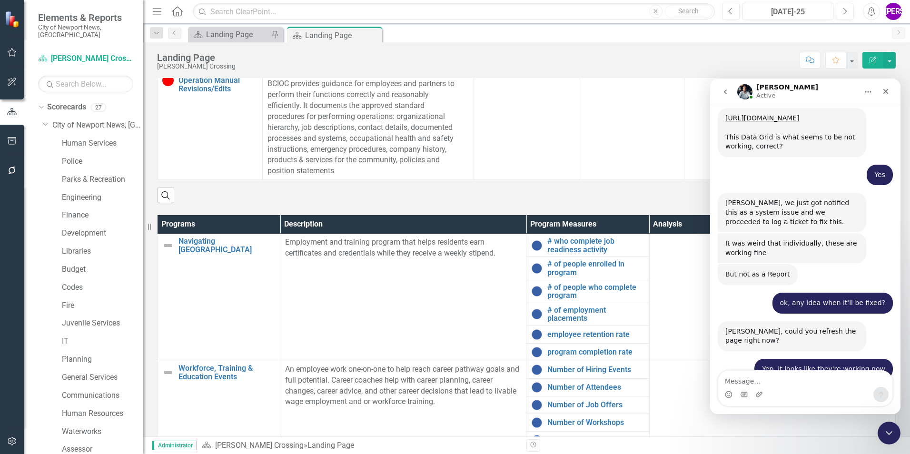
scroll to position [1760, 0]
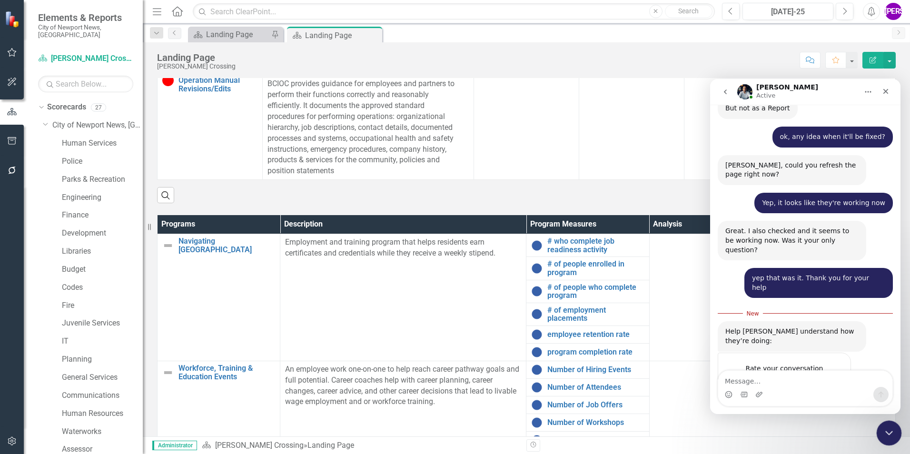
click at [891, 434] on icon "Close Intercom Messenger" at bounding box center [887, 431] width 11 height 11
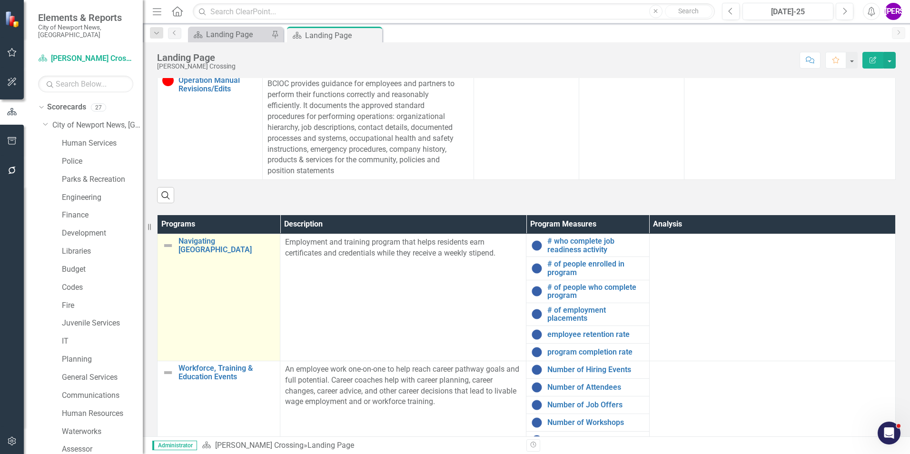
click at [249, 302] on td "Navigating Wealth Building Link Map View Link Map Edit Edit Program Link Open E…" at bounding box center [219, 297] width 123 height 127
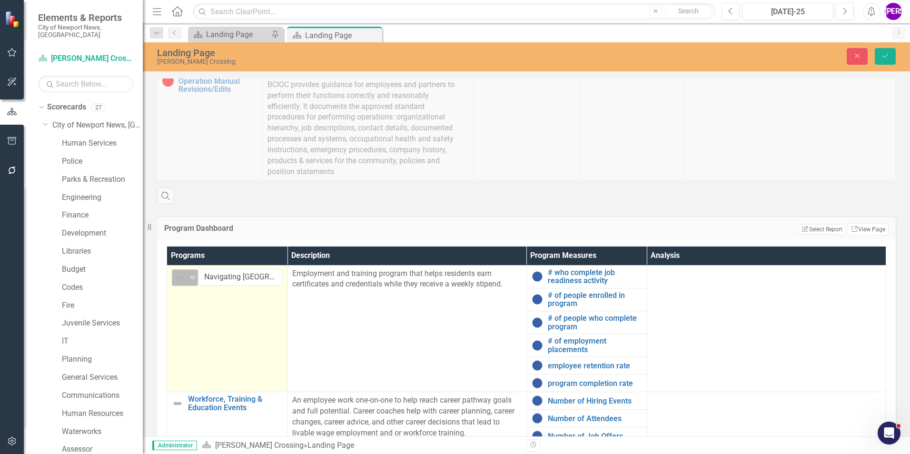
click at [184, 274] on img at bounding box center [180, 277] width 11 height 11
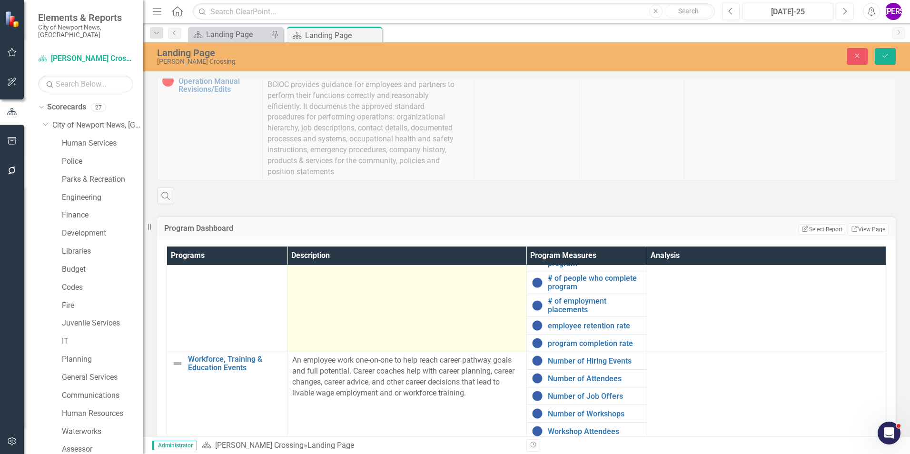
scroll to position [143, 0]
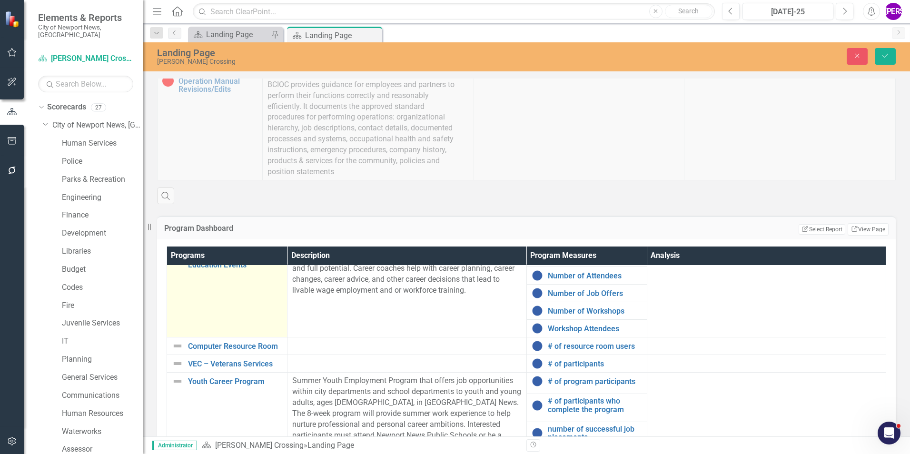
click at [228, 308] on td "Workforce, Training & Education Events Link Map View Link Map Edit Edit Program…" at bounding box center [227, 293] width 120 height 88
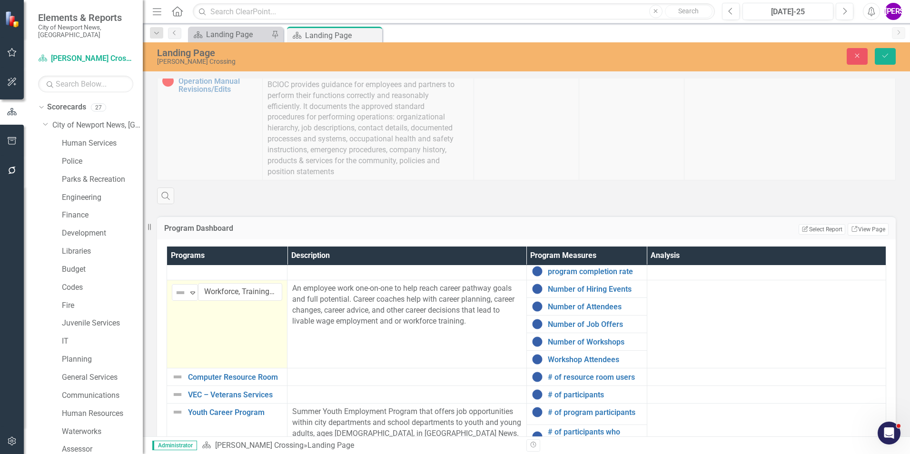
scroll to position [95, 0]
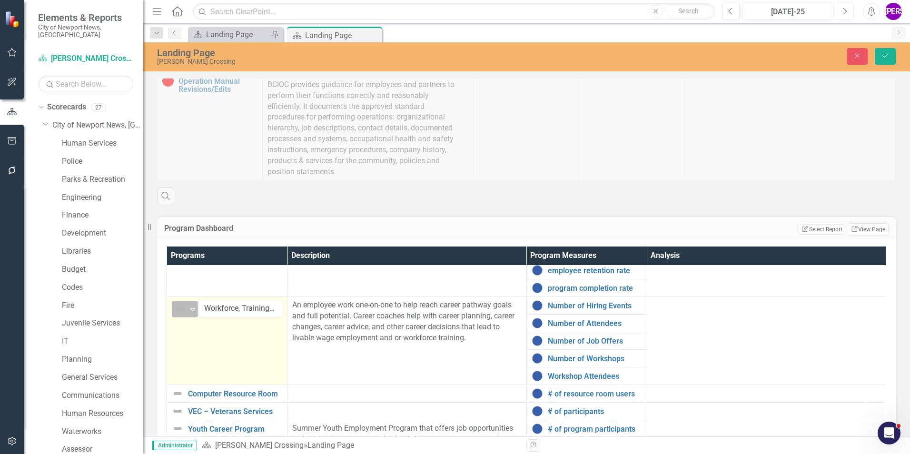
click at [187, 307] on div "Not Defined" at bounding box center [181, 309] width 12 height 11
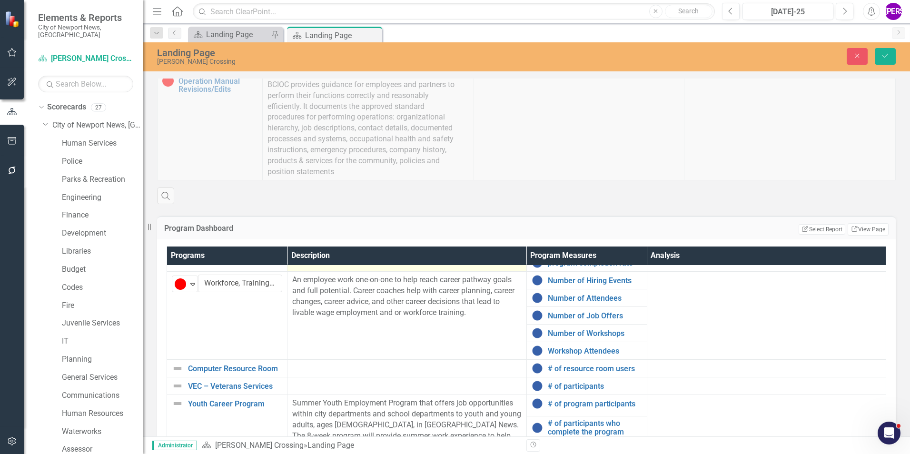
scroll to position [143, 0]
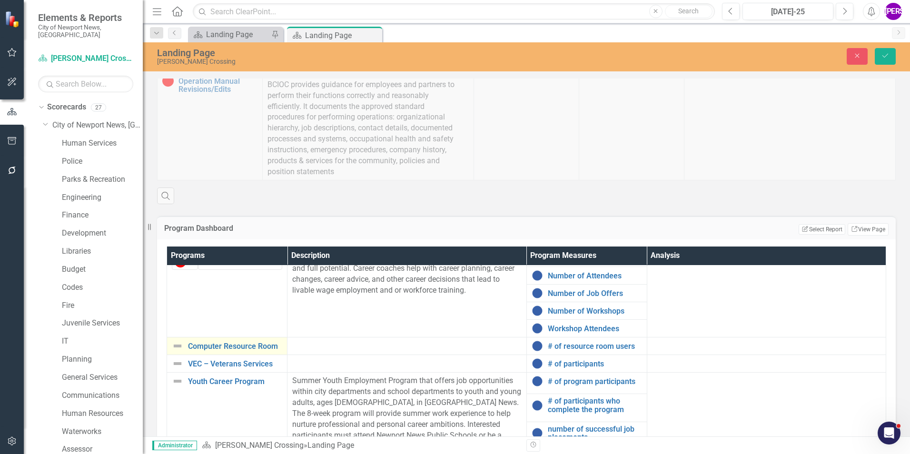
click at [286, 347] on td "Computer Resource Room Link Map View Link Map Edit Edit Program Link Open Eleme…" at bounding box center [227, 346] width 120 height 18
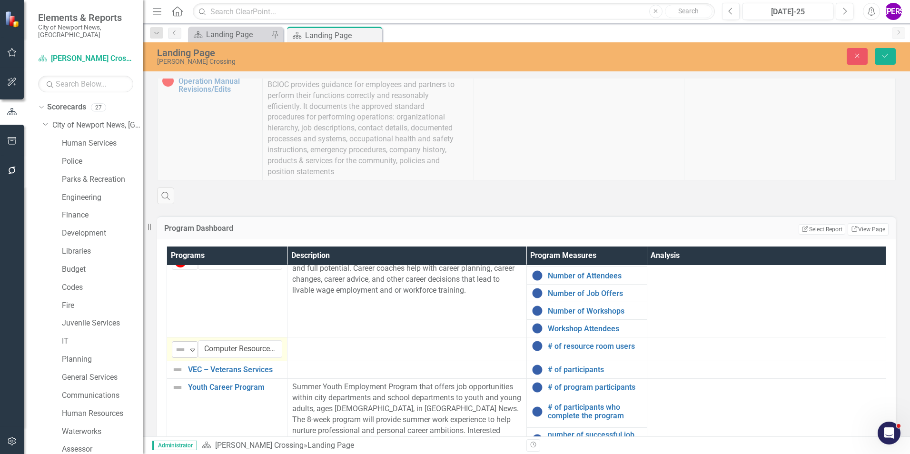
click at [189, 353] on icon "Expand" at bounding box center [193, 350] width 10 height 8
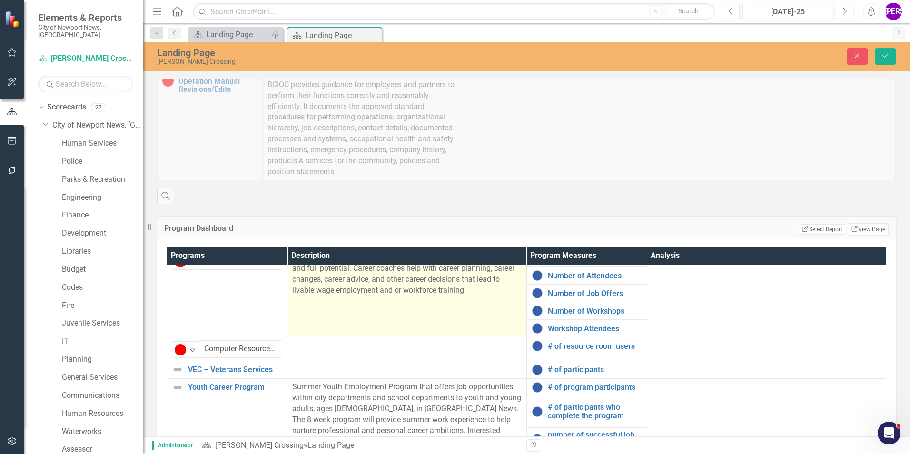
scroll to position [182, 0]
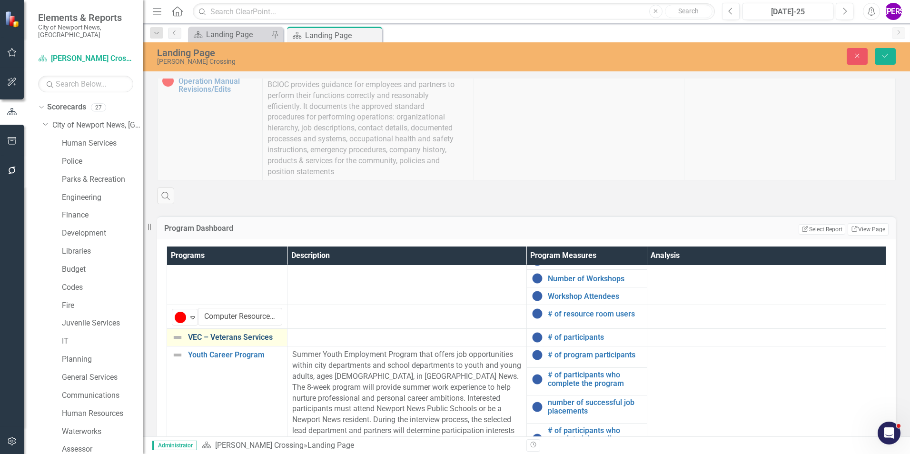
click at [278, 334] on link "VEC – Veterans Services" at bounding box center [235, 337] width 94 height 9
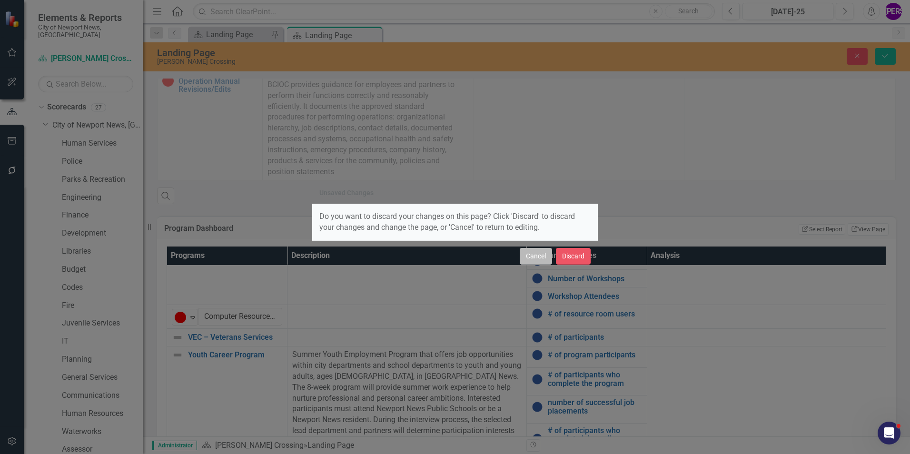
click at [522, 258] on button "Cancel" at bounding box center [536, 256] width 32 height 17
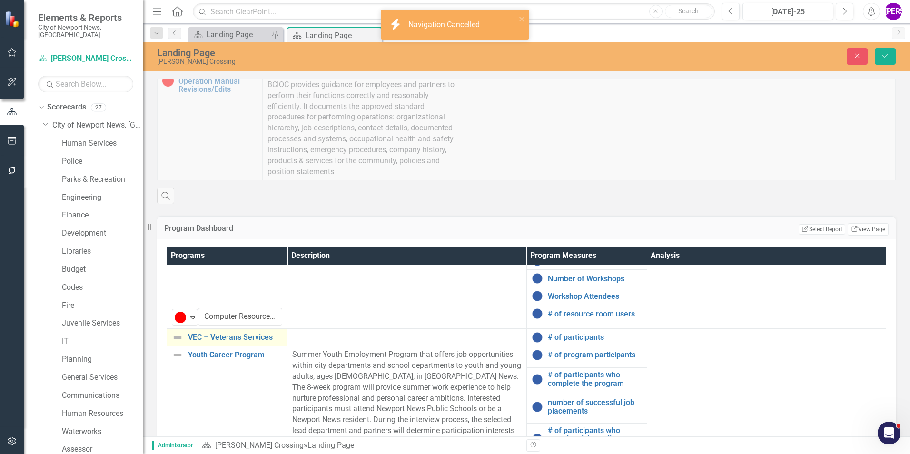
click at [283, 335] on td "VEC – Veterans Services Link Map View Link Map Edit Edit Program Link Open Elem…" at bounding box center [227, 338] width 120 height 18
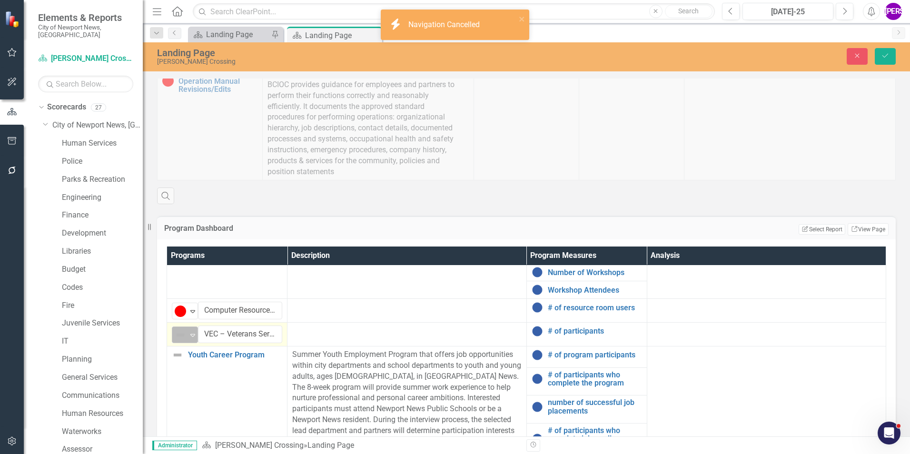
click at [193, 339] on div "Expand" at bounding box center [193, 335] width 10 height 16
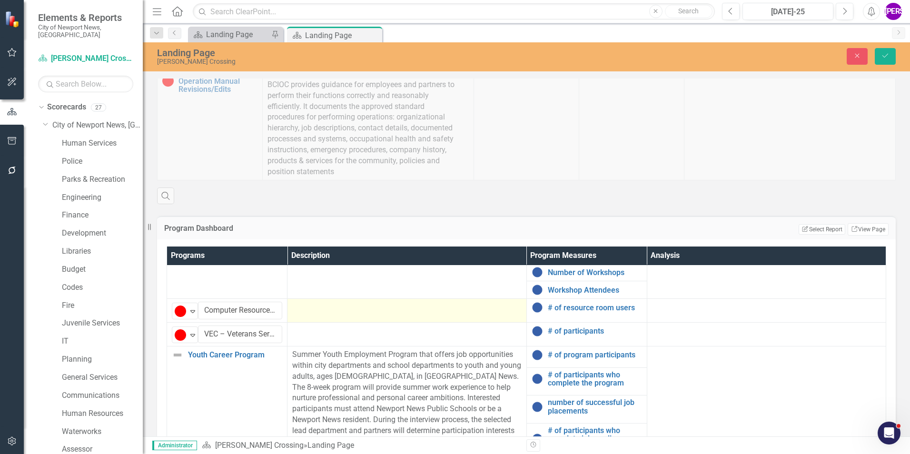
scroll to position [188, 0]
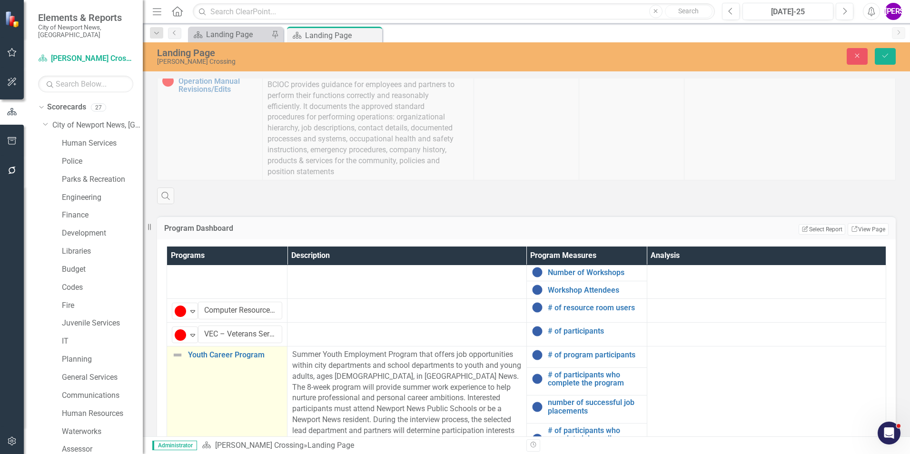
click at [256, 376] on td "Youth Career Program Link Map View Link Map Edit Edit Program Link Open Element" at bounding box center [227, 404] width 120 height 115
drag, startPoint x: 256, startPoint y: 376, endPoint x: 240, endPoint y: 368, distance: 17.5
click at [255, 376] on td "Youth Career Program Link Map View Link Map Edit Edit Program Link Open Element" at bounding box center [227, 404] width 120 height 115
click at [194, 355] on icon "Expand" at bounding box center [193, 359] width 10 height 8
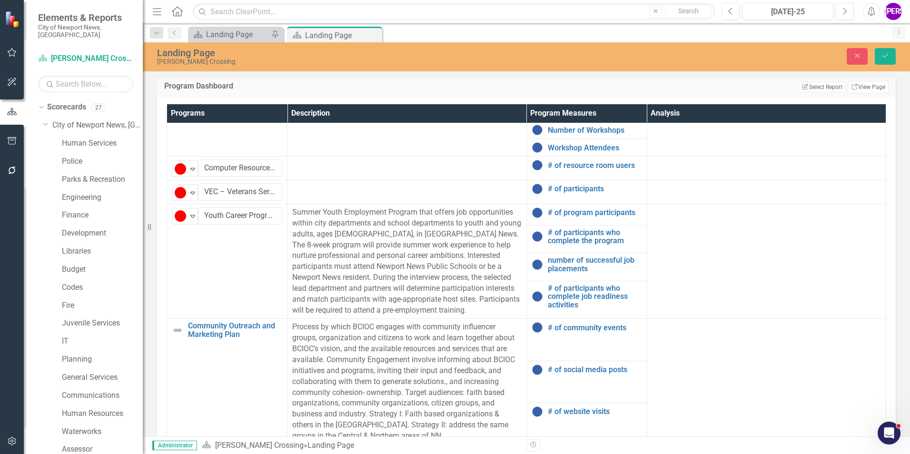
scroll to position [428, 0]
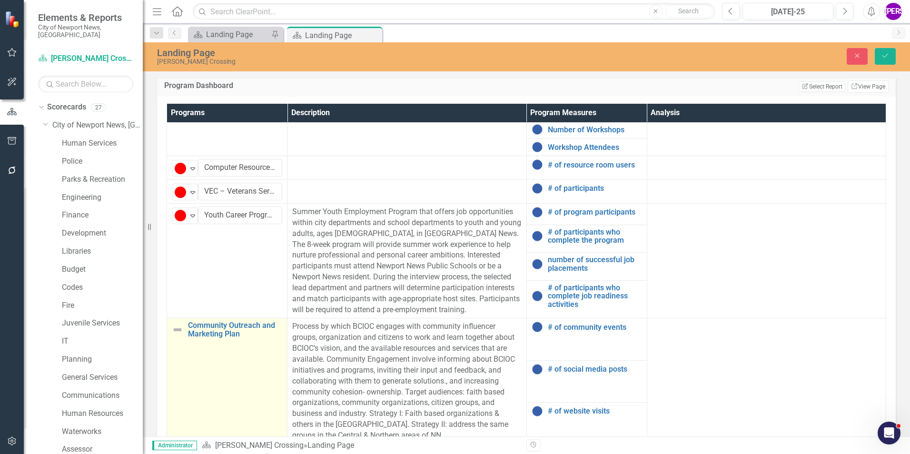
click at [267, 365] on td "Community Outreach and Marketing Plan Link Map View Link Map Edit Edit Program …" at bounding box center [227, 381] width 120 height 126
click at [195, 328] on div "Expand" at bounding box center [193, 331] width 10 height 16
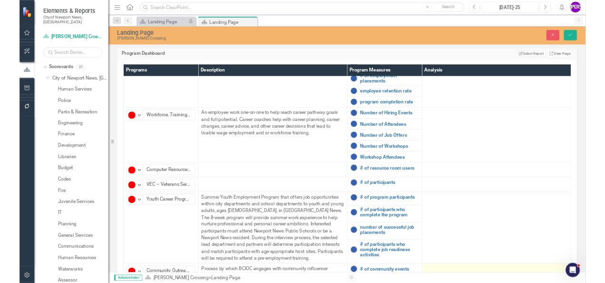
scroll to position [0, 0]
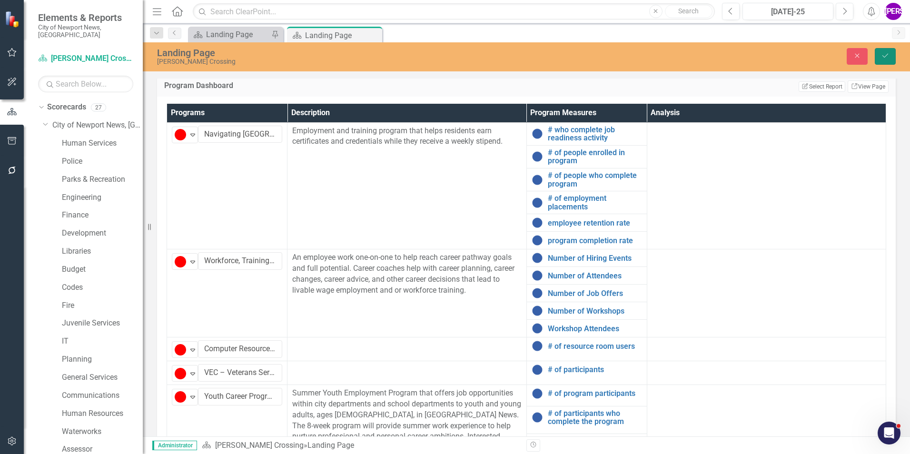
click at [893, 54] on button "Save" at bounding box center [885, 56] width 21 height 17
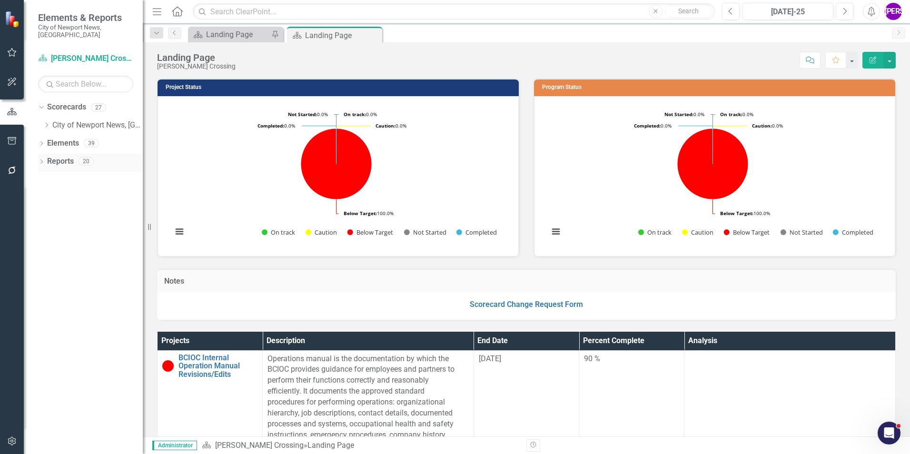
click at [74, 154] on div "Reports" at bounding box center [60, 162] width 27 height 16
click at [74, 154] on div "Reports 20" at bounding box center [95, 163] width 96 height 18
click at [64, 156] on link "Reports" at bounding box center [60, 161] width 27 height 11
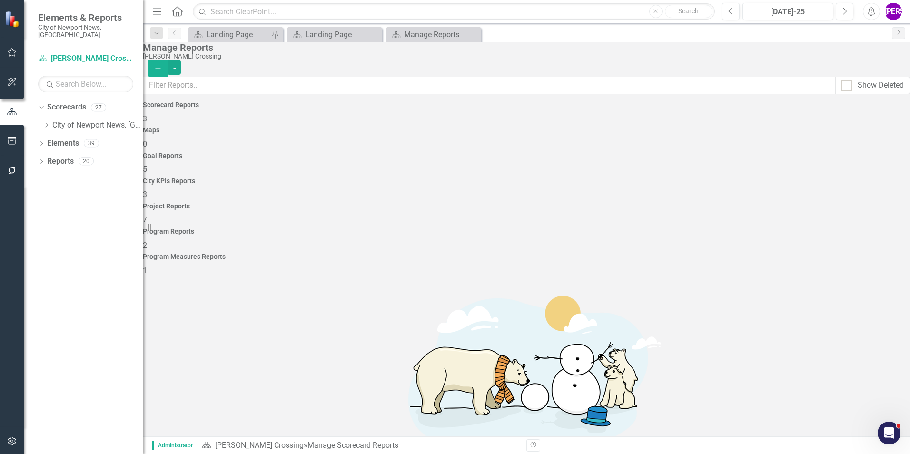
click at [623, 203] on div "Project Reports 7" at bounding box center [526, 214] width 767 height 23
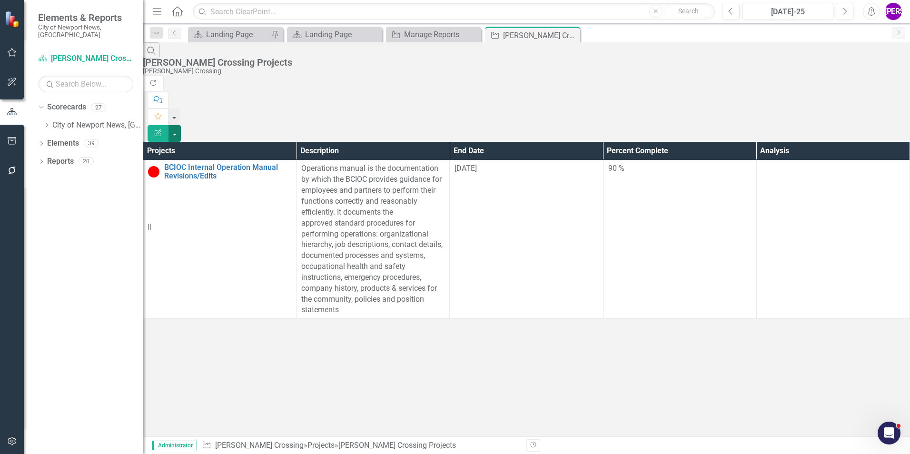
click at [181, 125] on button "button" at bounding box center [175, 133] width 12 height 17
click at [863, 100] on link "PDF Export to PDF" at bounding box center [857, 97] width 75 height 18
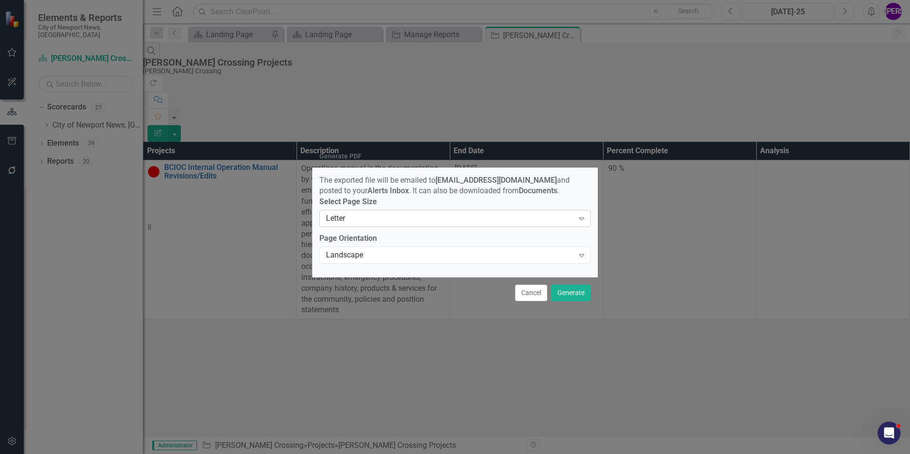
click at [566, 219] on div "Letter" at bounding box center [450, 218] width 248 height 11
click at [574, 292] on button "Generate" at bounding box center [571, 293] width 40 height 17
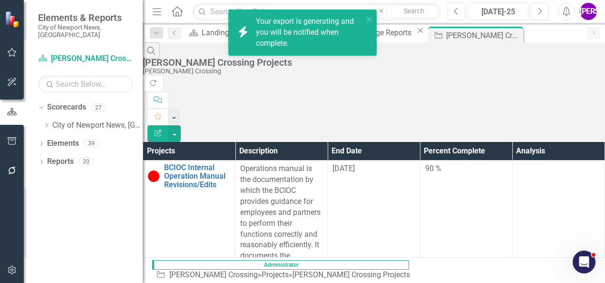
scroll to position [1861, 0]
click at [409, 68] on div "Search [PERSON_NAME] Crossing Projects [PERSON_NAME][GEOGRAPHIC_DATA]" at bounding box center [374, 58] width 463 height 33
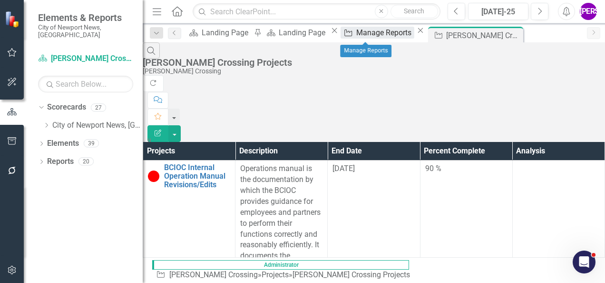
click at [357, 36] on div "Manage Reports" at bounding box center [386, 33] width 58 height 12
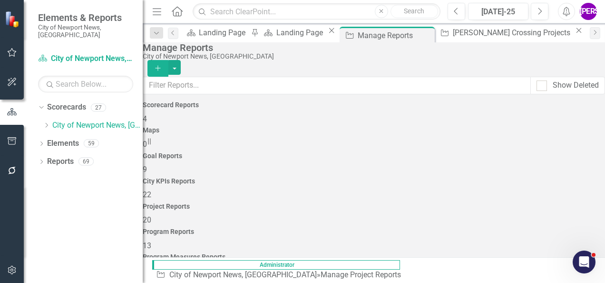
click at [151, 241] on span "13" at bounding box center [147, 245] width 9 height 9
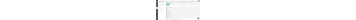
scroll to position [143, 0]
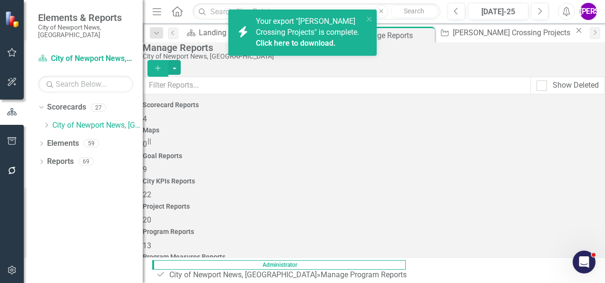
click at [319, 46] on link "Click here to download." at bounding box center [296, 43] width 80 height 9
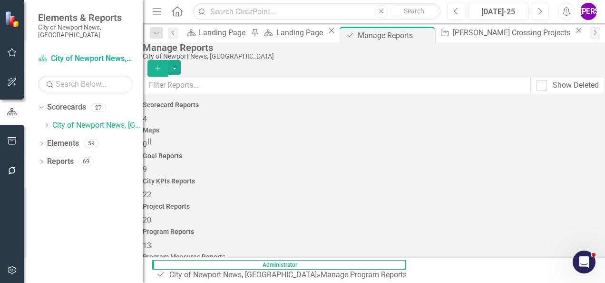
click at [360, 53] on div "Manage Reports" at bounding box center [372, 47] width 458 height 10
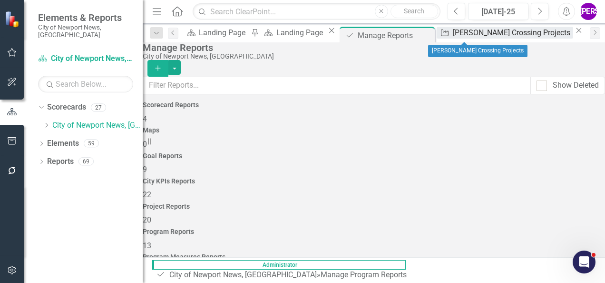
click at [479, 37] on div "[PERSON_NAME] Crossing Projects" at bounding box center [513, 33] width 120 height 12
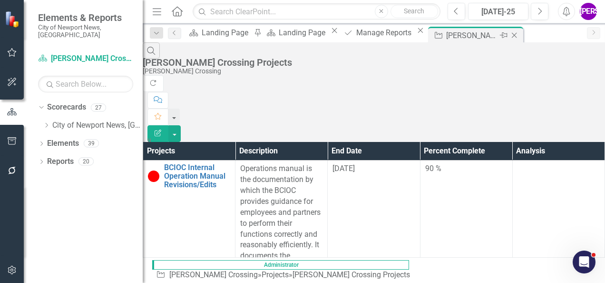
click at [510, 36] on icon "Close" at bounding box center [515, 35] width 10 height 8
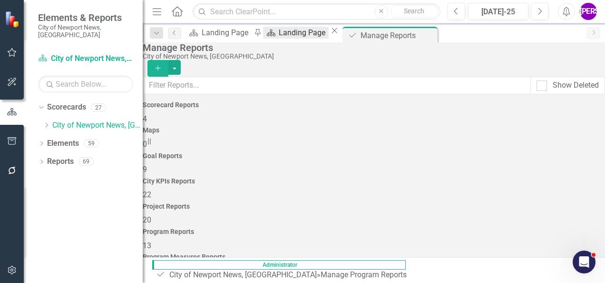
click at [307, 35] on div "Landing Page" at bounding box center [304, 33] width 50 height 12
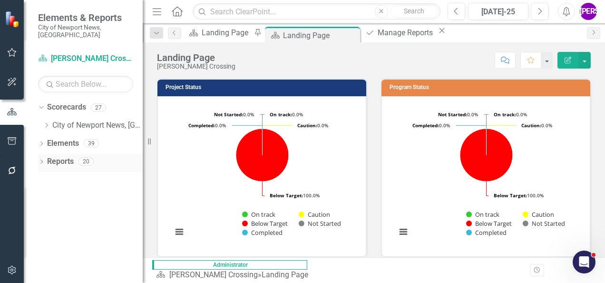
click at [69, 156] on link "Reports" at bounding box center [60, 161] width 27 height 11
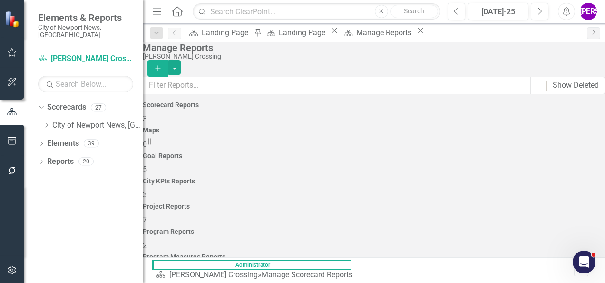
click at [489, 228] on div "Program Reports 2" at bounding box center [374, 239] width 463 height 23
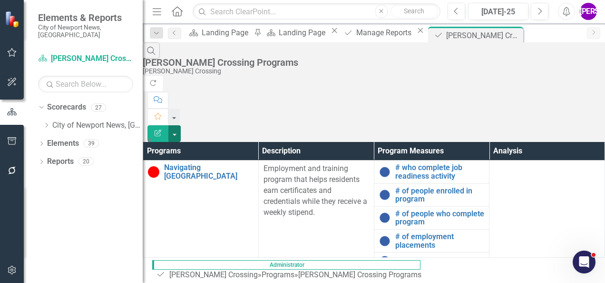
click at [181, 125] on button "button" at bounding box center [175, 133] width 12 height 17
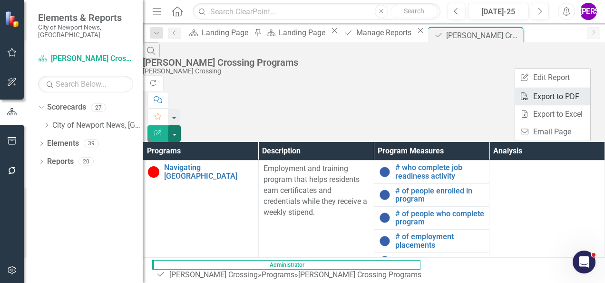
click at [561, 101] on link "PDF Export to PDF" at bounding box center [553, 97] width 75 height 18
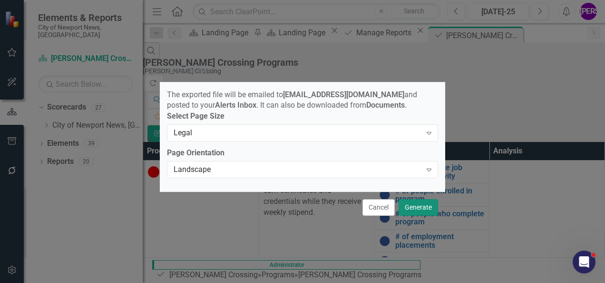
click at [425, 211] on button "Generate" at bounding box center [419, 207] width 40 height 17
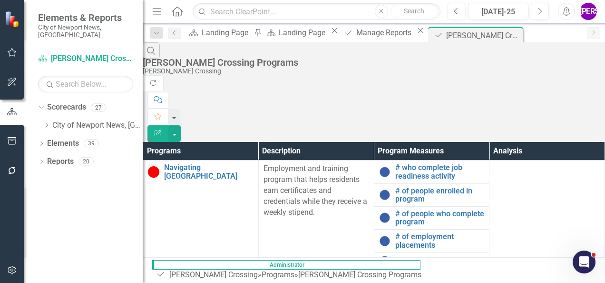
click at [418, 54] on div "Search [PERSON_NAME] Crossing Programs [PERSON_NAME][GEOGRAPHIC_DATA]" at bounding box center [374, 58] width 463 height 33
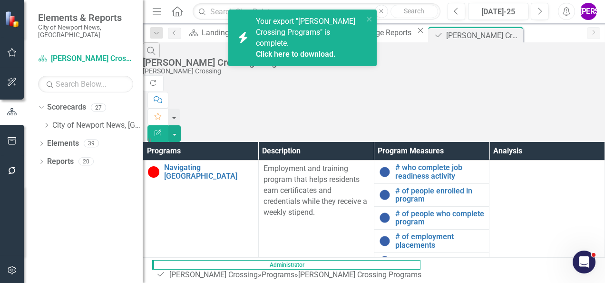
click at [308, 50] on link "Click here to download." at bounding box center [296, 54] width 80 height 9
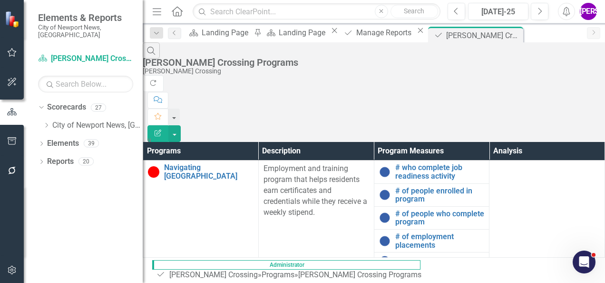
drag, startPoint x: 335, startPoint y: 67, endPoint x: 348, endPoint y: 58, distance: 16.1
click at [335, 67] on div "Search [PERSON_NAME] Crossing Programs [PERSON_NAME][GEOGRAPHIC_DATA]" at bounding box center [374, 58] width 463 height 33
click at [510, 37] on icon "Close" at bounding box center [515, 35] width 10 height 8
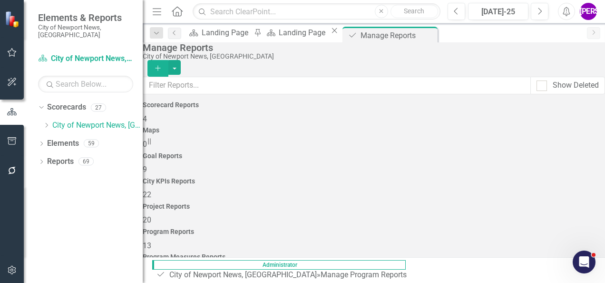
click at [0, 0] on icon "Close" at bounding box center [0, 0] width 0 height 0
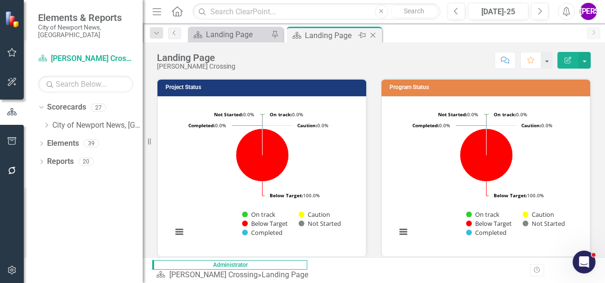
click at [372, 34] on icon "Close" at bounding box center [373, 35] width 10 height 8
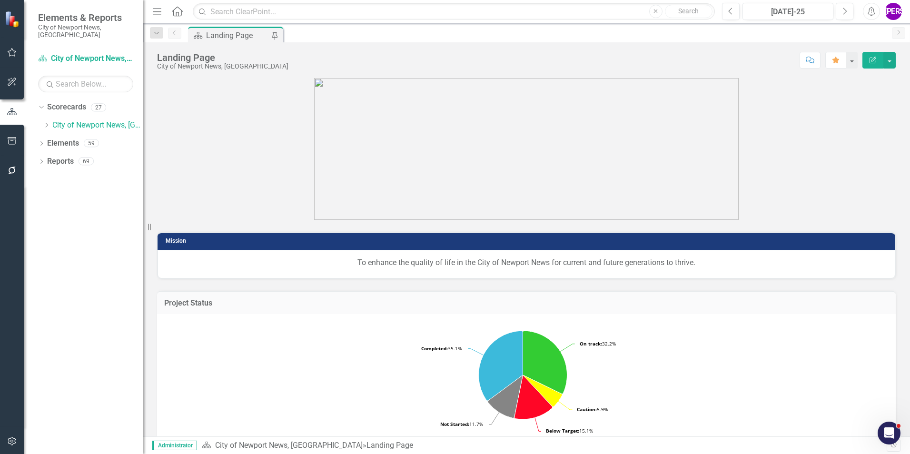
scroll to position [1760, 0]
